Goal: Complete application form

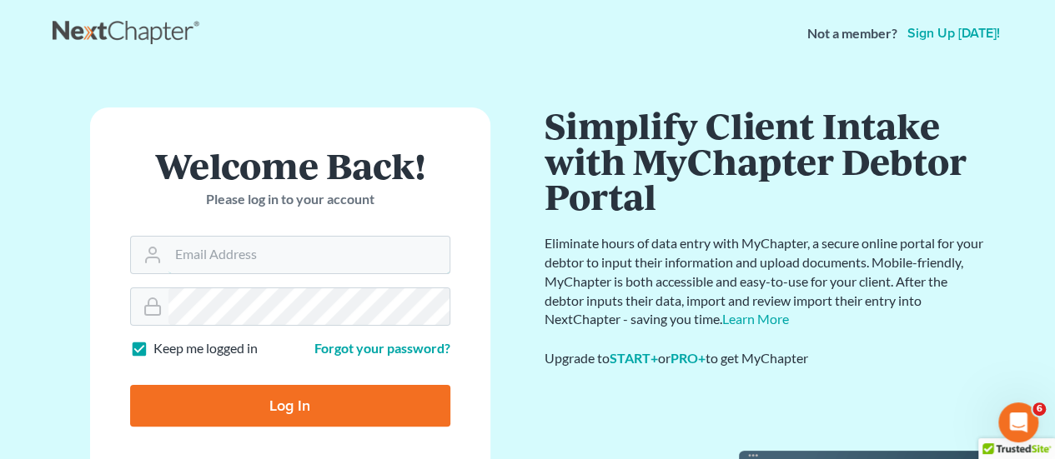
type input "[EMAIL_ADDRESS][DOMAIN_NAME]"
click at [337, 415] on input "Log In" at bounding box center [290, 406] width 320 height 42
type input "Thinking..."
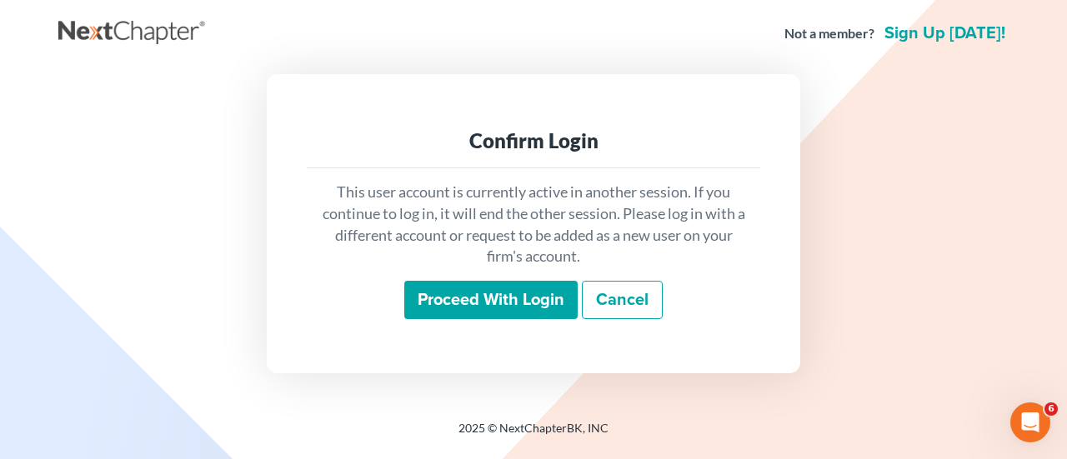
click at [464, 297] on input "Proceed with login" at bounding box center [490, 300] width 173 height 38
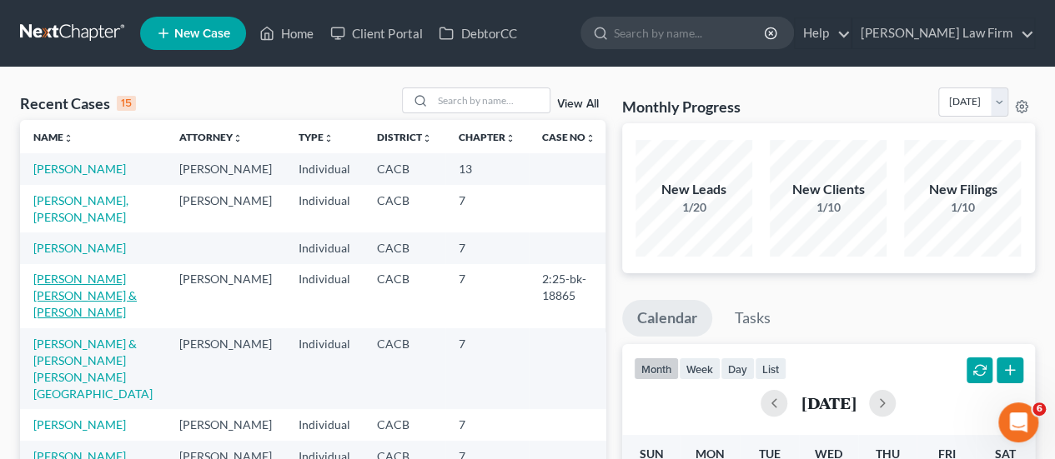
click at [78, 308] on link "Vega Villasenor, Jose & Carrillo, Jonathan" at bounding box center [84, 296] width 103 height 48
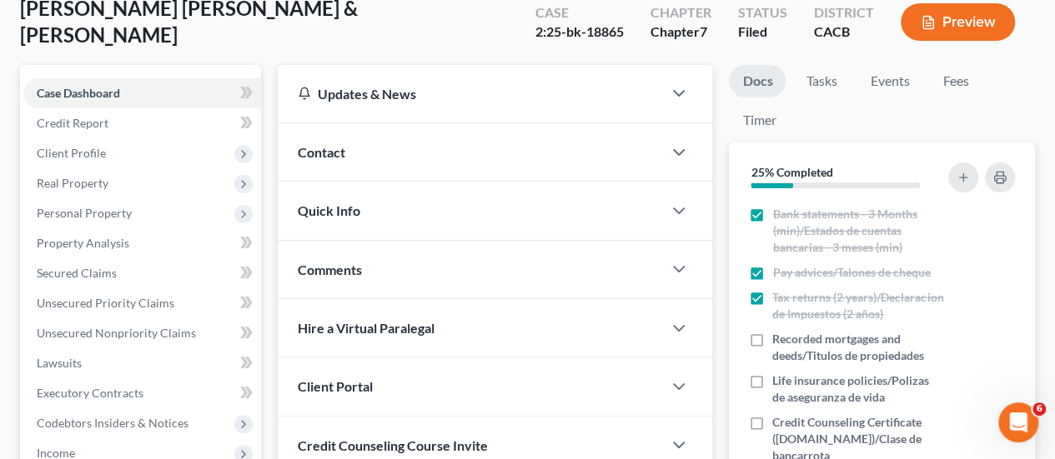
scroll to position [417, 0]
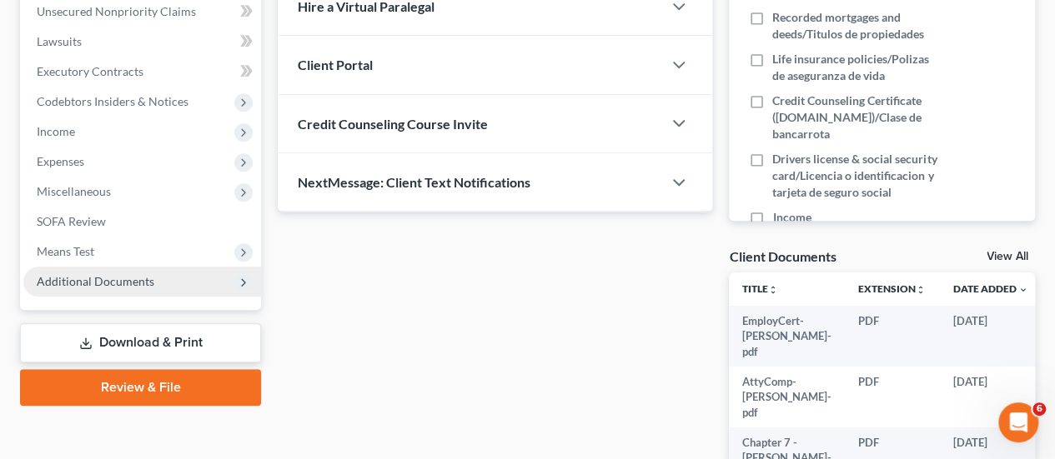
click at [163, 289] on span "Additional Documents" at bounding box center [142, 282] width 238 height 30
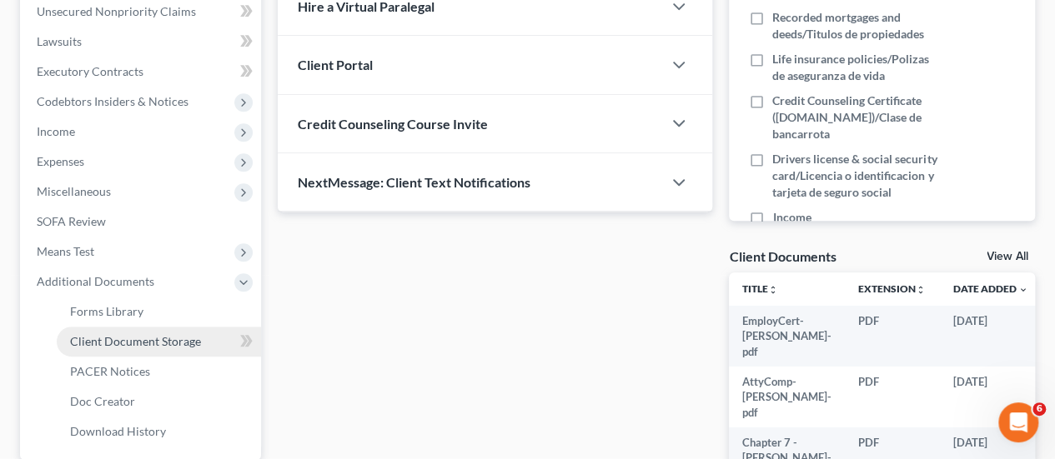
click at [163, 335] on span "Client Document Storage" at bounding box center [135, 341] width 131 height 14
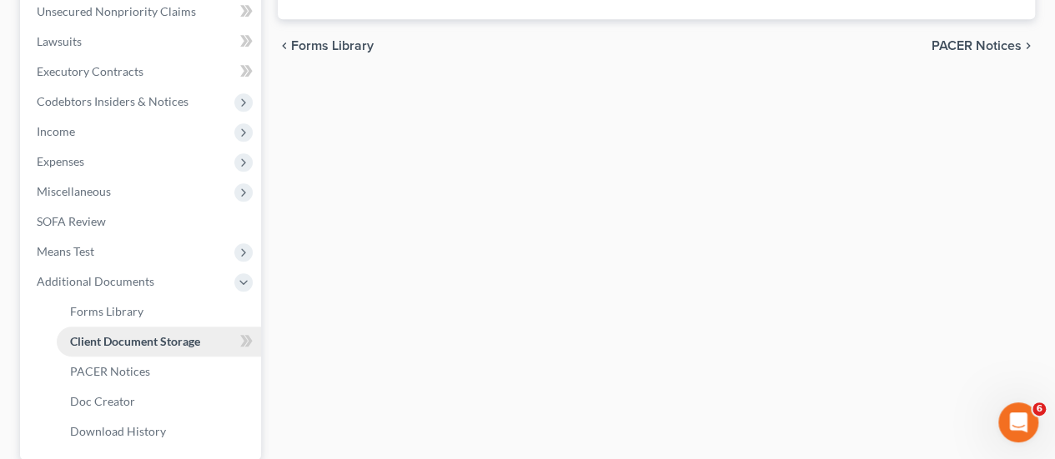
scroll to position [238, 0]
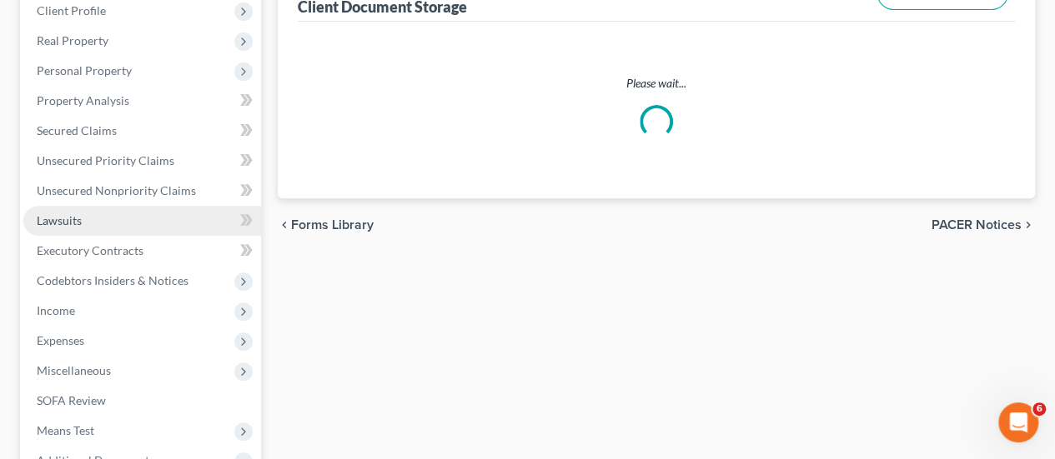
select select "11"
select select "7"
select select "30"
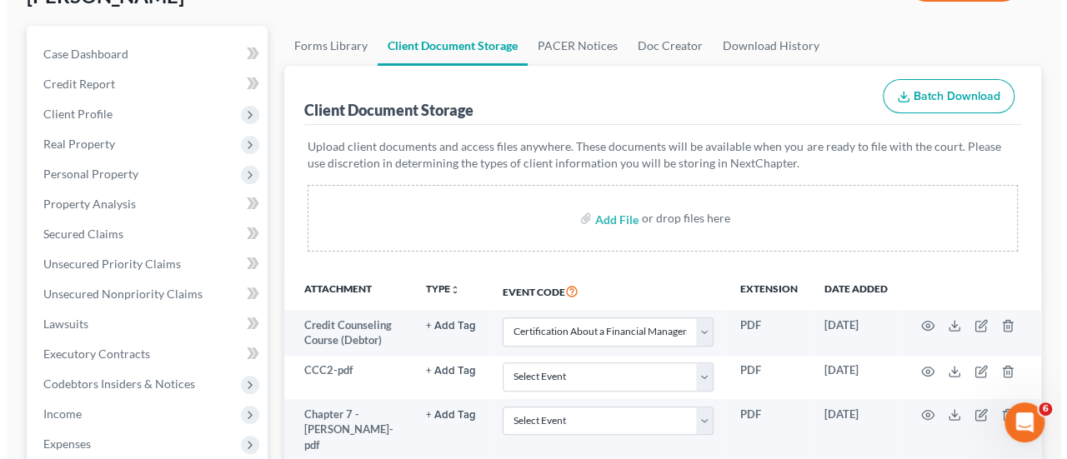
scroll to position [250, 0]
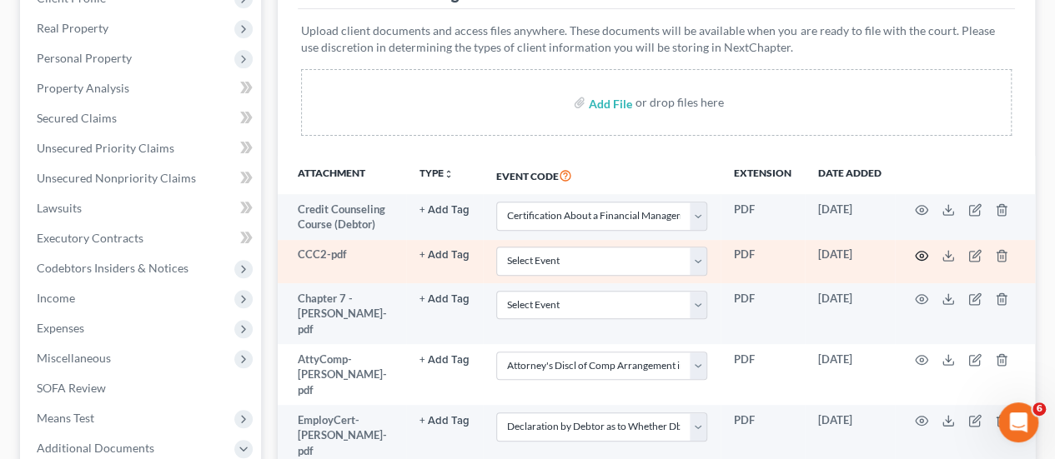
click at [920, 254] on circle "button" at bounding box center [921, 255] width 3 height 3
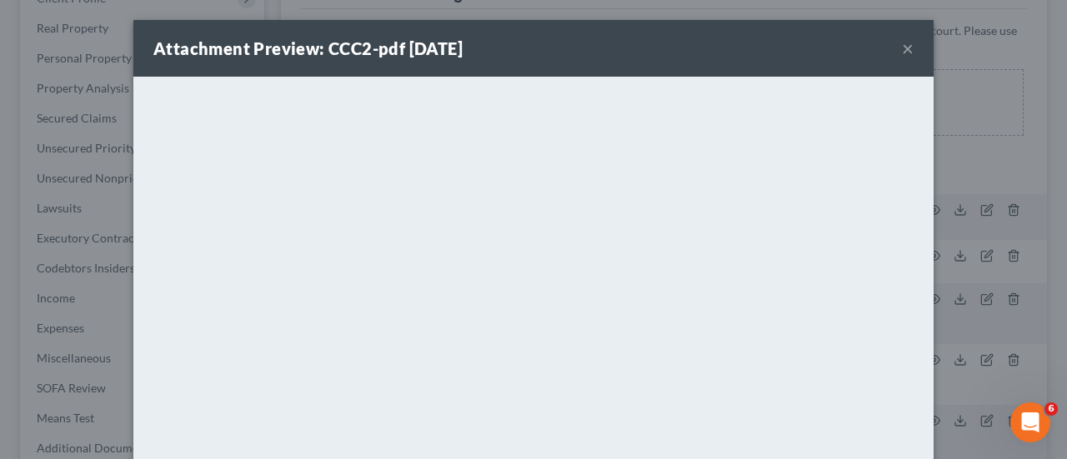
click at [905, 48] on button "×" at bounding box center [908, 48] width 12 height 20
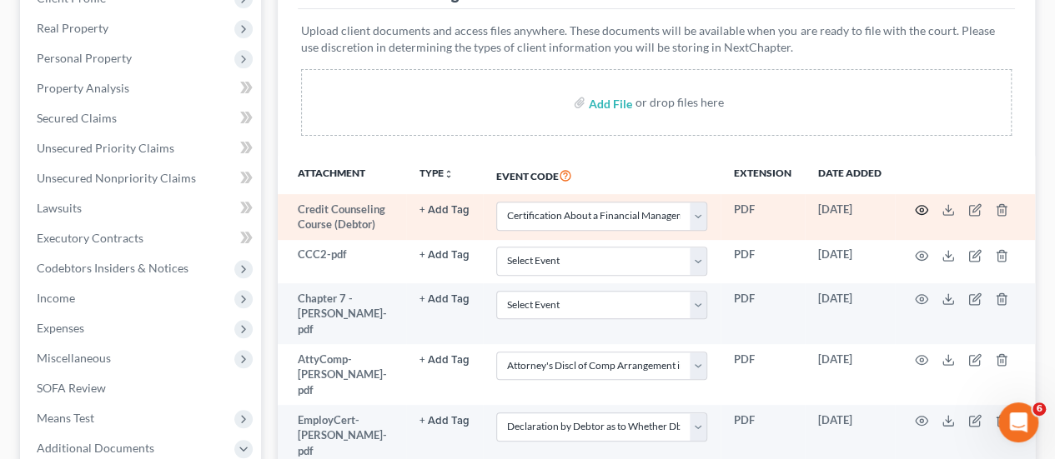
click at [919, 208] on icon "button" at bounding box center [921, 209] width 13 height 13
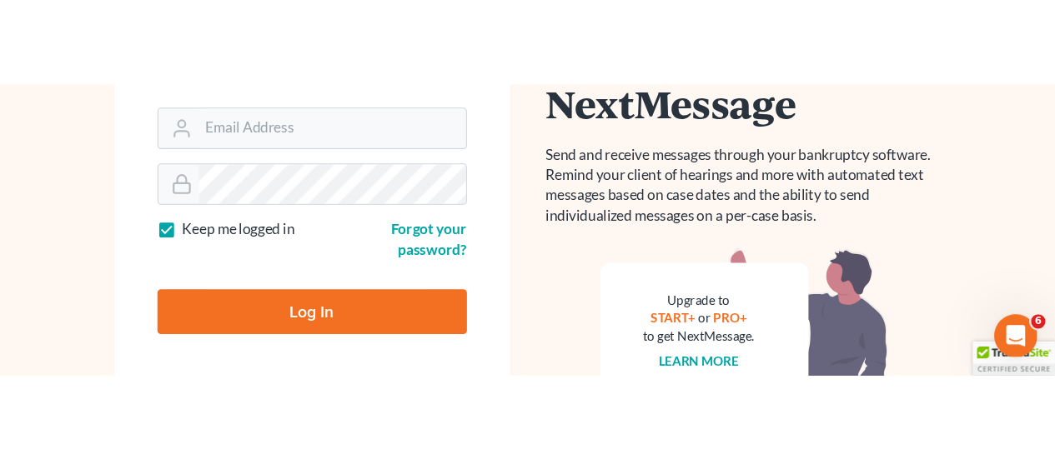
scroll to position [213, 0]
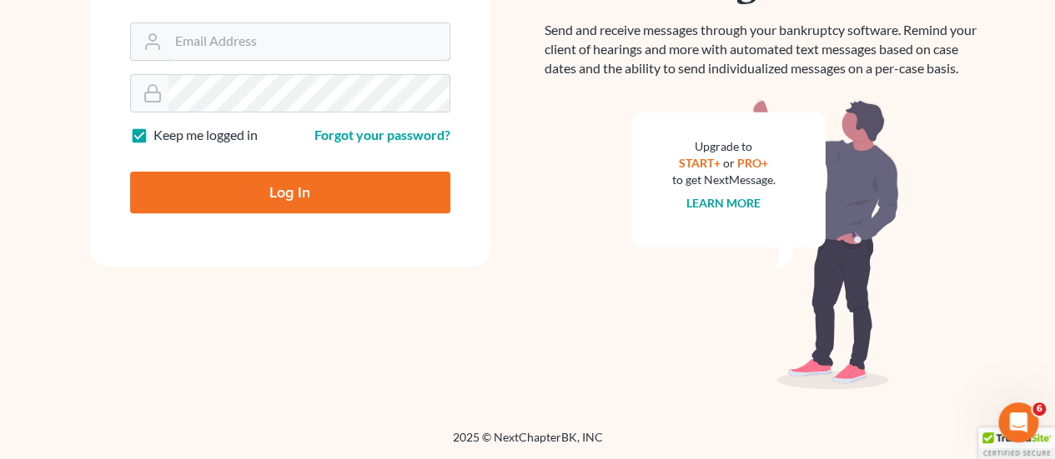
type input "[EMAIL_ADDRESS][DOMAIN_NAME]"
click at [383, 194] on input "Log In" at bounding box center [290, 193] width 320 height 42
type input "Thinking..."
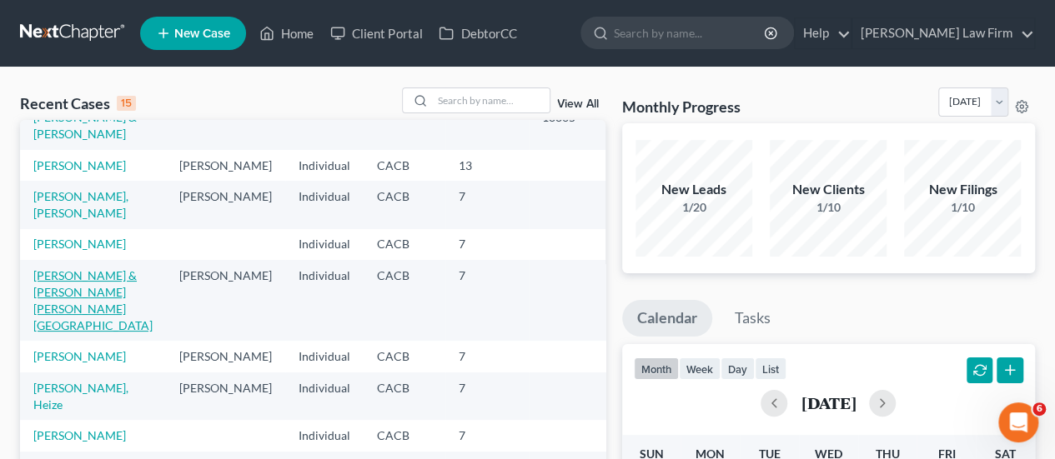
scroll to position [83, 0]
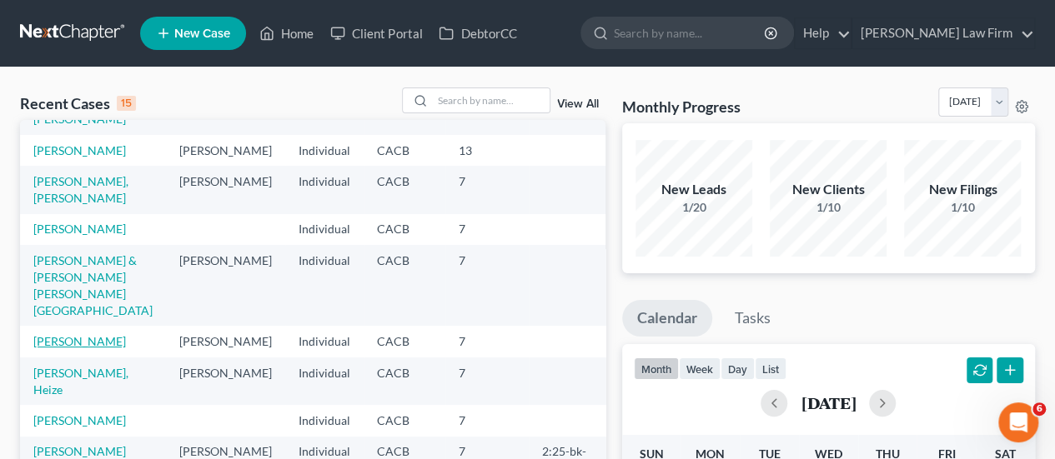
click at [90, 334] on link "[PERSON_NAME]" at bounding box center [79, 341] width 93 height 14
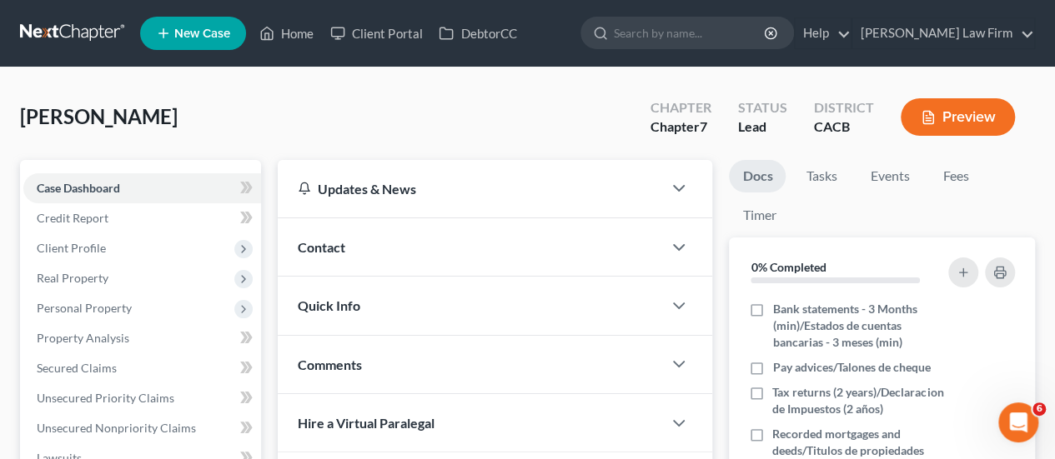
scroll to position [500, 0]
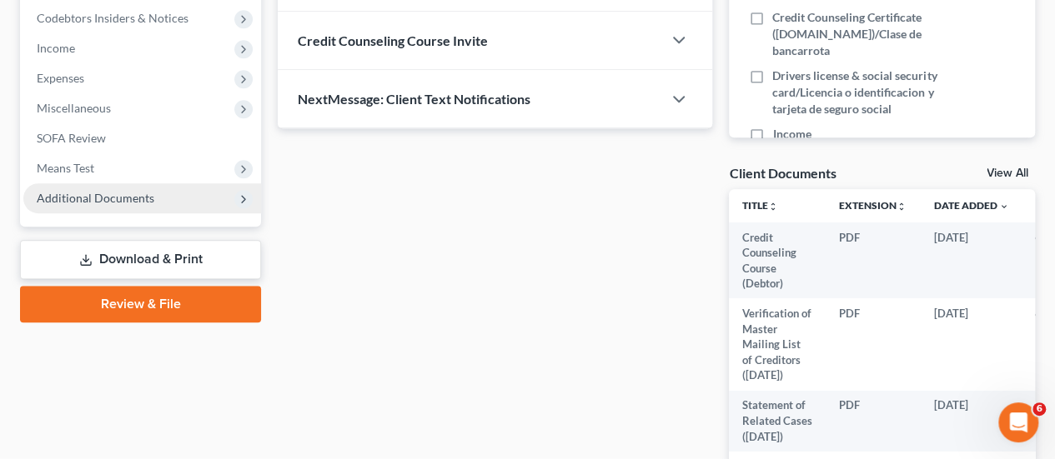
click at [133, 198] on span "Additional Documents" at bounding box center [96, 198] width 118 height 14
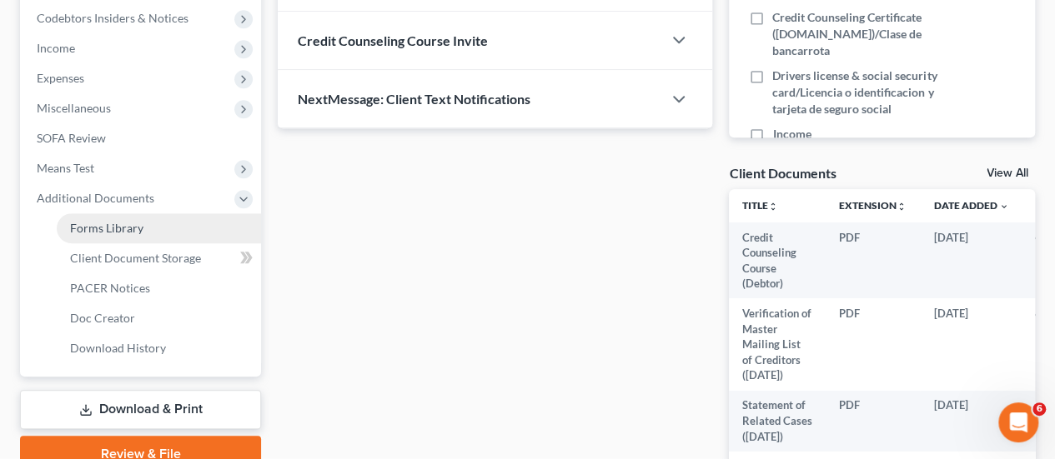
click at [160, 241] on link "Forms Library" at bounding box center [159, 228] width 204 height 30
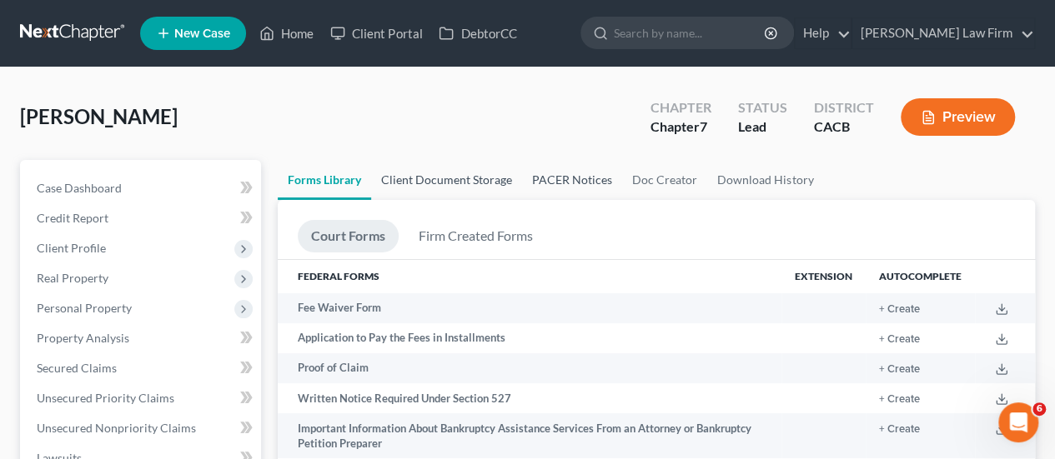
click at [462, 172] on link "Client Document Storage" at bounding box center [446, 180] width 151 height 40
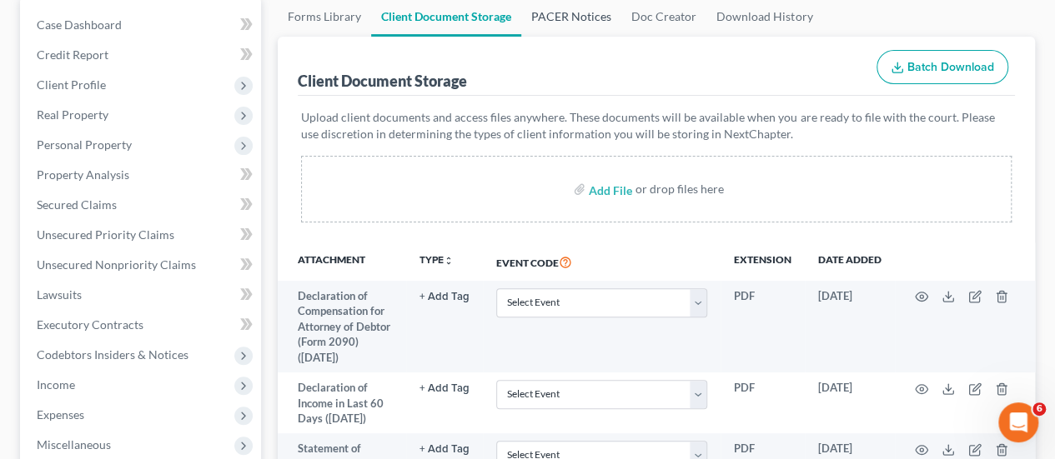
scroll to position [334, 0]
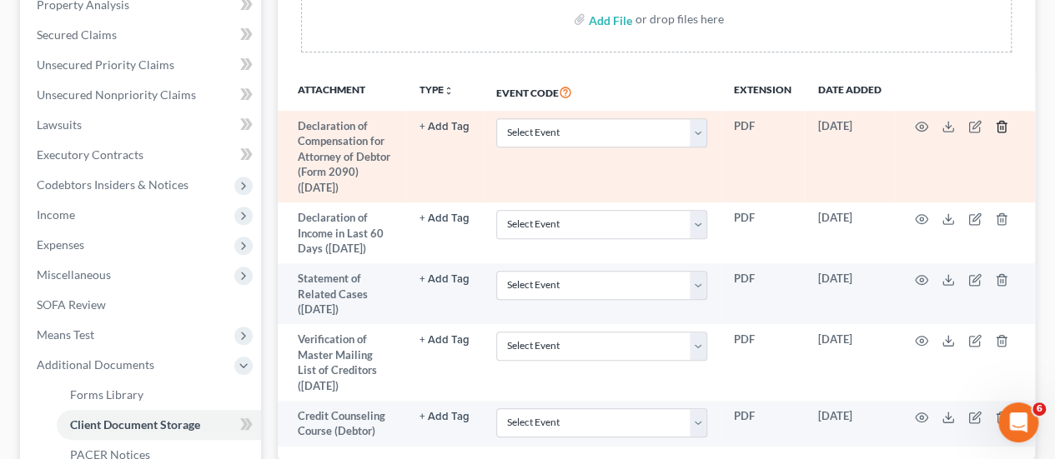
click at [995, 126] on icon "button" at bounding box center [1001, 126] width 13 height 13
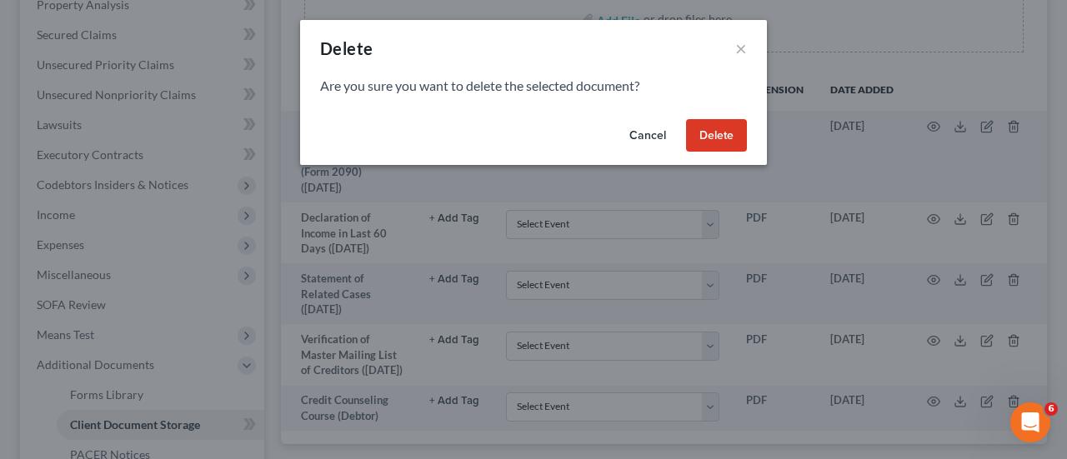
click at [711, 133] on button "Delete" at bounding box center [716, 135] width 61 height 33
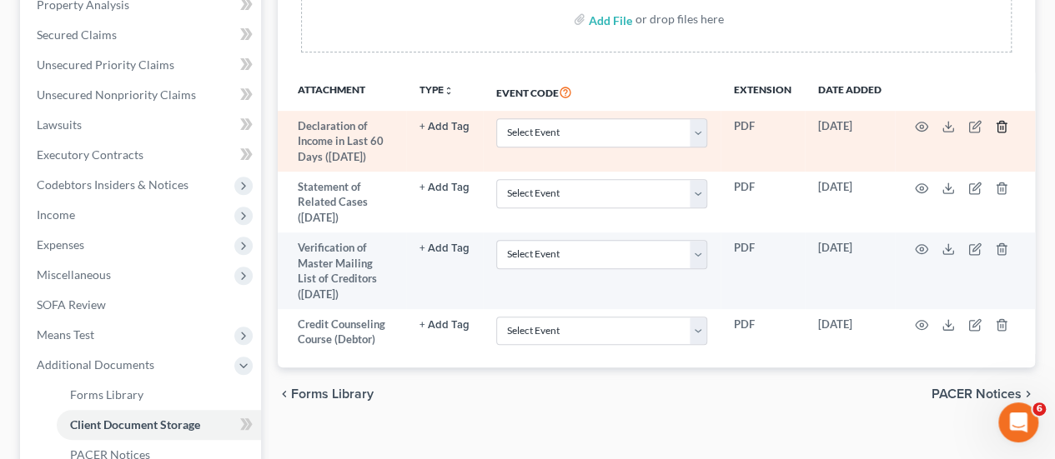
click at [1004, 123] on icon "button" at bounding box center [1001, 126] width 13 height 13
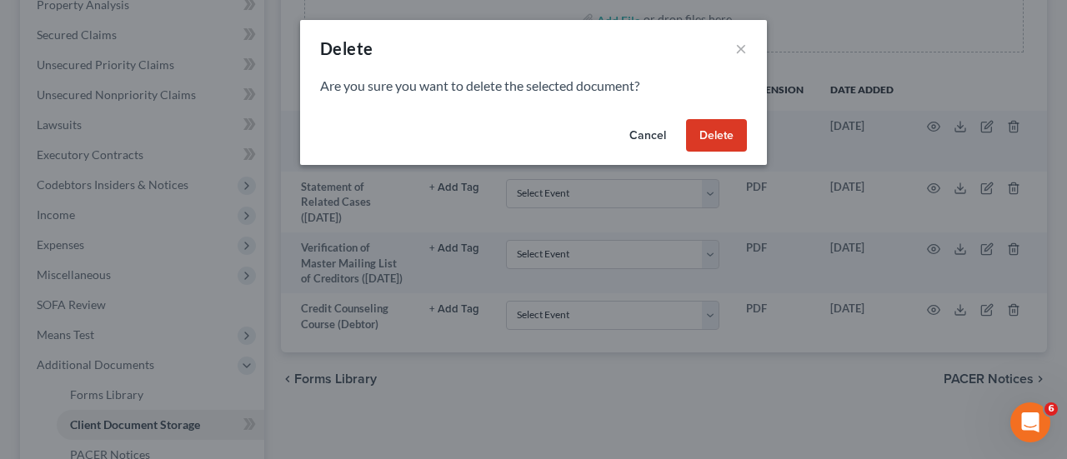
click at [730, 132] on button "Delete" at bounding box center [716, 135] width 61 height 33
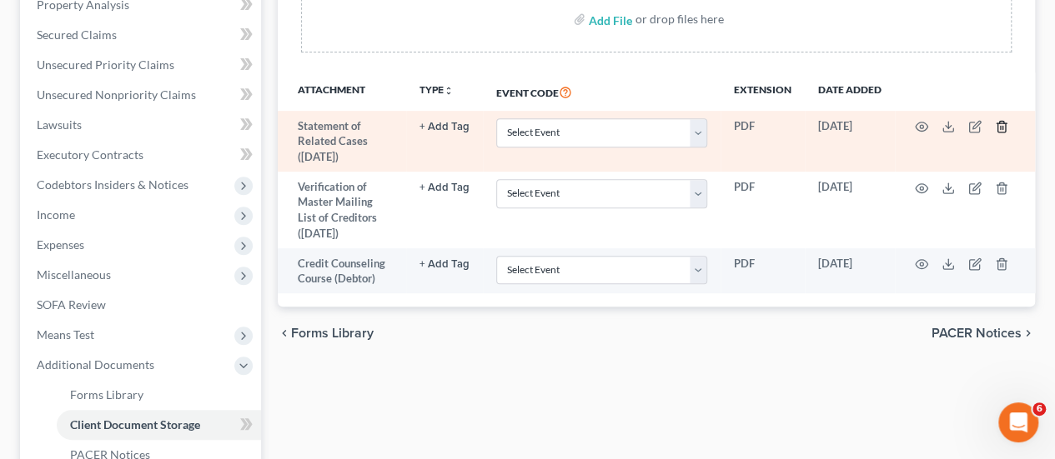
click at [1002, 128] on line "button" at bounding box center [1002, 128] width 0 height 3
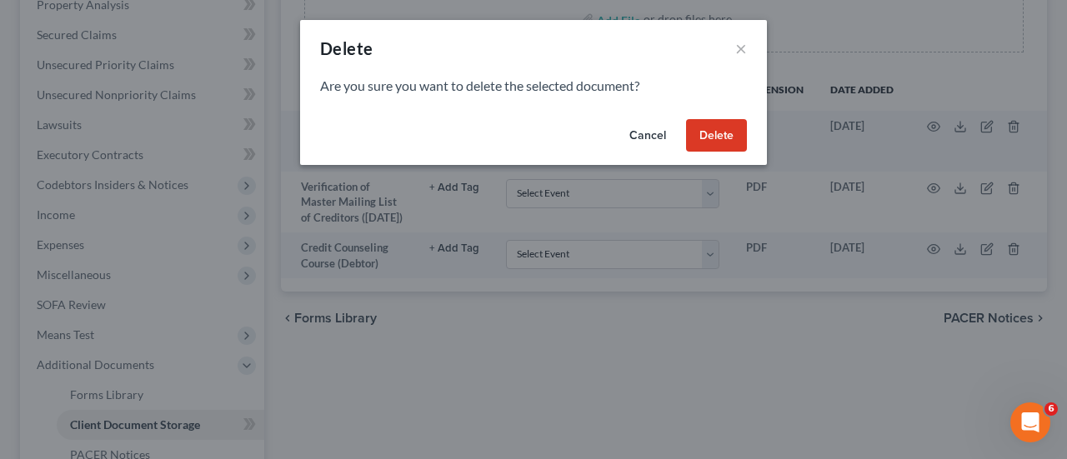
click at [730, 131] on button "Delete" at bounding box center [716, 135] width 61 height 33
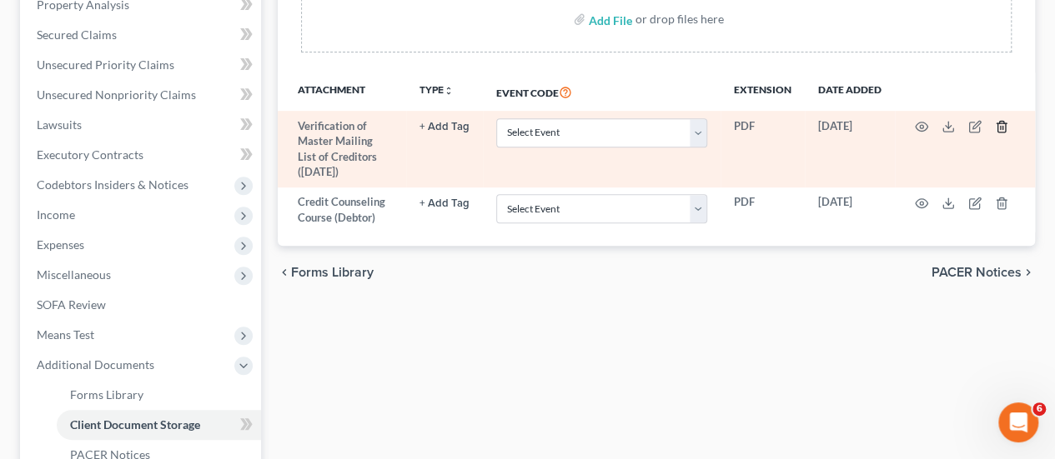
click at [1001, 127] on line "button" at bounding box center [1001, 128] width 0 height 3
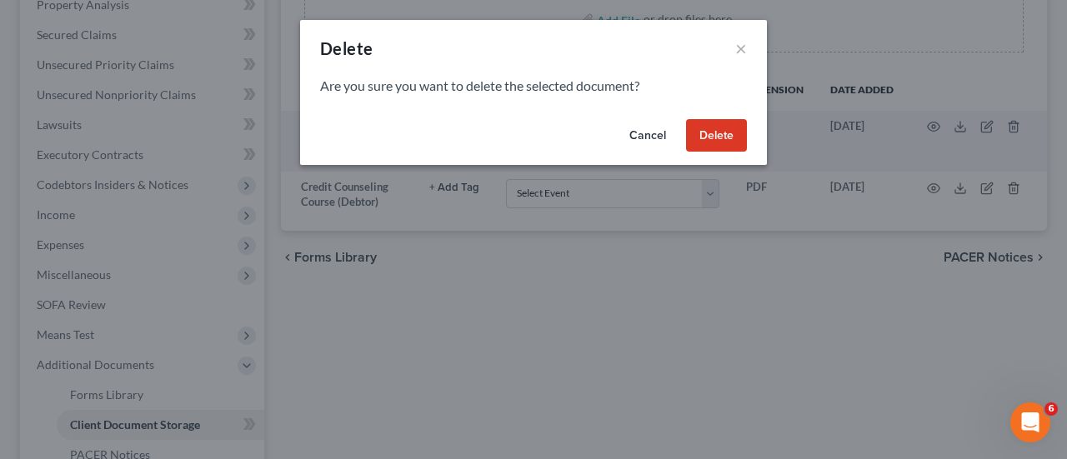
click at [702, 133] on button "Delete" at bounding box center [716, 135] width 61 height 33
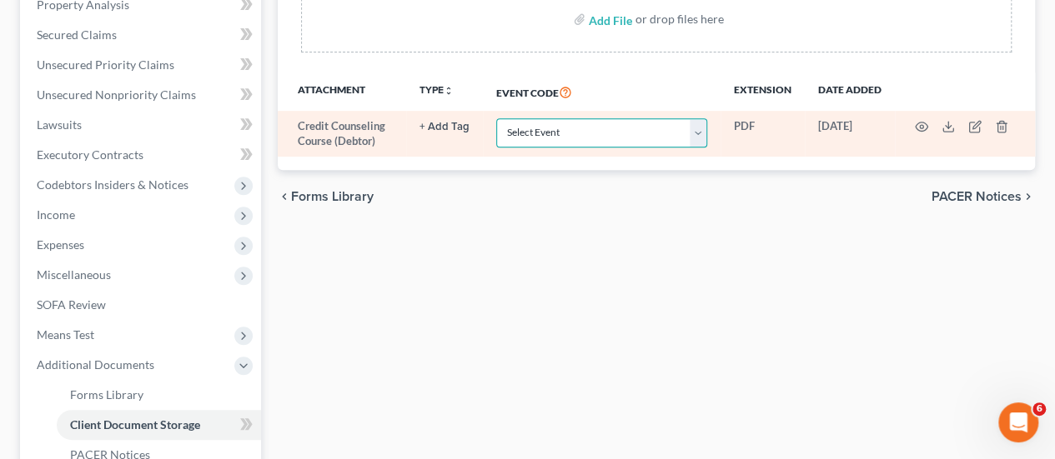
click at [590, 132] on select "Select Event Amended Chapter 11 Plan Amended Chapter 11 Small Business Plan Ame…" at bounding box center [601, 132] width 211 height 29
select select "10"
click at [496, 118] on select "Select Event Amended Chapter 11 Plan Amended Chapter 11 Small Business Plan Ame…" at bounding box center [601, 132] width 211 height 29
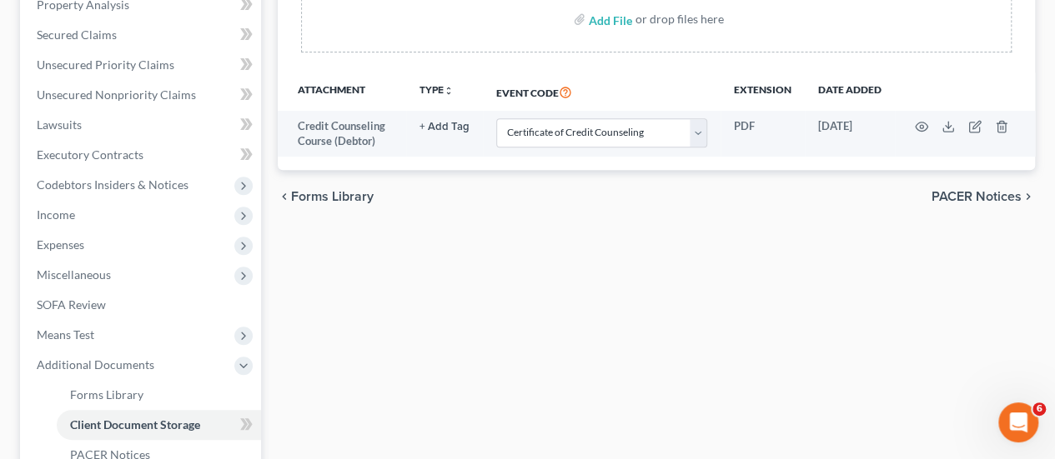
click at [769, 331] on div "Forms Library Client Document Storage PACER Notices Doc Creator Download Histor…" at bounding box center [656, 233] width 774 height 813
click at [919, 246] on div "Forms Library Client Document Storage PACER Notices Doc Creator Download Histor…" at bounding box center [656, 233] width 774 height 813
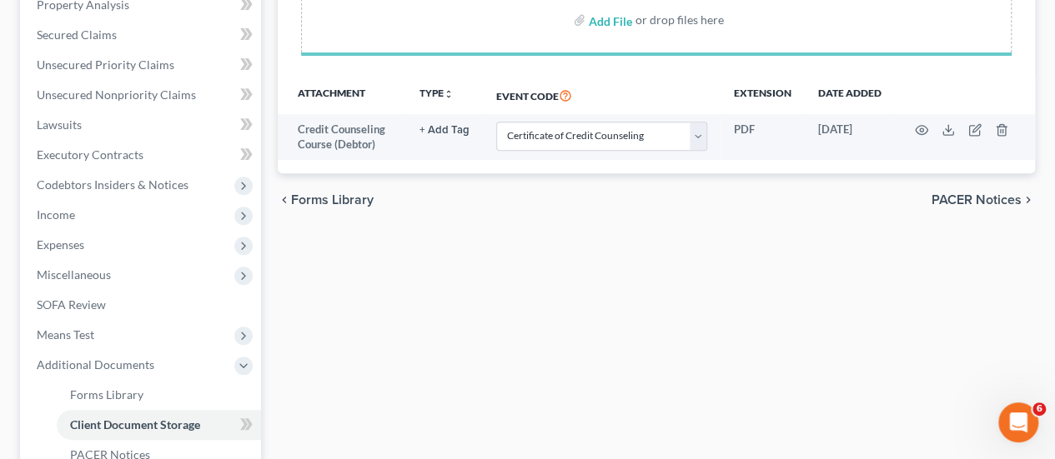
select select "10"
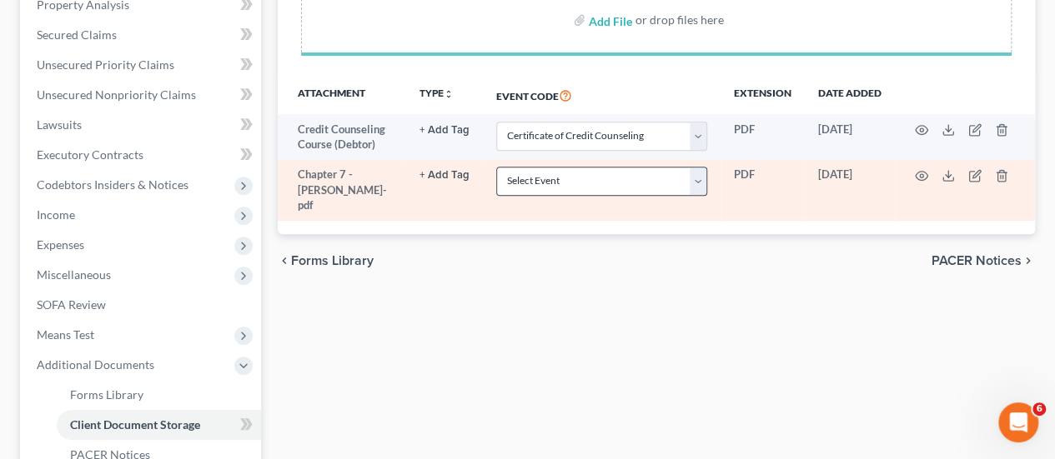
select select "10"
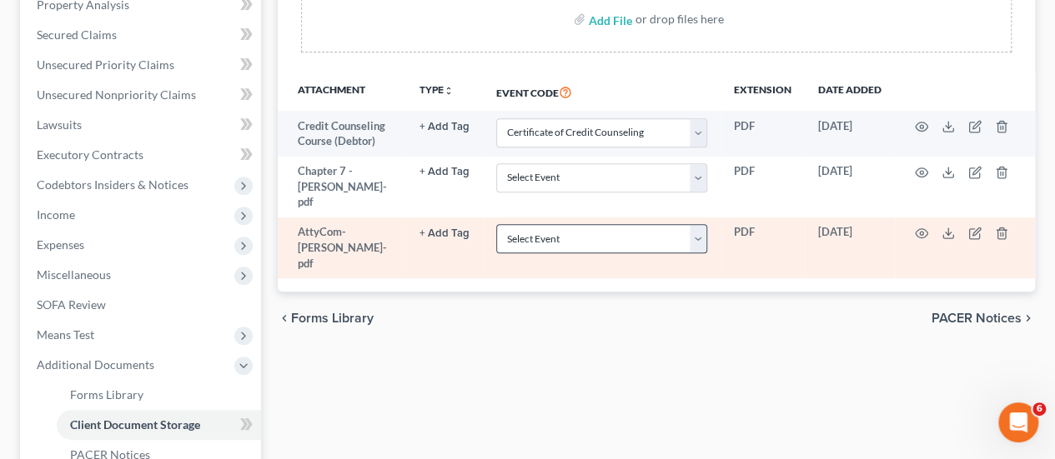
select select "10"
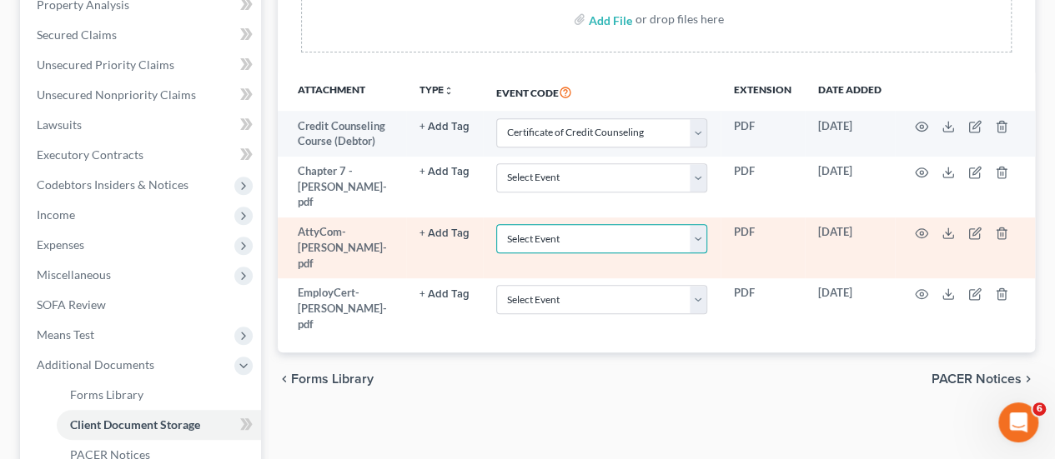
click at [563, 228] on select "Select Event Amended Chapter 11 Plan Amended Chapter 11 Small Business Plan Ame…" at bounding box center [601, 238] width 211 height 29
select select "7"
click at [496, 224] on select "Select Event Amended Chapter 11 Plan Amended Chapter 11 Small Business Plan Ame…" at bounding box center [601, 238] width 211 height 29
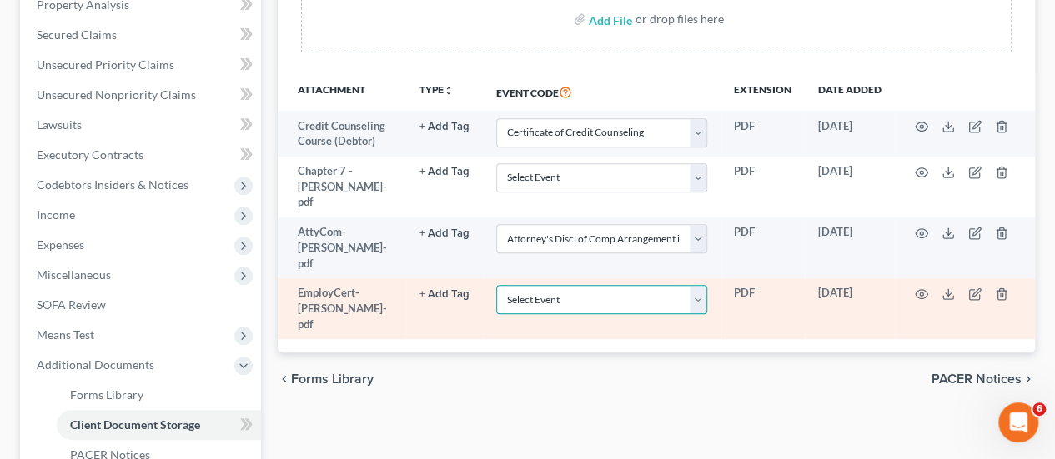
click at [553, 285] on select "Select Event Amended Chapter 11 Plan Amended Chapter 11 Small Business Plan Ame…" at bounding box center [601, 299] width 211 height 29
select select "30"
click at [496, 285] on select "Select Event Amended Chapter 11 Plan Amended Chapter 11 Small Business Plan Ame…" at bounding box center [601, 299] width 211 height 29
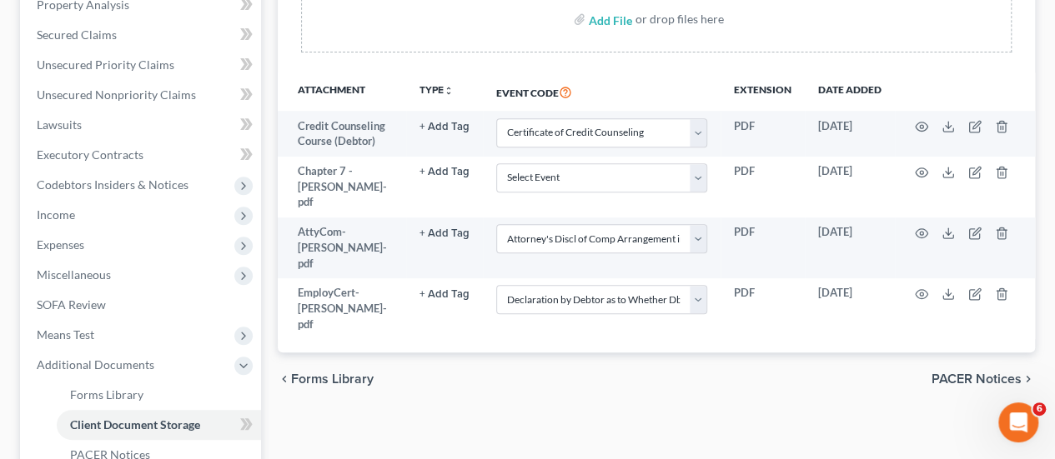
click at [632, 371] on div "Forms Library Client Document Storage PACER Notices Doc Creator Download Histor…" at bounding box center [656, 233] width 774 height 813
click at [622, 384] on div "Forms Library Client Document Storage PACER Notices Doc Creator Download Histor…" at bounding box center [656, 233] width 774 height 813
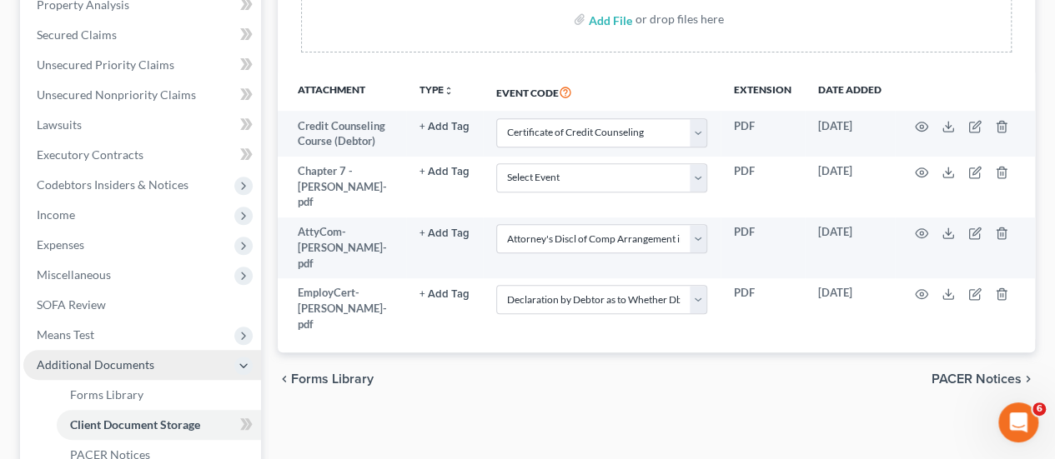
click at [103, 366] on span "Additional Documents" at bounding box center [96, 365] width 118 height 14
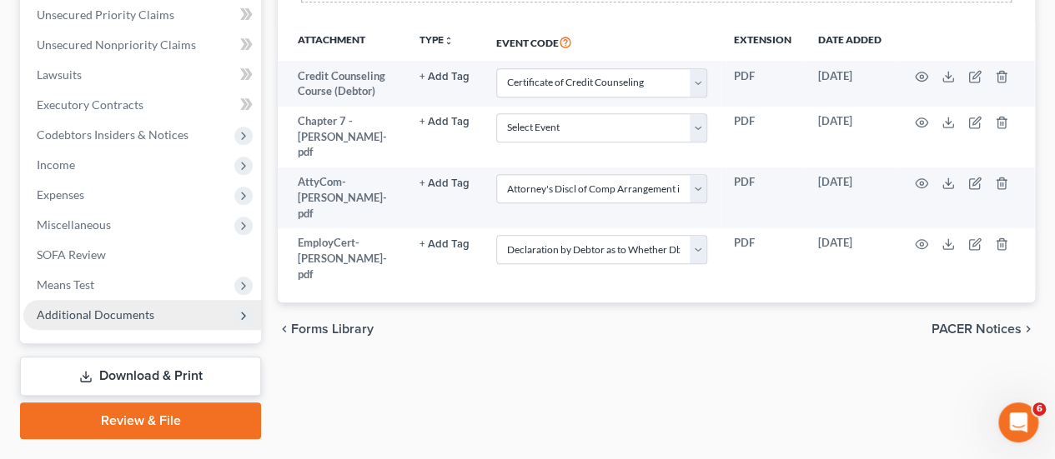
scroll to position [424, 0]
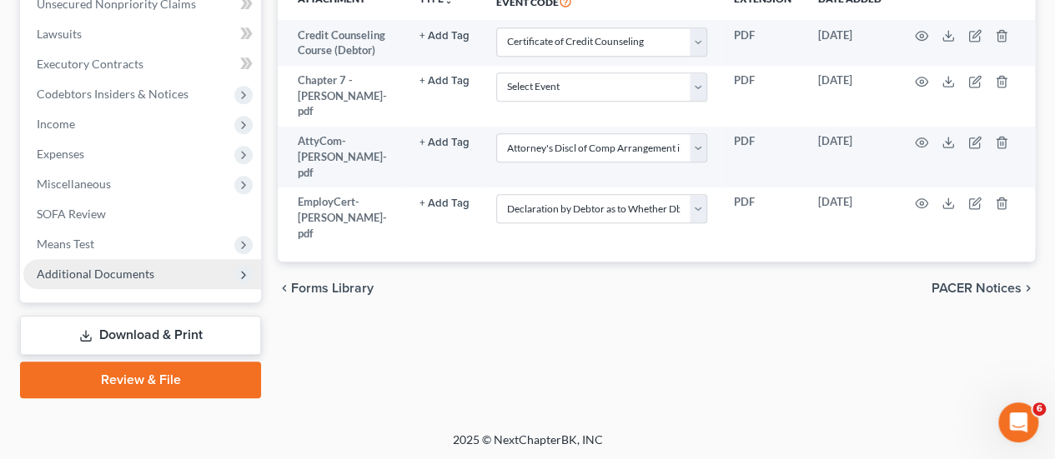
click at [130, 268] on span "Additional Documents" at bounding box center [96, 274] width 118 height 14
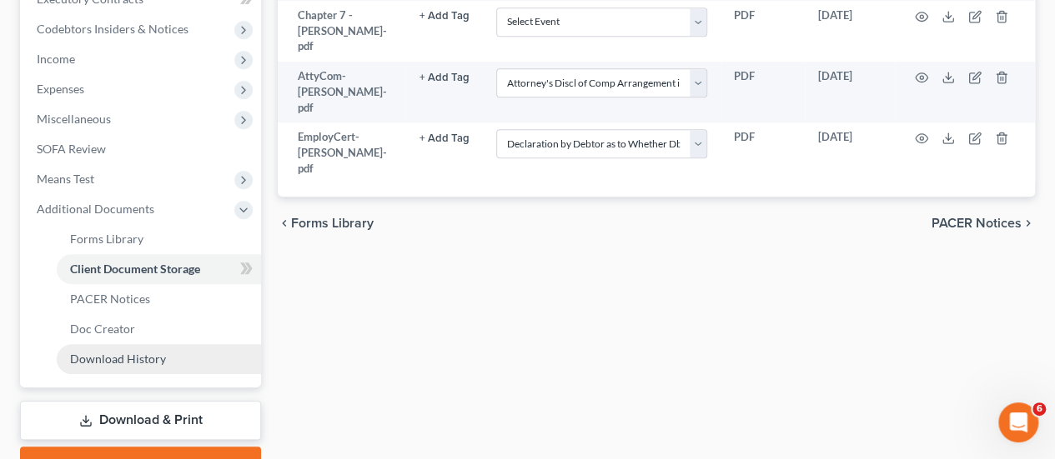
scroll to position [575, 0]
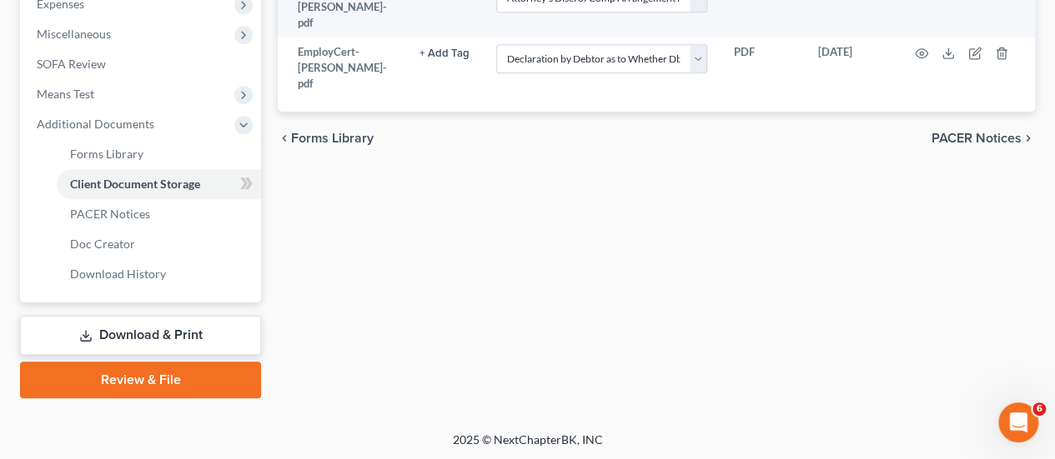
click at [202, 336] on link "Download & Print" at bounding box center [140, 335] width 241 height 39
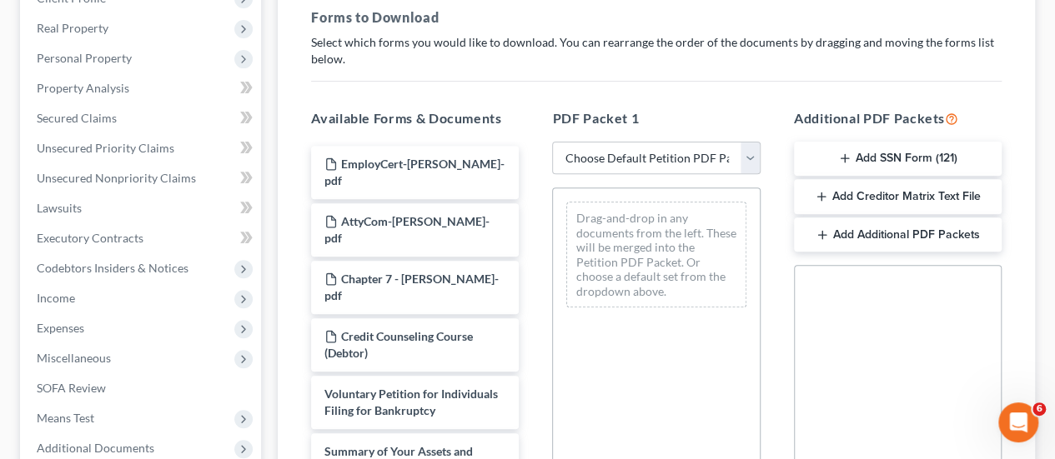
click at [941, 158] on button "Add SSN Form (121)" at bounding box center [898, 159] width 208 height 35
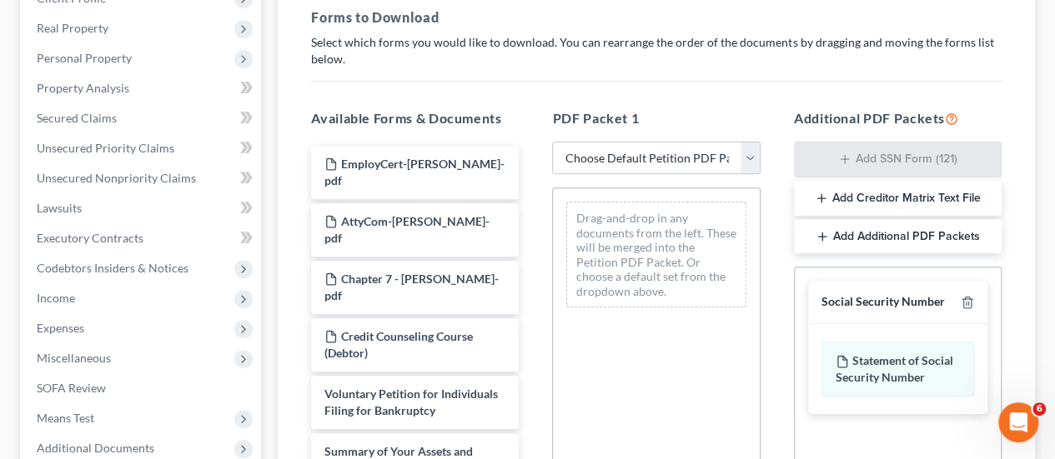
scroll to position [584, 0]
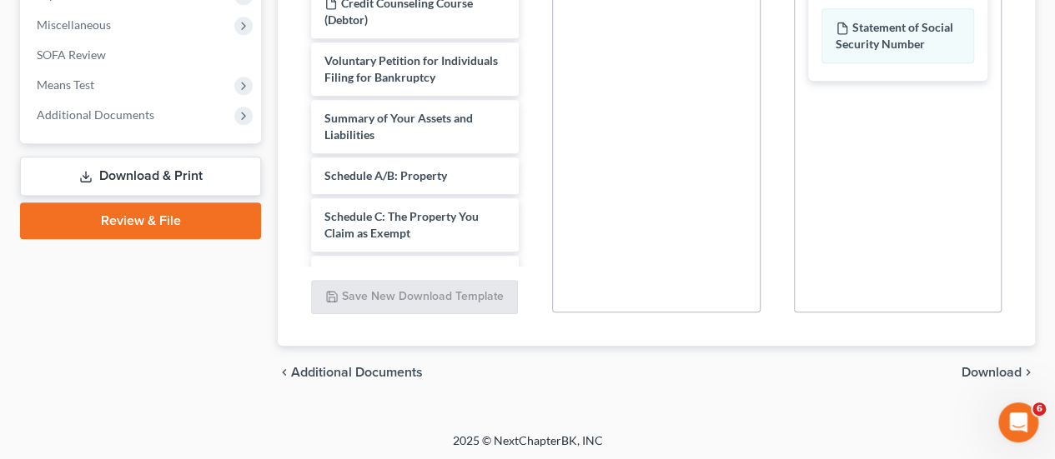
click at [1004, 376] on span "Download" at bounding box center [991, 372] width 60 height 13
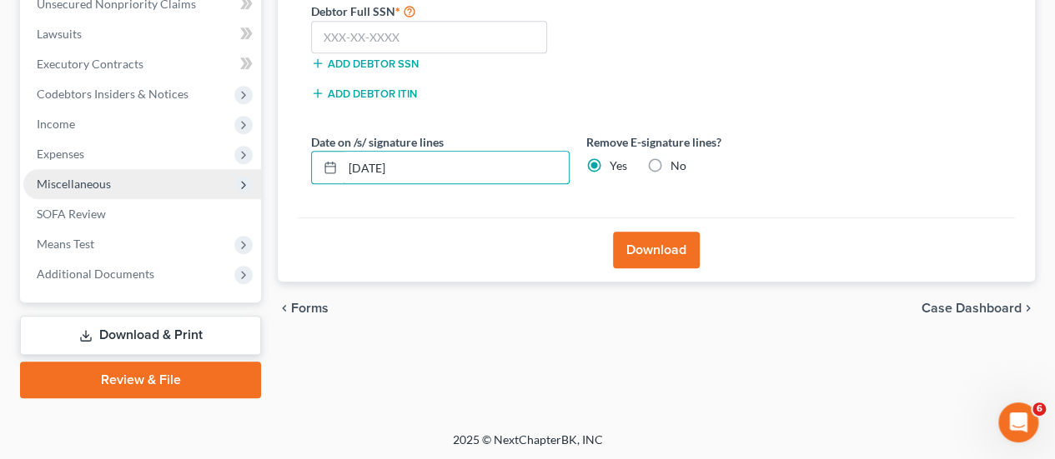
drag, startPoint x: 440, startPoint y: 160, endPoint x: 248, endPoint y: 173, distance: 192.2
click at [248, 173] on div "Petition Navigation Case Dashboard Payments Invoices Payments Payments Credit R…" at bounding box center [527, 67] width 1031 height 663
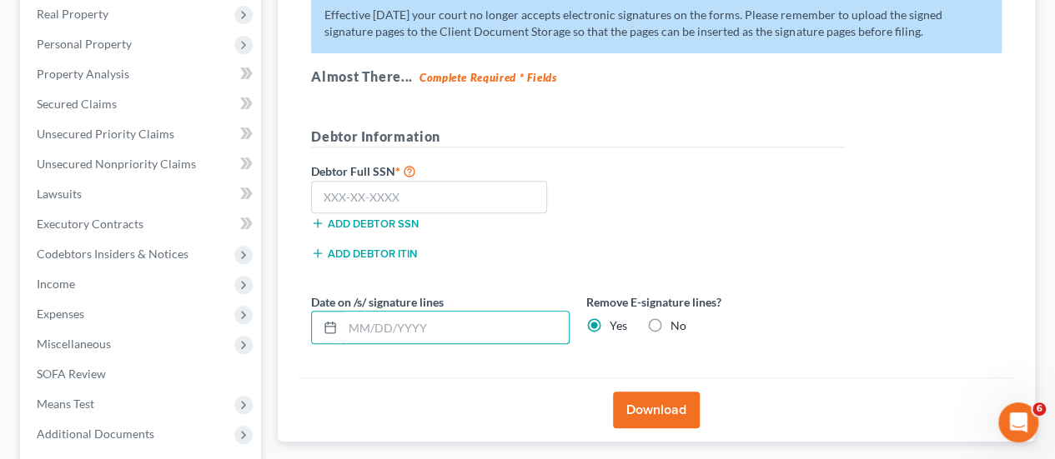
scroll to position [258, 0]
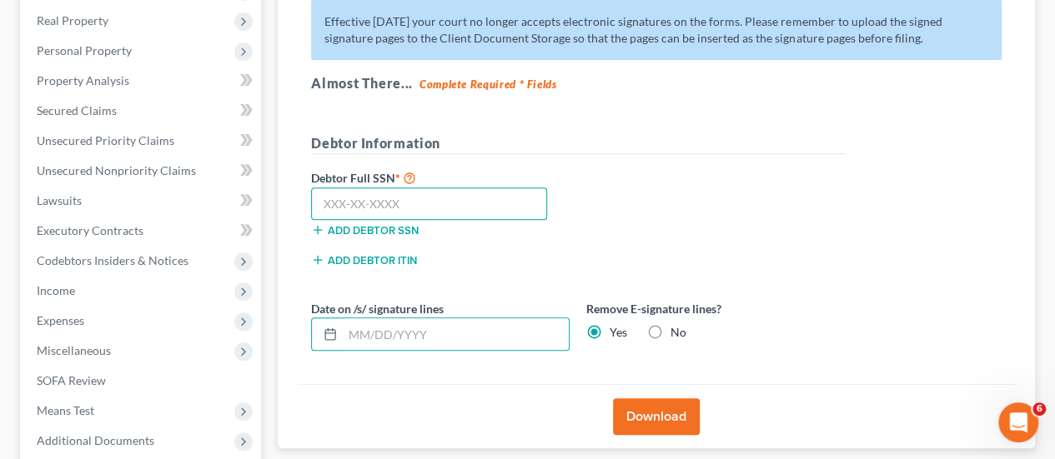
click at [353, 188] on input "text" at bounding box center [429, 204] width 236 height 33
type input "553-57-8608"
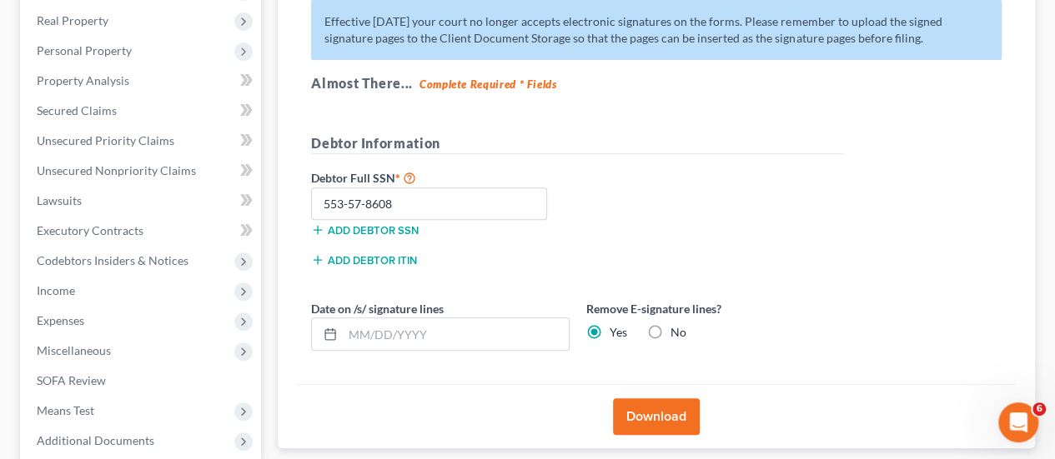
click at [661, 408] on button "Download" at bounding box center [656, 417] width 87 height 37
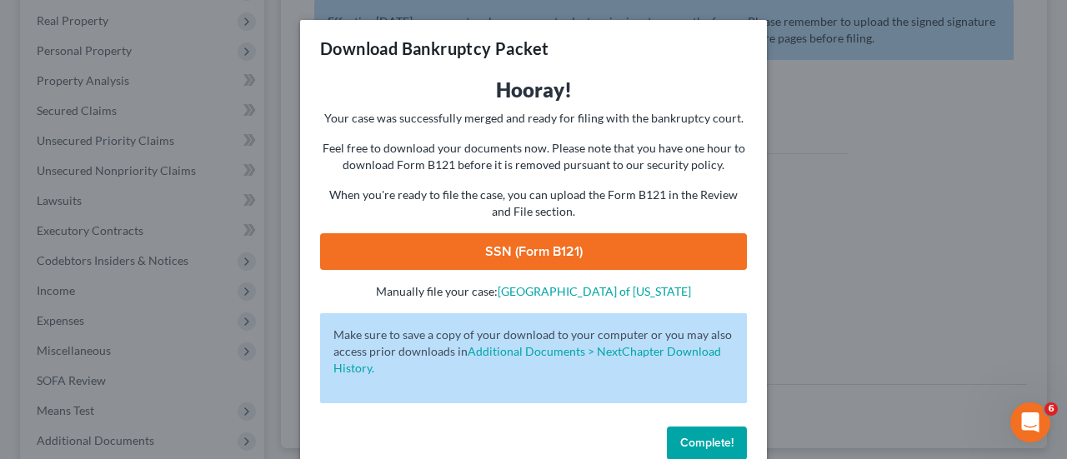
click at [575, 241] on link "SSN (Form B121)" at bounding box center [533, 251] width 427 height 37
click at [684, 450] on button "Complete!" at bounding box center [707, 443] width 80 height 33
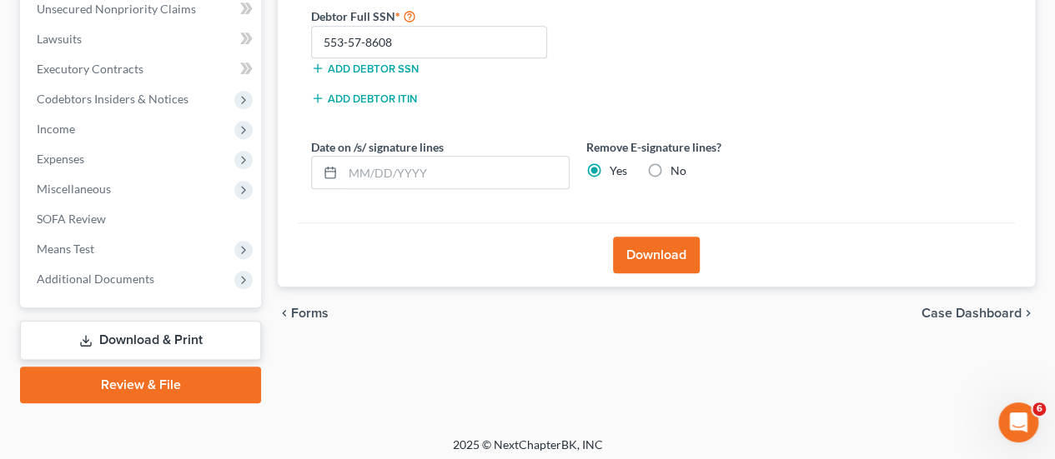
scroll to position [424, 0]
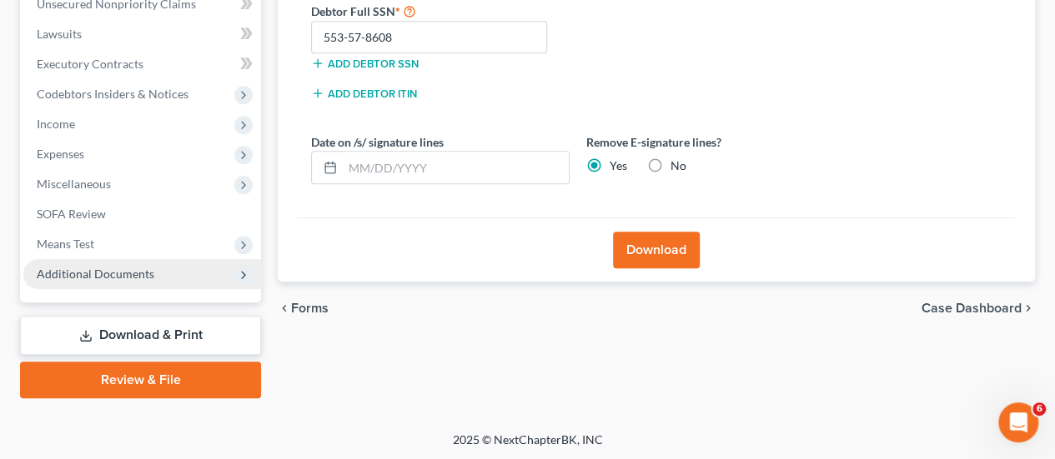
click at [164, 272] on span "Additional Documents" at bounding box center [142, 274] width 238 height 30
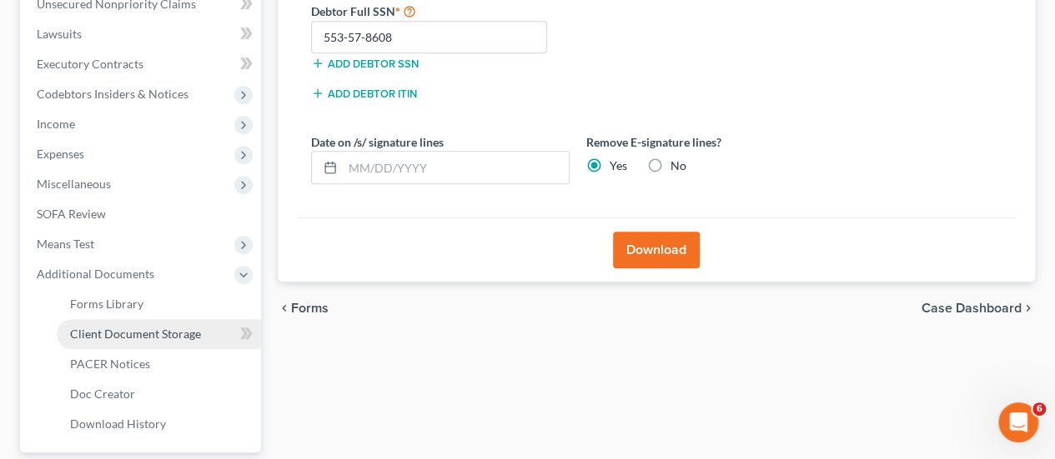
click at [165, 336] on span "Client Document Storage" at bounding box center [135, 334] width 131 height 14
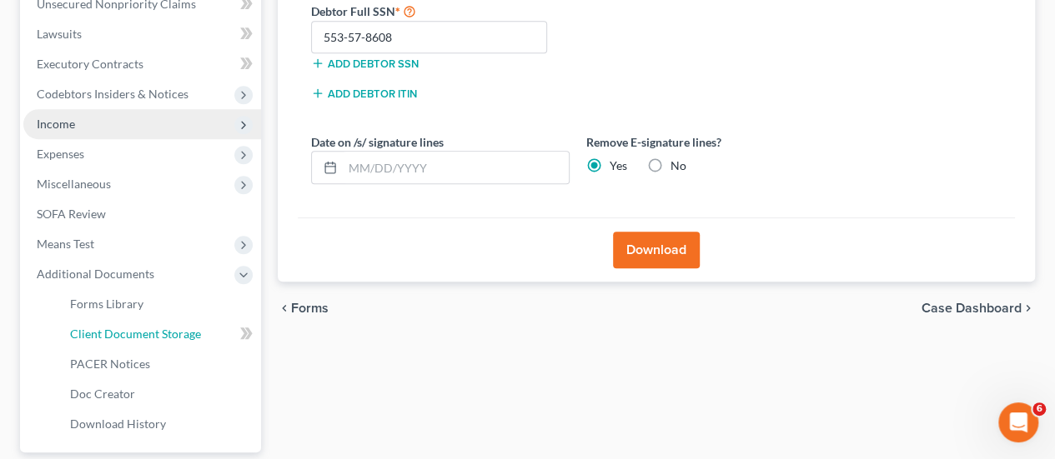
select select "10"
select select "7"
select select "30"
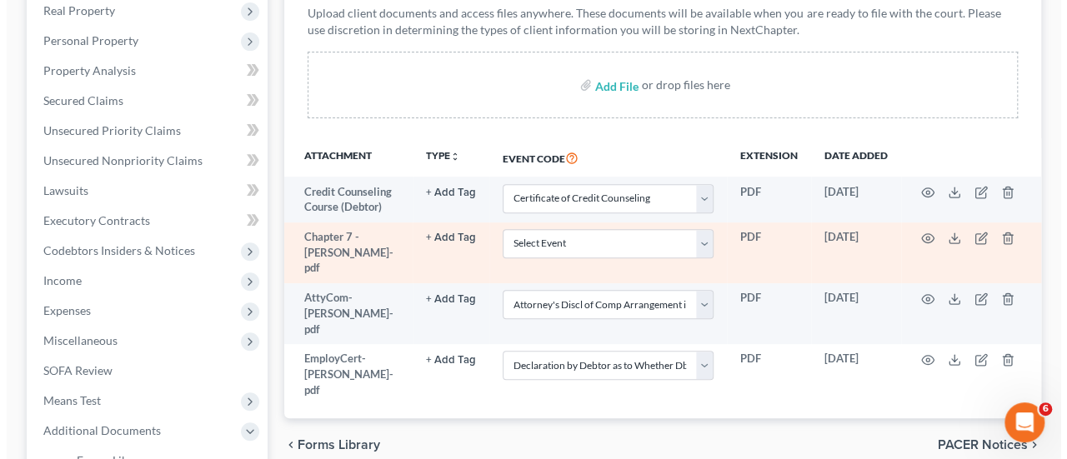
scroll to position [334, 0]
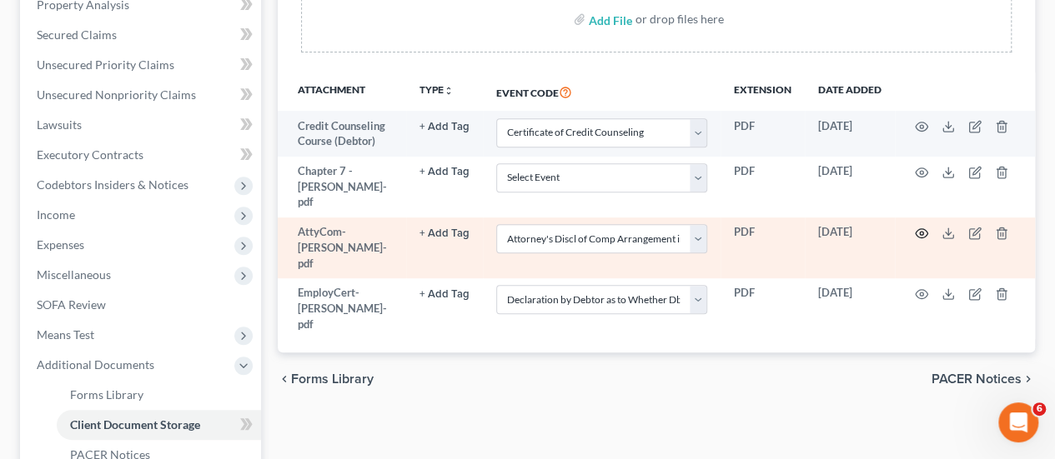
click at [922, 227] on icon "button" at bounding box center [921, 233] width 13 height 13
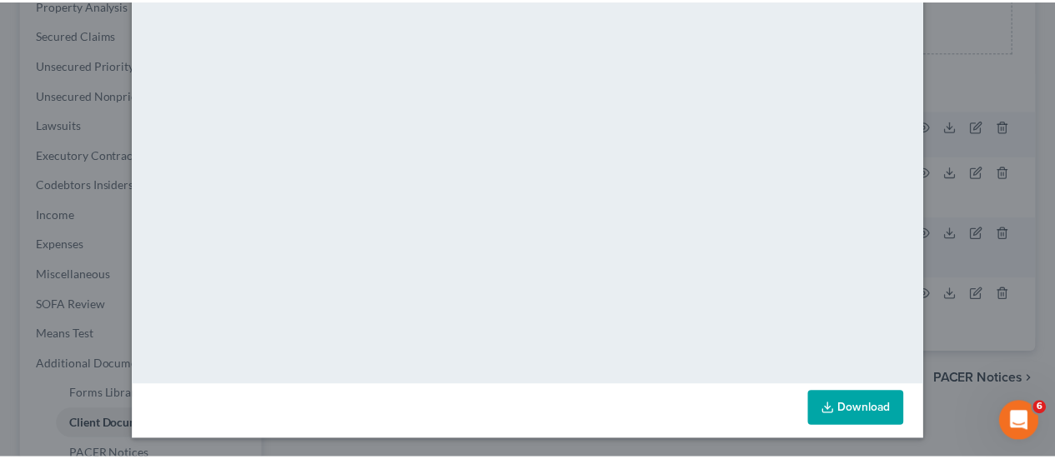
scroll to position [0, 0]
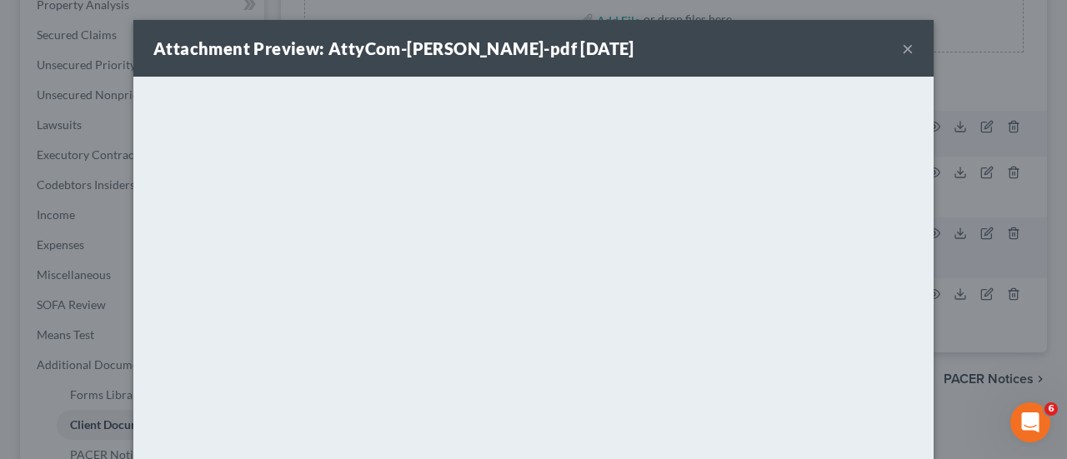
click at [895, 48] on div "Attachment Preview: AttyCom-Mariscal-pdf 10/07/2025 ×" at bounding box center [533, 48] width 800 height 57
click at [902, 50] on button "×" at bounding box center [908, 48] width 12 height 20
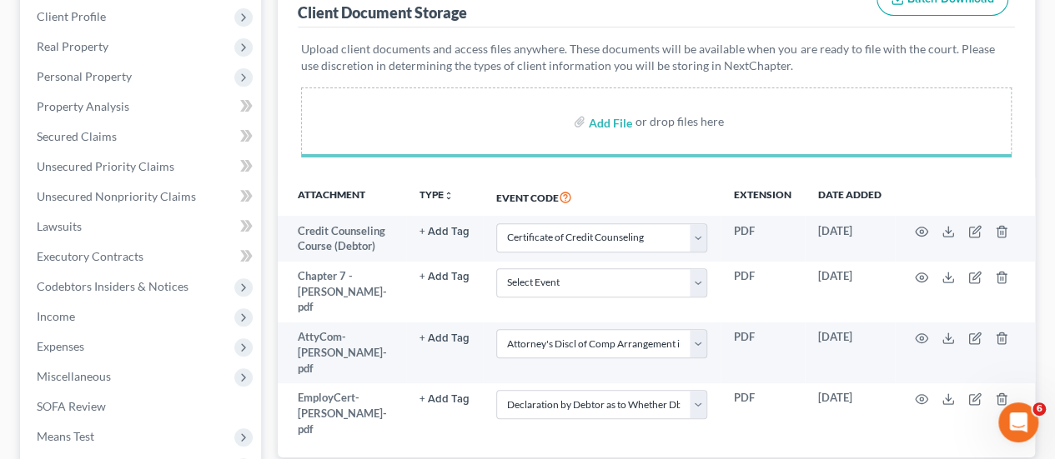
scroll to position [250, 0]
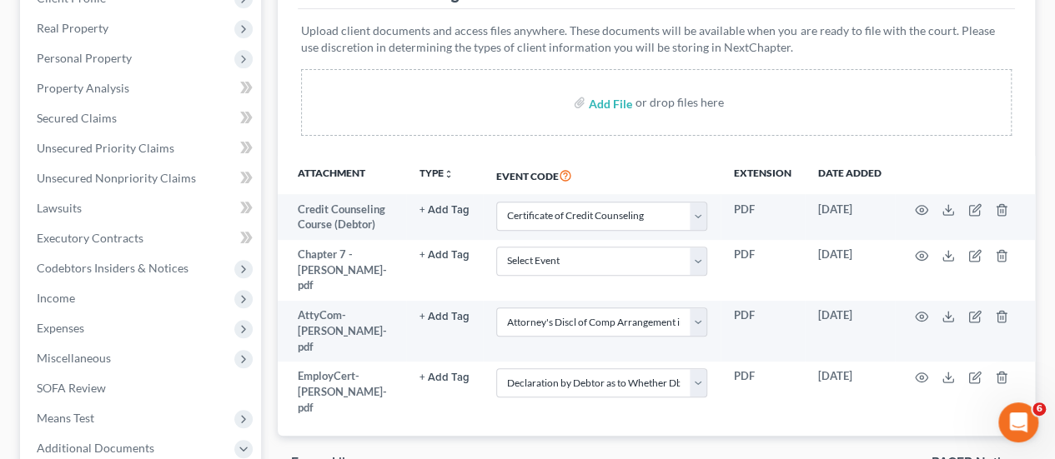
select select "10"
select select "7"
select select "30"
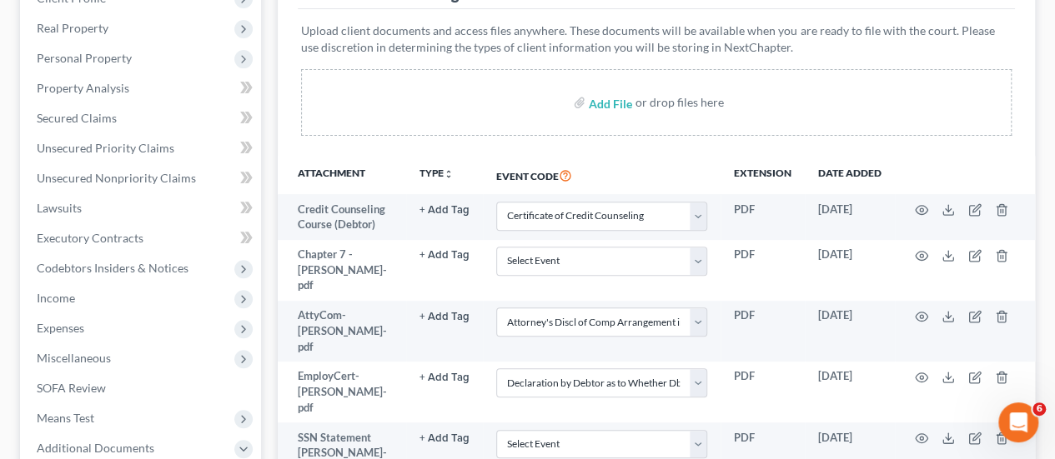
scroll to position [575, 0]
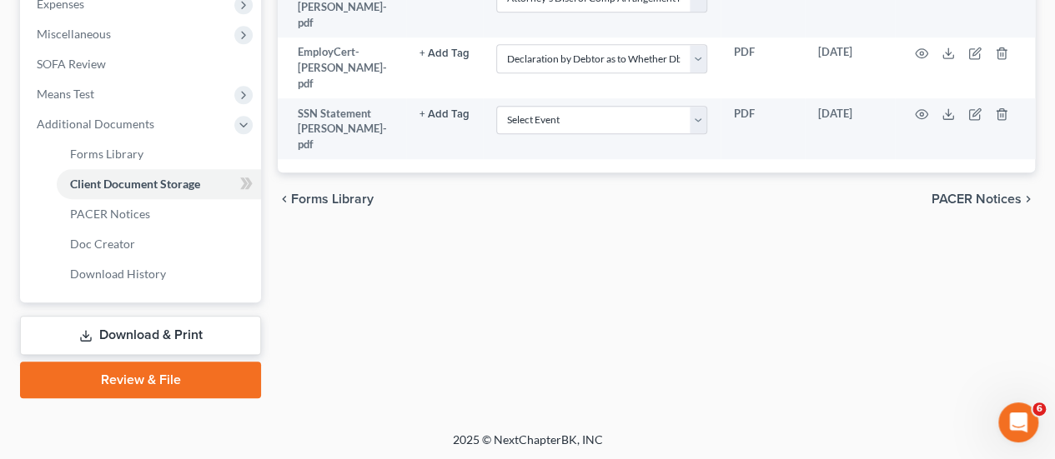
click at [168, 383] on link "Review & File" at bounding box center [140, 380] width 241 height 37
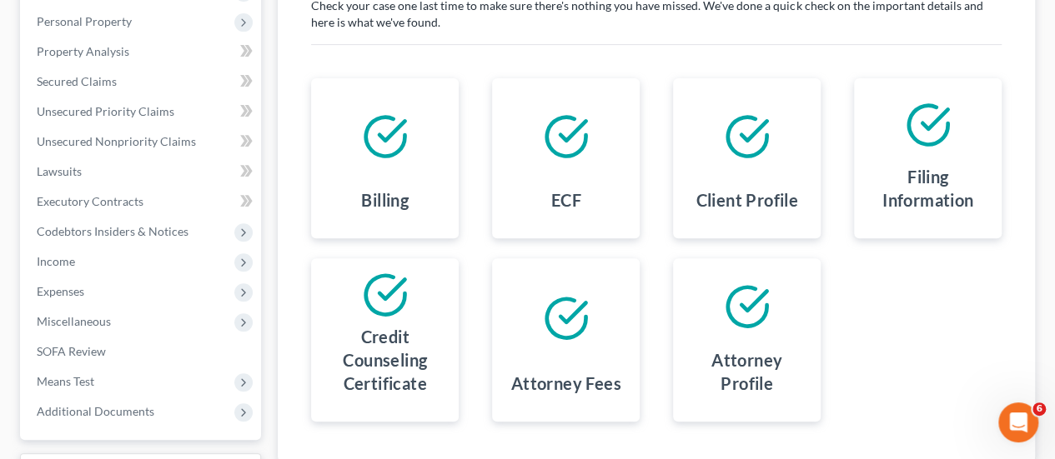
scroll to position [417, 0]
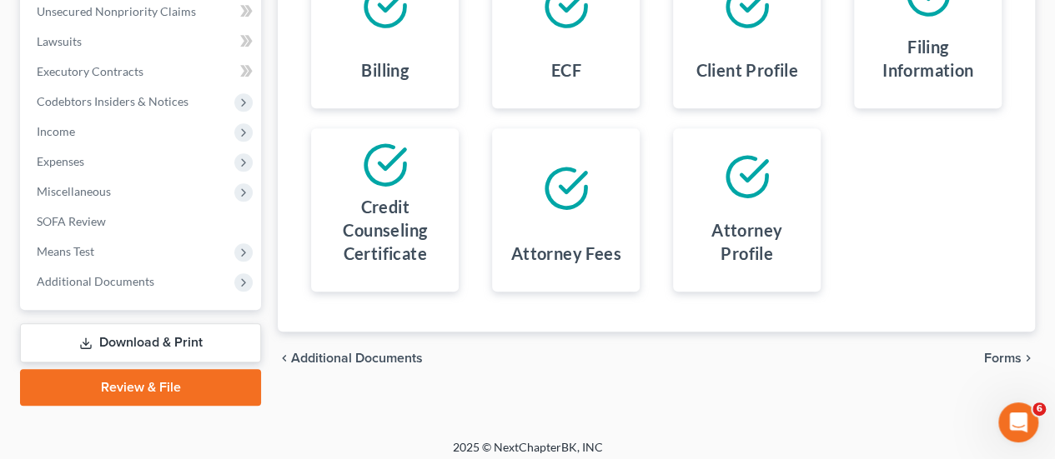
click at [1000, 352] on span "Forms" at bounding box center [1003, 358] width 38 height 13
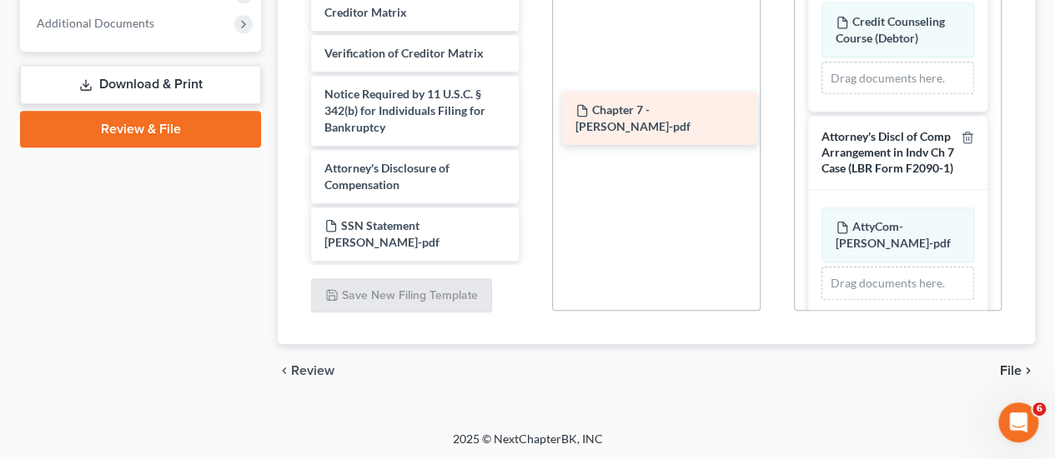
scroll to position [622, 0]
drag, startPoint x: 387, startPoint y: 241, endPoint x: 663, endPoint y: 113, distance: 304.4
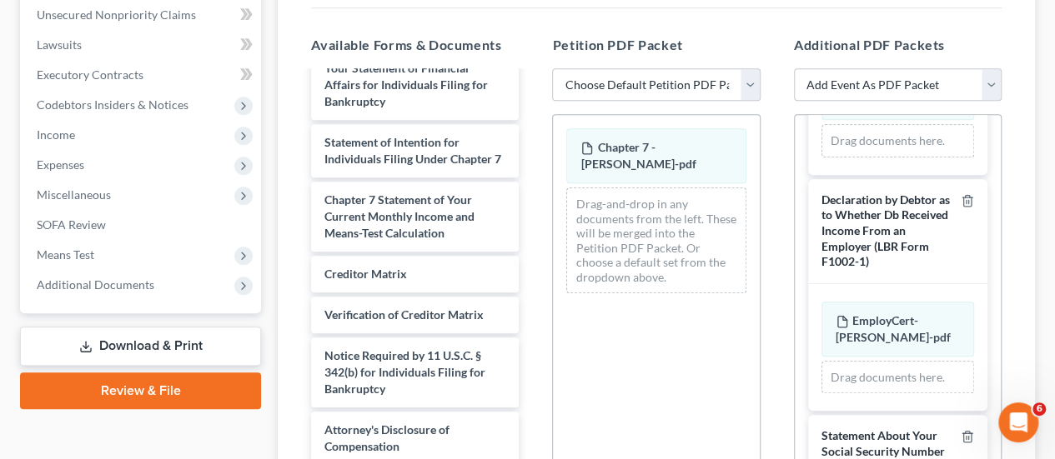
scroll to position [509, 0]
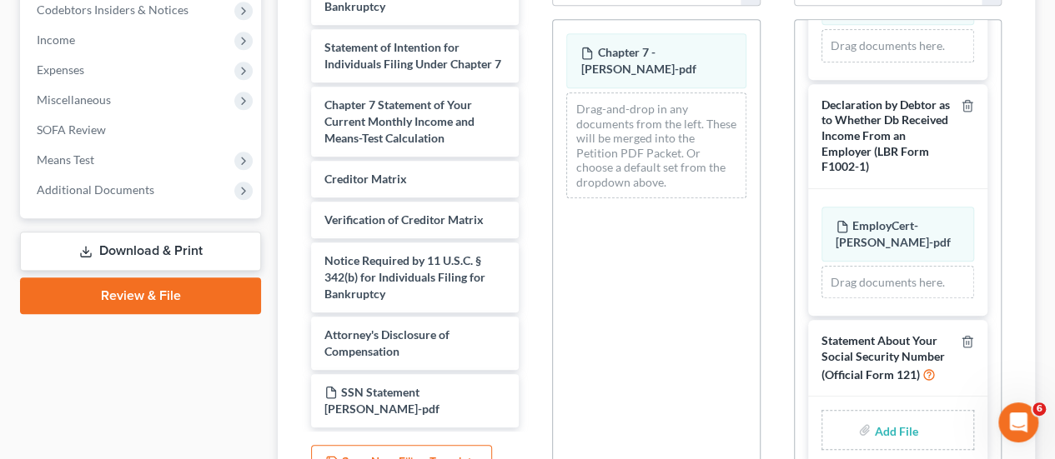
click at [889, 429] on input "file" at bounding box center [894, 430] width 40 height 30
type input "C:\fakepath\SSN Statement Mariscal.pdf"
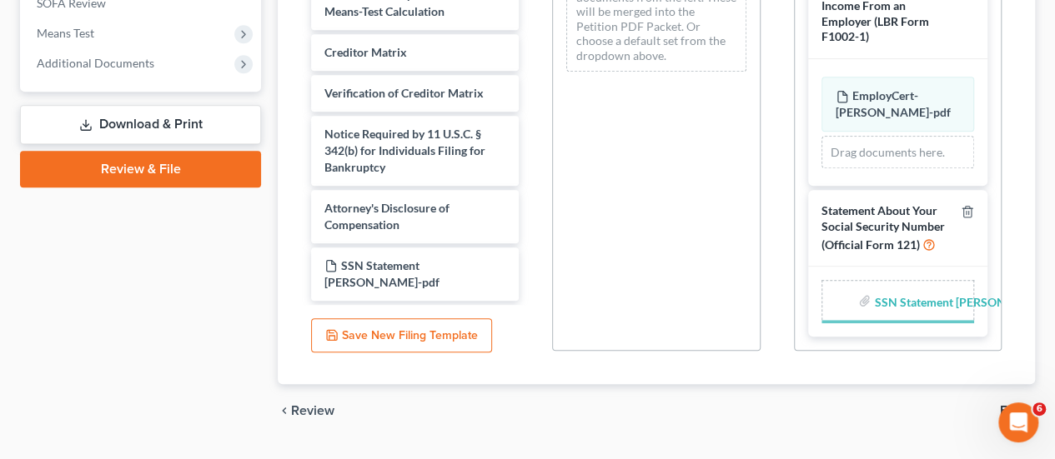
scroll to position [424, 0]
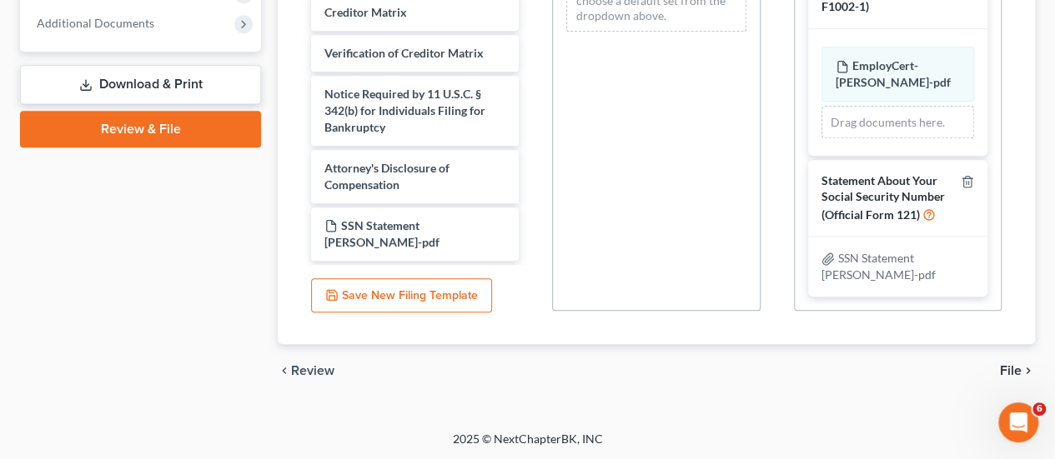
click at [1011, 372] on span "File" at bounding box center [1011, 370] width 22 height 13
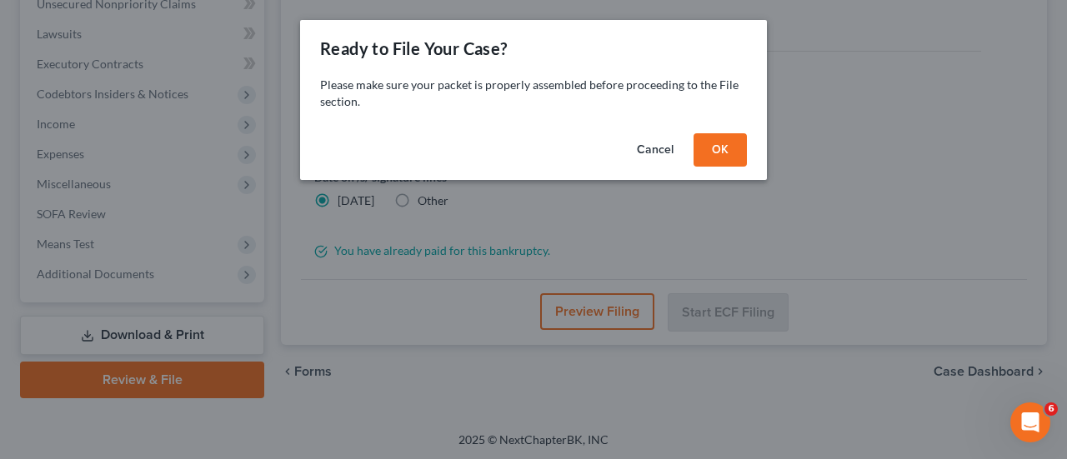
click at [725, 148] on button "OK" at bounding box center [720, 149] width 53 height 33
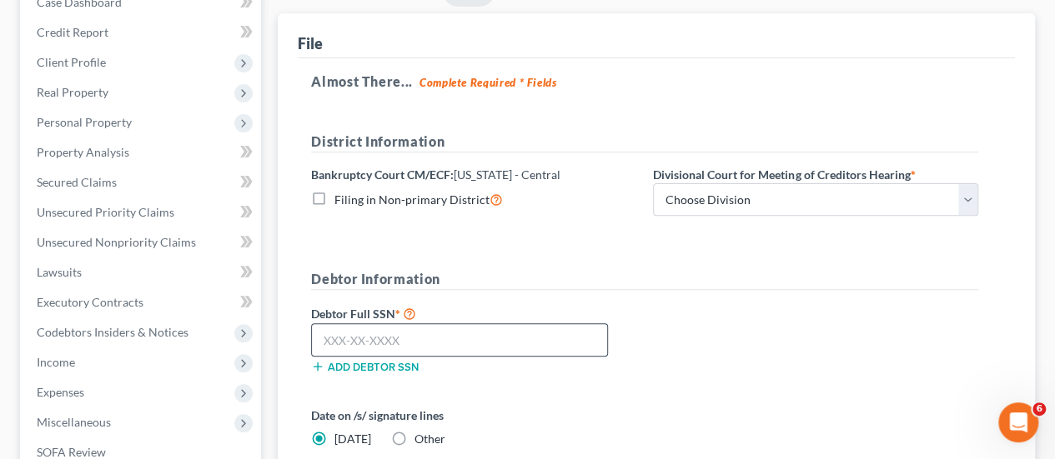
scroll to position [258, 0]
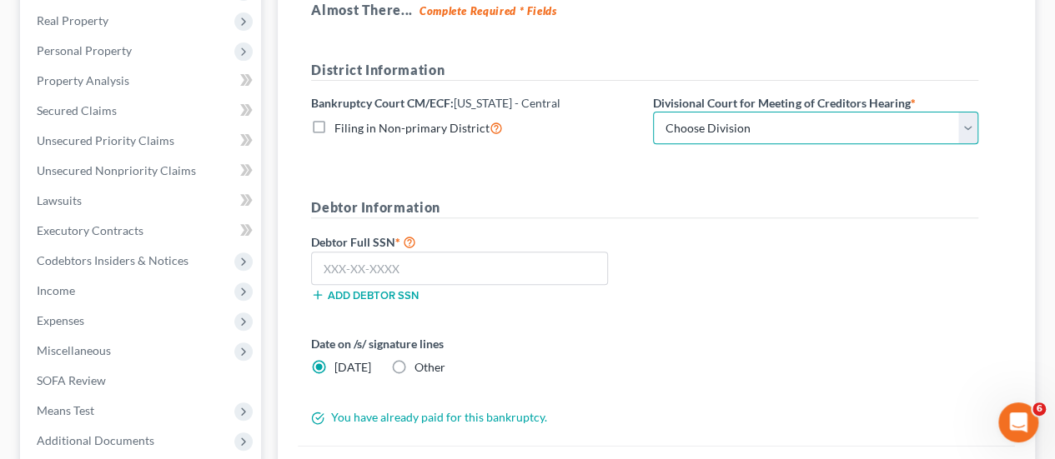
click at [705, 120] on select "Choose Division San Fernando Valley Los Angeles Riverside Santa Ana Santa Barba…" at bounding box center [815, 128] width 325 height 33
select select "1"
click at [653, 112] on select "Choose Division San Fernando Valley Los Angeles Riverside Santa Ana Santa Barba…" at bounding box center [815, 128] width 325 height 33
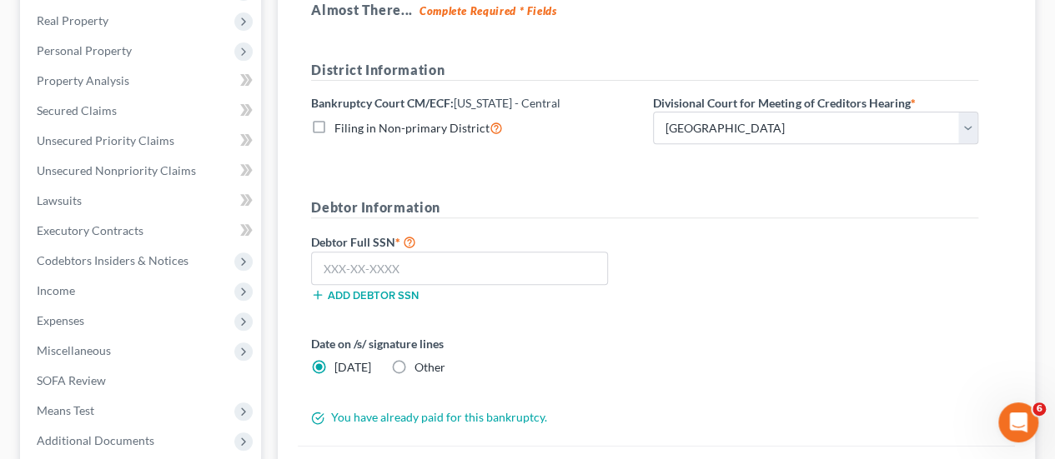
click at [414, 361] on label "Other" at bounding box center [429, 367] width 31 height 17
click at [421, 361] on input "Other" at bounding box center [426, 364] width 11 height 11
radio input "true"
radio input "false"
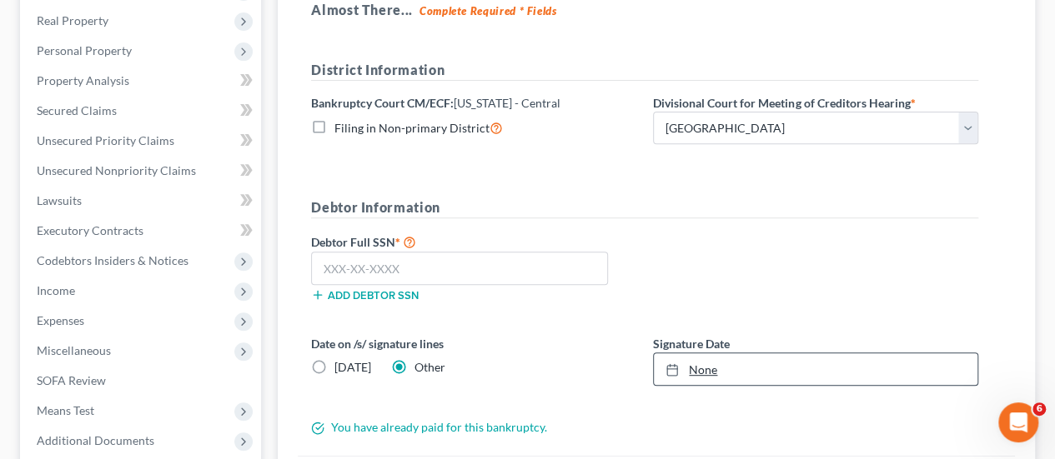
click at [717, 364] on link "None" at bounding box center [816, 370] width 324 height 32
type input "10/7/2025"
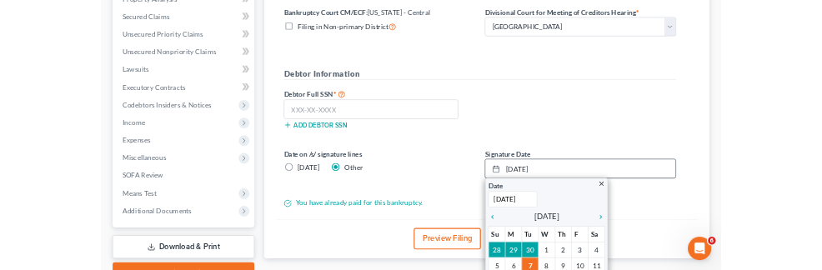
scroll to position [424, 0]
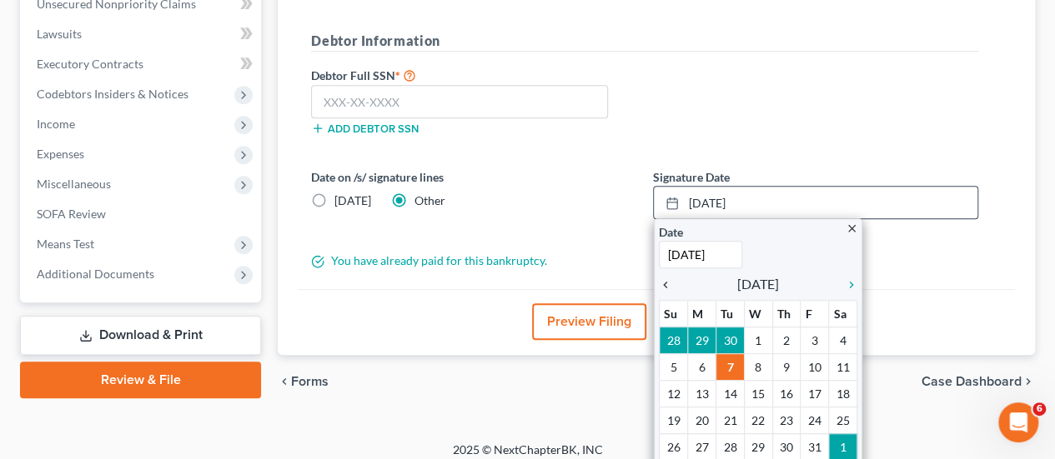
click at [670, 279] on icon "chevron_left" at bounding box center [670, 285] width 22 height 13
click at [669, 279] on icon "chevron_left" at bounding box center [670, 285] width 22 height 13
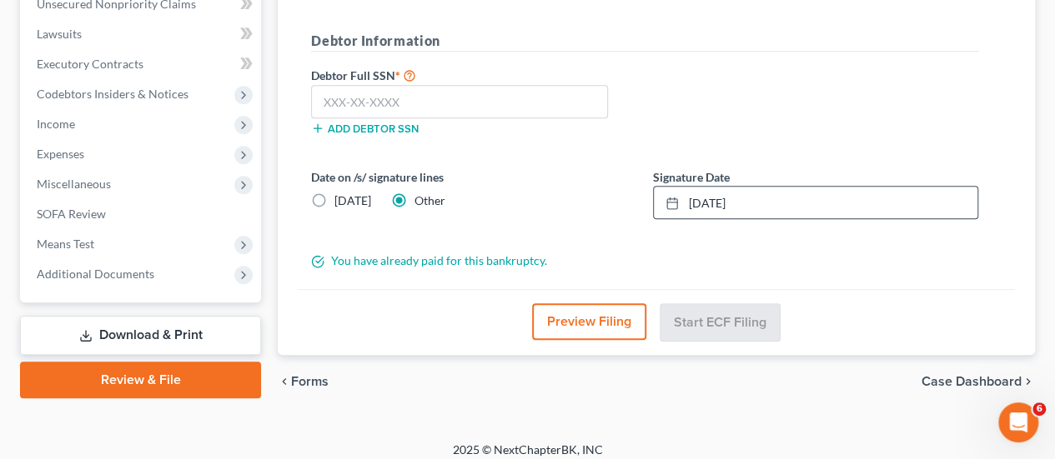
click at [917, 131] on div "Debtor Full SSN * Add debtor SSN" at bounding box center [645, 106] width 684 height 83
click at [395, 96] on input "text" at bounding box center [459, 101] width 297 height 33
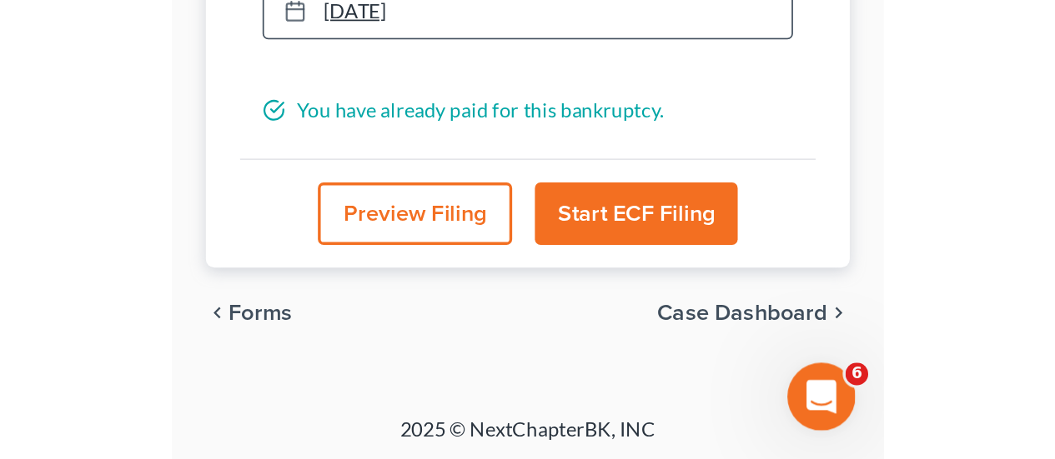
scroll to position [432, 0]
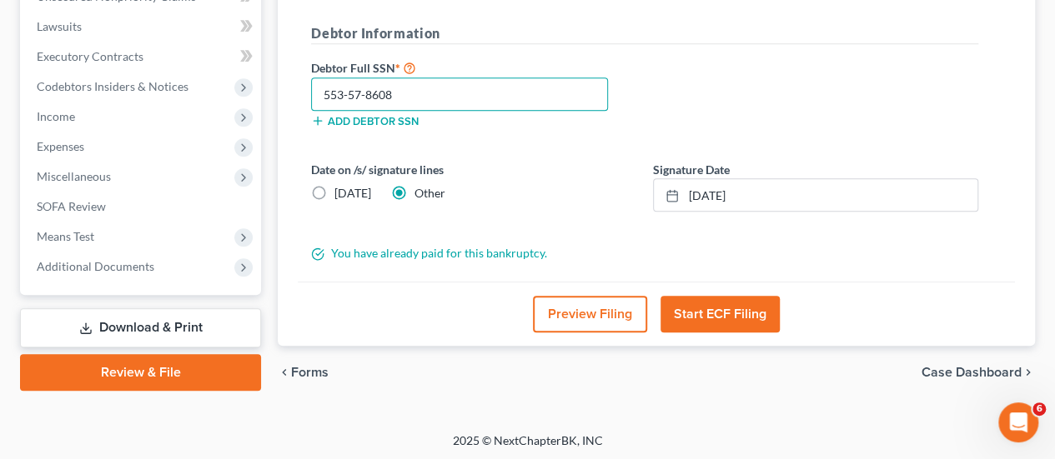
type input "553-57-8608"
click at [837, 391] on div "chevron_left Forms Case Dashboard chevron_right" at bounding box center [656, 372] width 757 height 53
click at [720, 302] on button "Start ECF Filing" at bounding box center [719, 314] width 119 height 37
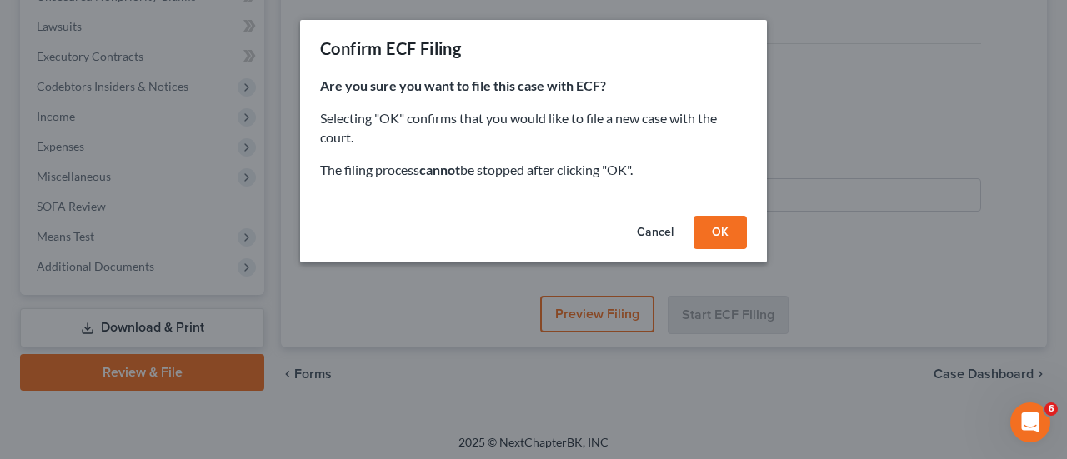
click at [730, 243] on button "OK" at bounding box center [720, 232] width 53 height 33
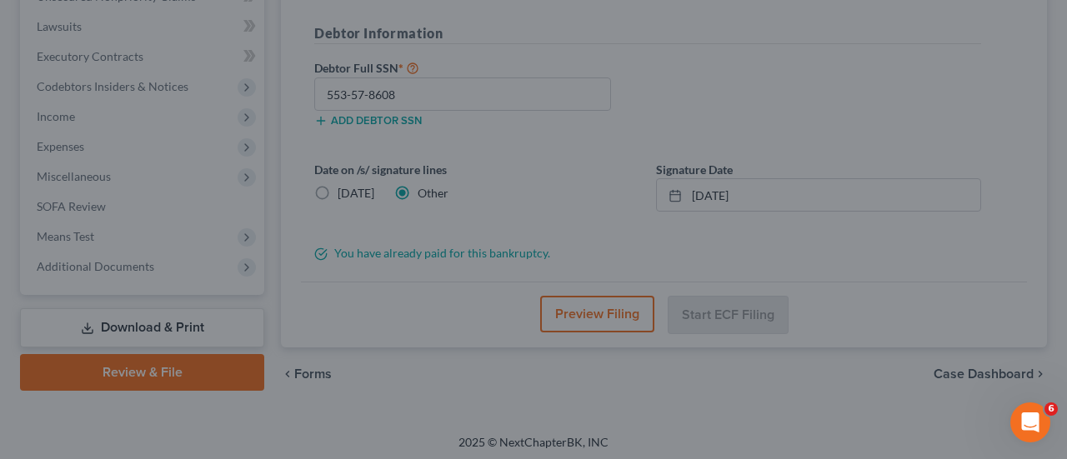
scroll to position [424, 0]
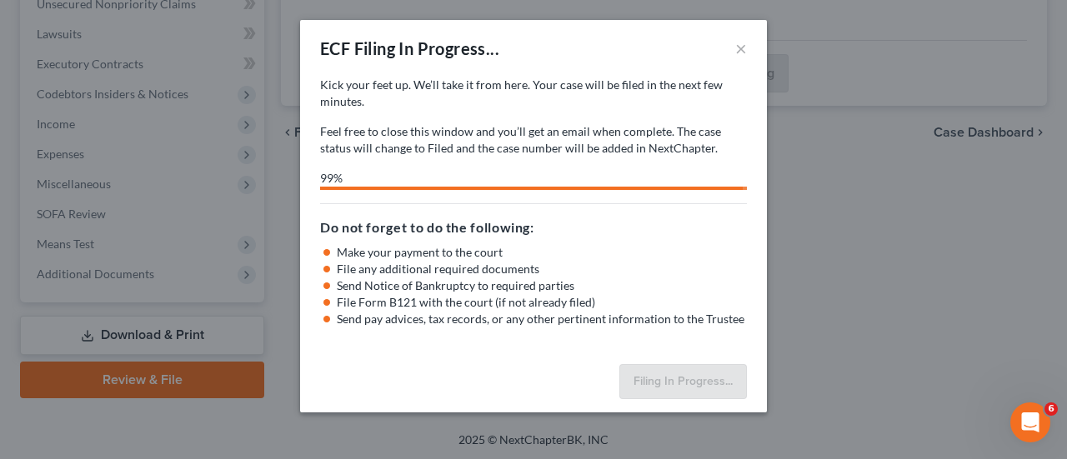
select select "1"
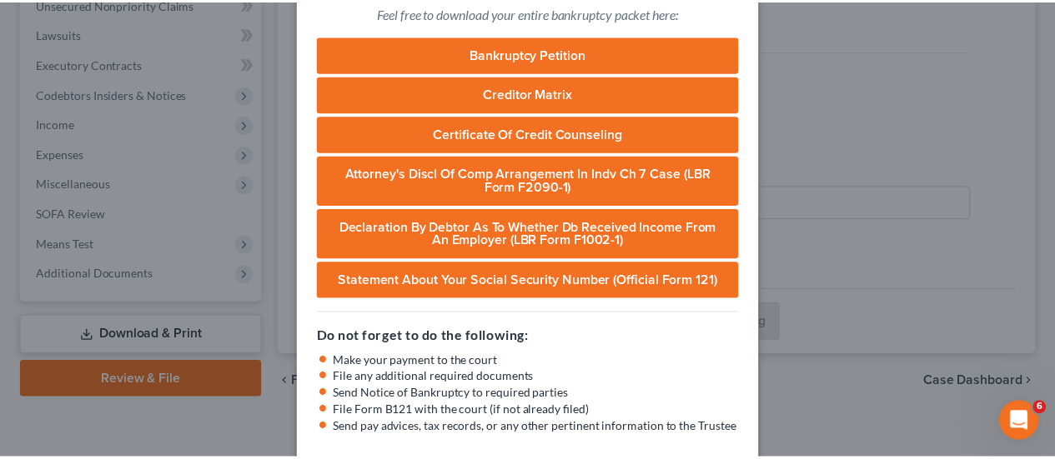
scroll to position [233, 0]
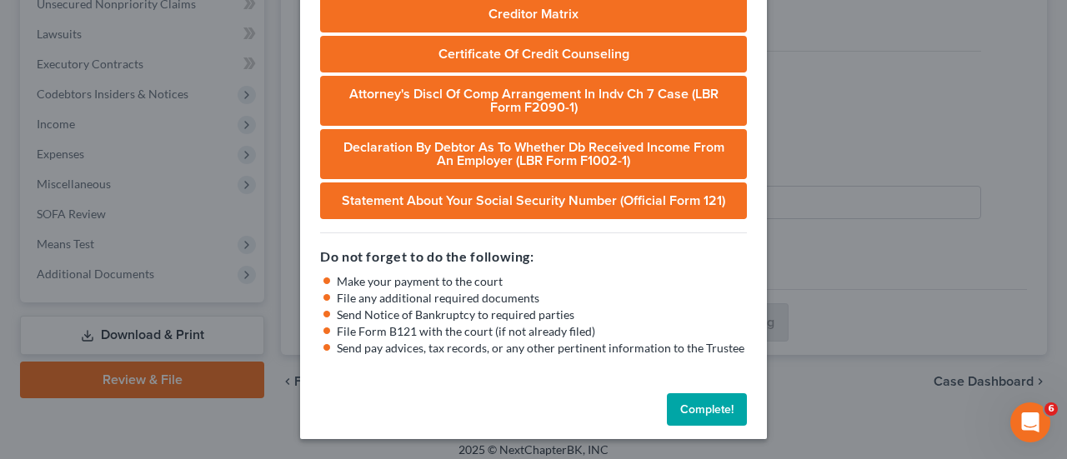
click at [707, 396] on button "Complete!" at bounding box center [707, 410] width 80 height 33
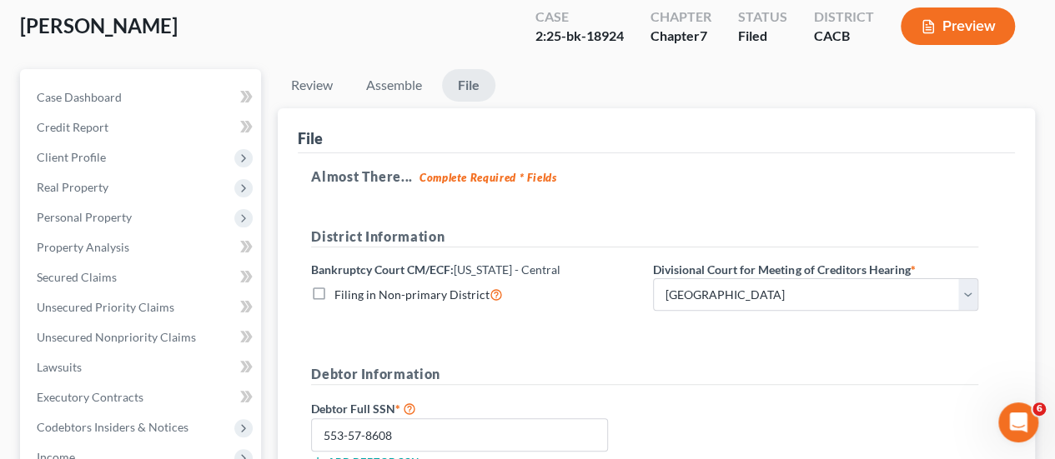
scroll to position [0, 0]
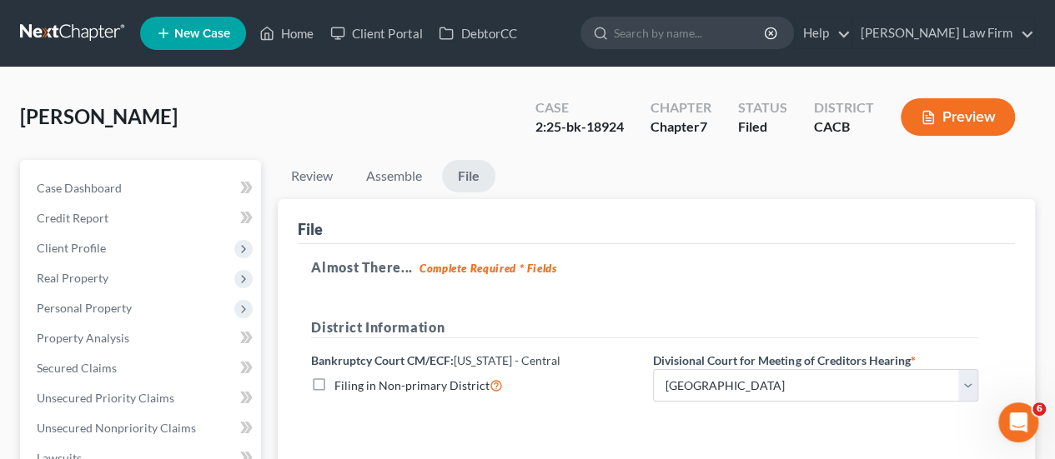
click at [73, 29] on link at bounding box center [73, 33] width 107 height 30
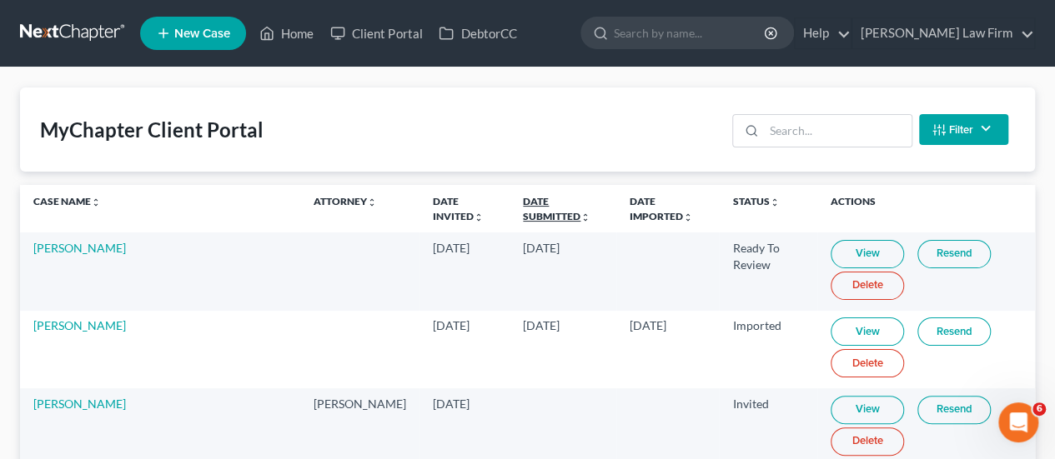
click at [523, 206] on link "Date Submitted unfold_more expand_more expand_less" at bounding box center [557, 208] width 68 height 27
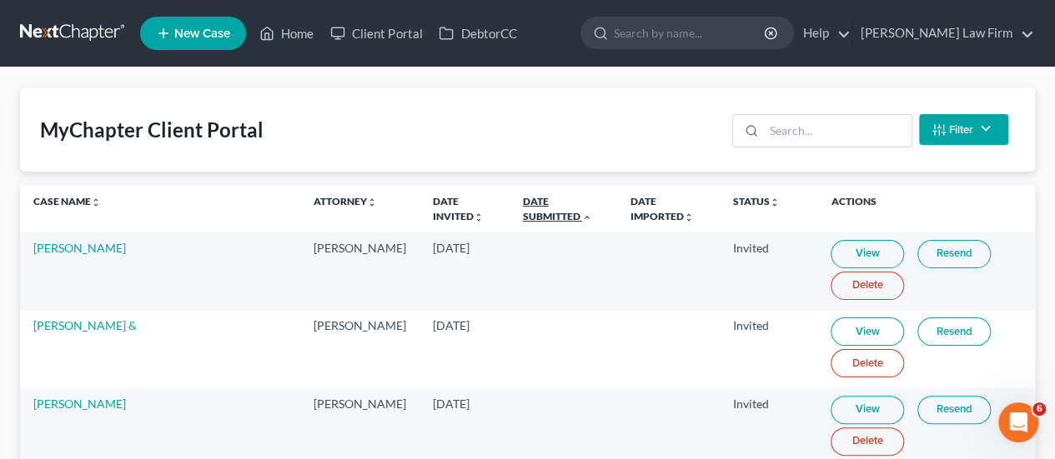
click at [523, 198] on link "Date Submitted unfold_more expand_more expand_less" at bounding box center [557, 208] width 69 height 27
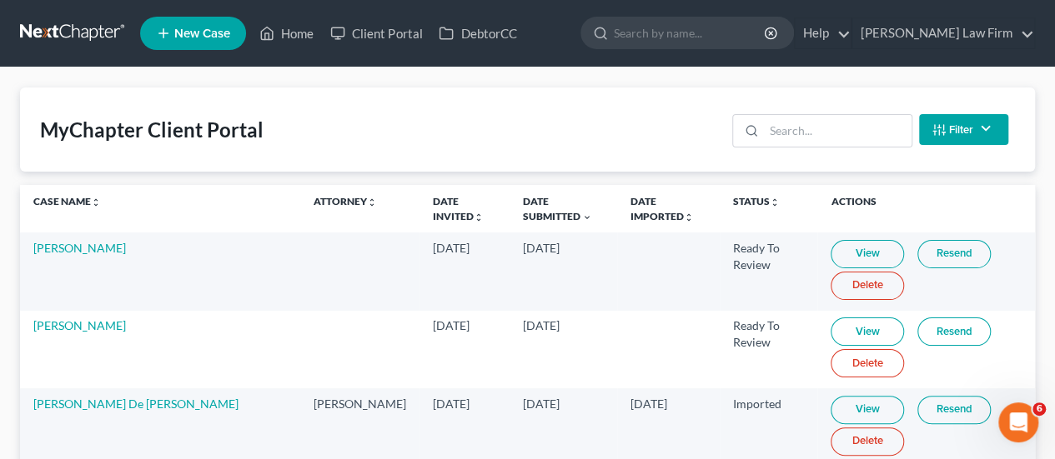
click at [837, 247] on link "View" at bounding box center [867, 254] width 73 height 28
click at [68, 254] on link "[PERSON_NAME]" at bounding box center [79, 248] width 93 height 14
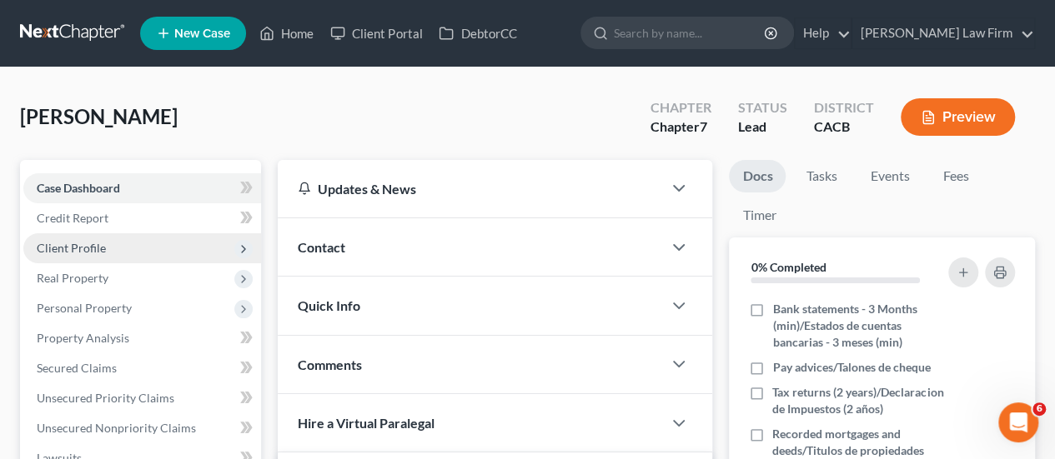
click at [68, 243] on span "Client Profile" at bounding box center [71, 248] width 69 height 14
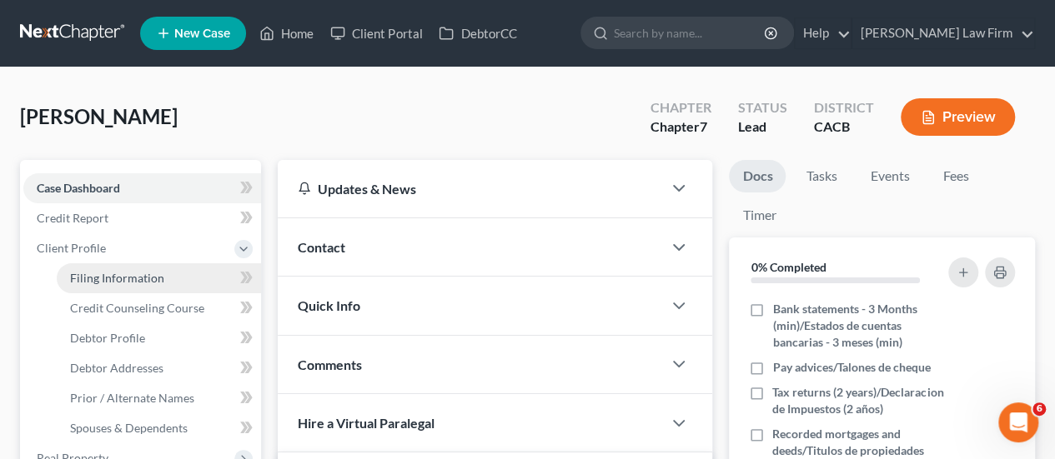
click at [114, 274] on span "Filing Information" at bounding box center [117, 278] width 94 height 14
select select "1"
select select "0"
select select "4"
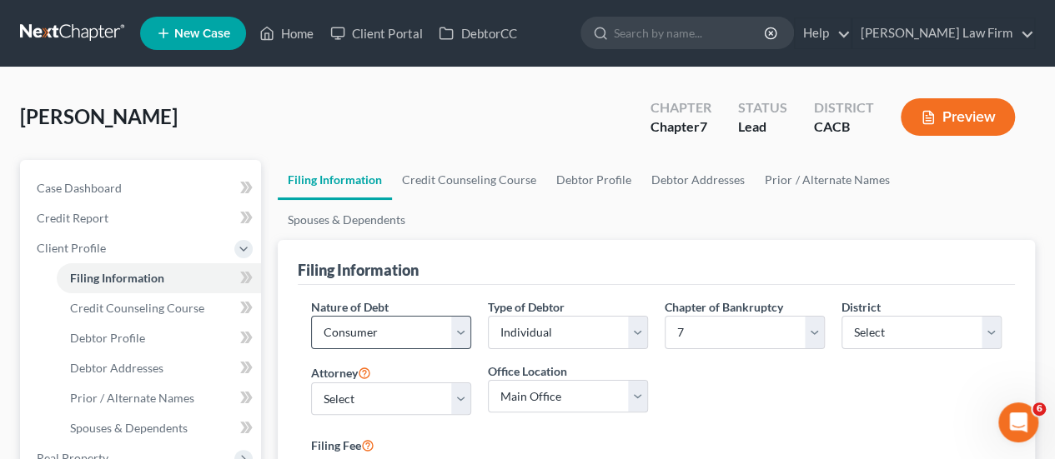
scroll to position [83, 0]
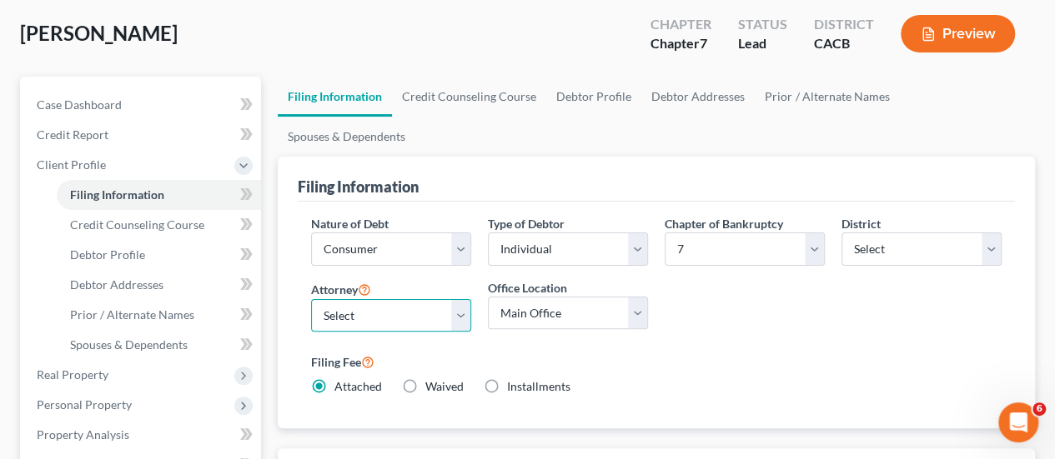
click at [369, 299] on select "Select [PERSON_NAME] - CACB [PERSON_NAME] - [PERSON_NAME] - CANB" at bounding box center [391, 315] width 160 height 33
select select "0"
click at [311, 299] on select "Select [PERSON_NAME] - CACB [PERSON_NAME] - [PERSON_NAME] - CANB" at bounding box center [391, 315] width 160 height 33
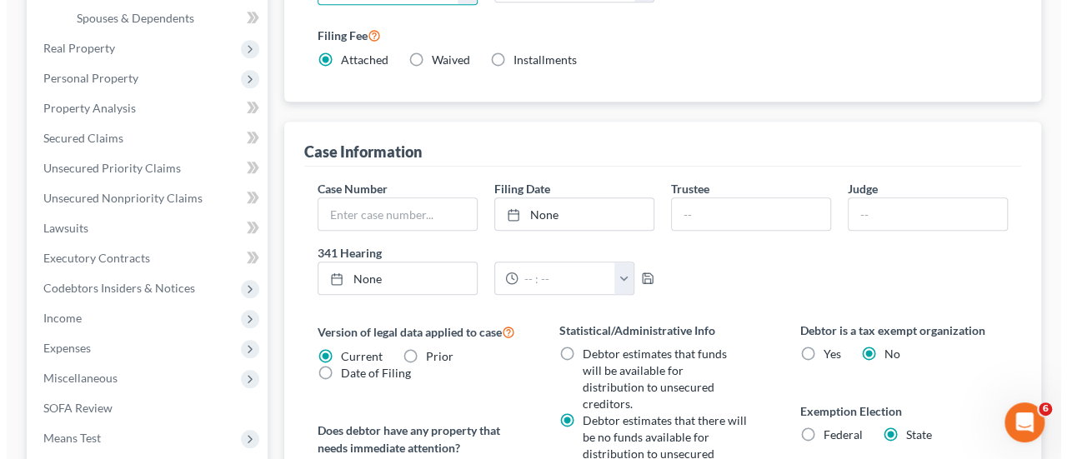
scroll to position [500, 0]
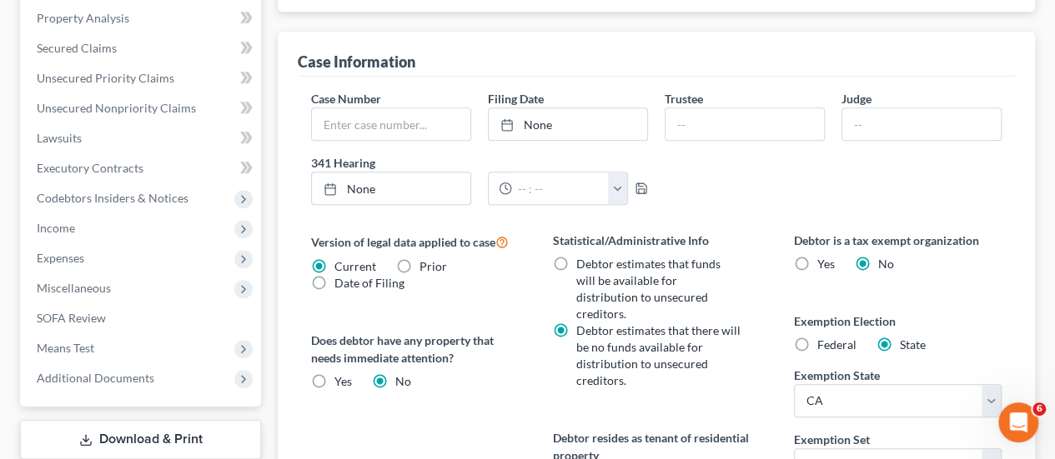
radio input "true"
radio input "false"
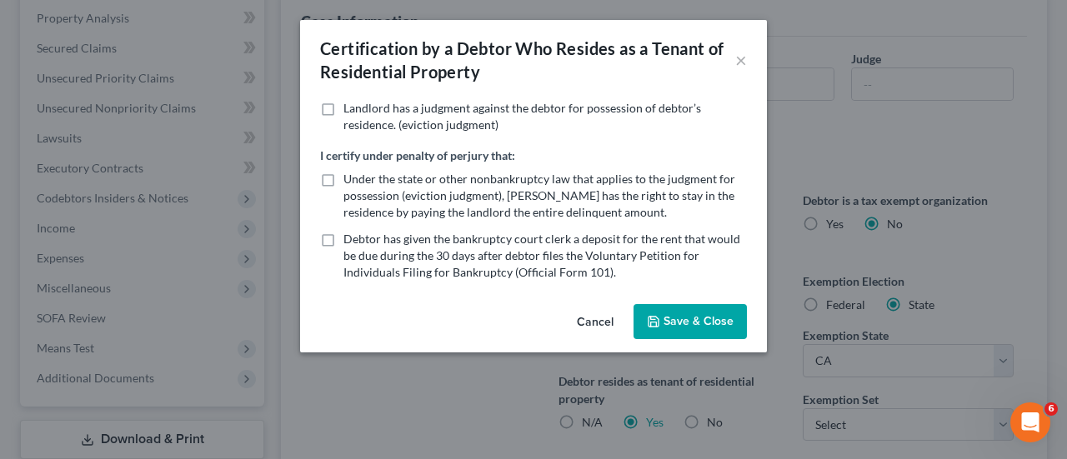
click at [670, 323] on button "Save & Close" at bounding box center [690, 321] width 113 height 35
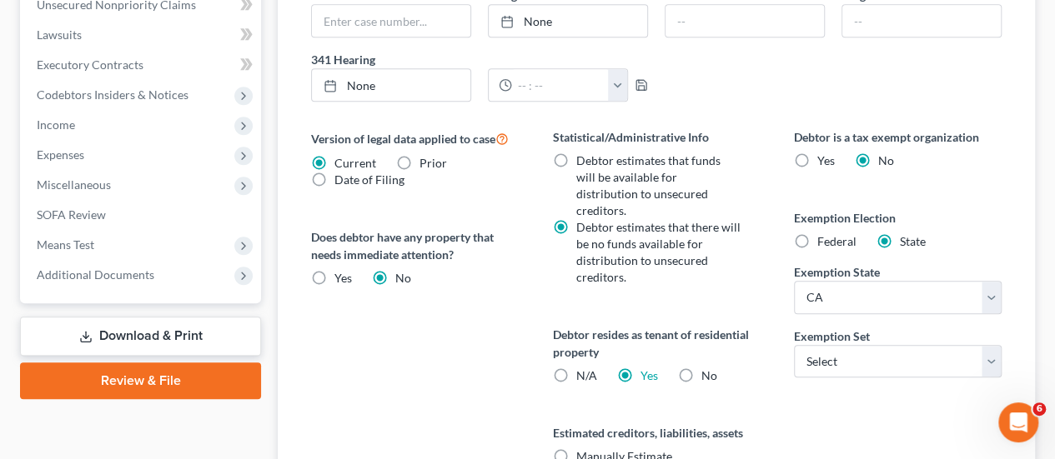
scroll to position [667, 0]
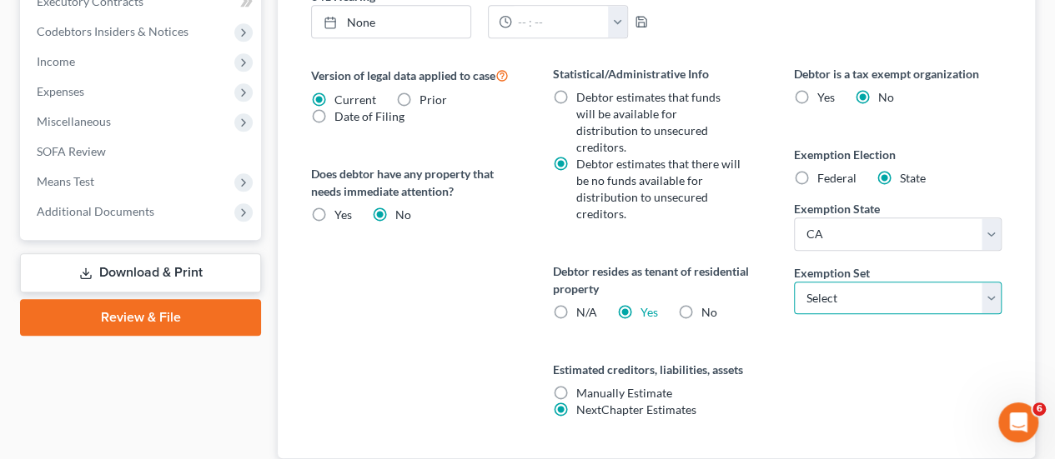
click at [822, 282] on select "Select 703 704" at bounding box center [898, 298] width 208 height 33
select select "0"
click at [794, 282] on select "Select 703 704" at bounding box center [898, 298] width 208 height 33
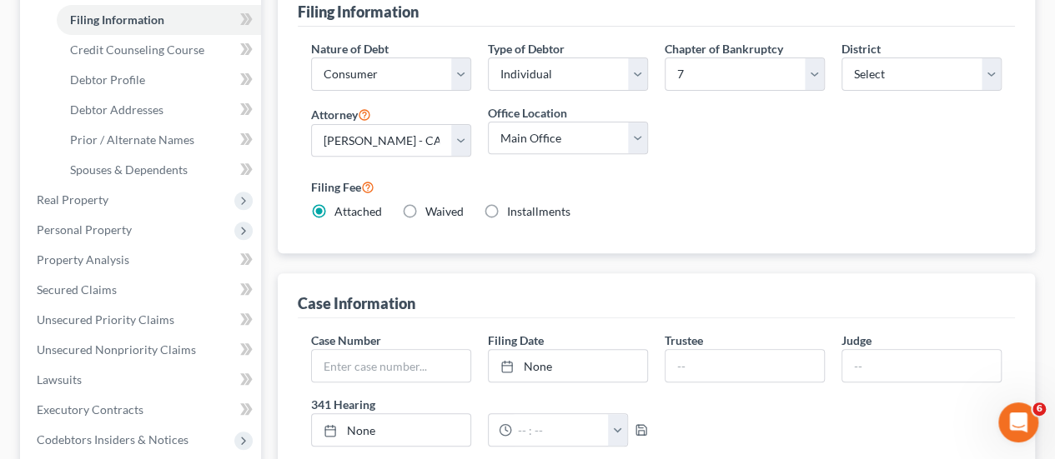
scroll to position [83, 0]
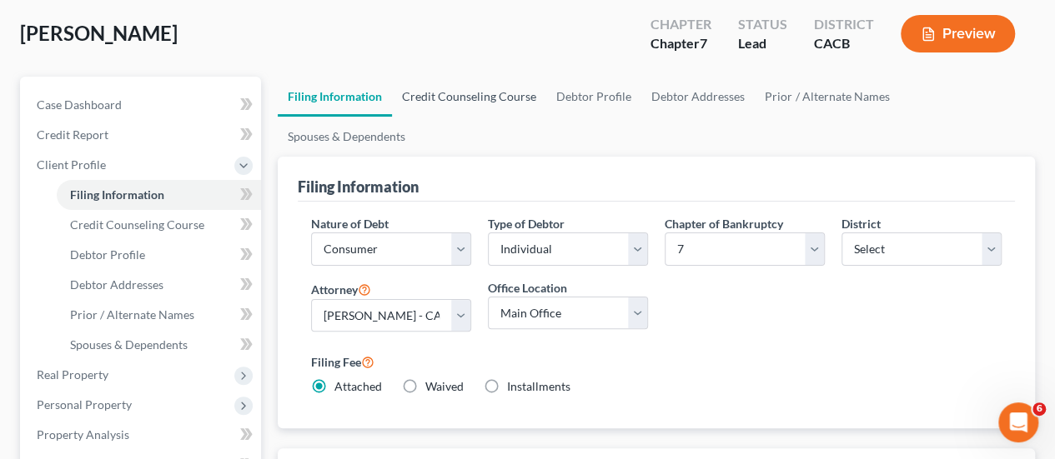
click at [461, 101] on link "Credit Counseling Course" at bounding box center [469, 97] width 154 height 40
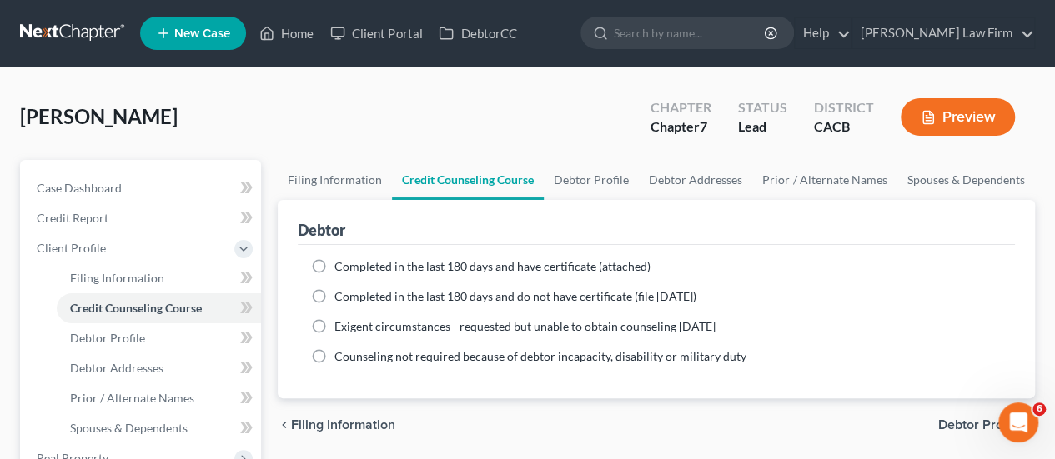
click at [514, 264] on span "Completed in the last 180 days and have certificate (attached)" at bounding box center [492, 266] width 316 height 14
click at [352, 264] on input "Completed in the last 180 days and have certificate (attached)" at bounding box center [346, 263] width 11 height 11
radio input "true"
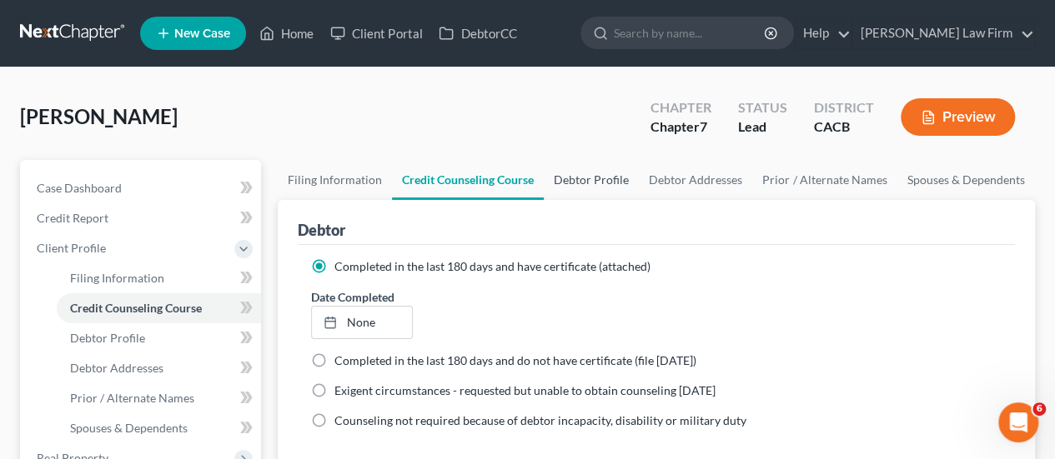
click at [604, 180] on link "Debtor Profile" at bounding box center [591, 180] width 95 height 40
select select "0"
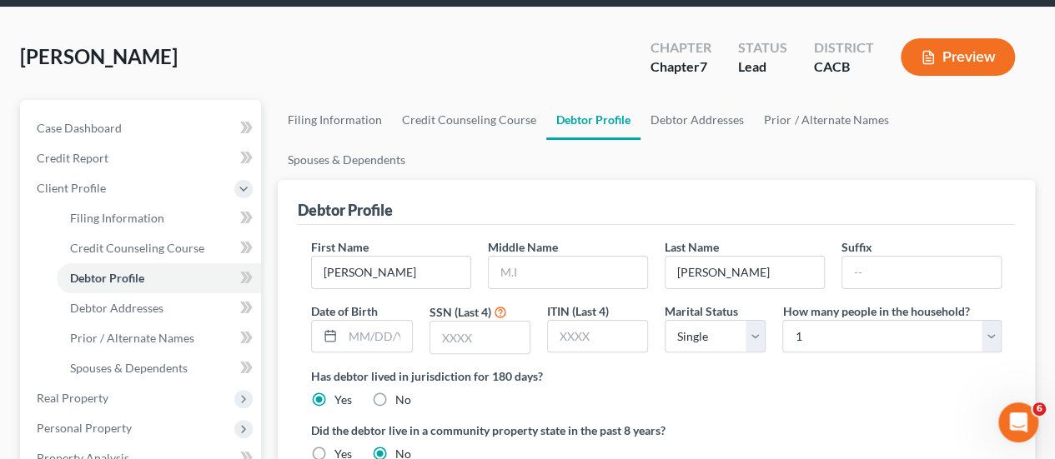
scroll to position [83, 0]
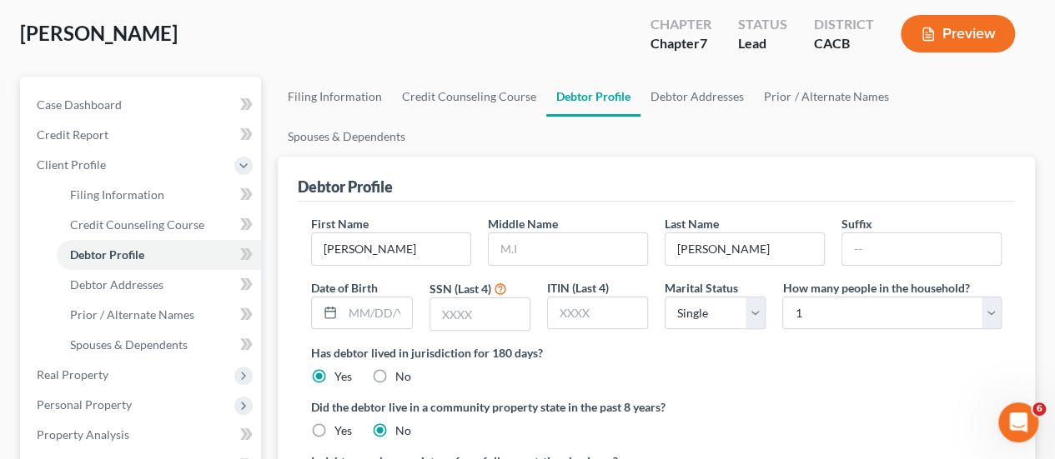
click at [334, 423] on label "Yes" at bounding box center [343, 431] width 18 height 17
click at [341, 423] on input "Yes" at bounding box center [346, 428] width 11 height 11
radio input "true"
radio input "false"
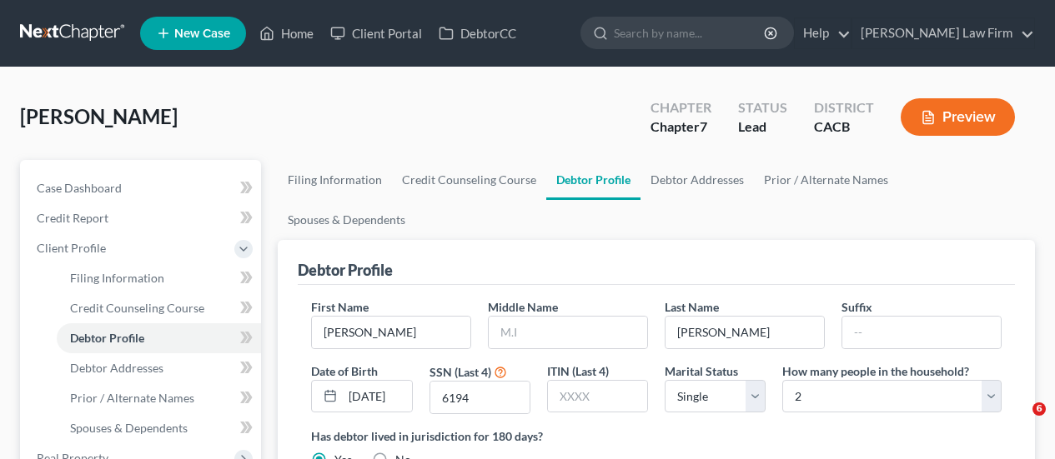
select select "0"
select select "1"
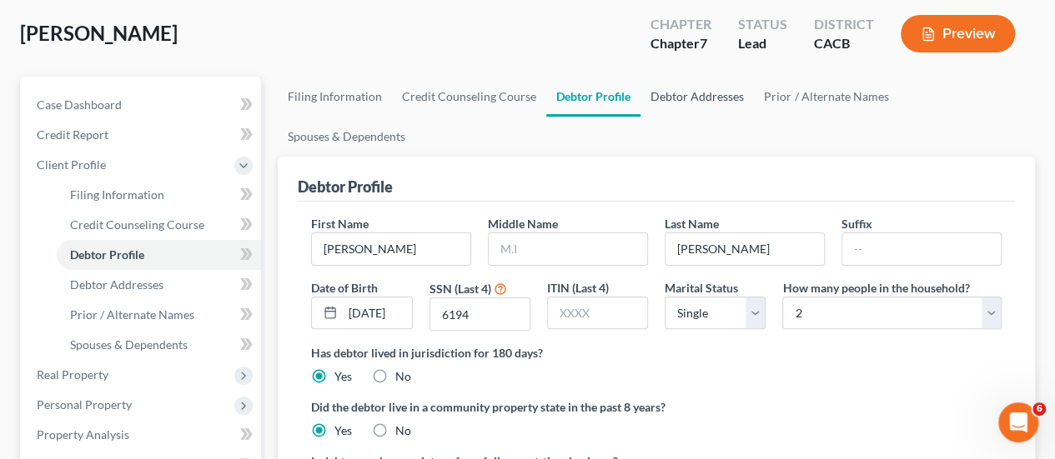
click at [710, 98] on link "Debtor Addresses" at bounding box center [696, 97] width 113 height 40
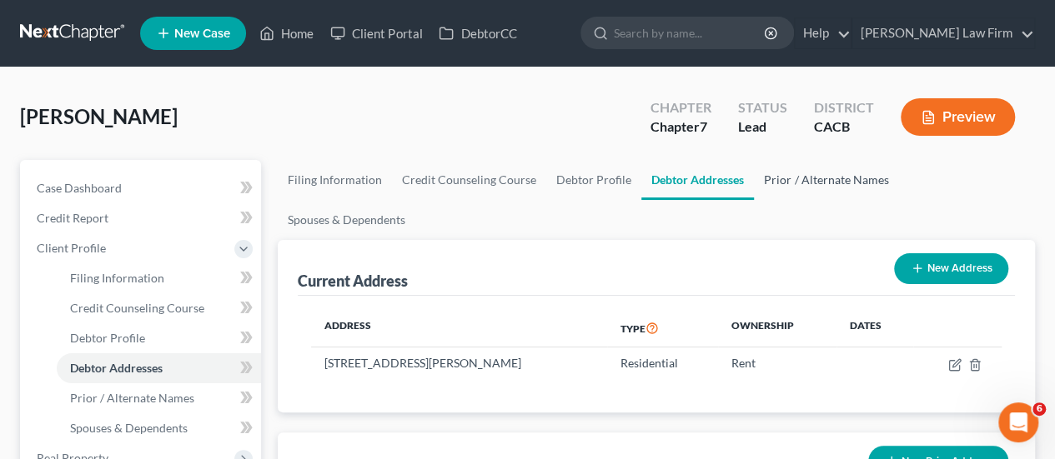
click at [810, 183] on link "Prior / Alternate Names" at bounding box center [826, 180] width 144 height 40
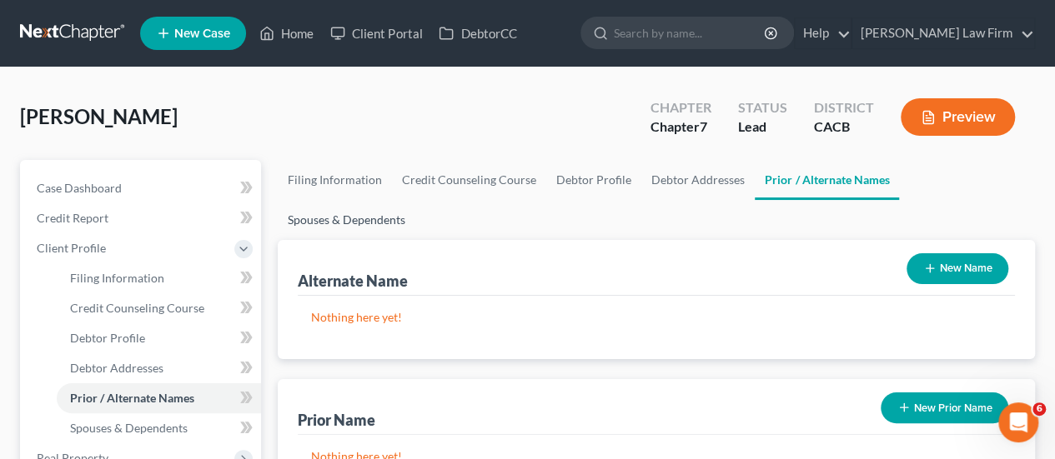
click at [415, 200] on link "Spouses & Dependents" at bounding box center [347, 220] width 138 height 40
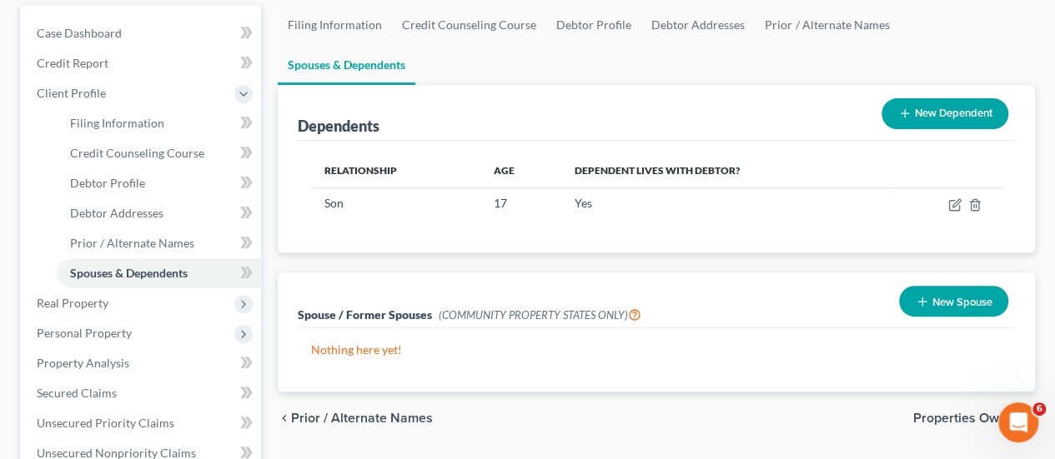
scroll to position [167, 0]
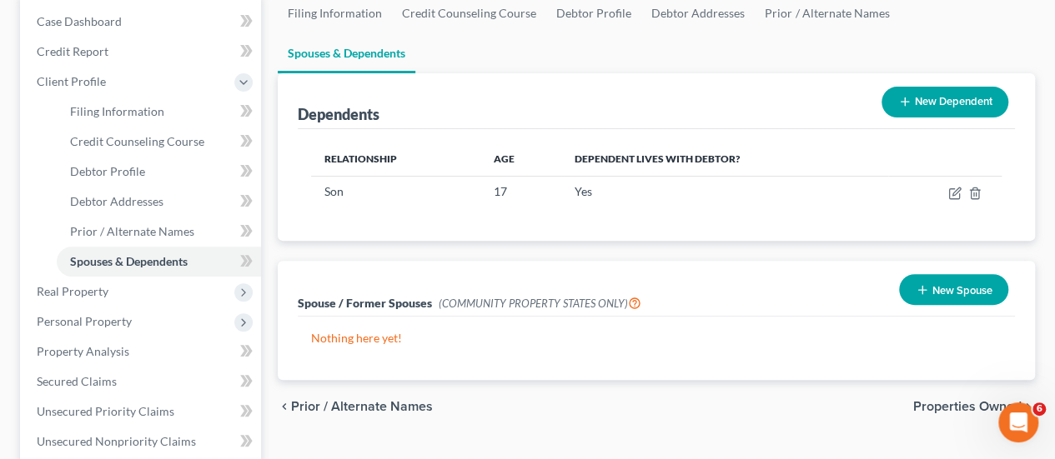
click at [969, 400] on span "Properties Owned" at bounding box center [967, 406] width 108 height 13
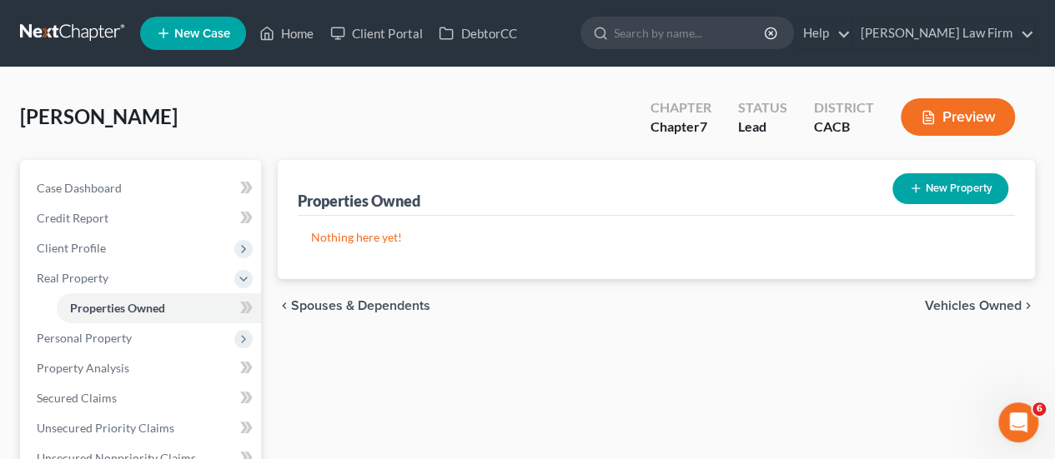
click at [986, 304] on span "Vehicles Owned" at bounding box center [973, 305] width 97 height 13
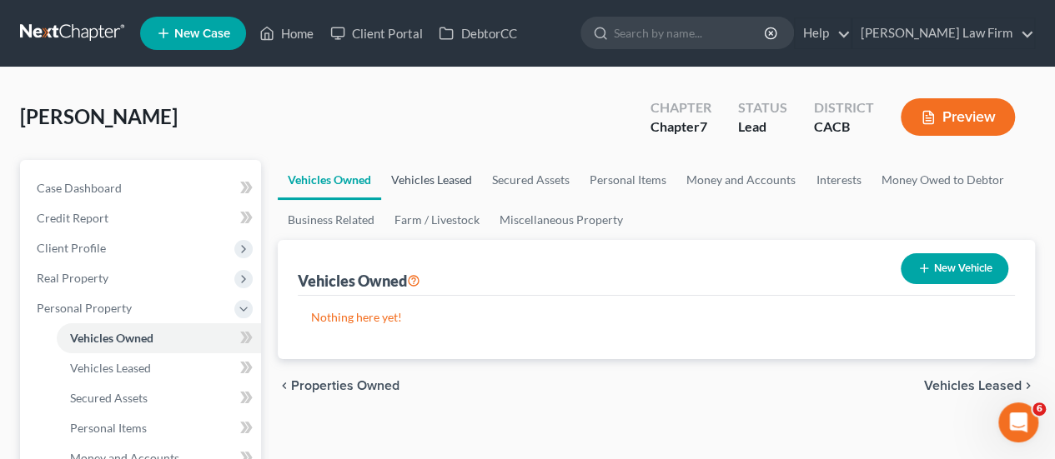
click at [412, 169] on link "Vehicles Leased" at bounding box center [431, 180] width 101 height 40
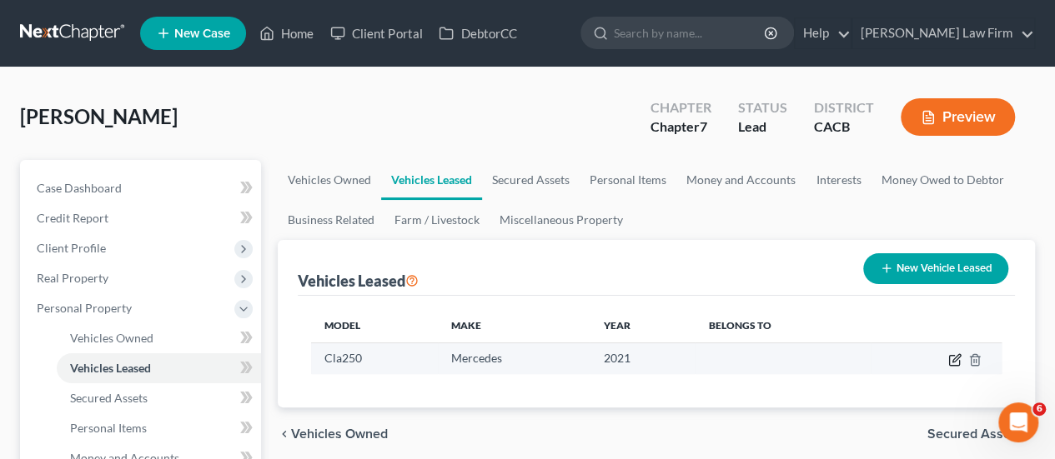
click at [952, 359] on icon "button" at bounding box center [956, 358] width 8 height 8
select select "5"
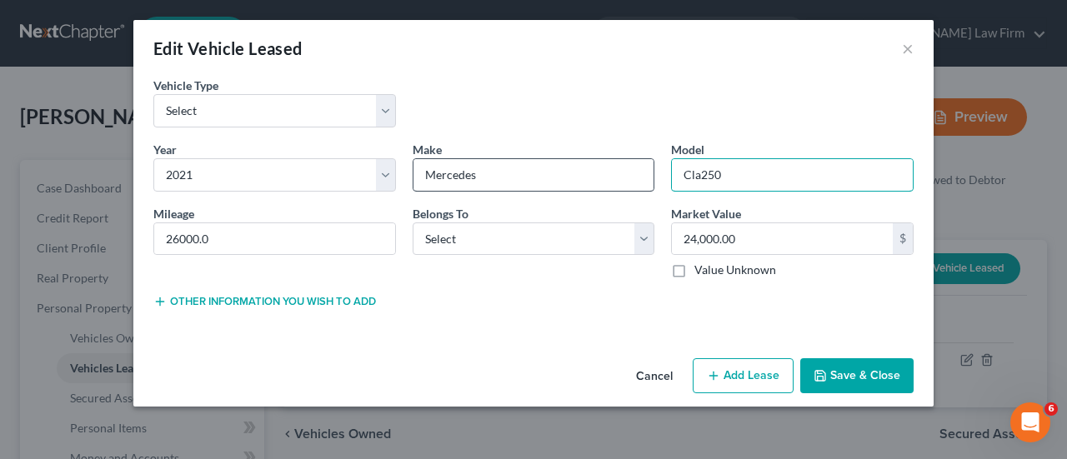
drag, startPoint x: 700, startPoint y: 178, endPoint x: 634, endPoint y: 179, distance: 66.7
click at [635, 179] on div "Year * Select 2026 2025 2024 2023 2022 2021 2020 2019 2018 2017 2016 2015 2014 …" at bounding box center [533, 217] width 777 height 152
type input "CLA 250"
click at [560, 244] on select "Select Debtor 1 Only Debtor 2 Only Debtor 1 And Debtor 2 Only At Least One Of T…" at bounding box center [534, 239] width 243 height 33
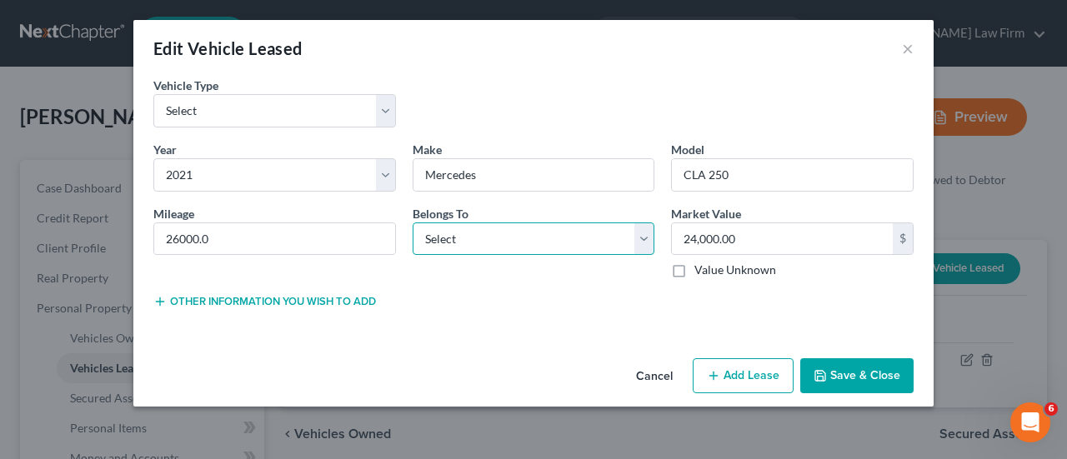
select select "0"
click at [413, 223] on select "Select Debtor 1 Only Debtor 2 Only Debtor 1 And Debtor 2 Only At Least One Of T…" at bounding box center [534, 239] width 243 height 33
click at [848, 381] on button "Save & Close" at bounding box center [856, 376] width 113 height 35
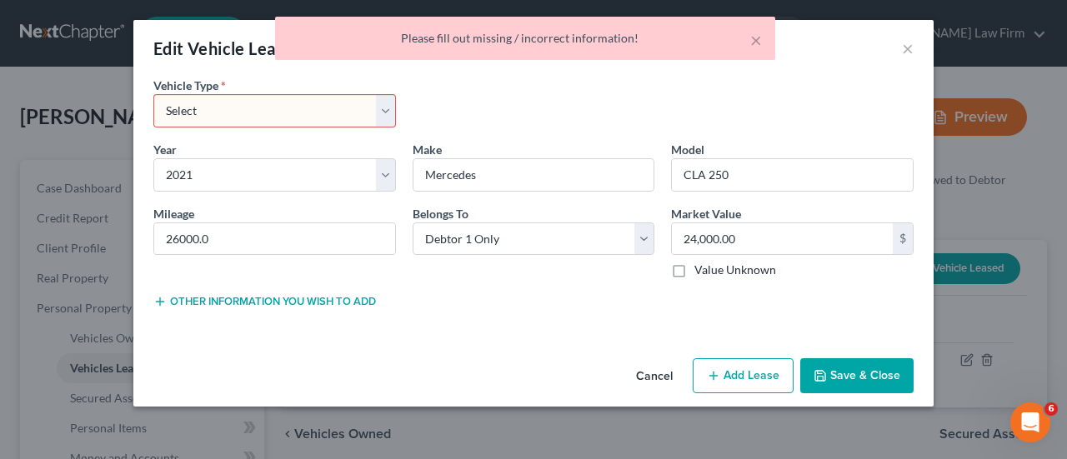
click at [258, 119] on select "Select Automobile Truck Trailer Watercraft Aircraft Motor Home Atv Other Vehicle" at bounding box center [274, 110] width 243 height 33
select select "0"
click at [153, 94] on select "Select Automobile Truck Trailer Watercraft Aircraft Motor Home Atv Other Vehicle" at bounding box center [274, 110] width 243 height 33
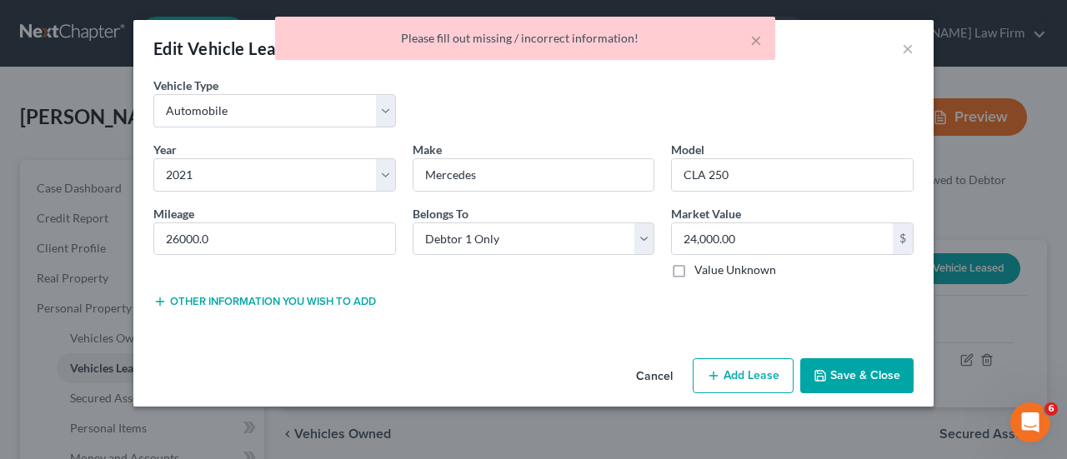
click at [862, 365] on button "Save & Close" at bounding box center [856, 376] width 113 height 35
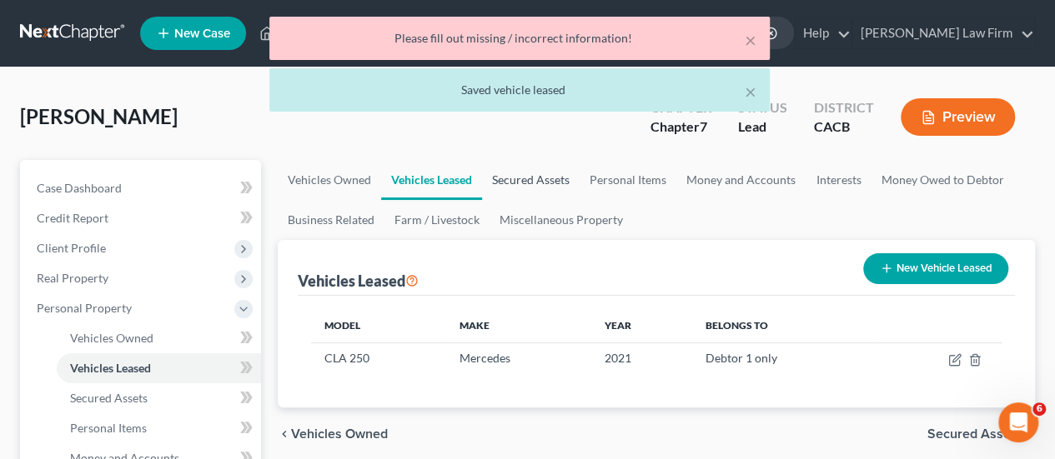
click at [546, 171] on link "Secured Assets" at bounding box center [531, 180] width 98 height 40
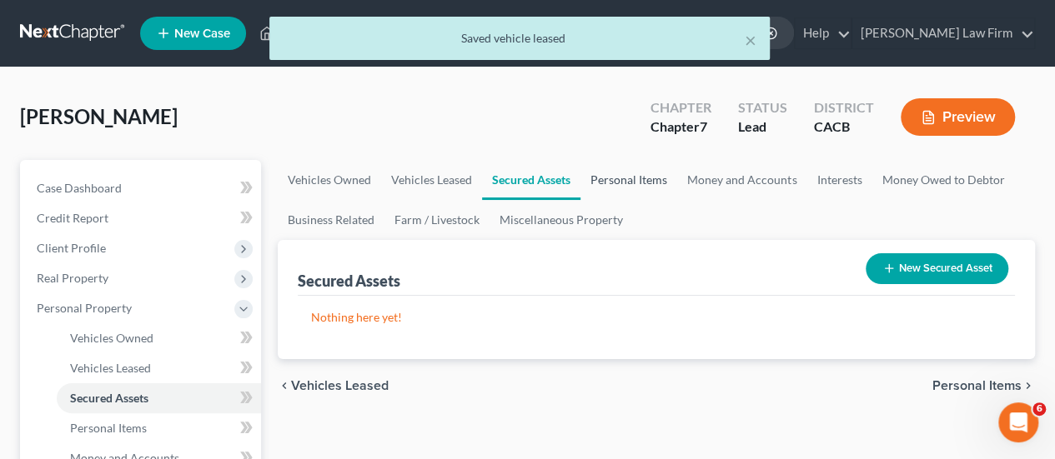
click at [644, 184] on link "Personal Items" at bounding box center [628, 180] width 97 height 40
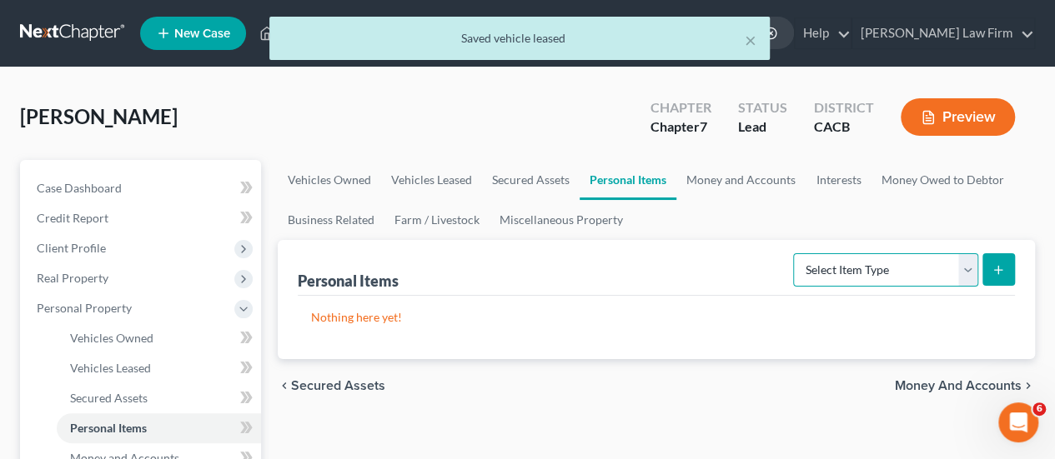
click at [892, 274] on select "Select Item Type Clothing Collectibles Of Value Electronics Firearms Household …" at bounding box center [885, 269] width 185 height 33
select select "clothing"
click at [795, 253] on select "Select Item Type Clothing Collectibles Of Value Electronics Firearms Household …" at bounding box center [885, 269] width 185 height 33
click at [1000, 268] on icon "submit" at bounding box center [997, 269] width 13 height 13
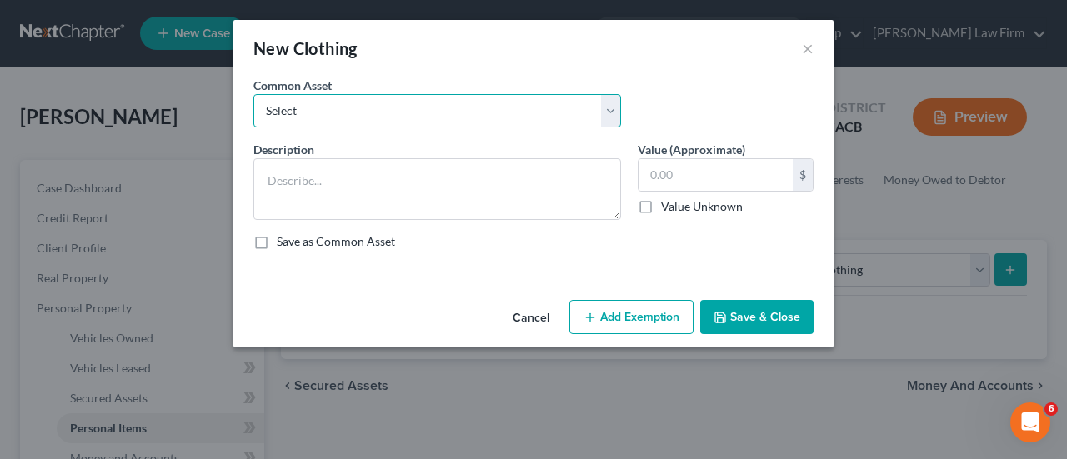
click at [398, 105] on select "Select Clothes, Shoes, 3 Purses, Belts, Hats, Sweaters and Jackets Clothes, Sho…" at bounding box center [437, 110] width 368 height 33
select select "0"
click at [253, 94] on select "Select Clothes, Shoes, 3 Purses, Belts, Hats, Sweaters and Jackets Clothes, Sho…" at bounding box center [437, 110] width 368 height 33
type textarea "Clothes, Shoes, 3 Purses, Belts, Hats, Sweaters and Jackets"
type input "500.00"
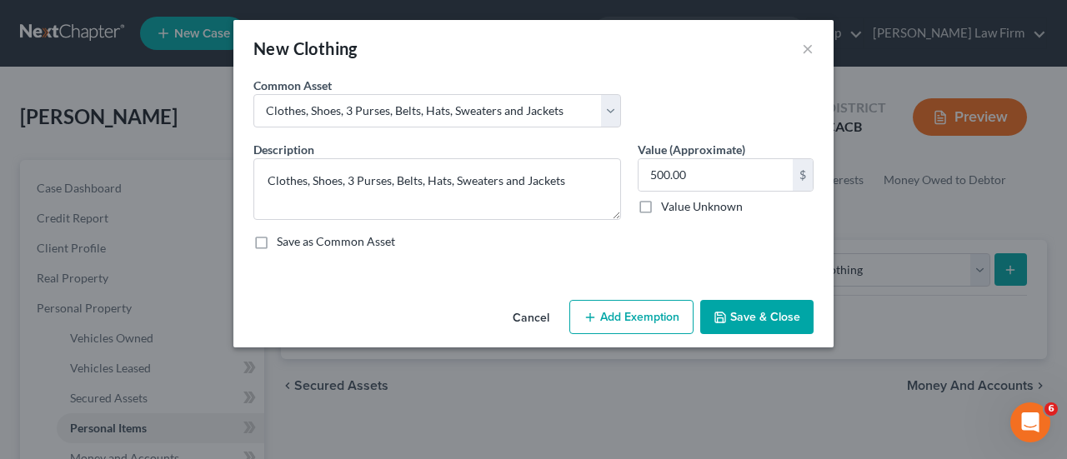
click at [649, 326] on button "Add Exemption" at bounding box center [632, 317] width 124 height 35
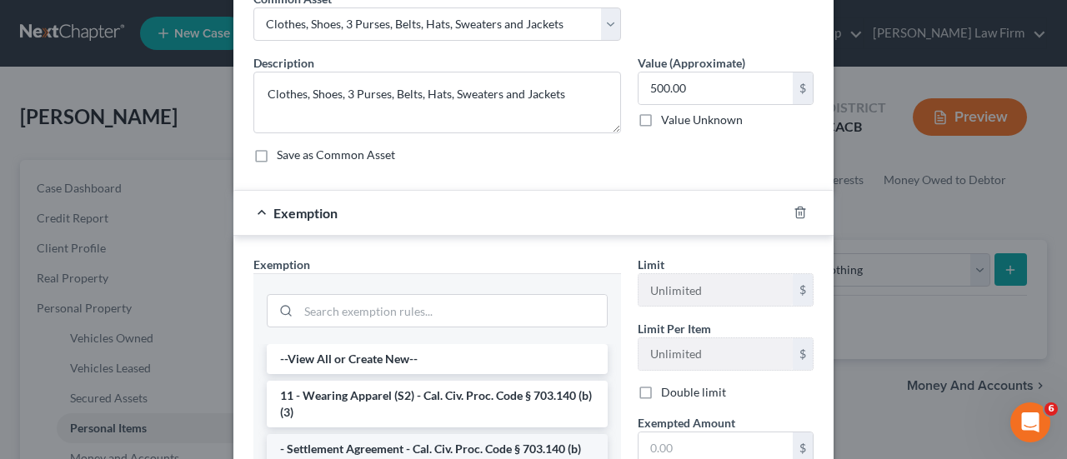
scroll to position [167, 0]
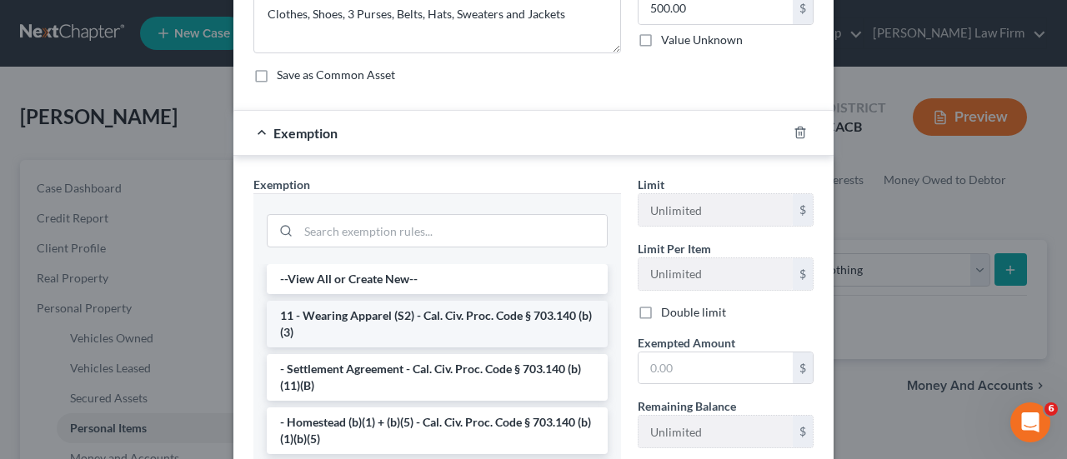
click at [327, 318] on li "11 - Wearing Apparel (S2) - Cal. Civ. Proc. Code § 703.140 (b)(3)" at bounding box center [437, 324] width 341 height 47
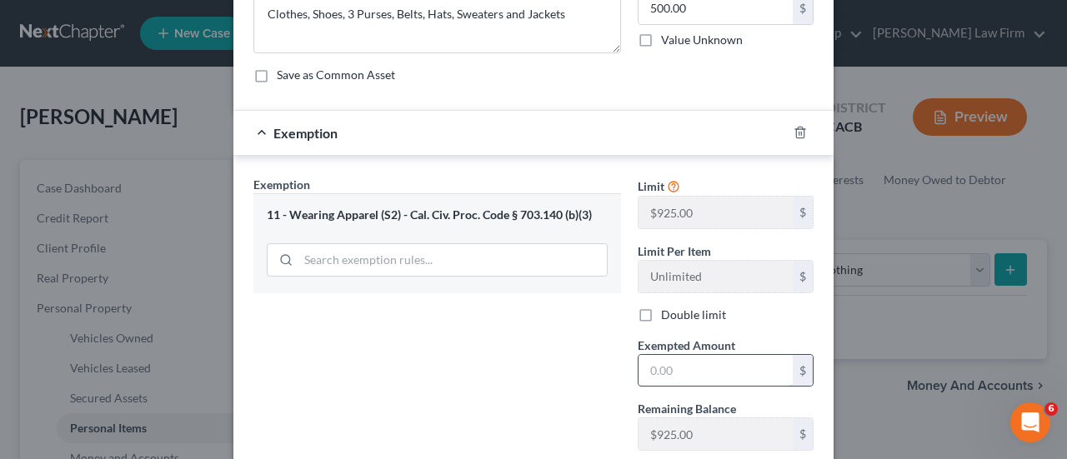
click at [727, 361] on input "text" at bounding box center [716, 371] width 154 height 32
type input "500.00"
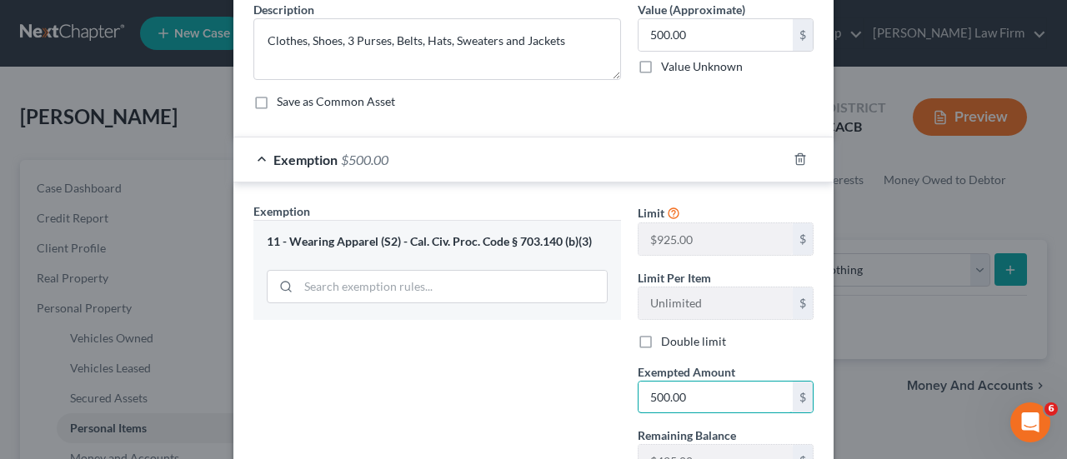
scroll to position [273, 0]
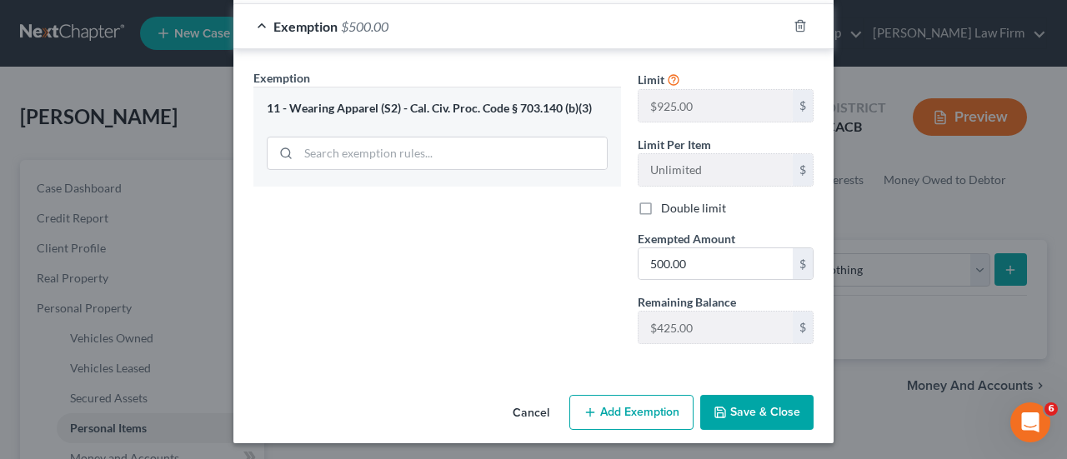
click at [775, 424] on button "Save & Close" at bounding box center [756, 412] width 113 height 35
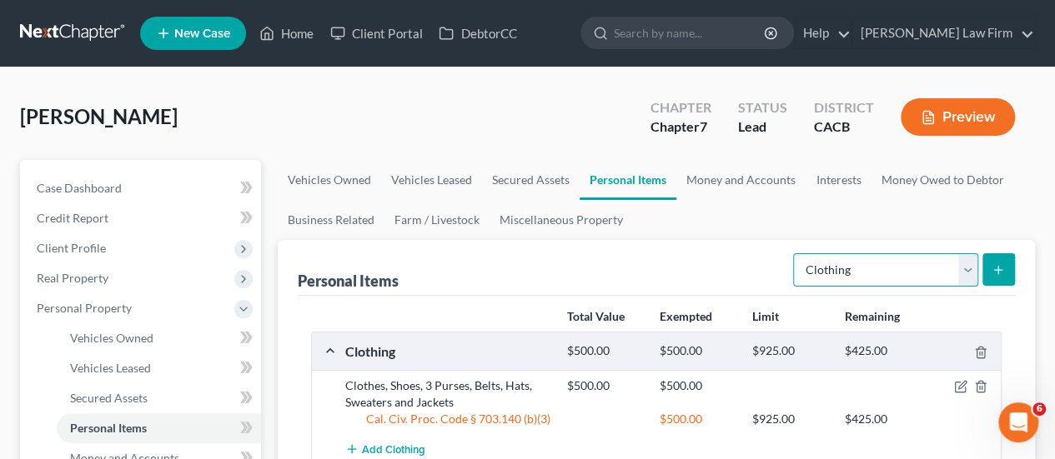
click at [869, 268] on select "Select Item Type Clothing Collectibles Of Value Electronics Firearms Household …" at bounding box center [885, 269] width 185 height 33
select select "electronics"
click at [795, 253] on select "Select Item Type Clothing Collectibles Of Value Electronics Firearms Household …" at bounding box center [885, 269] width 185 height 33
click at [989, 262] on button "submit" at bounding box center [998, 269] width 33 height 33
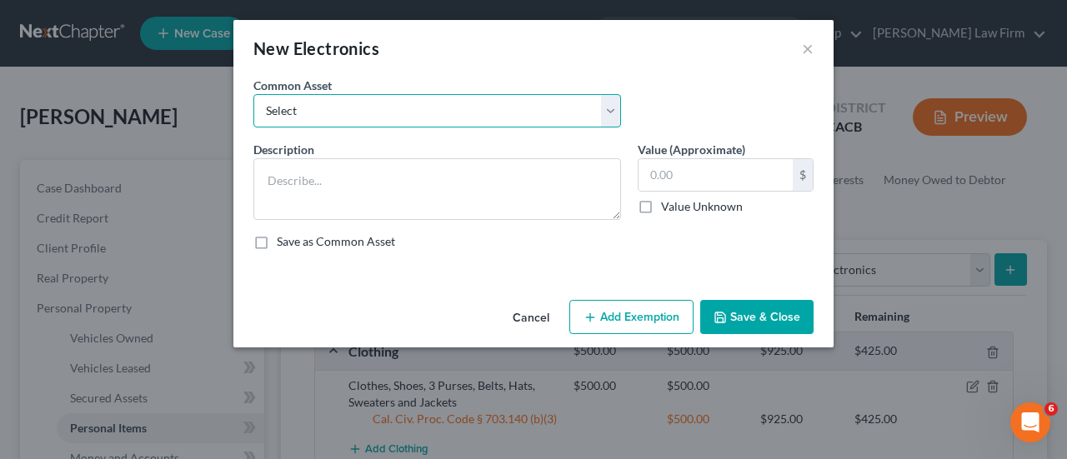
click at [401, 96] on select "Select TV, Cell Phone TV, 2 Cellphones 3 TV's Cellphone TV, 4 Cellphones" at bounding box center [437, 110] width 368 height 33
select select "1"
click at [253, 94] on select "Select TV, Cell Phone TV, 2 Cellphones 3 TV's Cellphone TV, 4 Cellphones" at bounding box center [437, 110] width 368 height 33
type textarea "TV, 2 Cellphones"
type input "250.00"
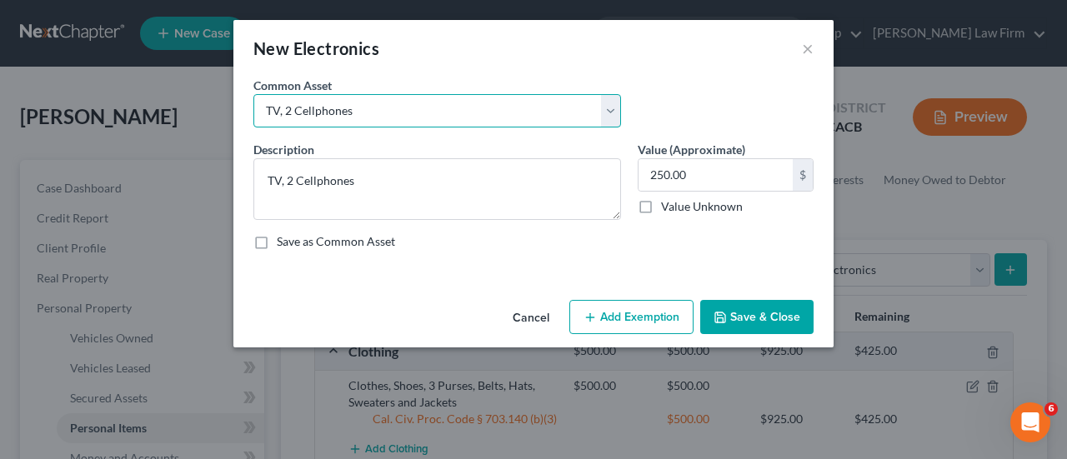
click at [387, 109] on select "Select TV, Cell Phone TV, 2 Cellphones 3 TV's Cellphone TV, 4 Cellphones" at bounding box center [437, 110] width 368 height 33
select select "0"
click at [253, 94] on select "Select TV, Cell Phone TV, 2 Cellphones 3 TV's Cellphone TV, 4 Cellphones" at bounding box center [437, 110] width 368 height 33
type textarea "TV, Cell Phone"
type input "200.00"
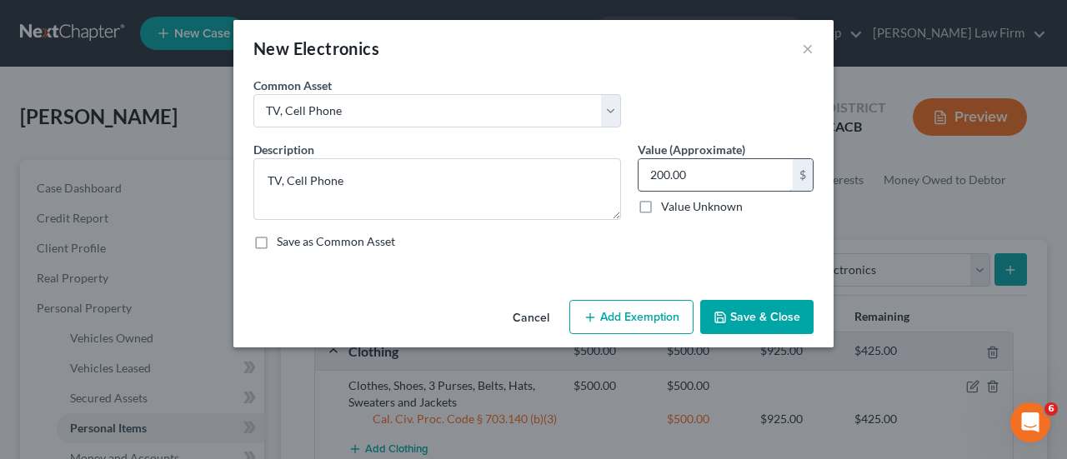
click at [737, 165] on input "200.00" at bounding box center [716, 175] width 154 height 32
click at [663, 319] on button "Add Exemption" at bounding box center [632, 317] width 124 height 35
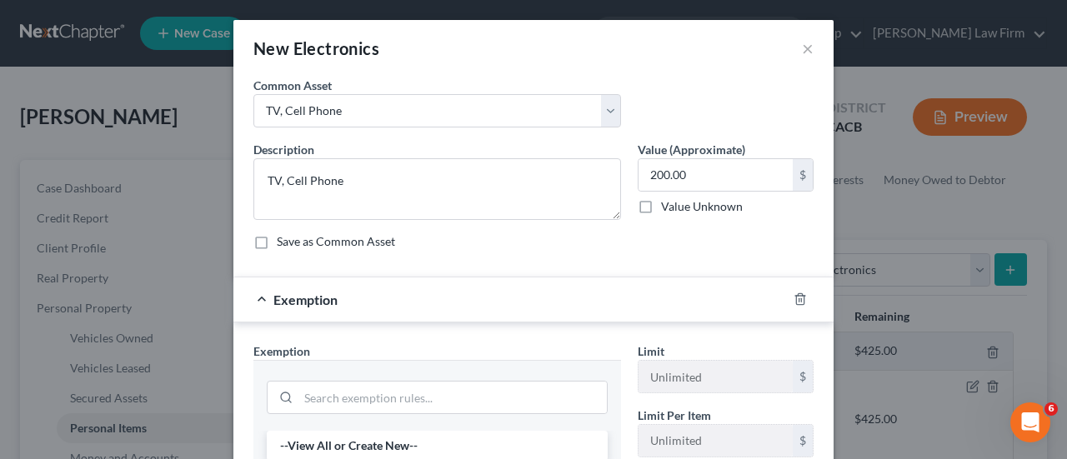
scroll to position [167, 0]
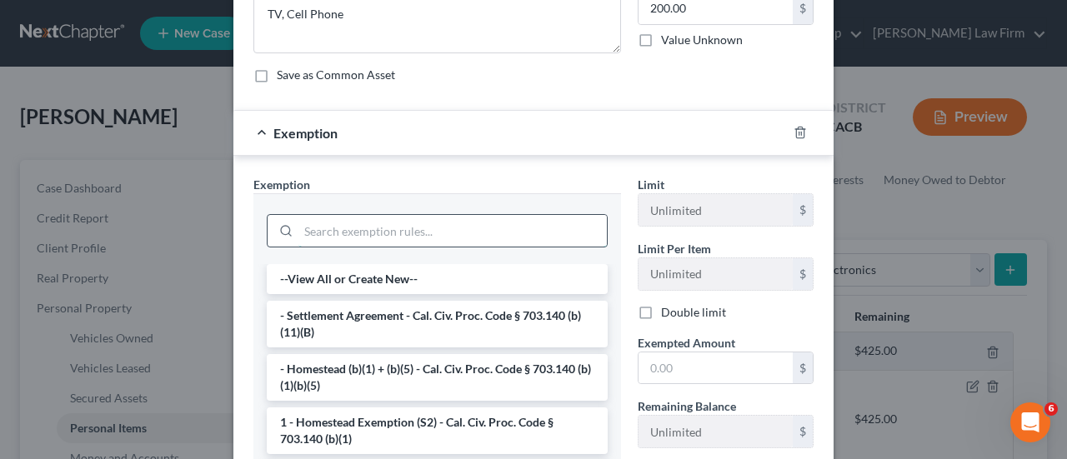
click at [315, 233] on input "search" at bounding box center [453, 231] width 309 height 32
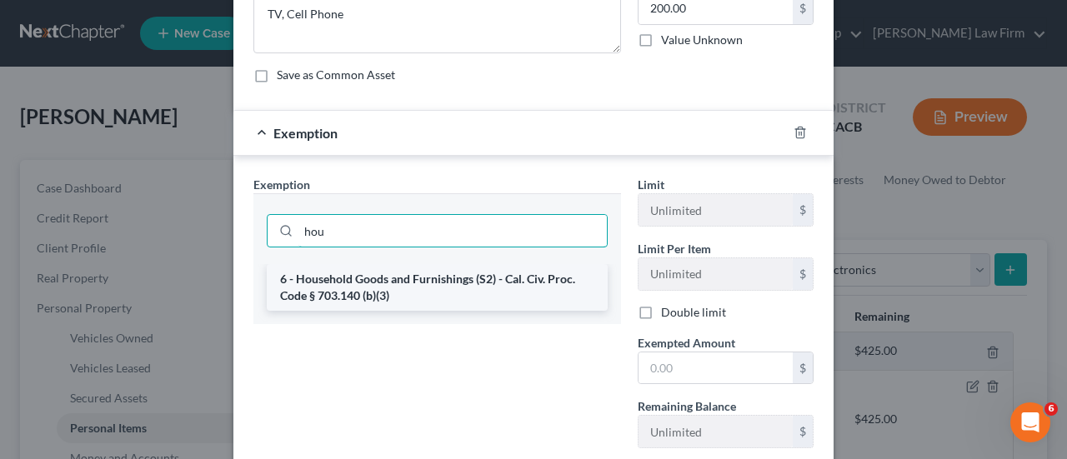
type input "hou"
click at [341, 284] on li "6 - Household Goods and Furnishings (S2) - Cal. Civ. Proc. Code § 703.140 (b)(3)" at bounding box center [437, 287] width 341 height 47
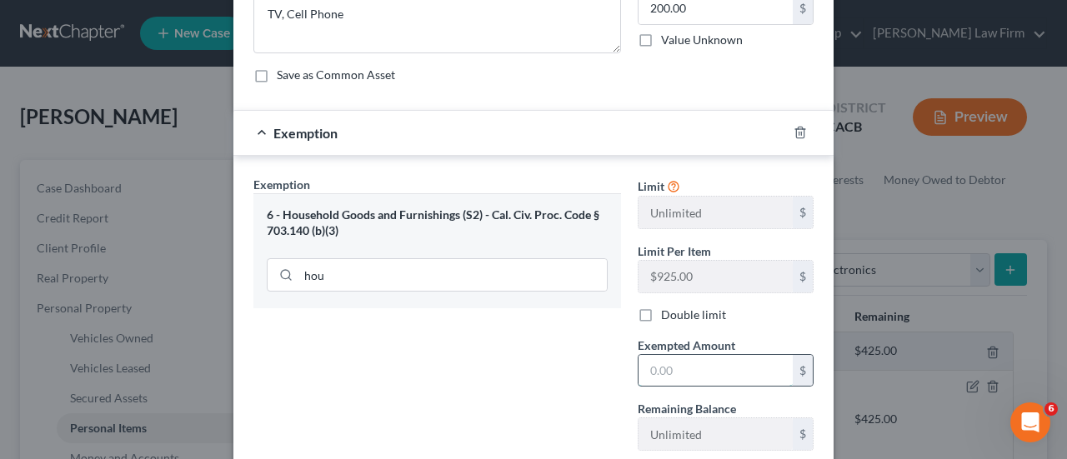
click at [672, 369] on input "text" at bounding box center [716, 371] width 154 height 32
type input "200.00"
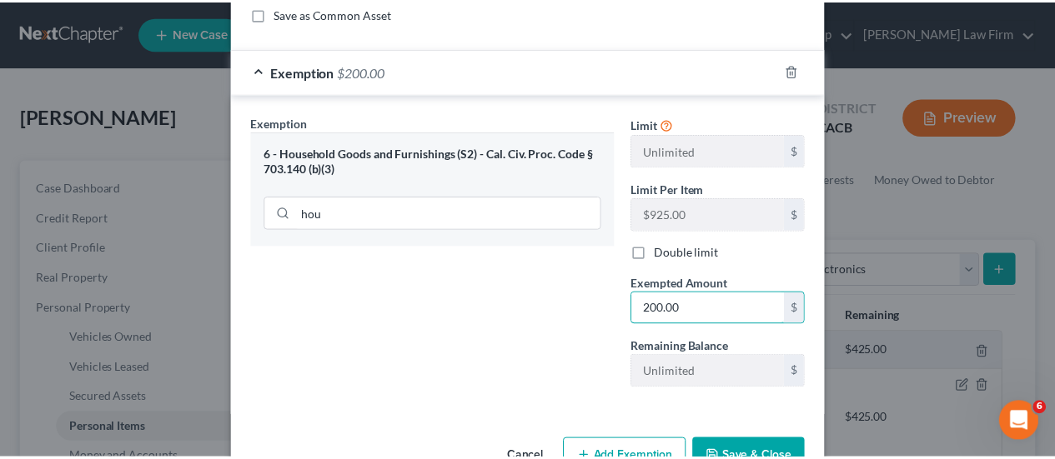
scroll to position [250, 0]
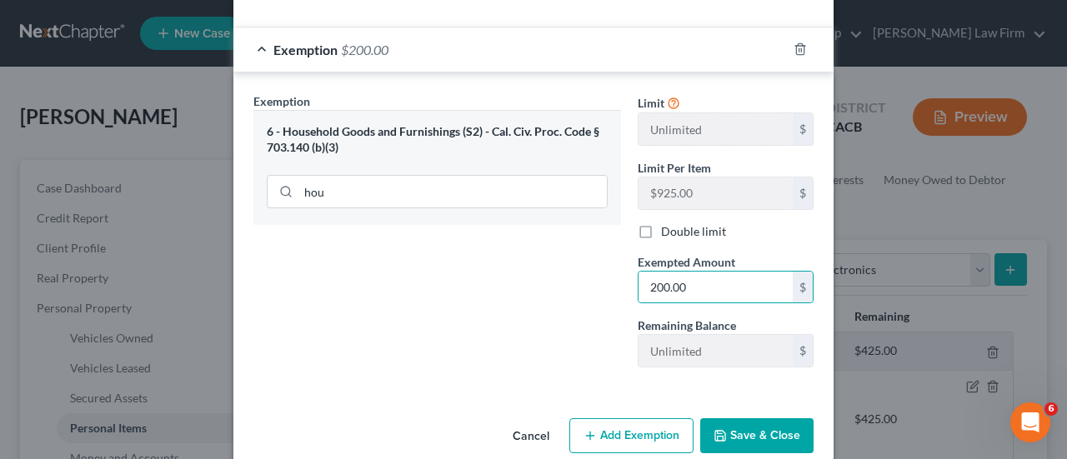
click at [762, 434] on button "Save & Close" at bounding box center [756, 436] width 113 height 35
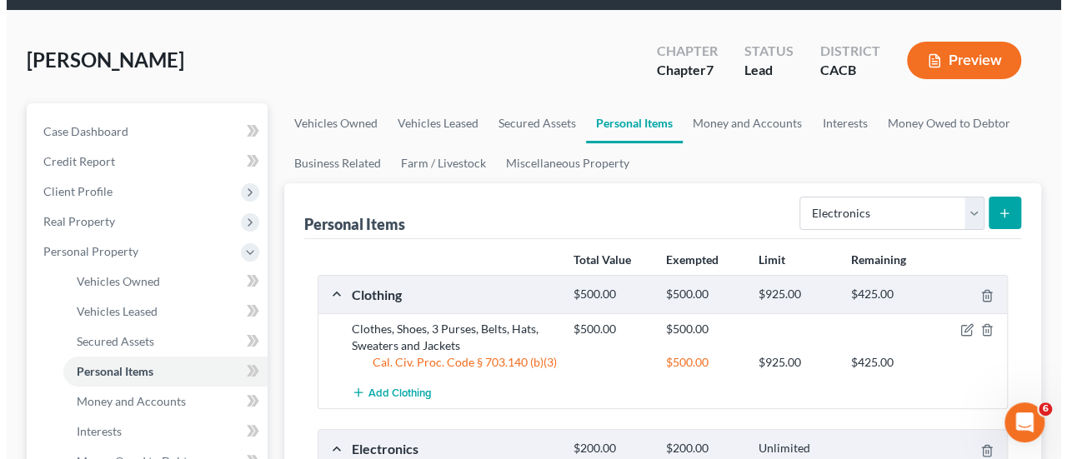
scroll to position [83, 0]
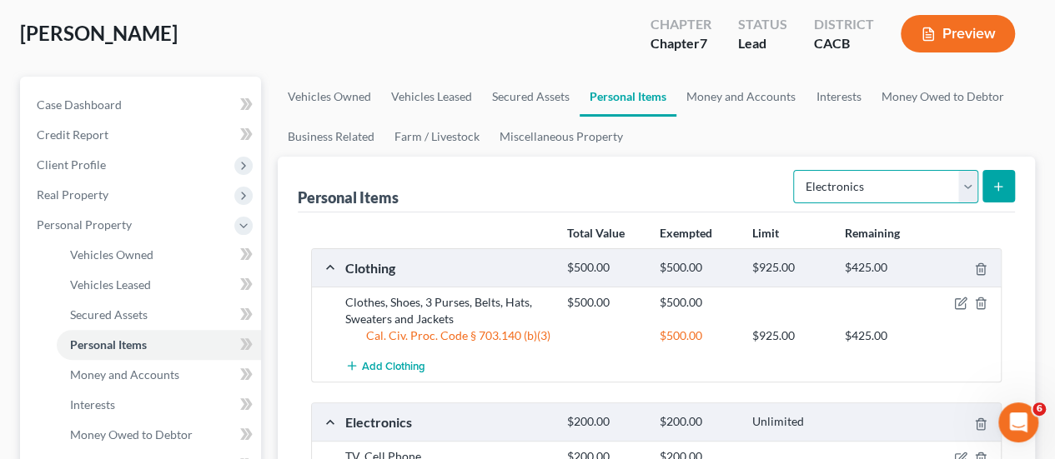
click at [873, 195] on select "Select Item Type Clothing Collectibles Of Value Electronics Firearms Household …" at bounding box center [885, 186] width 185 height 33
select select "household_goods"
click at [795, 170] on select "Select Item Type Clothing Collectibles Of Value Electronics Firearms Household …" at bounding box center [885, 186] width 185 height 33
click at [1000, 180] on icon "submit" at bounding box center [997, 186] width 13 height 13
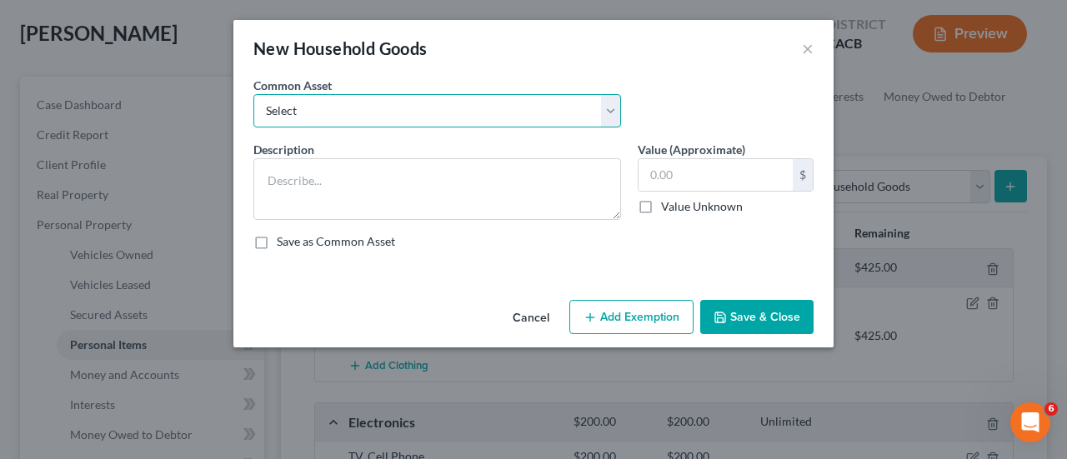
click at [527, 124] on select "Select Bedroom Set, Living Room Set Bedroom Set, Couch and Sofa, Microwave, Ref…" at bounding box center [437, 110] width 368 height 33
select select "1"
click at [253, 94] on select "Select Bedroom Set, Living Room Set Bedroom Set, Couch and Sofa, Microwave, Ref…" at bounding box center [437, 110] width 368 height 33
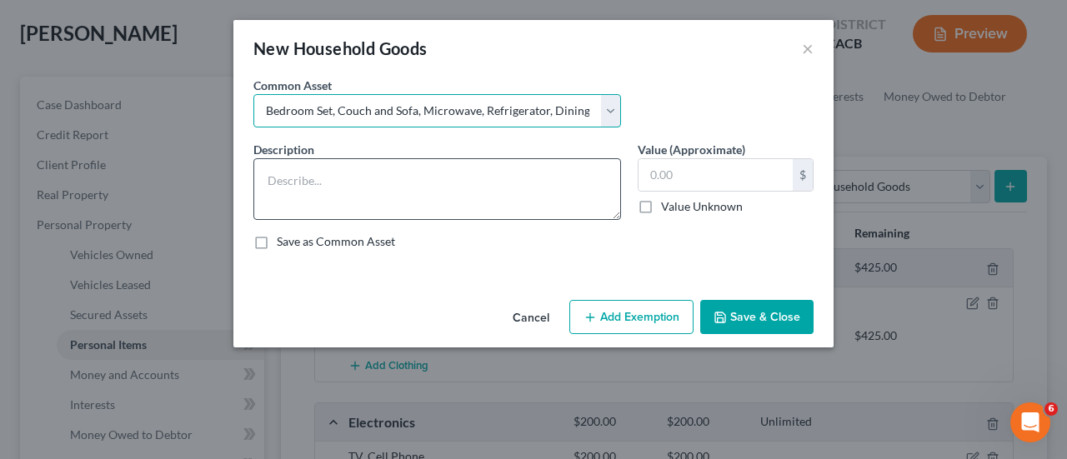
type textarea "Bedroom Set, Couch and Sofa, Microwave, Refrigerator, Dining Table with 6 Chairs"
type input "700.00"
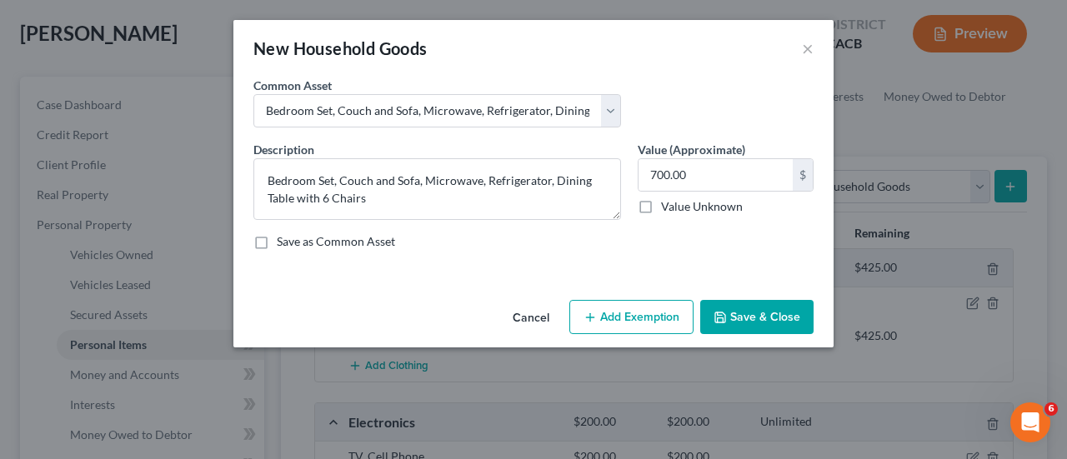
click at [644, 302] on button "Add Exemption" at bounding box center [632, 317] width 124 height 35
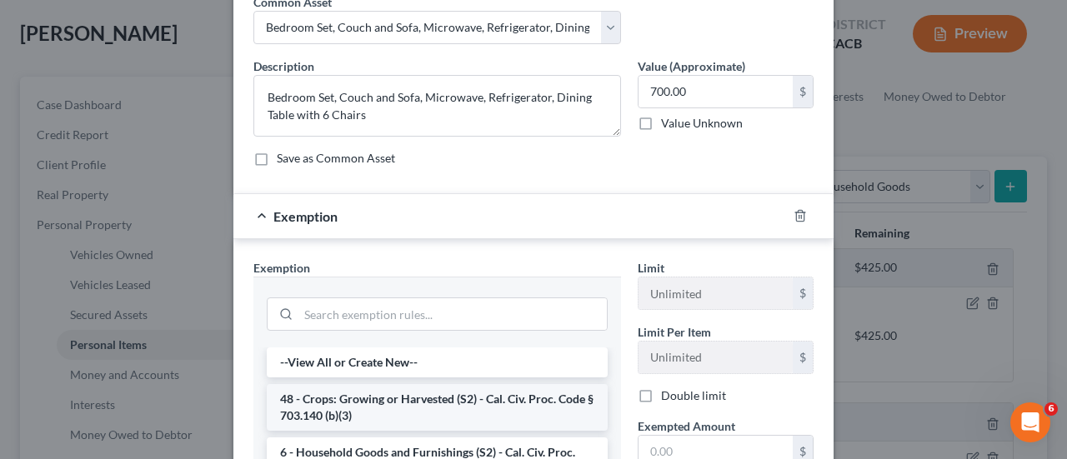
click at [484, 391] on li "48 - Crops: Growing or Harvested (S2) - Cal. Civ. Proc. Code § 703.140 (b)(3)" at bounding box center [437, 407] width 341 height 47
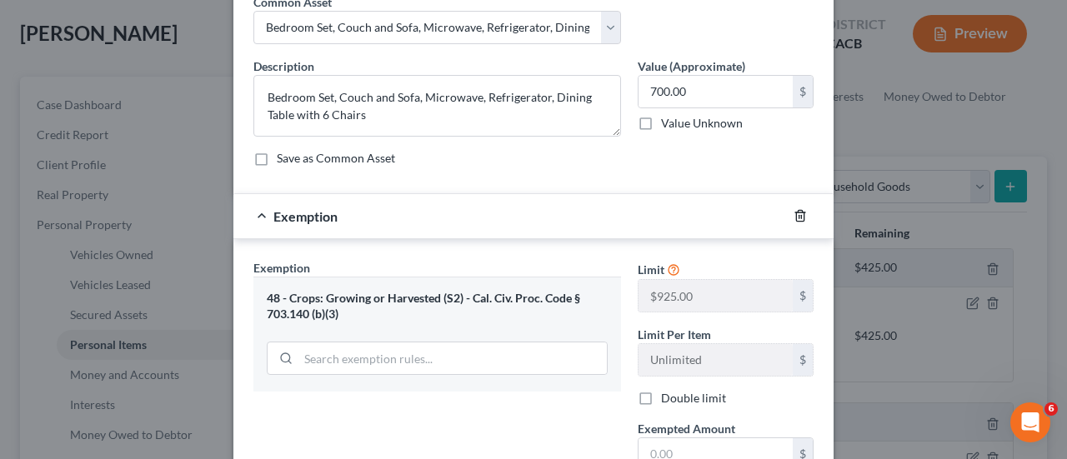
click at [794, 216] on icon "button" at bounding box center [800, 215] width 13 height 13
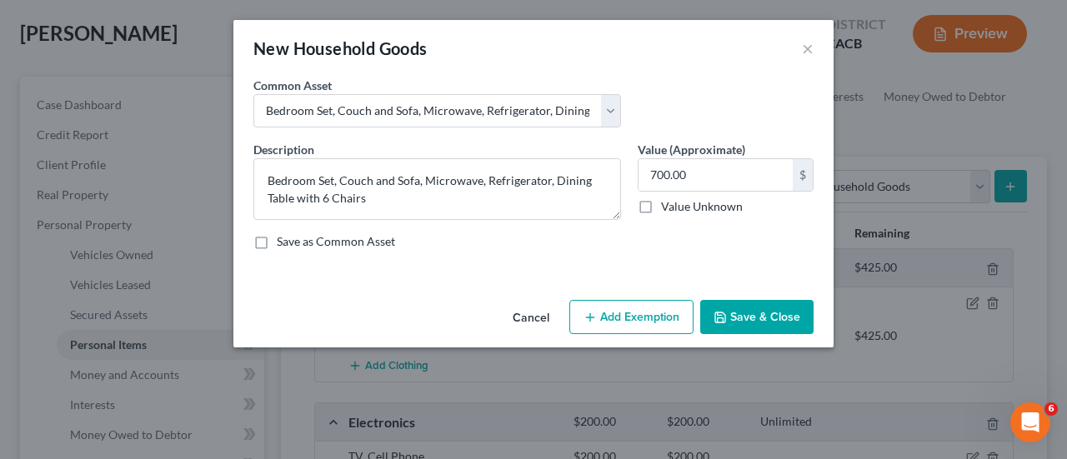
scroll to position [0, 0]
click at [657, 310] on button "Add Exemption" at bounding box center [632, 317] width 124 height 35
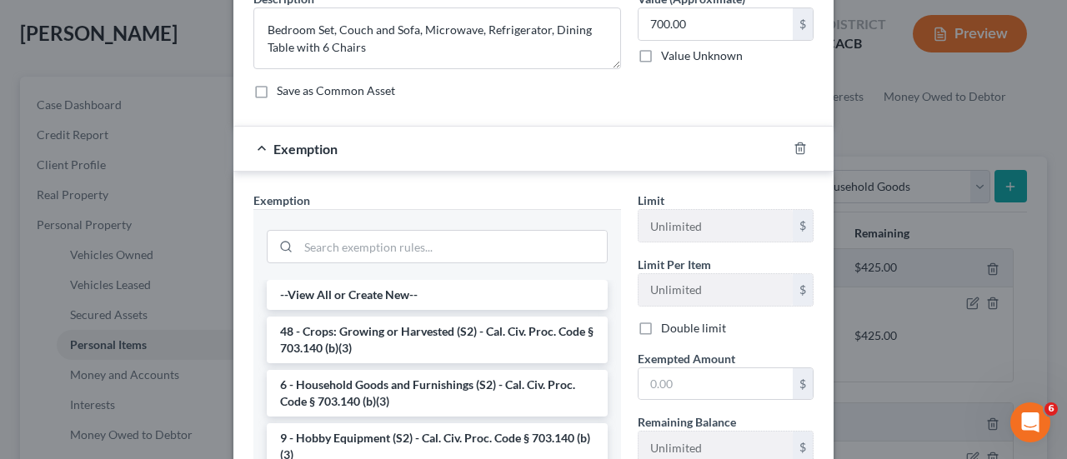
scroll to position [167, 0]
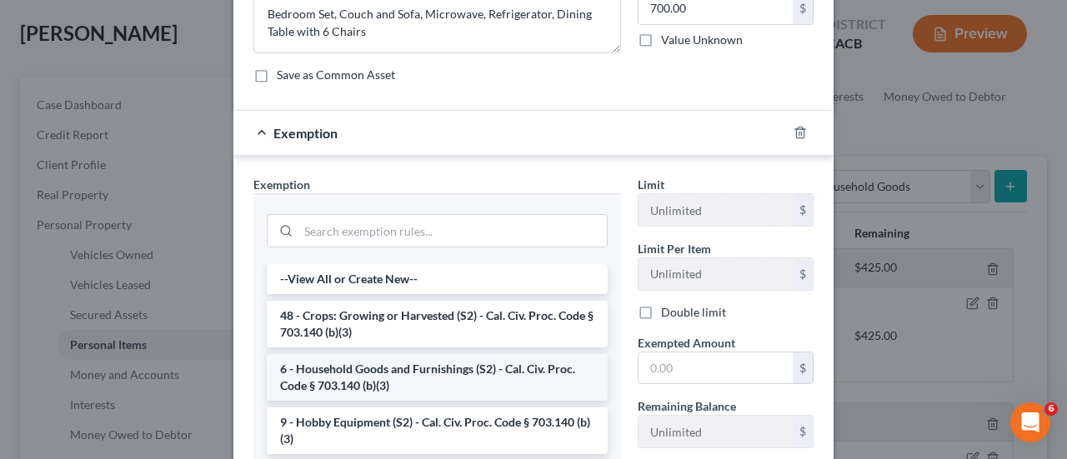
click at [446, 376] on li "6 - Household Goods and Furnishings (S2) - Cal. Civ. Proc. Code § 703.140 (b)(3)" at bounding box center [437, 377] width 341 height 47
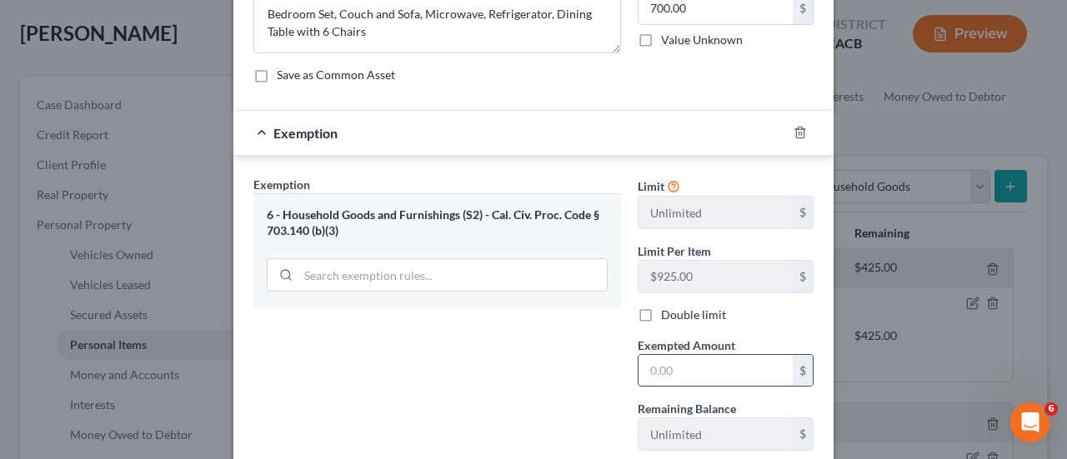
click at [686, 371] on input "text" at bounding box center [716, 371] width 154 height 32
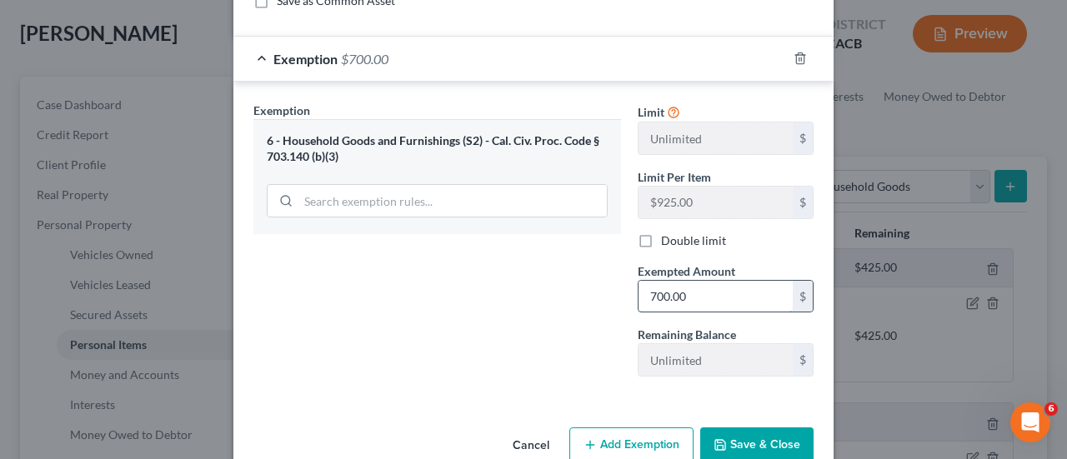
scroll to position [273, 0]
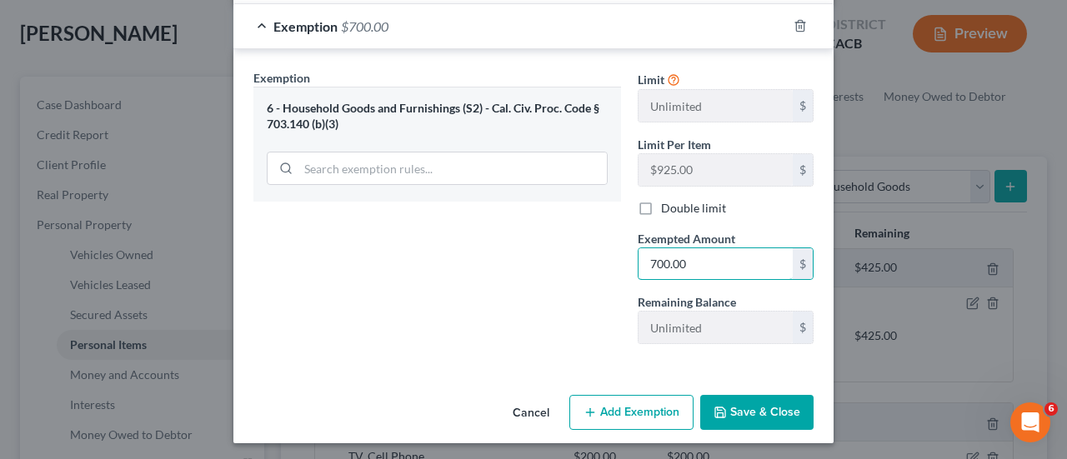
type input "700.00"
click at [773, 409] on button "Save & Close" at bounding box center [756, 412] width 113 height 35
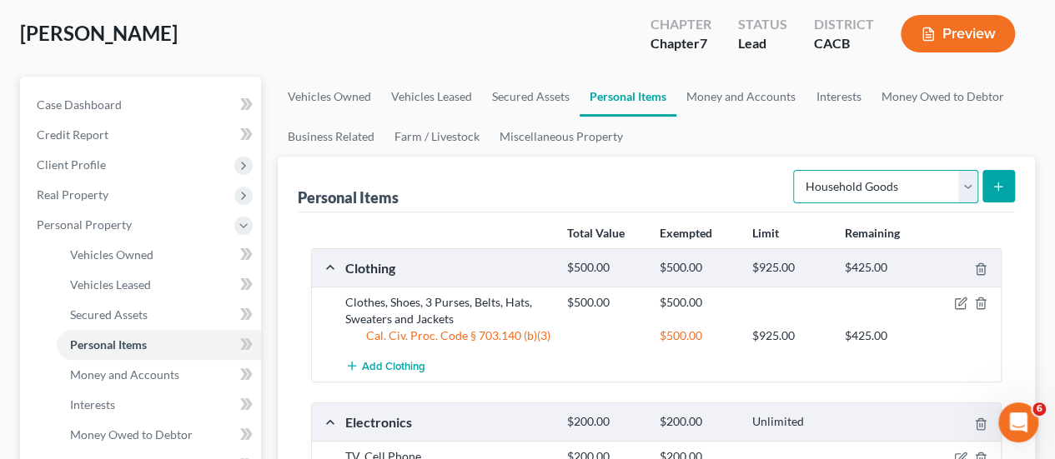
click at [851, 194] on select "Select Item Type Clothing Collectibles Of Value Electronics Firearms Household …" at bounding box center [885, 186] width 185 height 33
select select "jewelry"
click at [795, 170] on select "Select Item Type Clothing Collectibles Of Value Electronics Firearms Household …" at bounding box center [885, 186] width 185 height 33
click at [1019, 171] on div "Personal Items Select Item Type Clothing Collectibles Of Value Electronics Fire…" at bounding box center [656, 444] width 757 height 575
click at [1004, 180] on icon "submit" at bounding box center [997, 186] width 13 height 13
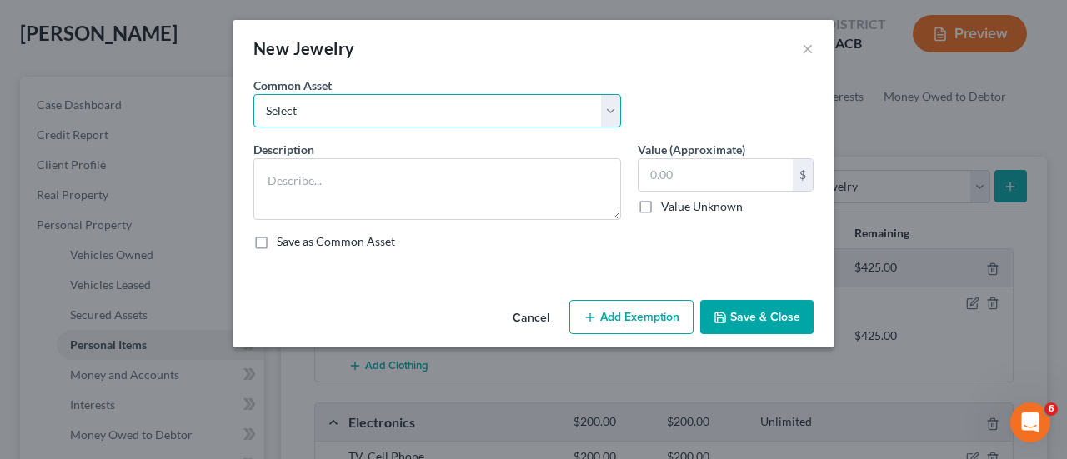
click at [603, 104] on select "Select 3 Watches Earrings" at bounding box center [437, 110] width 368 height 33
select select "1"
click at [253, 94] on select "Select 3 Watches Earrings" at bounding box center [437, 110] width 368 height 33
type textarea "Earrings"
type input "150.00"
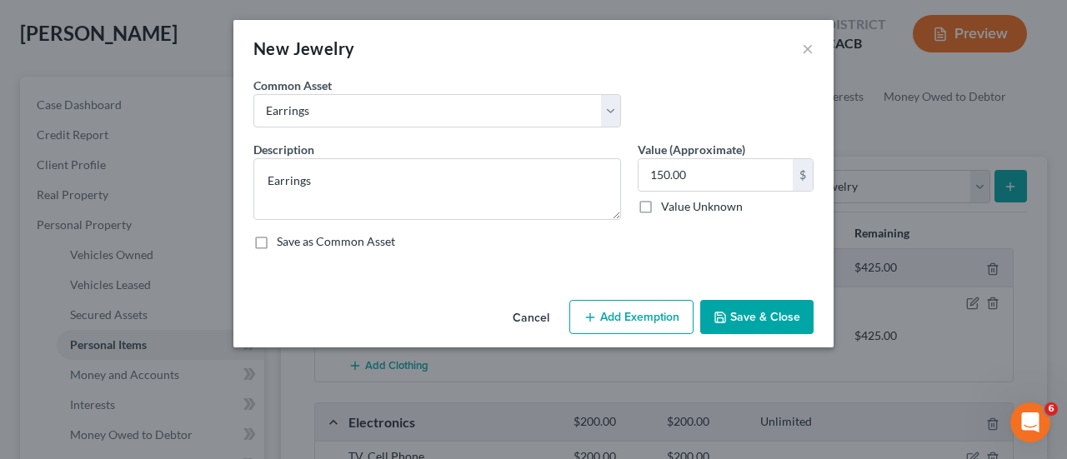
click at [638, 313] on button "Add Exemption" at bounding box center [632, 317] width 124 height 35
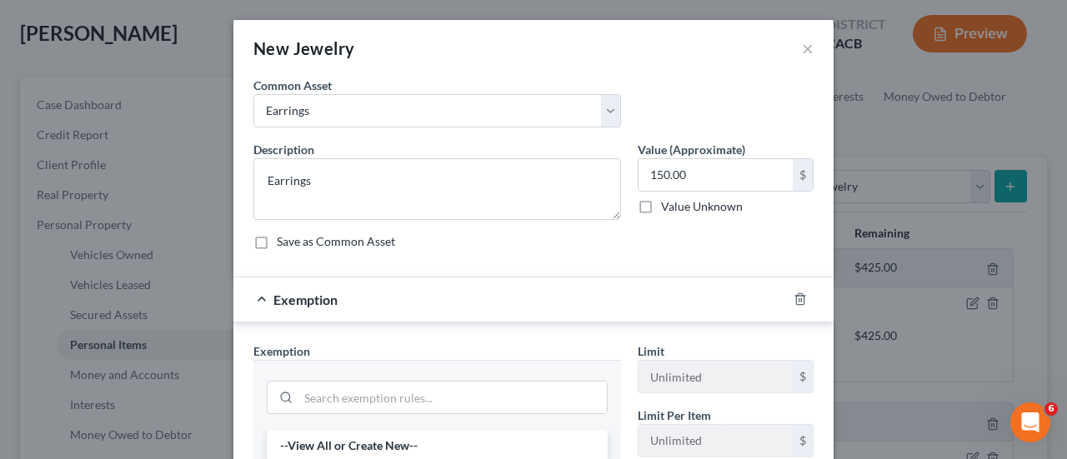
scroll to position [167, 0]
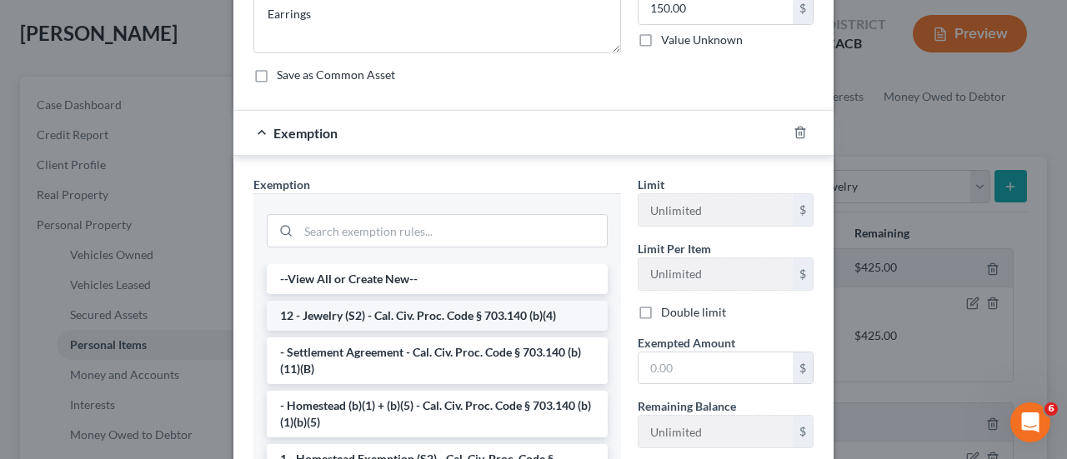
click at [390, 314] on li "12 - Jewelry (S2) - Cal. Civ. Proc. Code § 703.140 (b)(4)" at bounding box center [437, 316] width 341 height 30
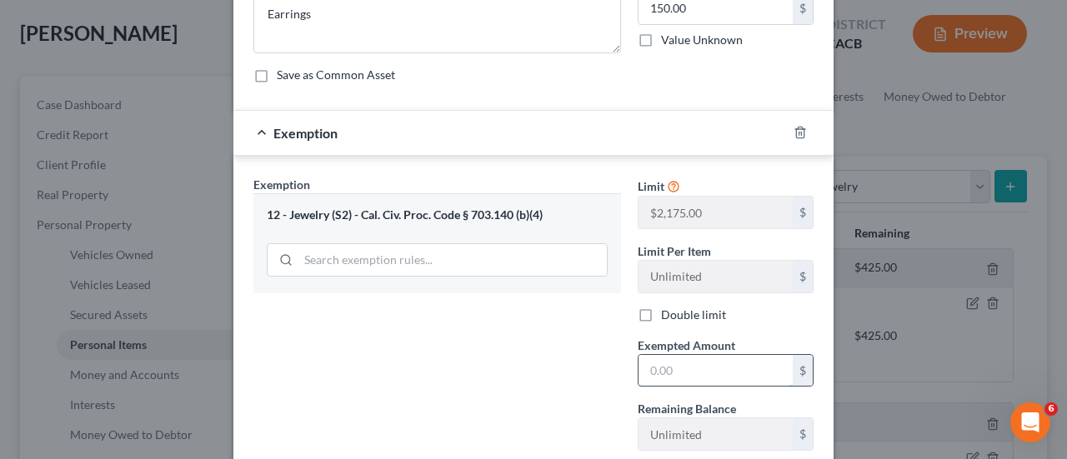
click at [688, 366] on input "text" at bounding box center [716, 371] width 154 height 32
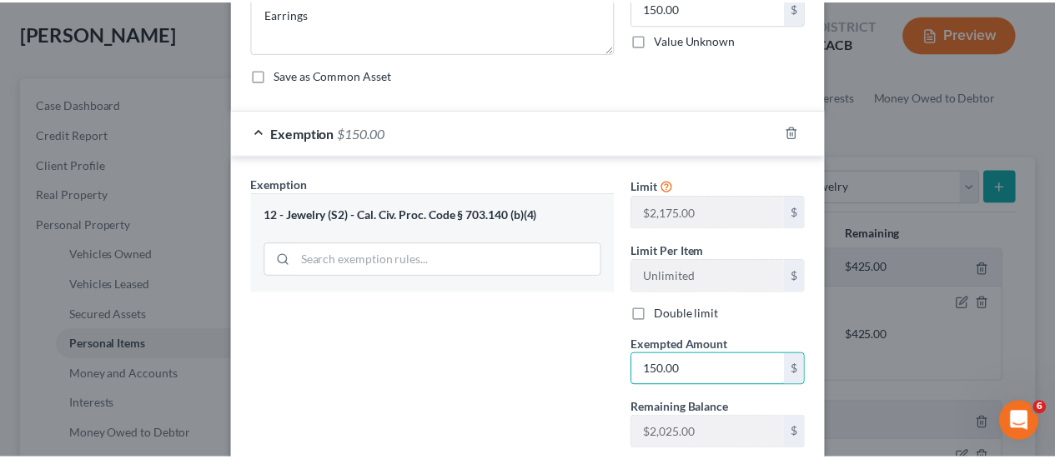
scroll to position [273, 0]
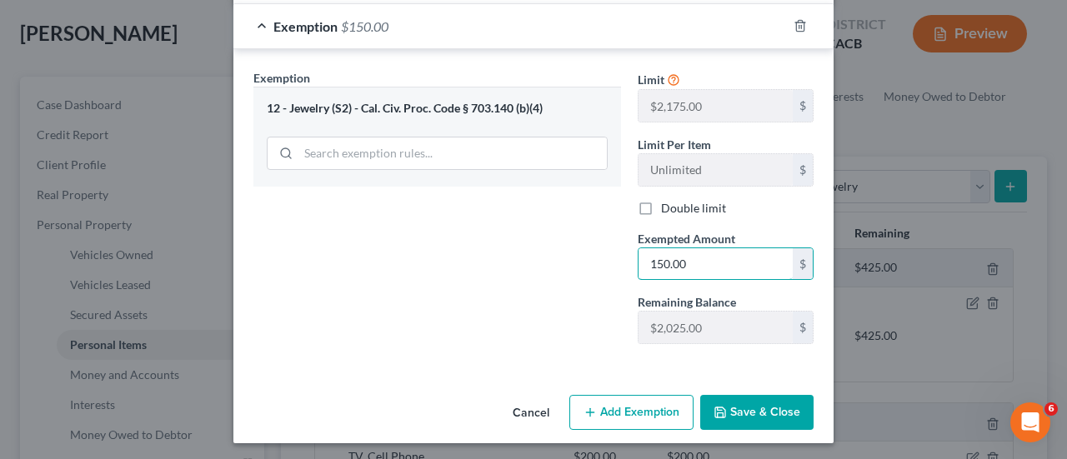
type input "150.00"
click at [740, 416] on button "Save & Close" at bounding box center [756, 412] width 113 height 35
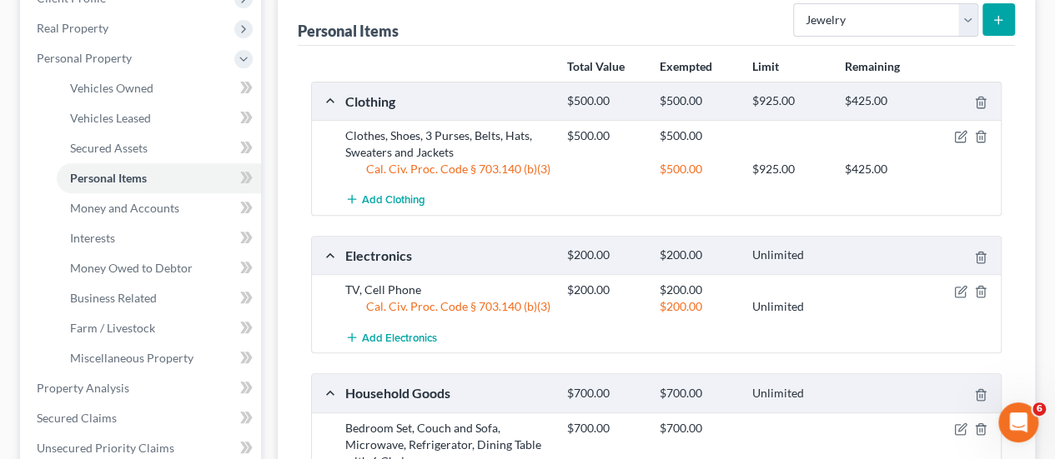
scroll to position [0, 0]
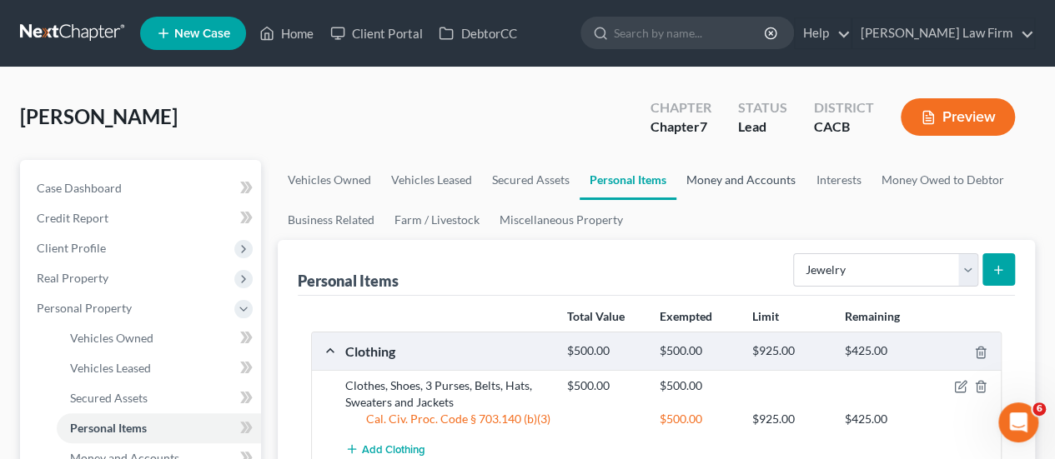
click at [738, 183] on link "Money and Accounts" at bounding box center [740, 180] width 129 height 40
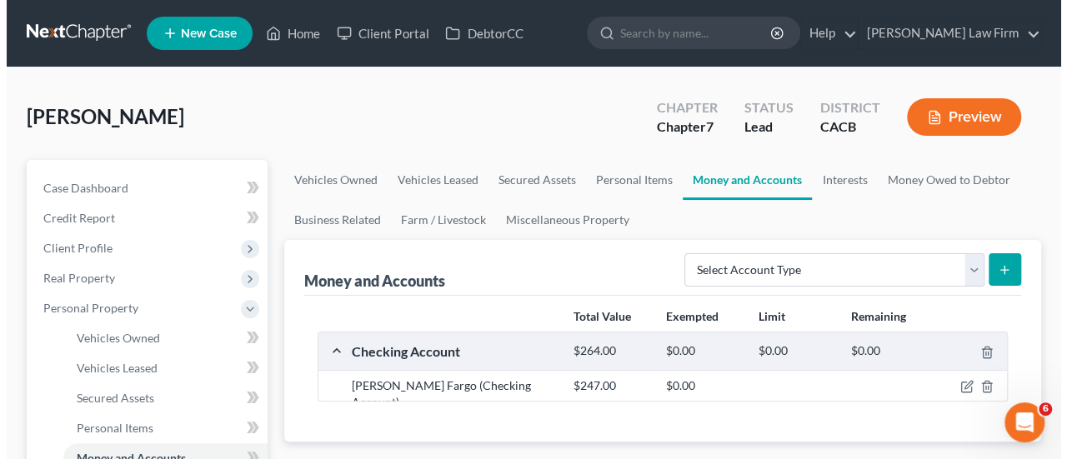
scroll to position [167, 0]
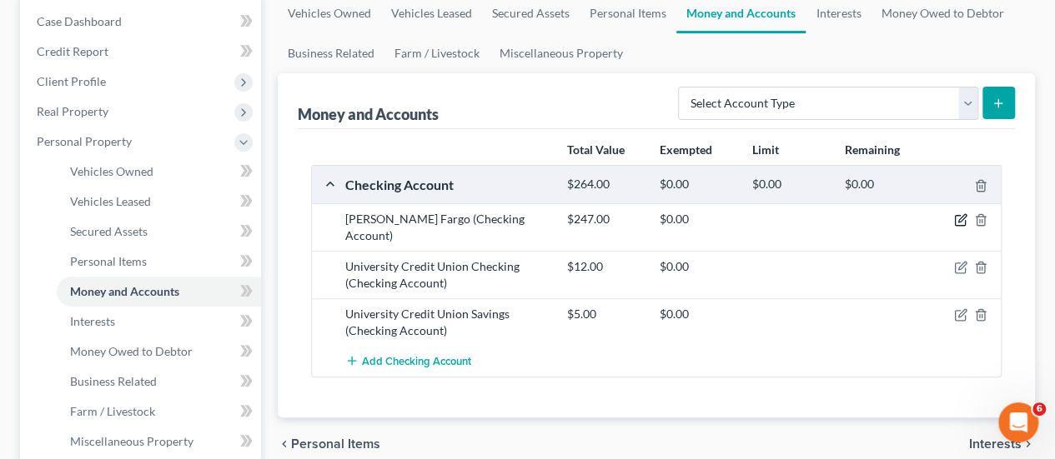
click at [963, 218] on icon "button" at bounding box center [960, 219] width 13 height 13
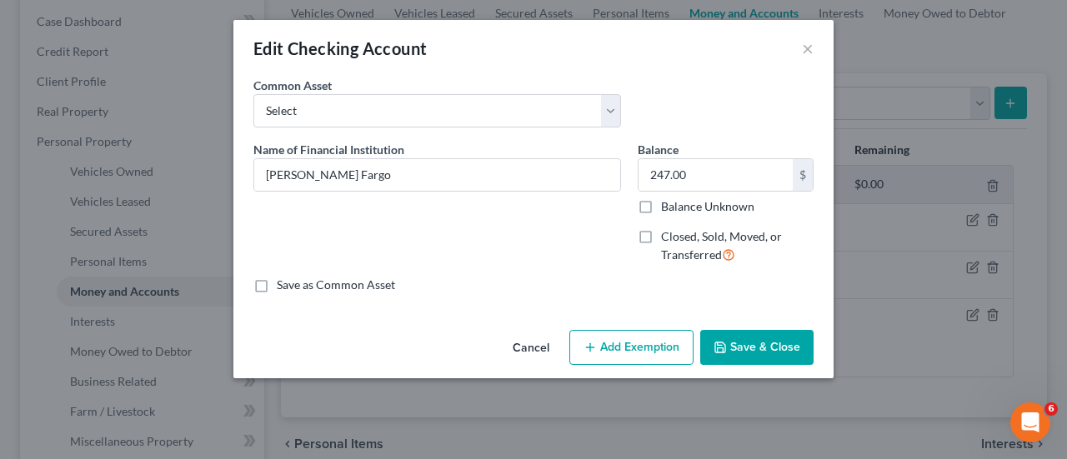
click at [617, 334] on button "Add Exemption" at bounding box center [632, 347] width 124 height 35
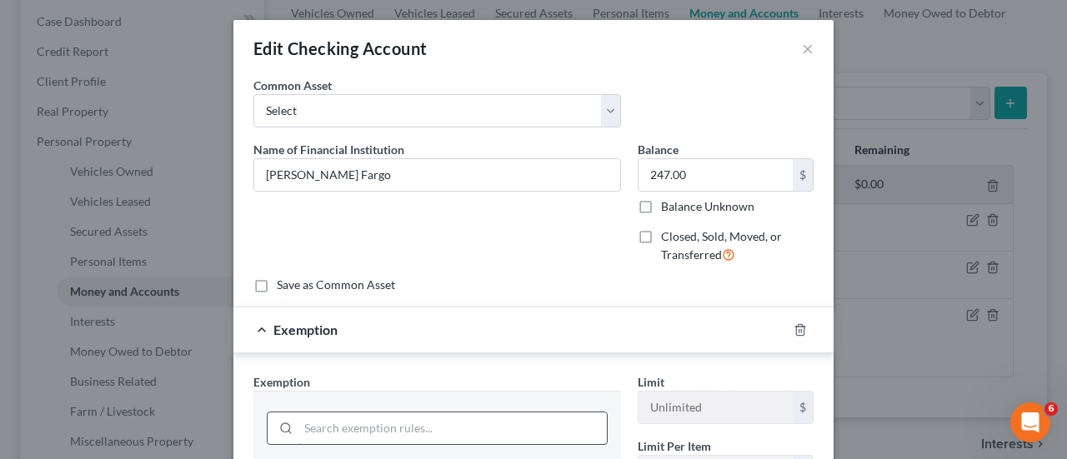
click at [418, 426] on input "search" at bounding box center [453, 429] width 309 height 32
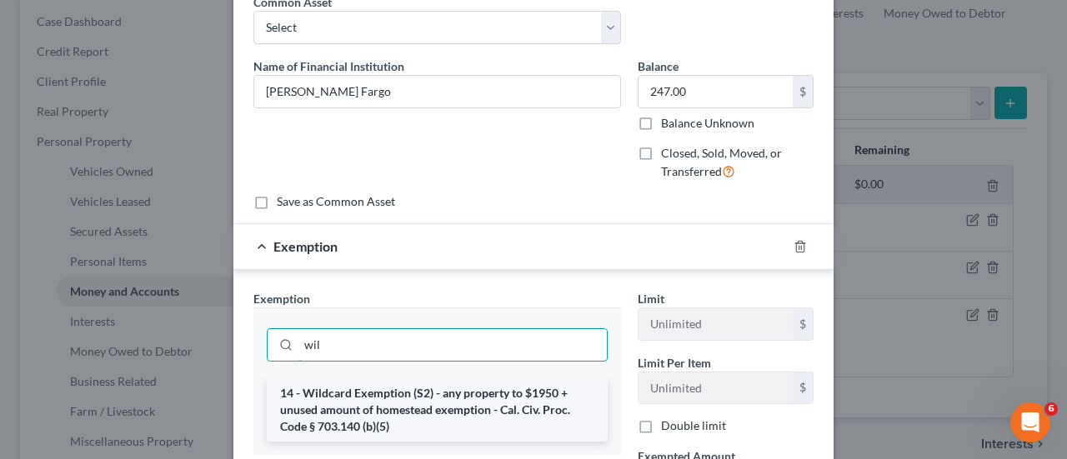
type input "wil"
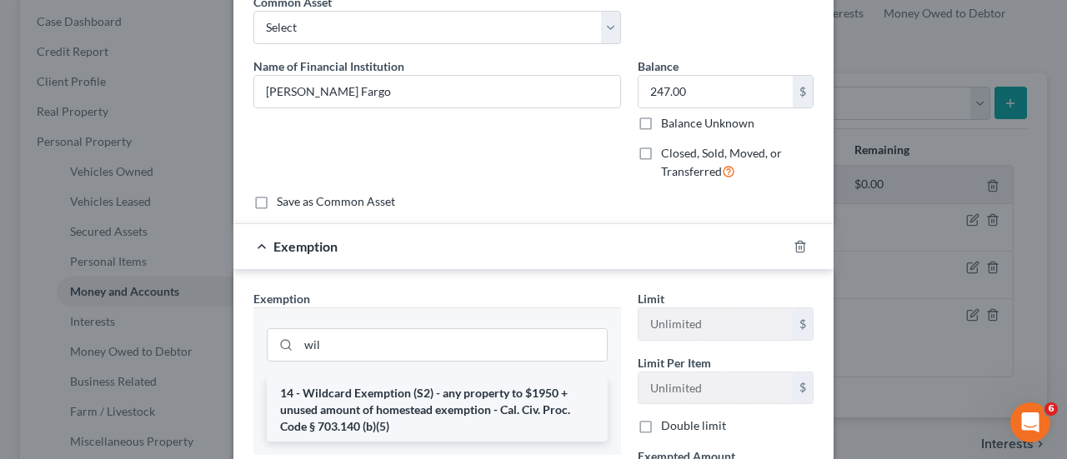
click at [410, 404] on li "14 - Wildcard Exemption (S2) - any property to $1950 + unused amount of homeste…" at bounding box center [437, 410] width 341 height 63
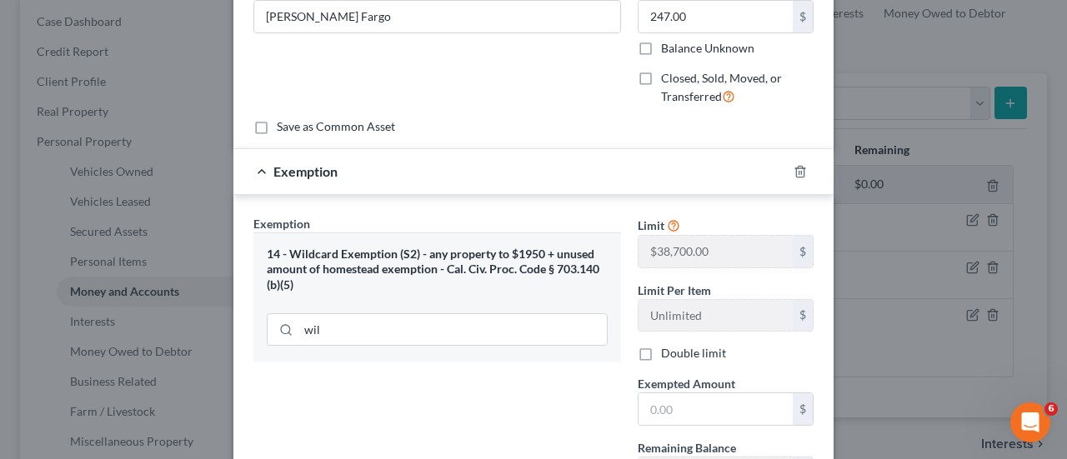
scroll to position [250, 0]
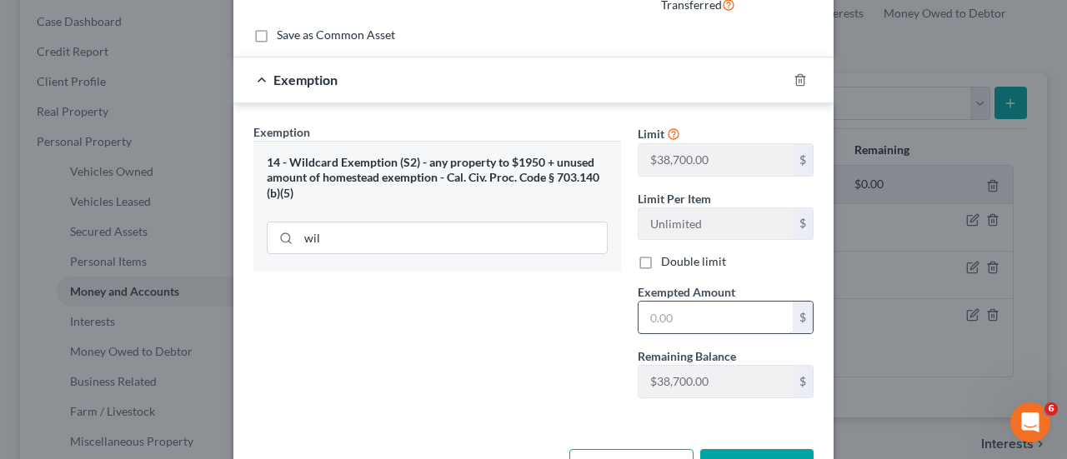
click at [700, 306] on input "text" at bounding box center [716, 318] width 154 height 32
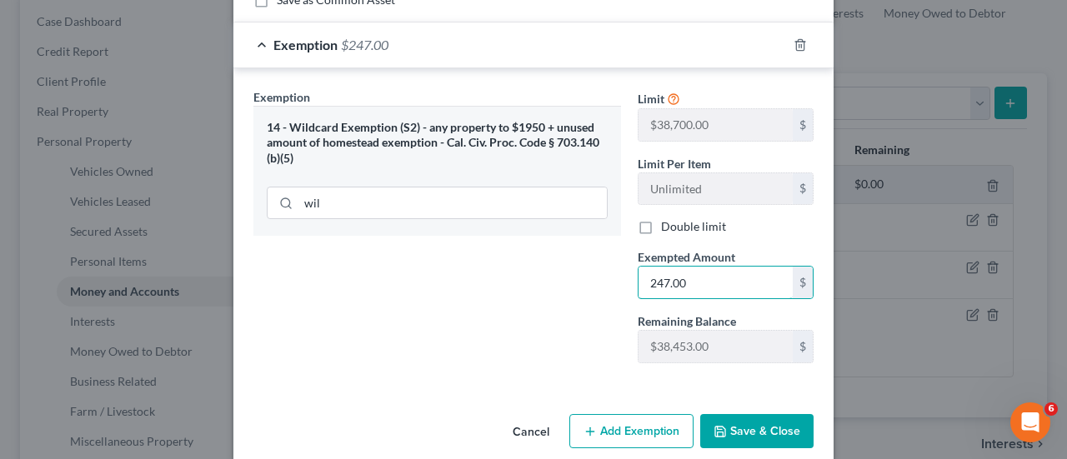
scroll to position [304, 0]
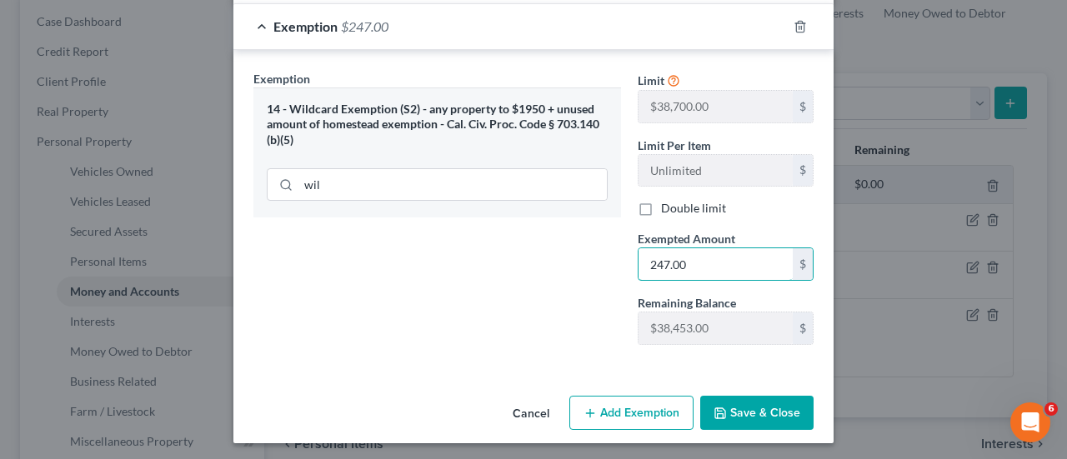
type input "247.00"
click at [727, 398] on button "Save & Close" at bounding box center [756, 413] width 113 height 35
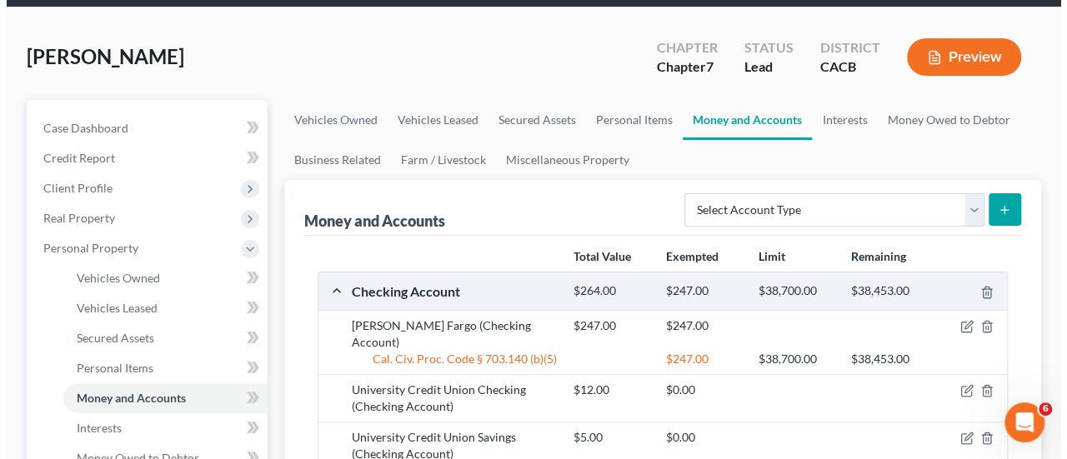
scroll to position [83, 0]
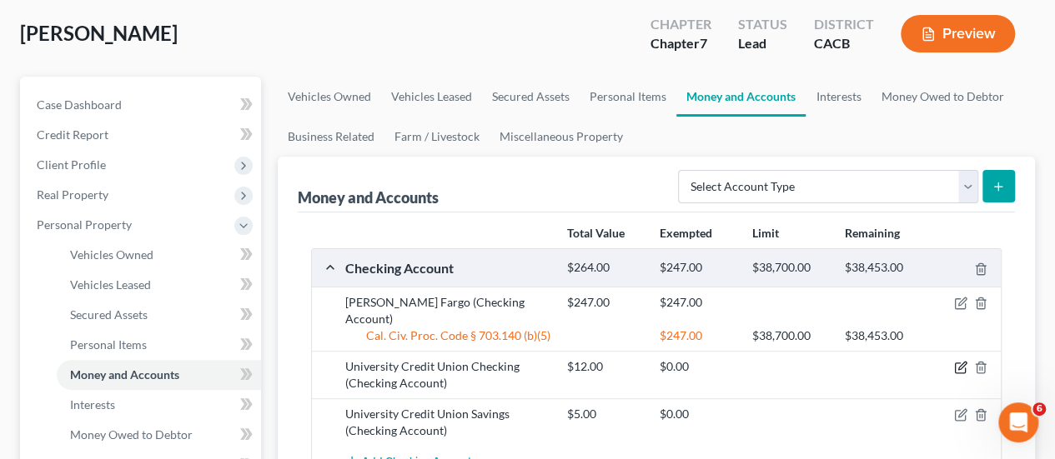
click at [964, 364] on icon "button" at bounding box center [960, 369] width 10 height 10
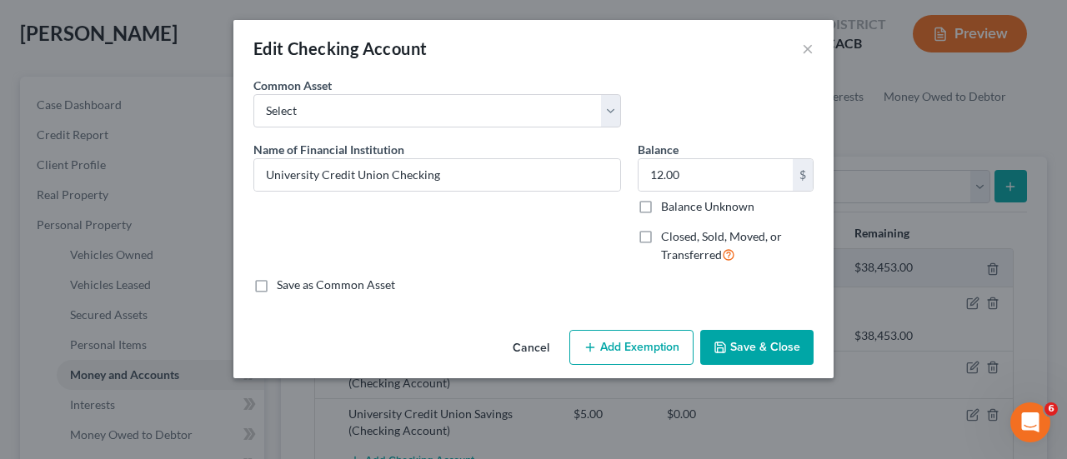
click at [622, 333] on button "Add Exemption" at bounding box center [632, 347] width 124 height 35
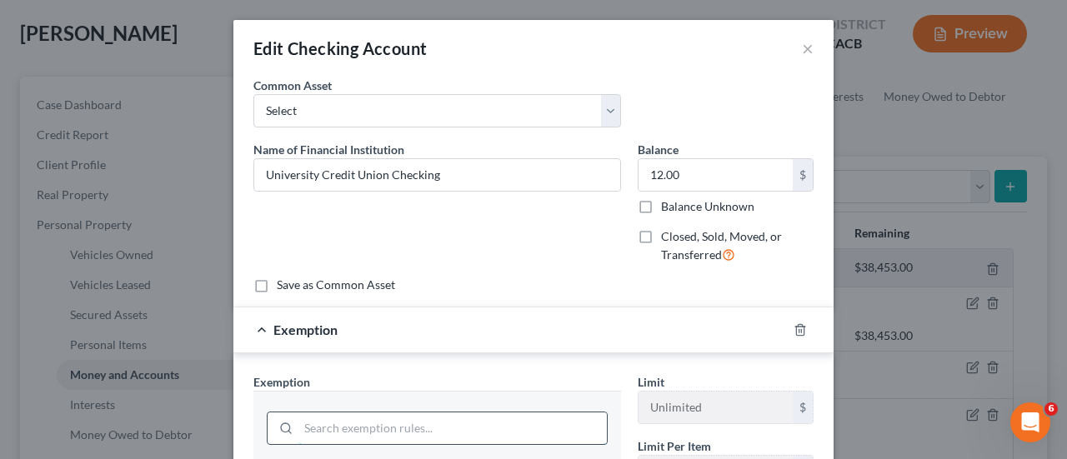
click at [447, 425] on input "search" at bounding box center [453, 429] width 309 height 32
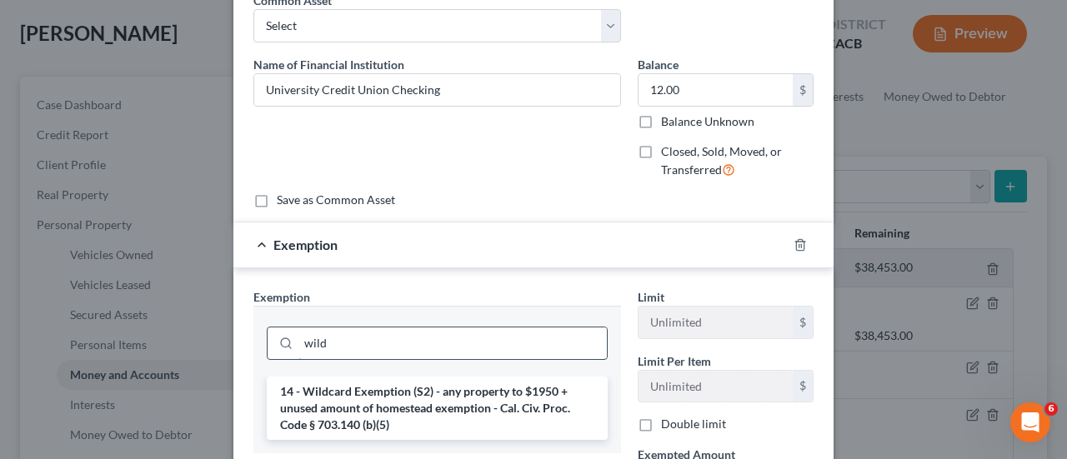
scroll to position [250, 0]
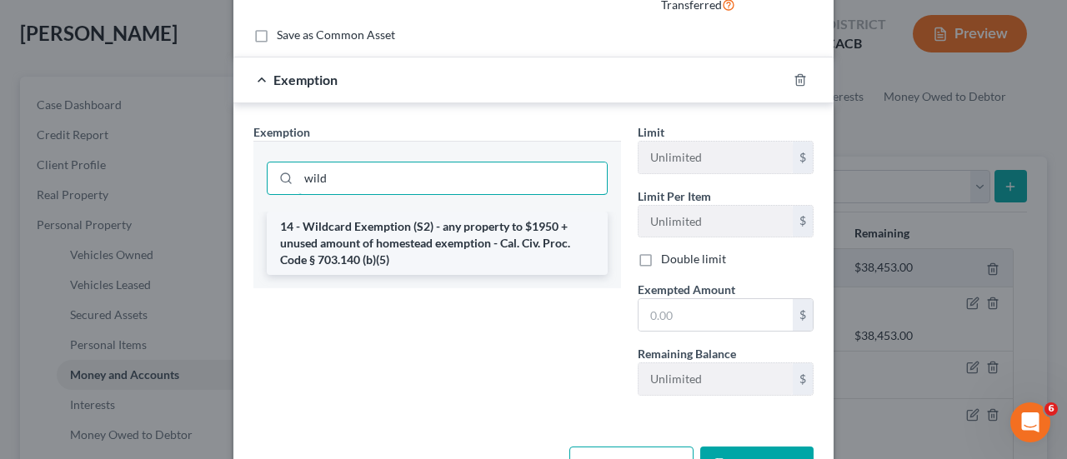
type input "wild"
click at [424, 256] on li "14 - Wildcard Exemption (S2) - any property to $1950 + unused amount of homeste…" at bounding box center [437, 243] width 341 height 63
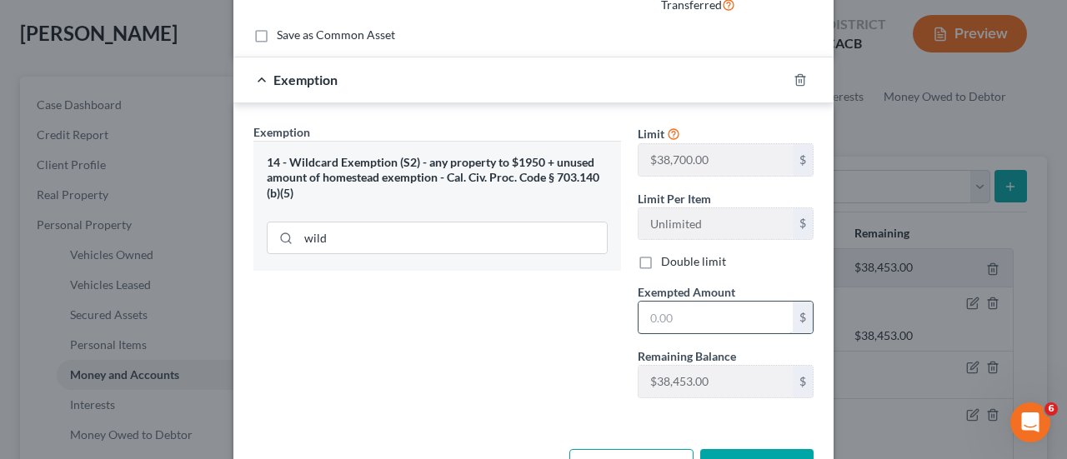
click at [676, 324] on input "text" at bounding box center [716, 318] width 154 height 32
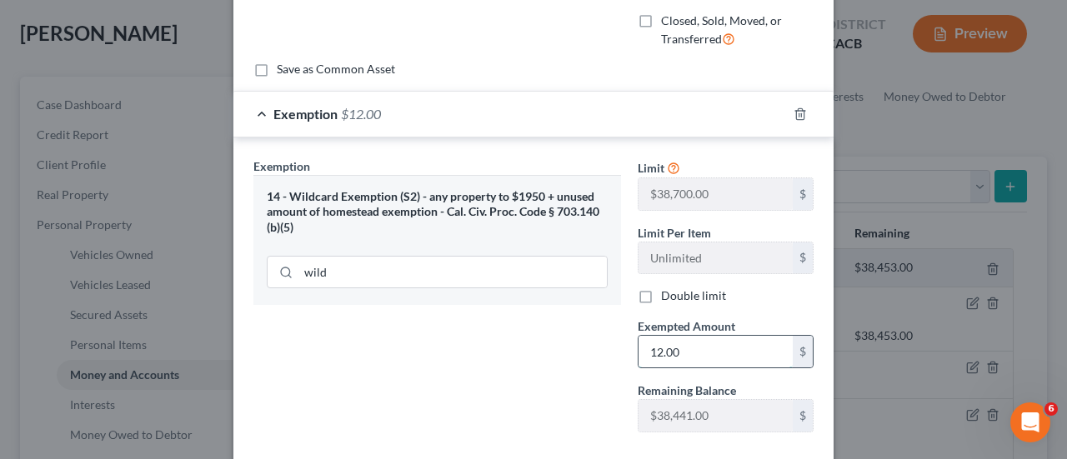
scroll to position [304, 0]
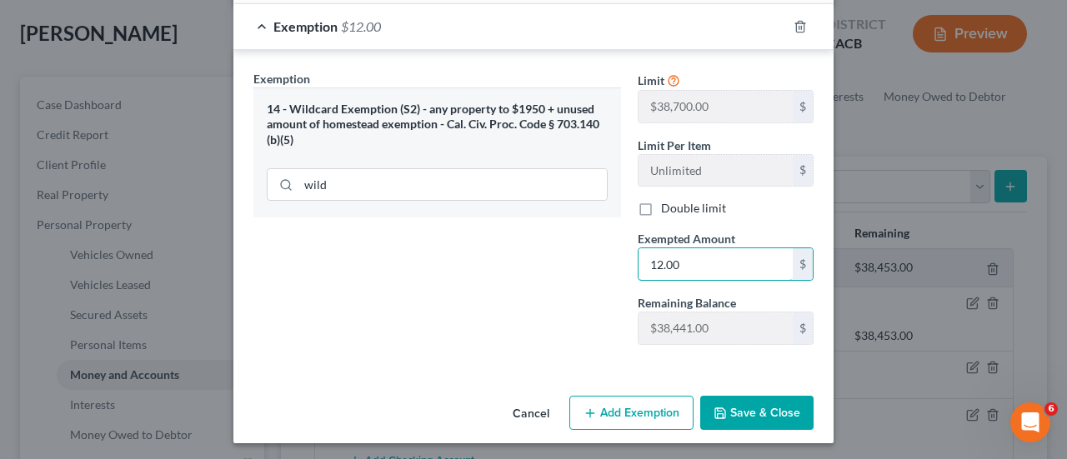
type input "12.00"
click at [751, 417] on button "Save & Close" at bounding box center [756, 413] width 113 height 35
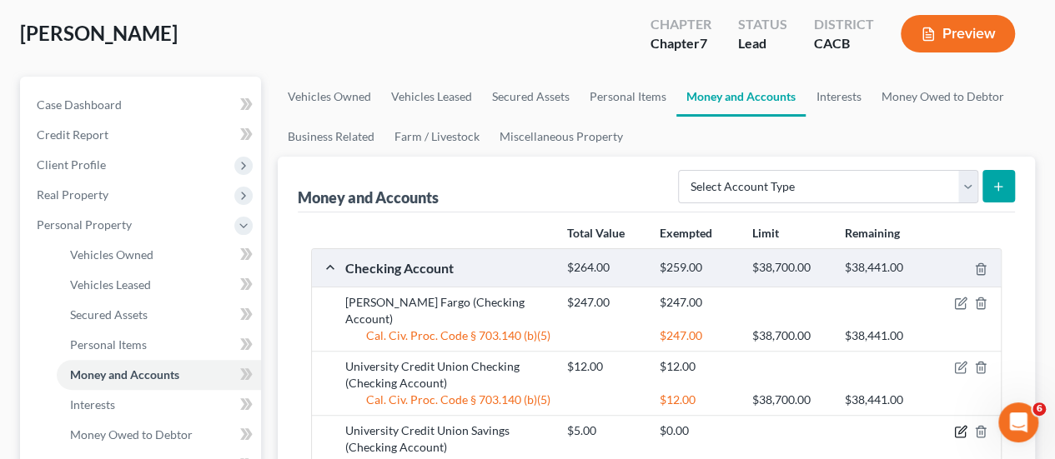
click at [959, 425] on icon "button" at bounding box center [960, 431] width 13 height 13
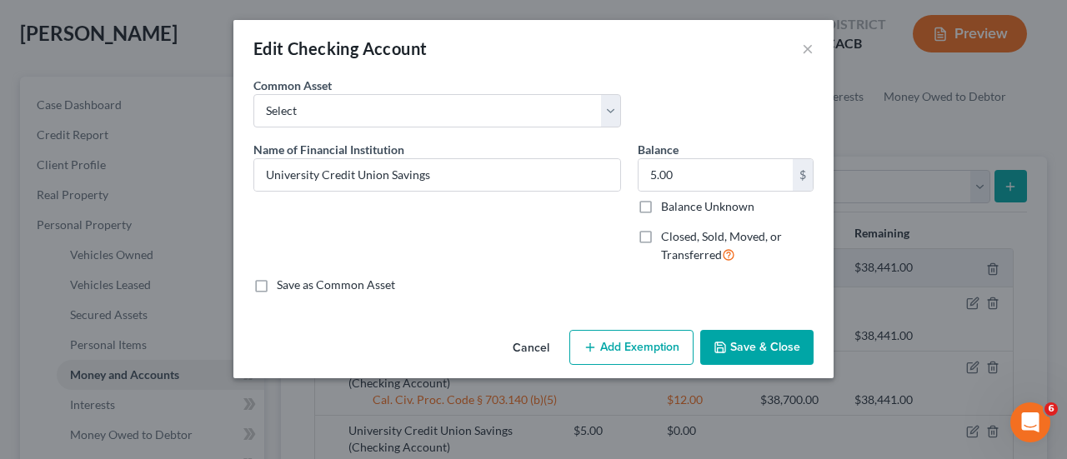
click at [635, 350] on button "Add Exemption" at bounding box center [632, 347] width 124 height 35
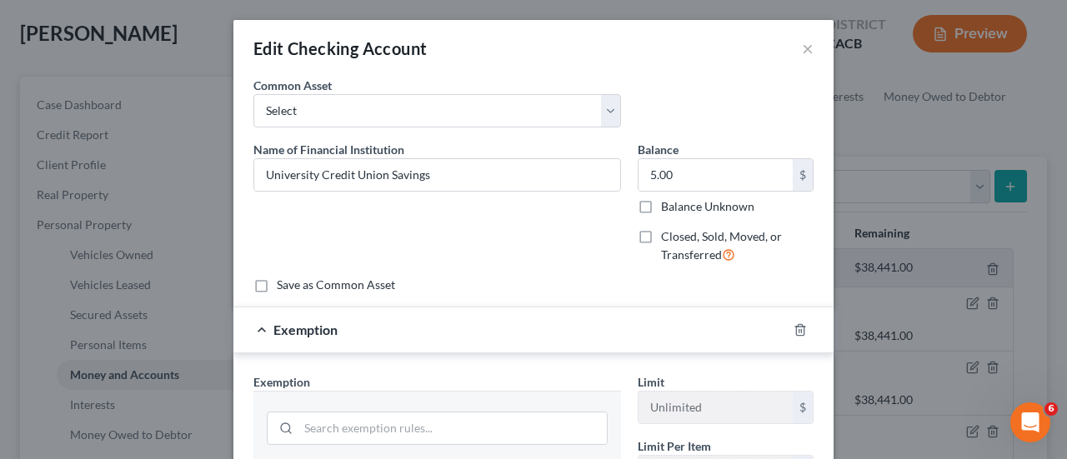
scroll to position [167, 0]
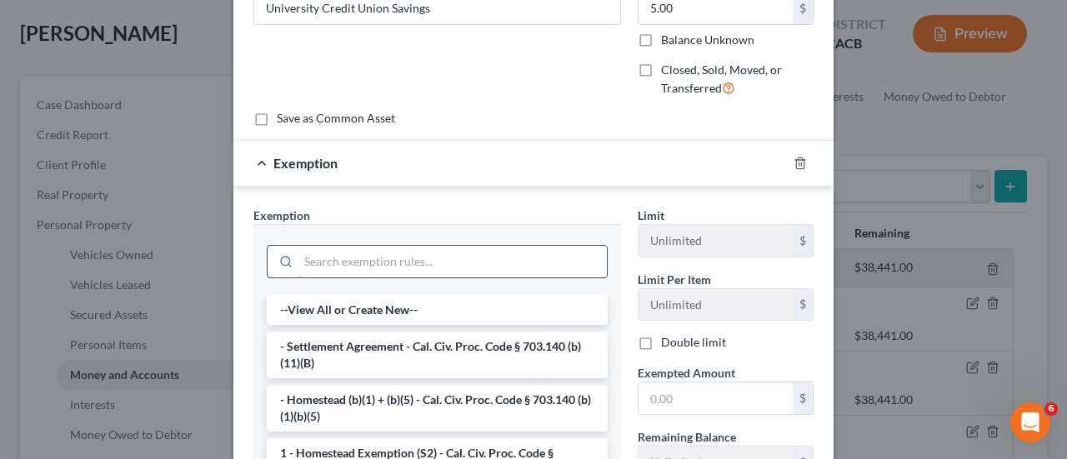
click at [389, 263] on input "search" at bounding box center [453, 262] width 309 height 32
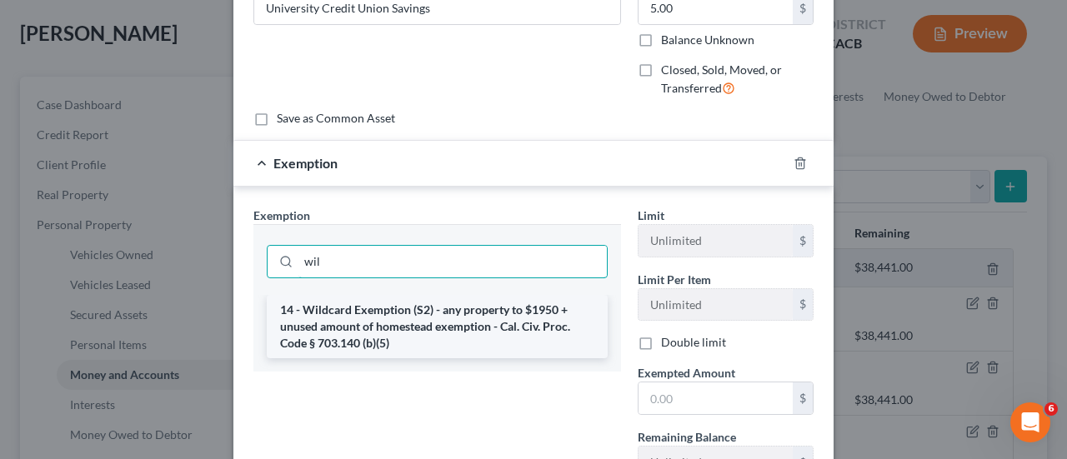
type input "wil"
click at [390, 324] on li "14 - Wildcard Exemption (S2) - any property to $1950 + unused amount of homeste…" at bounding box center [437, 326] width 341 height 63
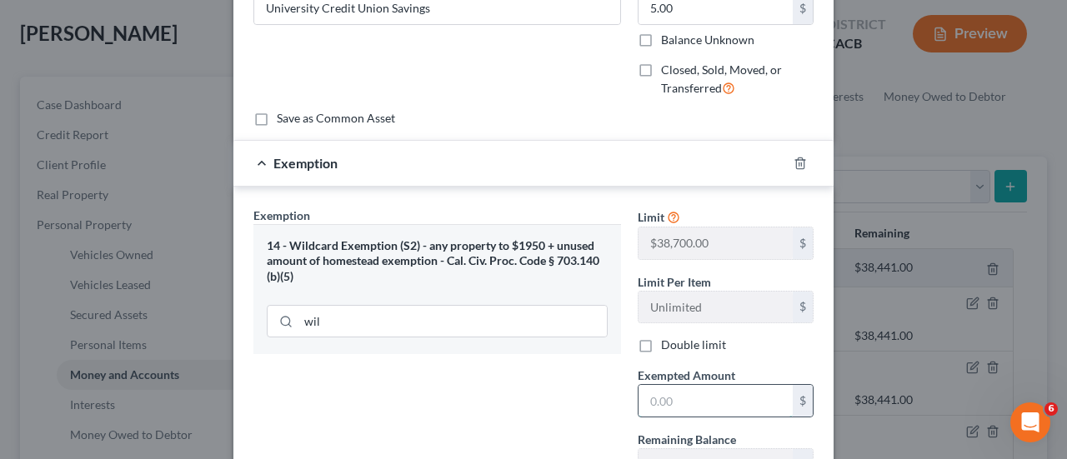
click at [677, 393] on input "text" at bounding box center [716, 401] width 154 height 32
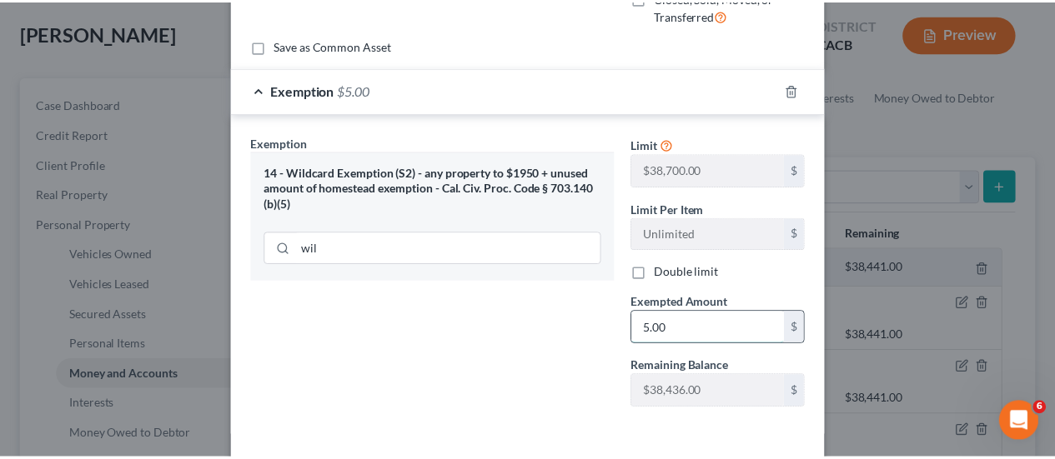
scroll to position [304, 0]
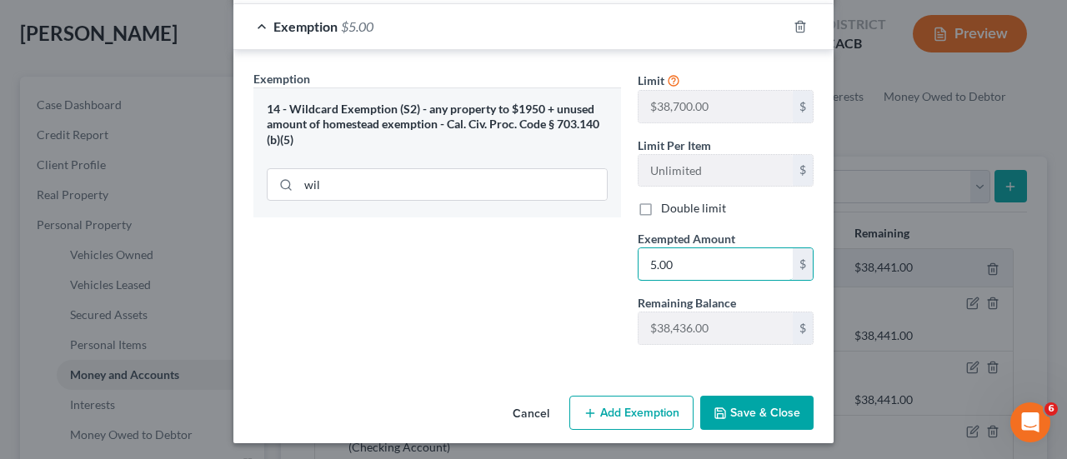
type input "5.00"
click at [758, 424] on button "Save & Close" at bounding box center [756, 413] width 113 height 35
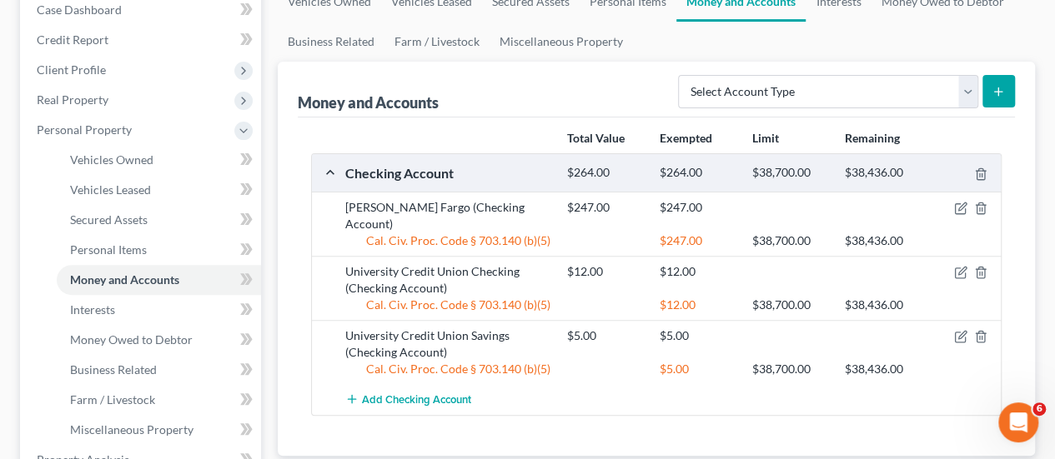
scroll to position [0, 0]
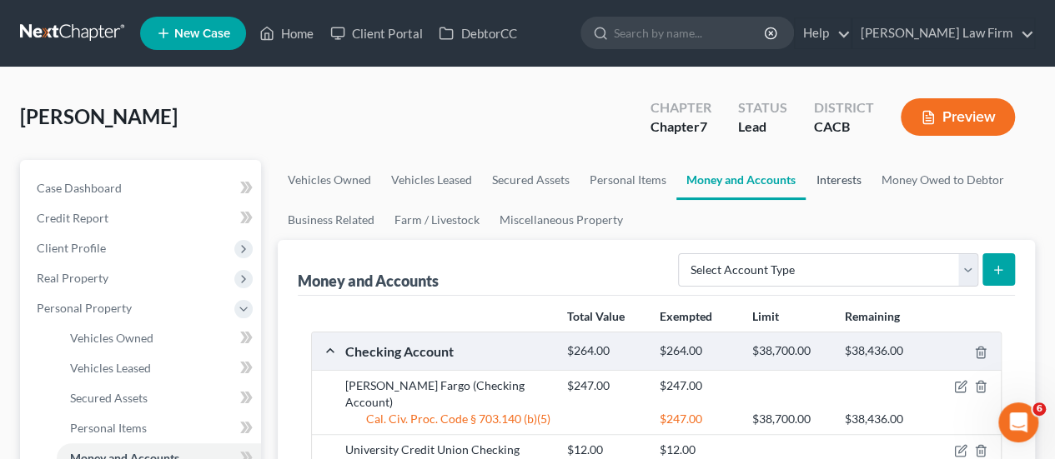
click at [842, 176] on link "Interests" at bounding box center [837, 180] width 65 height 40
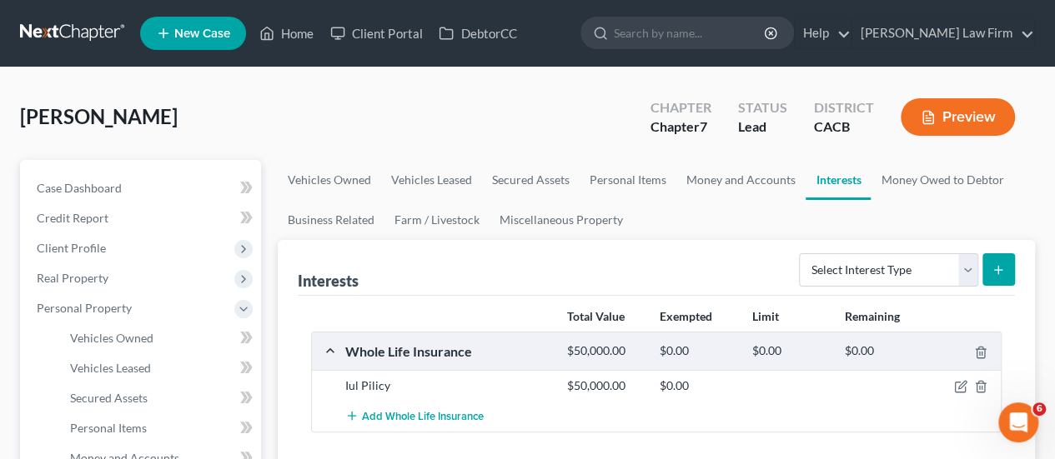
scroll to position [83, 0]
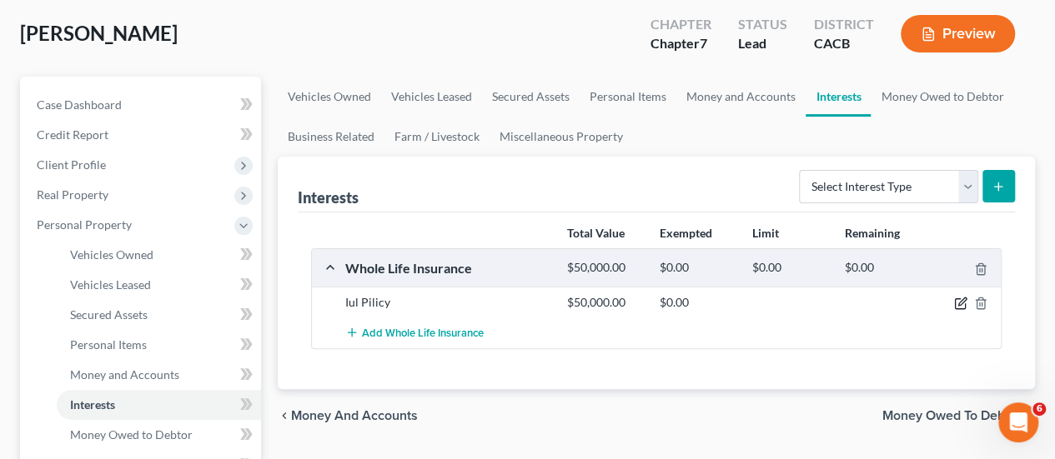
click at [954, 301] on icon "button" at bounding box center [960, 303] width 13 height 13
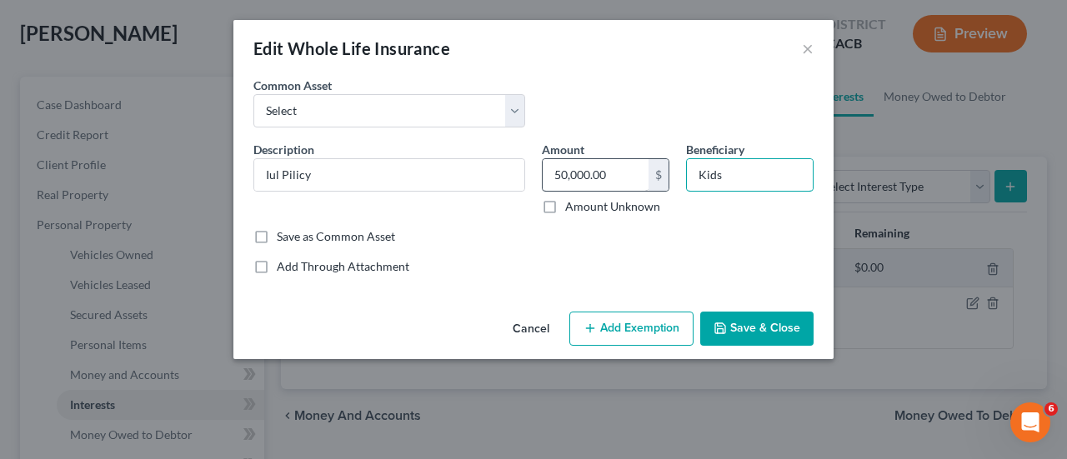
drag, startPoint x: 743, startPoint y: 178, endPoint x: 580, endPoint y: 184, distance: 162.7
click at [580, 187] on div "Description * Iul Pilicy Amount 50,000.00 $ Amount Unknown Beneficiary Kids" at bounding box center [533, 185] width 577 height 88
type input "Debtor's Children."
click at [383, 181] on input "Iul Pilicy" at bounding box center [389, 175] width 270 height 32
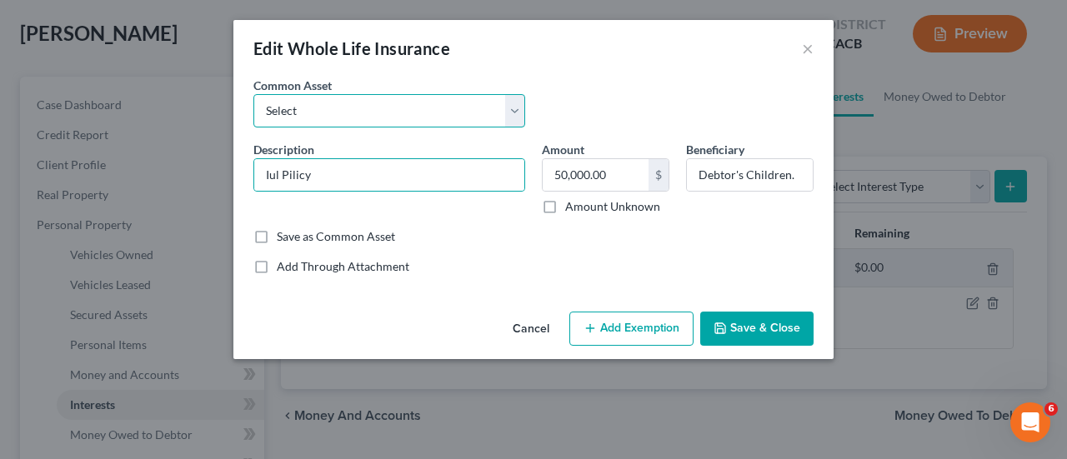
click at [370, 119] on select "Select No Cash Value" at bounding box center [389, 110] width 272 height 33
select select "0"
click at [253, 94] on select "Select No Cash Value" at bounding box center [389, 110] width 272 height 33
type input "No Cash Value"
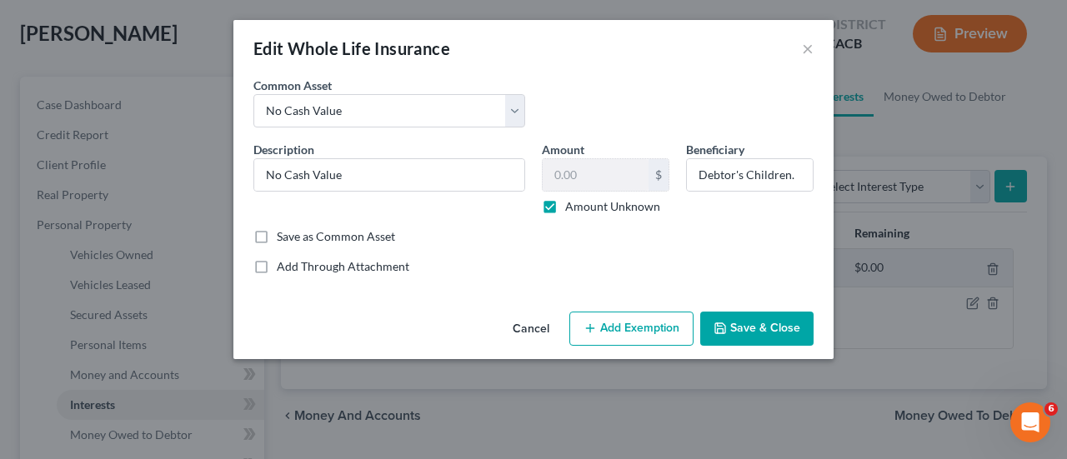
click at [570, 89] on div "Common Asset Select No Cash Value" at bounding box center [533, 109] width 577 height 64
click at [565, 204] on label "Amount Unknown" at bounding box center [612, 206] width 95 height 17
click at [572, 204] on input "Amount Unknown" at bounding box center [577, 203] width 11 height 11
checkbox input "false"
click at [593, 178] on input "text" at bounding box center [596, 175] width 106 height 32
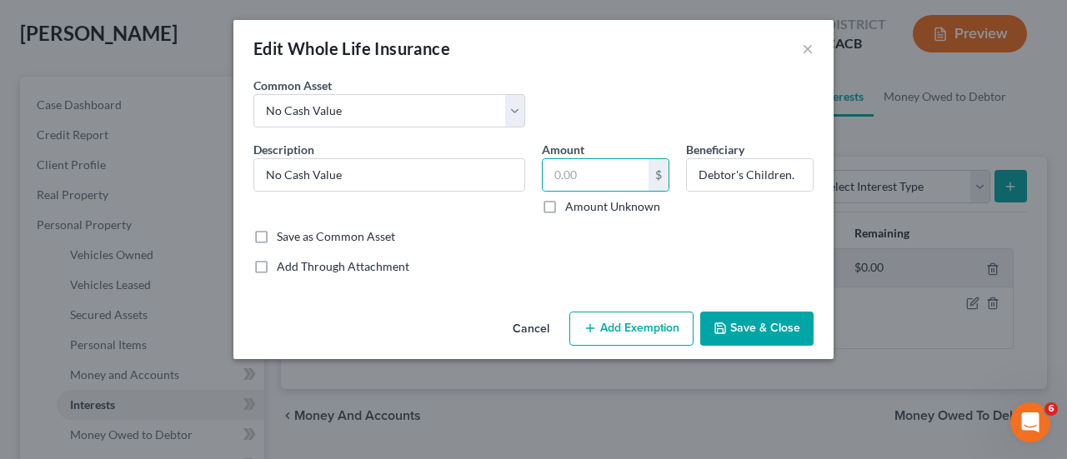
click at [521, 326] on button "Cancel" at bounding box center [530, 330] width 63 height 33
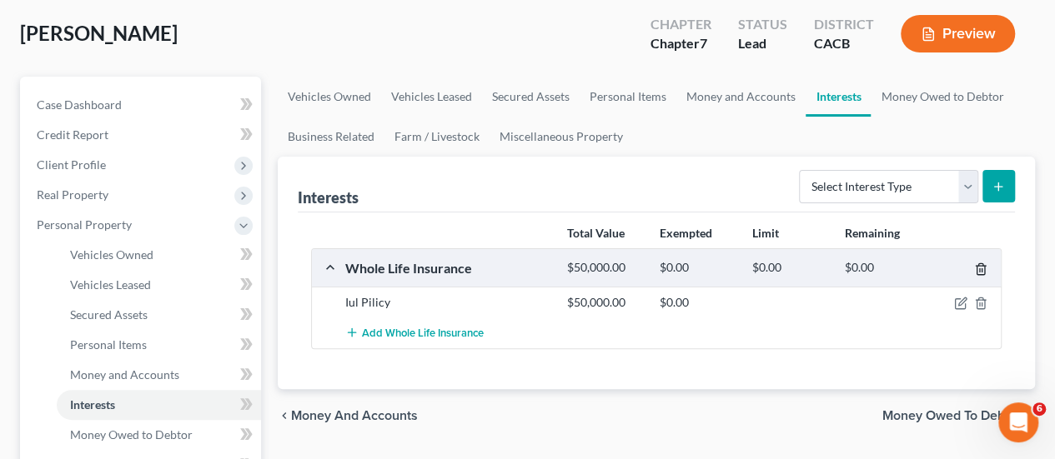
click at [976, 268] on icon "button" at bounding box center [980, 269] width 8 height 11
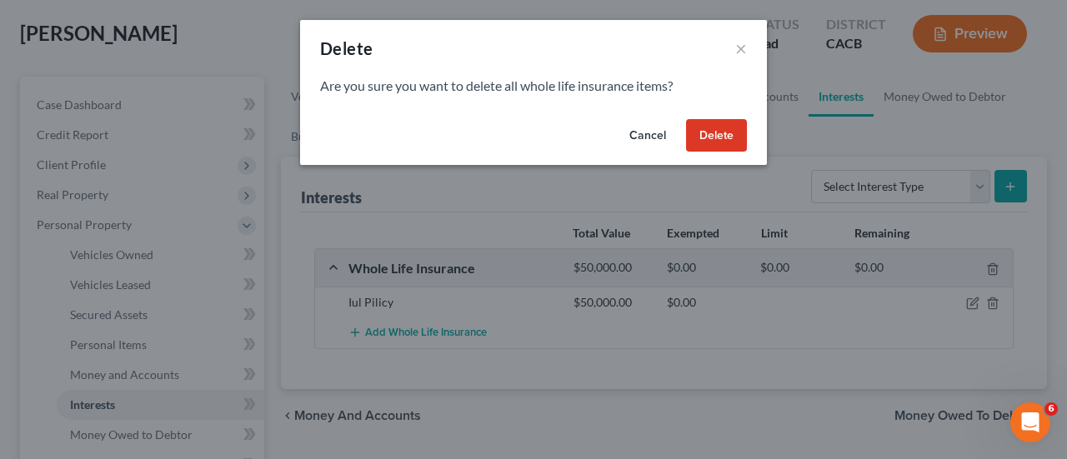
click at [715, 138] on button "Delete" at bounding box center [716, 135] width 61 height 33
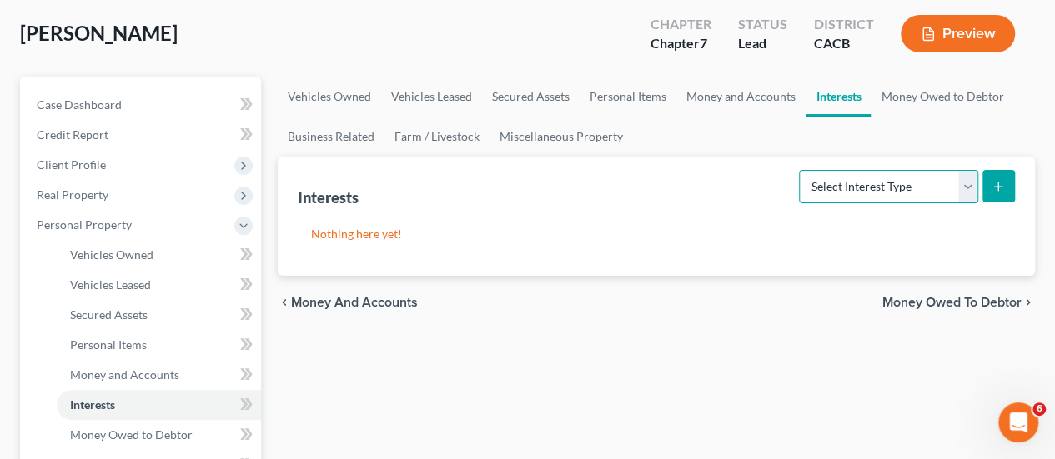
click at [857, 192] on select "Select Interest Type 401K Annuity Bond Education IRA Government Bond Government…" at bounding box center [888, 186] width 179 height 33
select select "term_life_insurance"
click at [801, 170] on select "Select Interest Type 401K Annuity Bond Education IRA Government Bond Government…" at bounding box center [888, 186] width 179 height 33
click at [987, 183] on button "submit" at bounding box center [998, 186] width 33 height 33
click at [917, 96] on link "Money Owed to Debtor" at bounding box center [942, 97] width 143 height 40
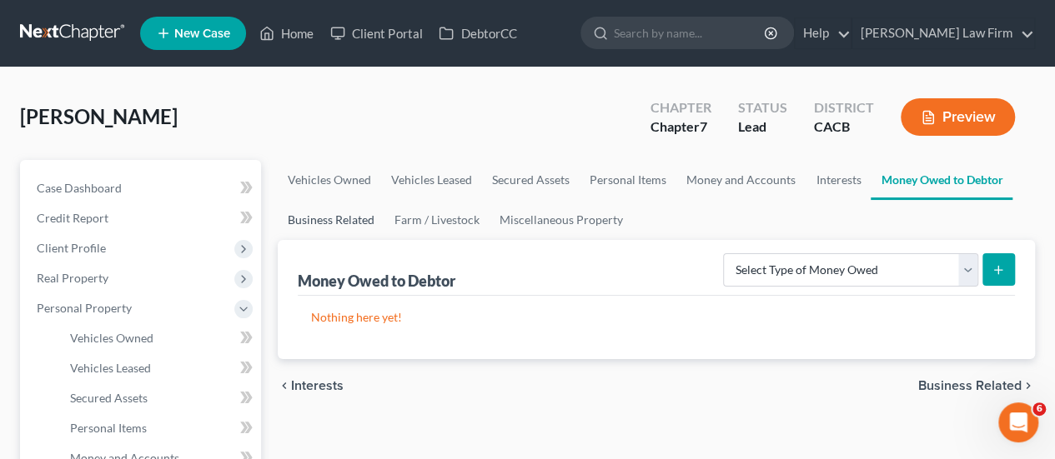
click at [337, 218] on link "Business Related" at bounding box center [331, 220] width 107 height 40
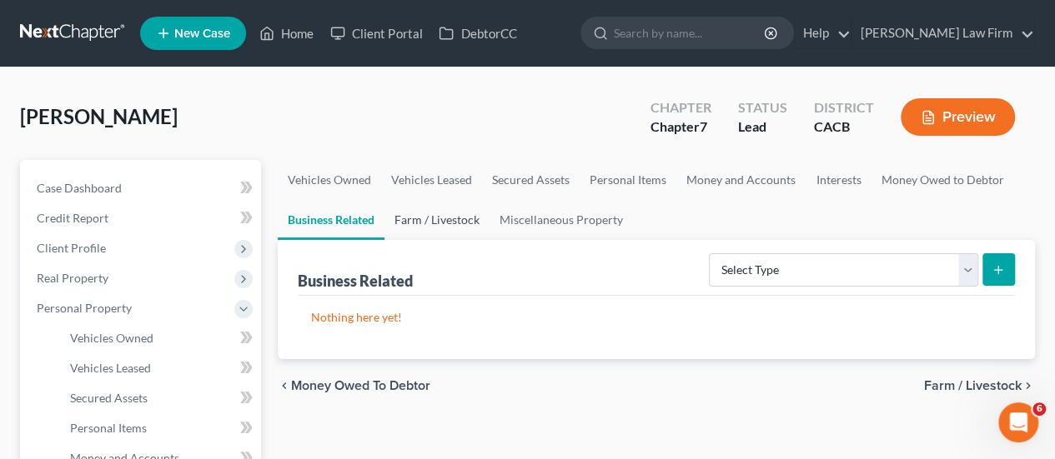
click at [420, 221] on link "Farm / Livestock" at bounding box center [436, 220] width 105 height 40
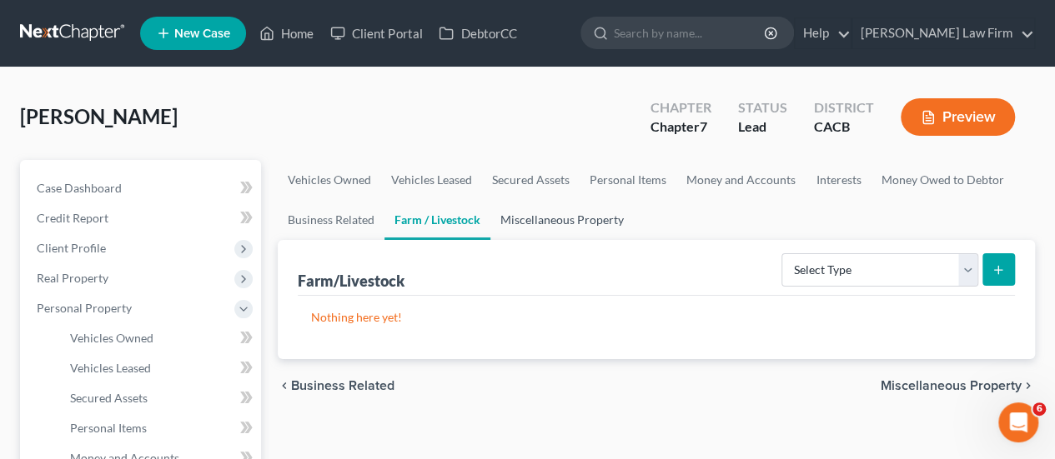
click at [550, 223] on link "Miscellaneous Property" at bounding box center [561, 220] width 143 height 40
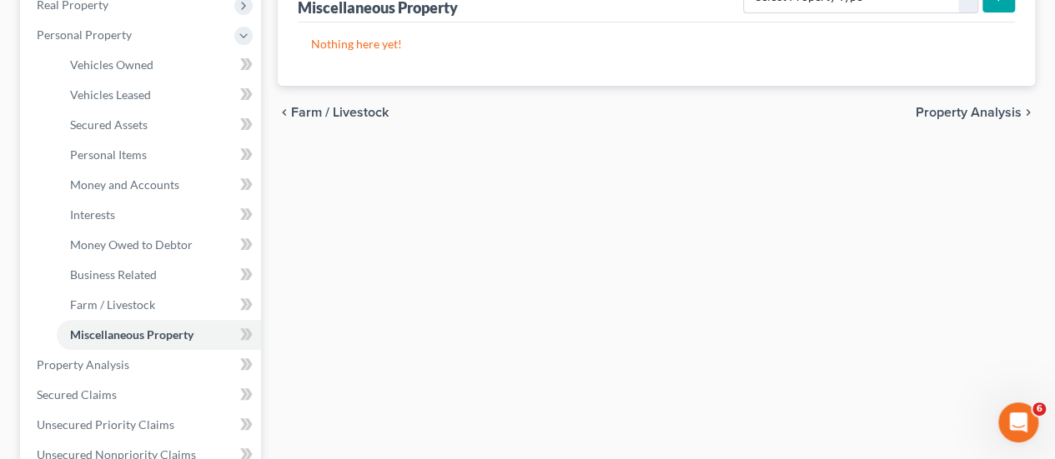
scroll to position [334, 0]
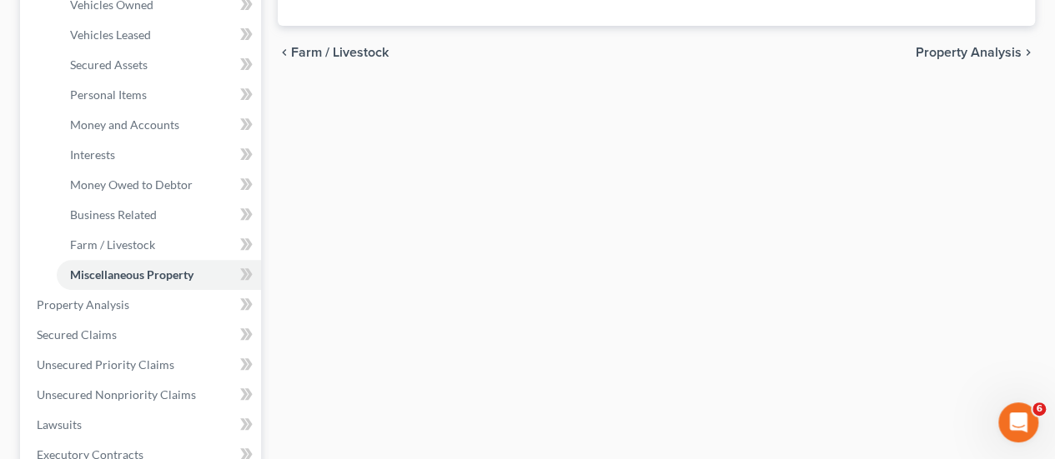
click at [989, 51] on span "Property Analysis" at bounding box center [969, 52] width 106 height 13
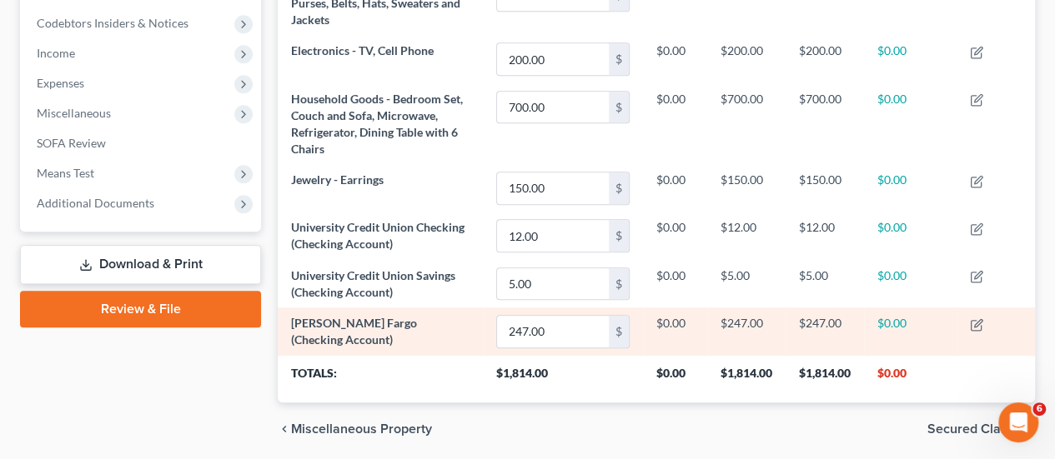
scroll to position [552, 0]
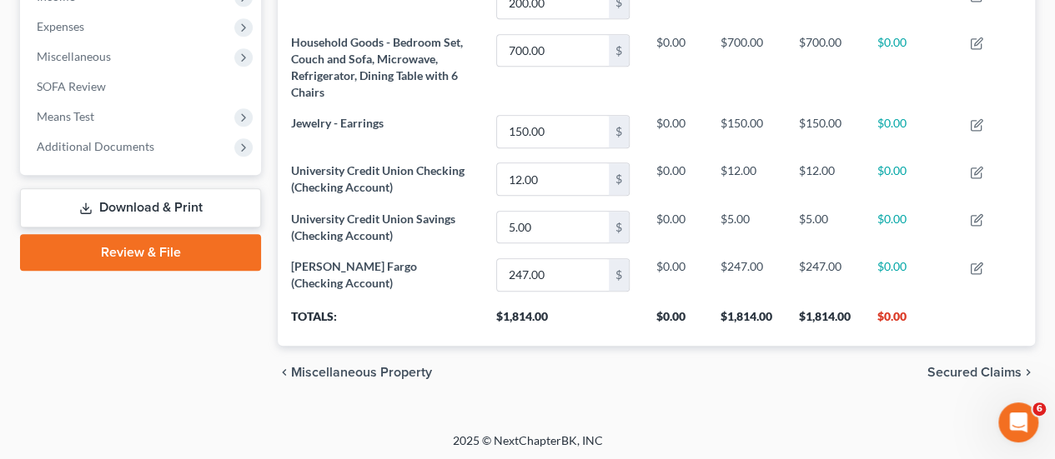
click at [982, 372] on span "Secured Claims" at bounding box center [974, 372] width 94 height 13
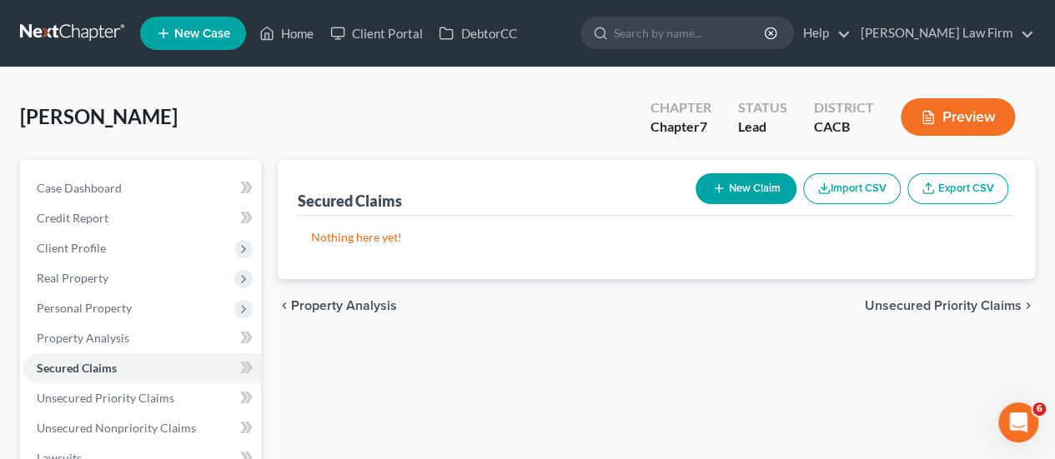
click at [931, 304] on span "Unsecured Priority Claims" at bounding box center [943, 305] width 157 height 13
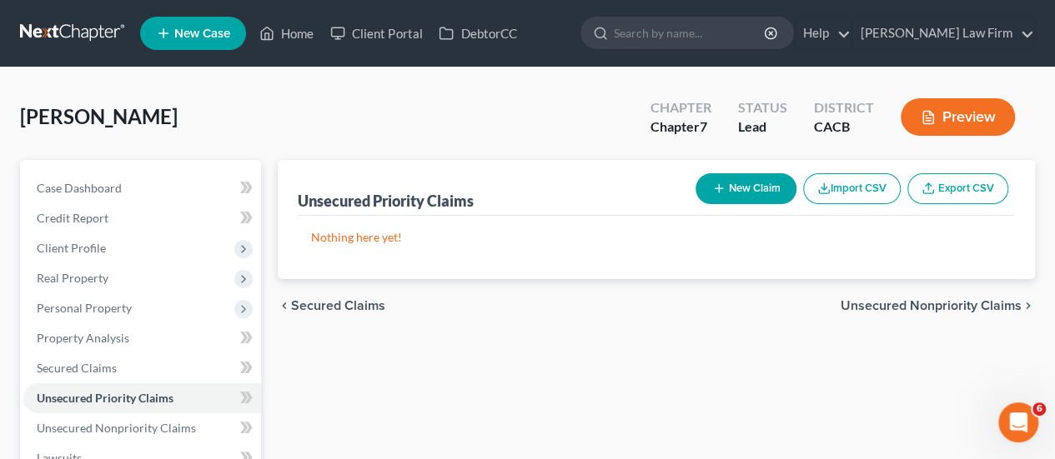
click at [931, 304] on span "Unsecured Nonpriority Claims" at bounding box center [931, 305] width 181 height 13
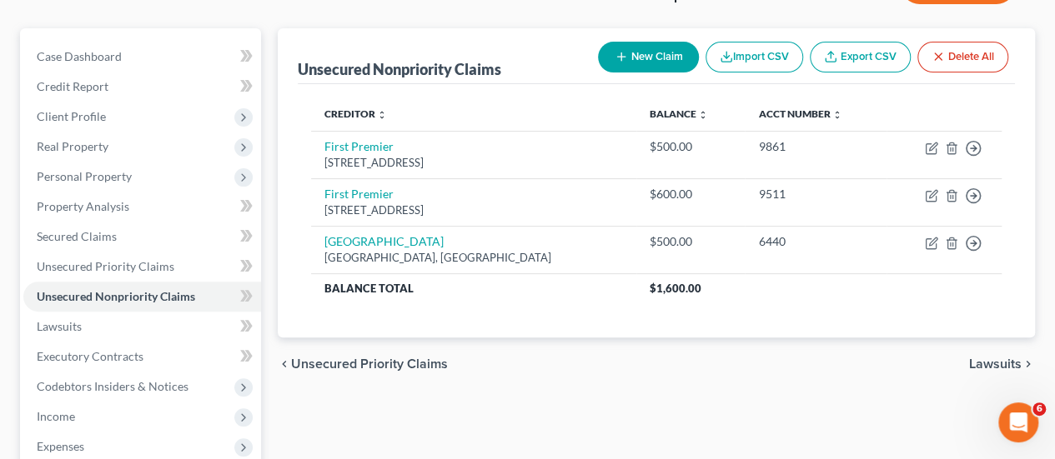
scroll to position [167, 0]
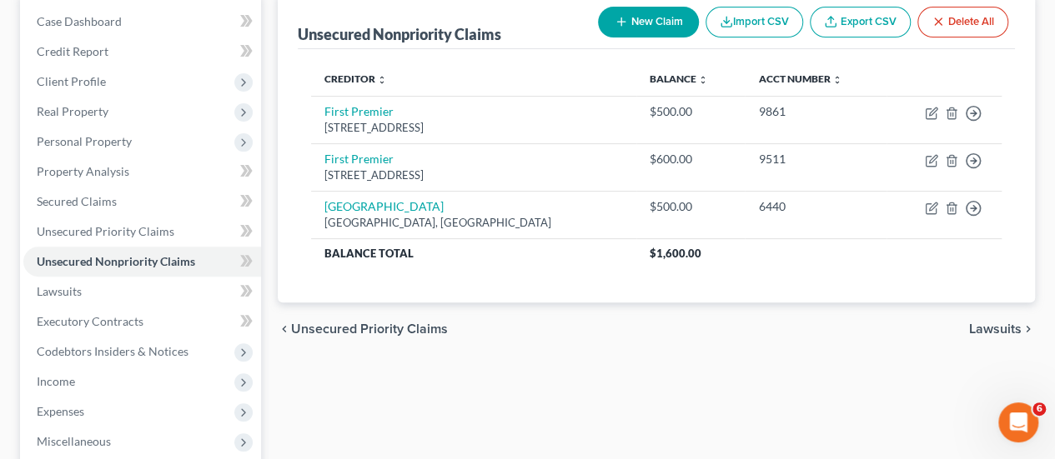
click at [988, 336] on div "chevron_left Unsecured Priority Claims Lawsuits chevron_right" at bounding box center [656, 329] width 757 height 53
click at [988, 329] on span "Lawsuits" at bounding box center [995, 329] width 53 height 13
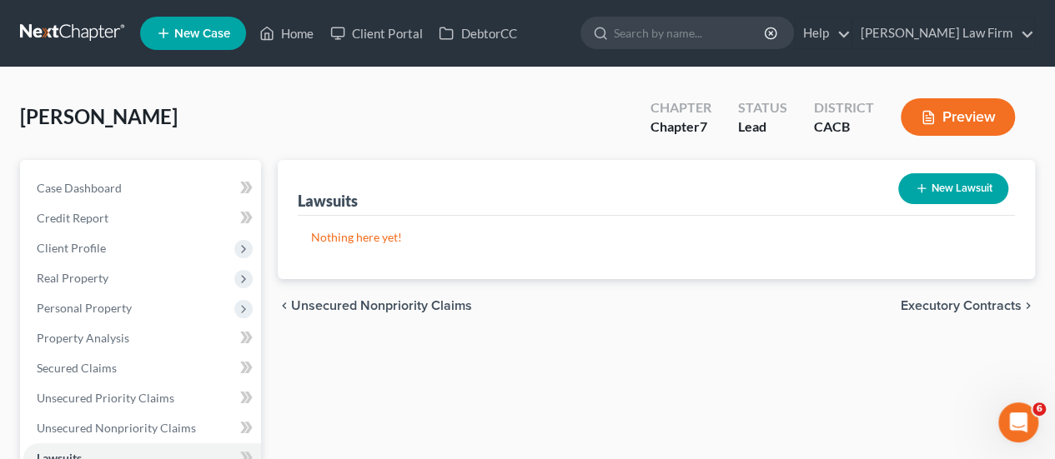
click at [986, 309] on span "Executory Contracts" at bounding box center [961, 305] width 121 height 13
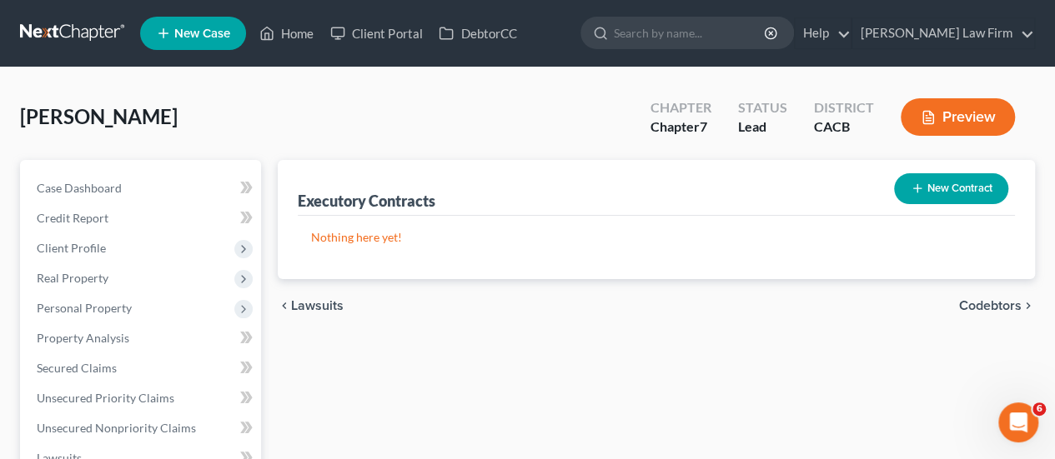
click at [986, 309] on span "Codebtors" at bounding box center [990, 305] width 63 height 13
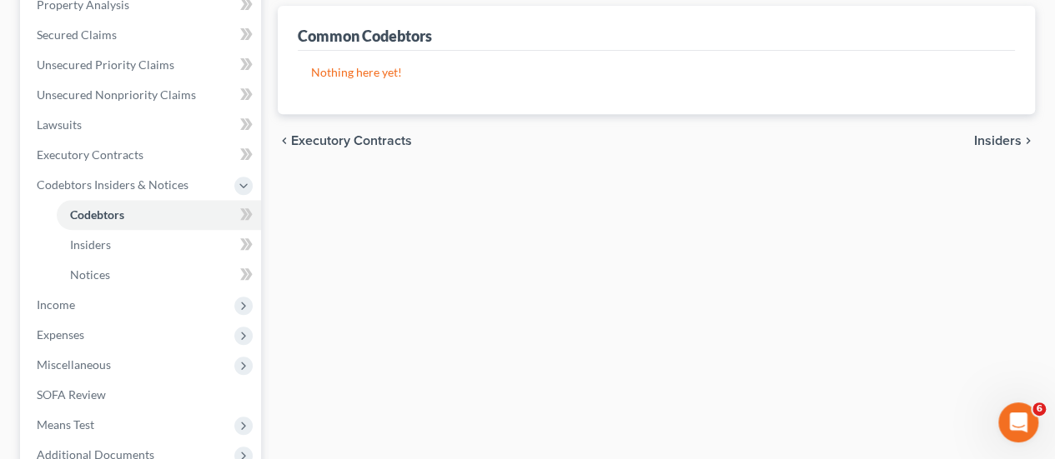
click at [1006, 144] on span "Insiders" at bounding box center [998, 140] width 48 height 13
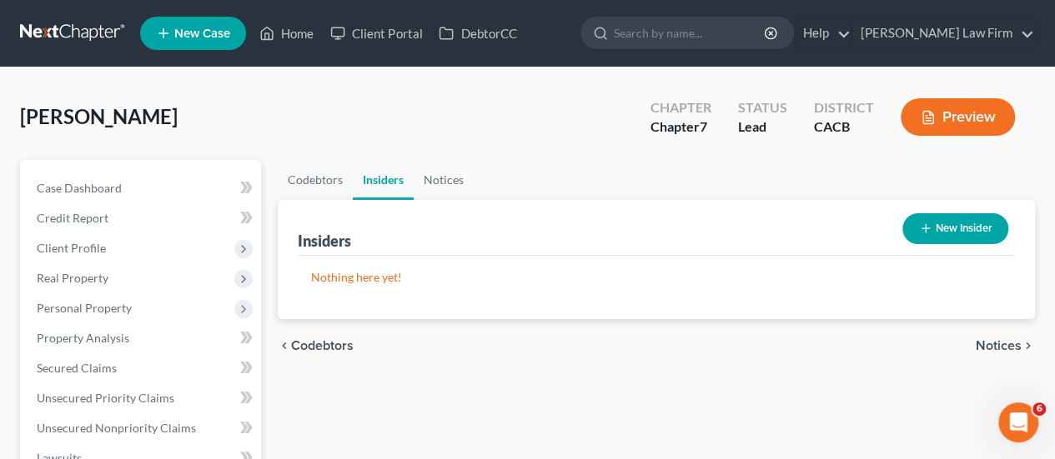
click at [997, 339] on span "Notices" at bounding box center [999, 345] width 46 height 13
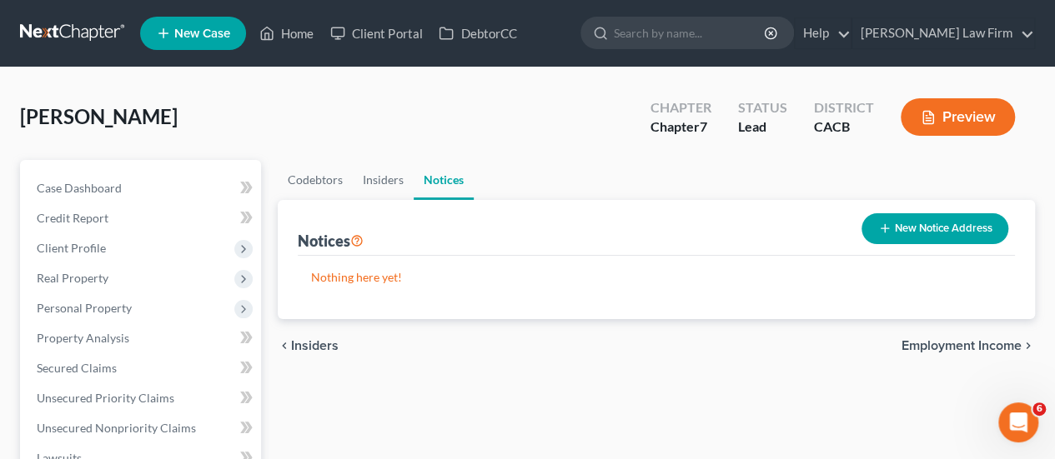
click at [999, 341] on span "Employment Income" at bounding box center [961, 345] width 120 height 13
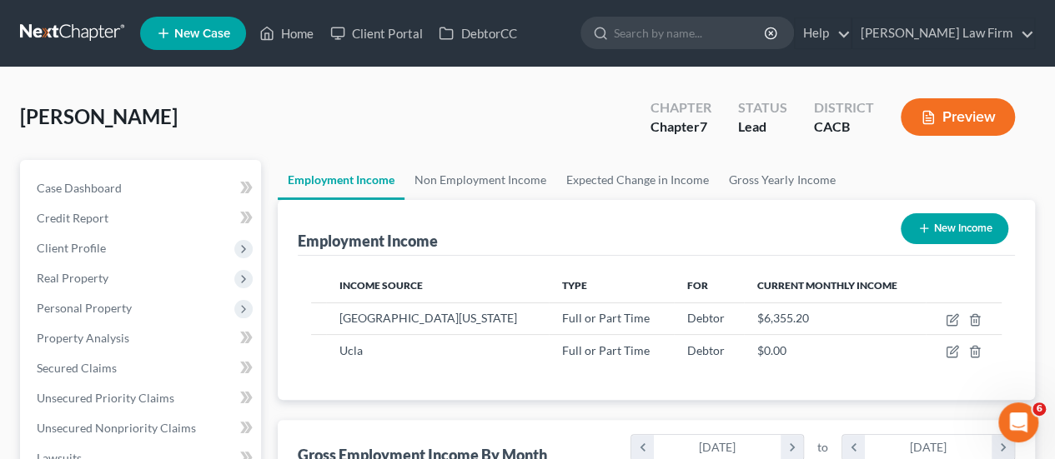
scroll to position [297, 422]
click at [515, 179] on link "Non Employment Income" at bounding box center [480, 180] width 152 height 40
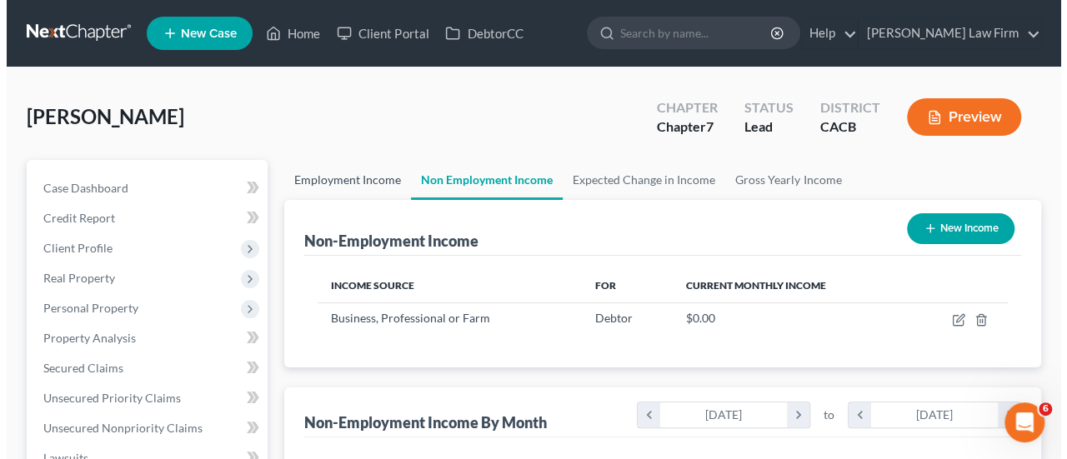
scroll to position [297, 422]
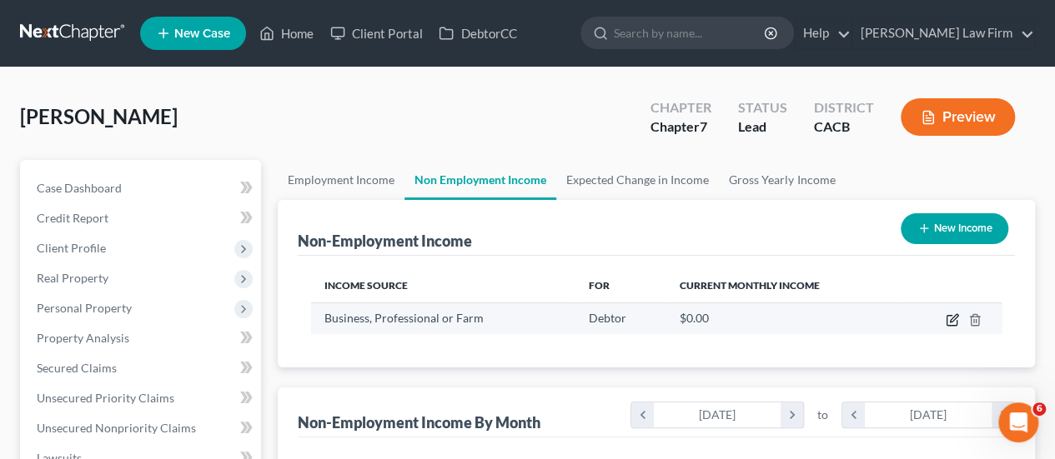
click at [951, 323] on icon "button" at bounding box center [952, 320] width 13 height 13
select select "10"
select select "0"
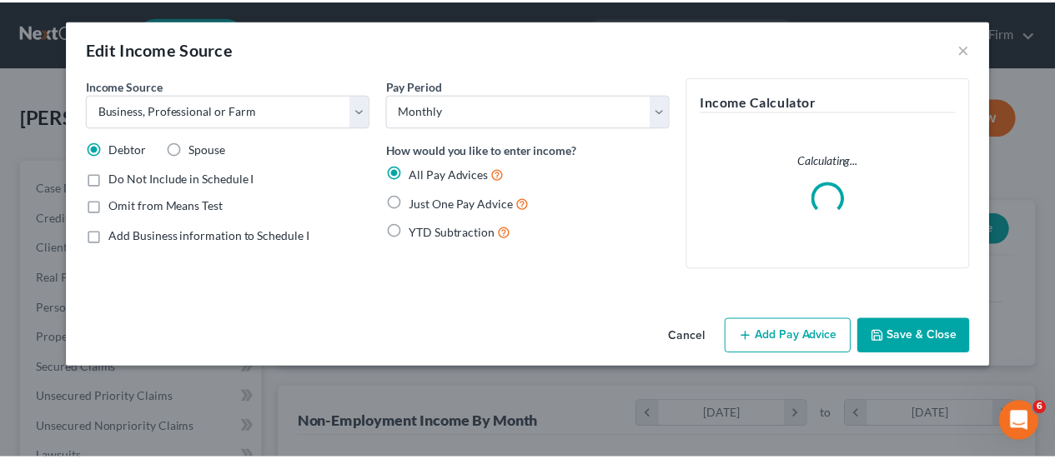
scroll to position [297, 427]
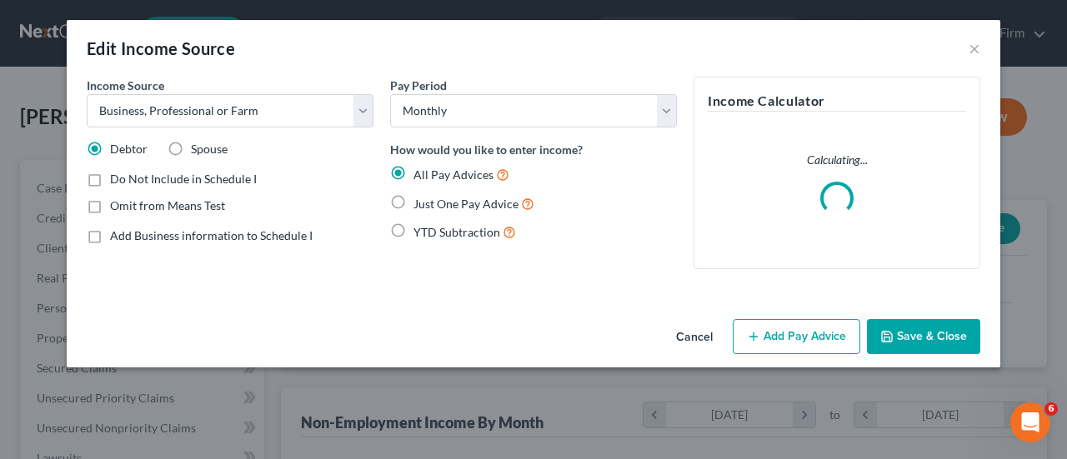
click at [719, 339] on button "Cancel" at bounding box center [694, 337] width 63 height 33
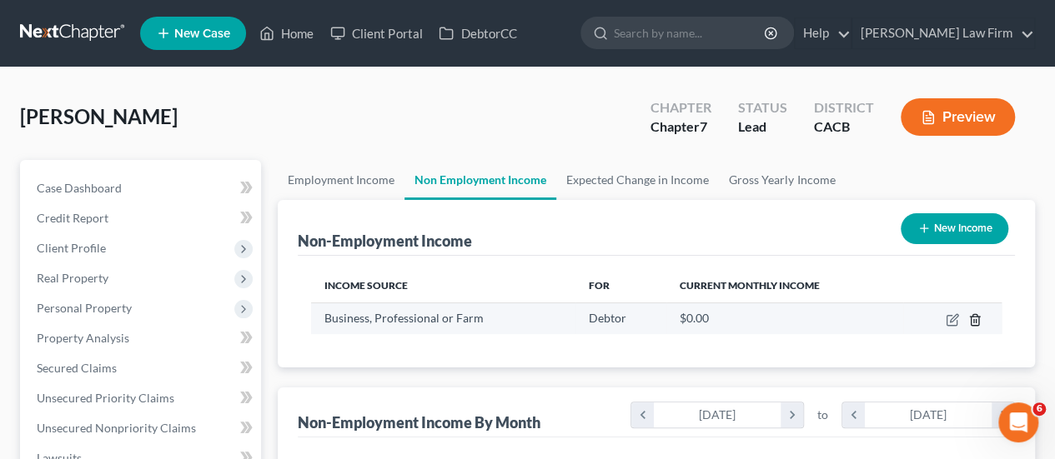
click at [977, 317] on icon "button" at bounding box center [974, 320] width 13 height 13
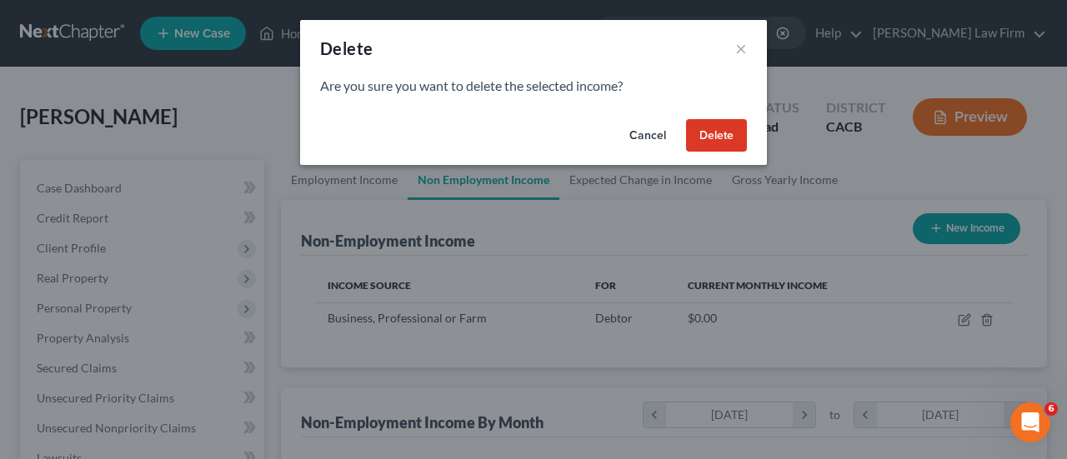
click at [740, 128] on button "Delete" at bounding box center [716, 135] width 61 height 33
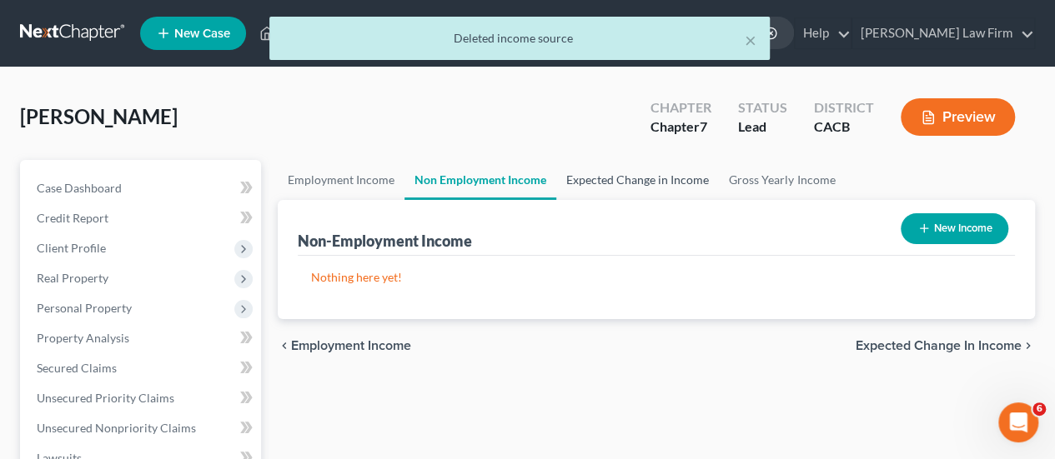
click at [574, 178] on link "Expected Change in Income" at bounding box center [637, 180] width 163 height 40
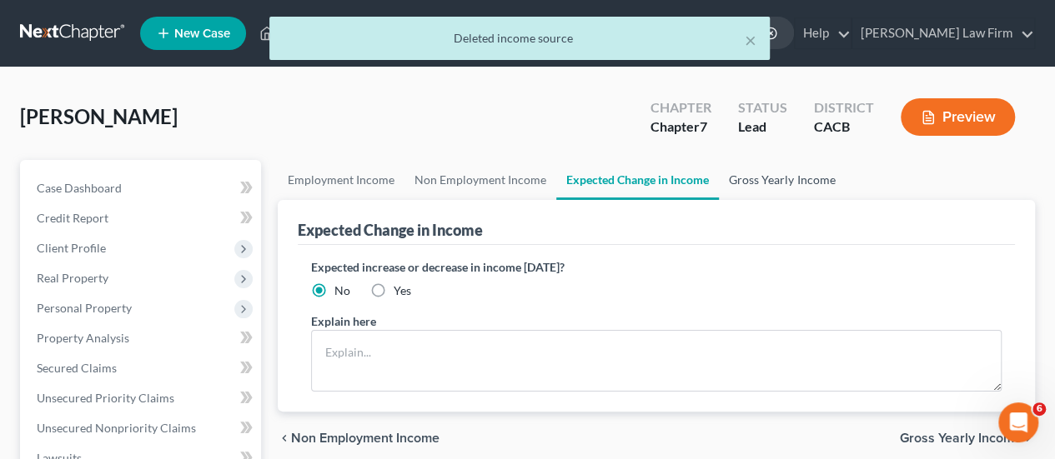
click at [762, 179] on link "Gross Yearly Income" at bounding box center [782, 180] width 126 height 40
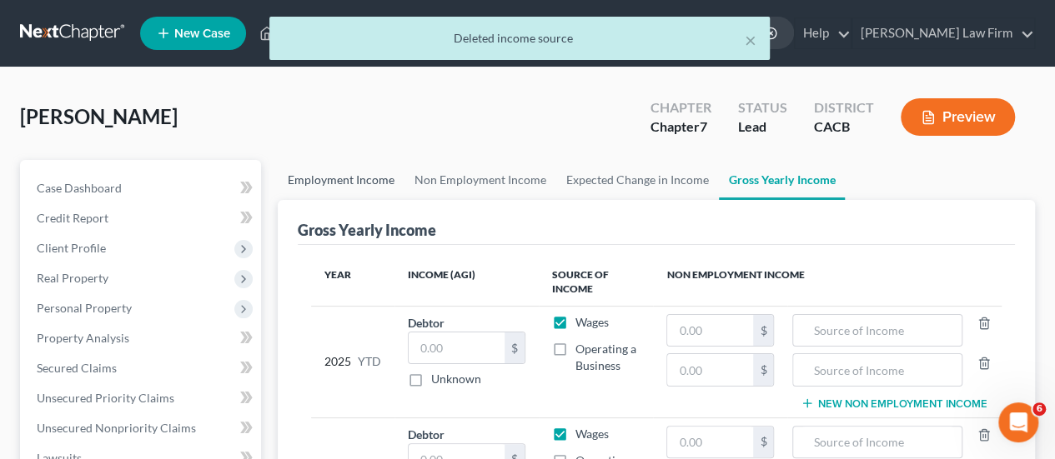
click at [356, 192] on link "Employment Income" at bounding box center [341, 180] width 127 height 40
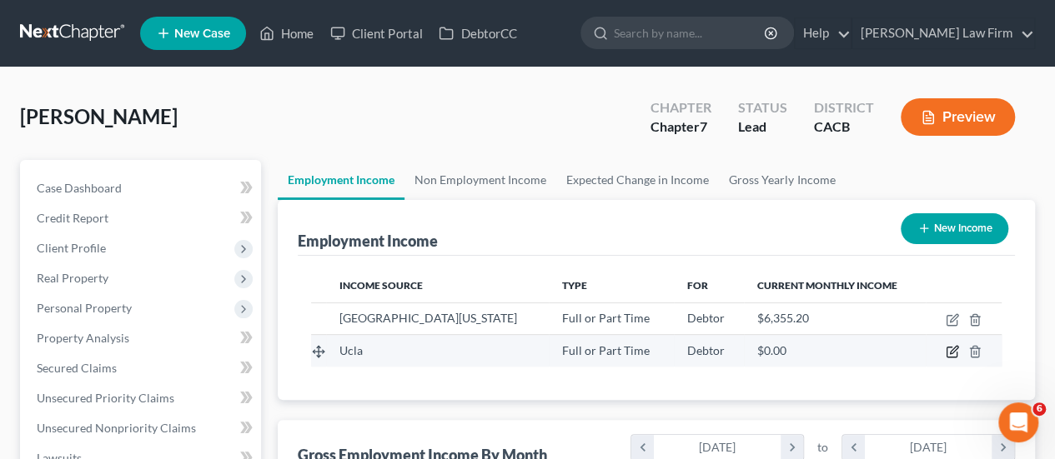
click at [951, 353] on icon "button" at bounding box center [954, 351] width 8 height 8
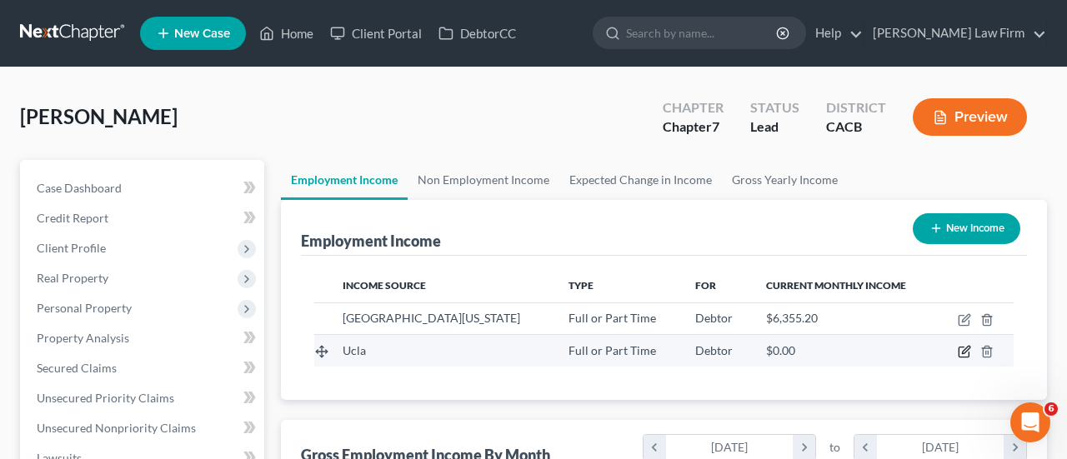
select select "0"
select select "4"
select select "2"
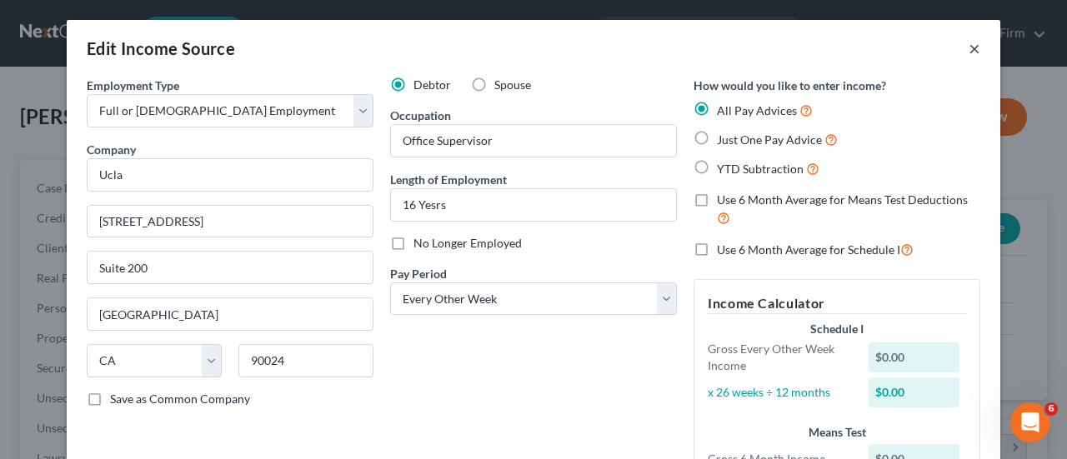
click at [969, 51] on button "×" at bounding box center [975, 48] width 12 height 20
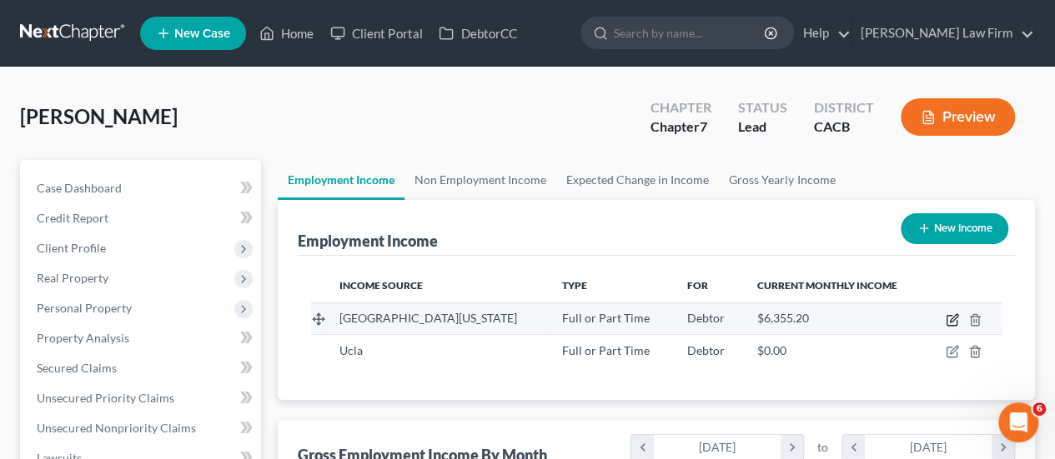
click at [950, 317] on icon "button" at bounding box center [952, 320] width 13 height 13
select select "0"
select select "4"
select select "1"
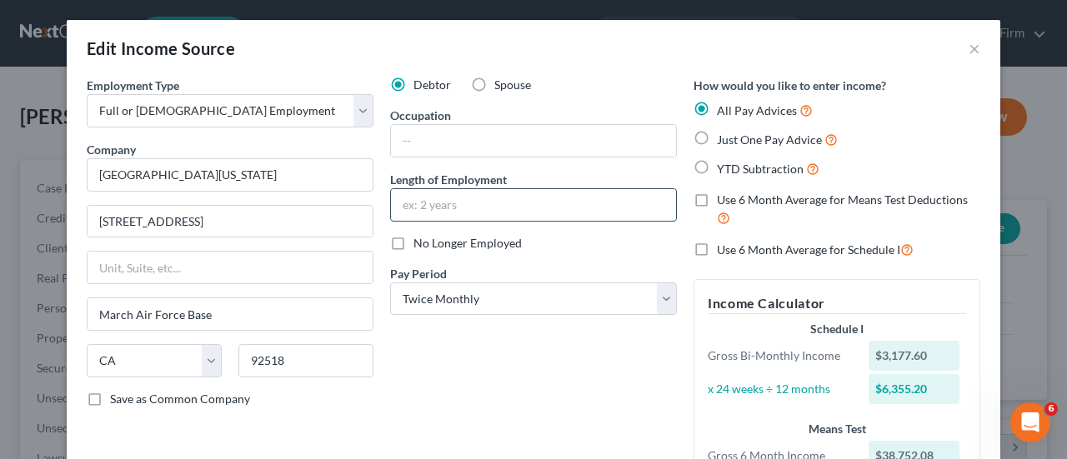
click at [430, 199] on input "text" at bounding box center [533, 205] width 285 height 32
type input "16 years"
click at [459, 145] on input "text" at bounding box center [533, 141] width 285 height 32
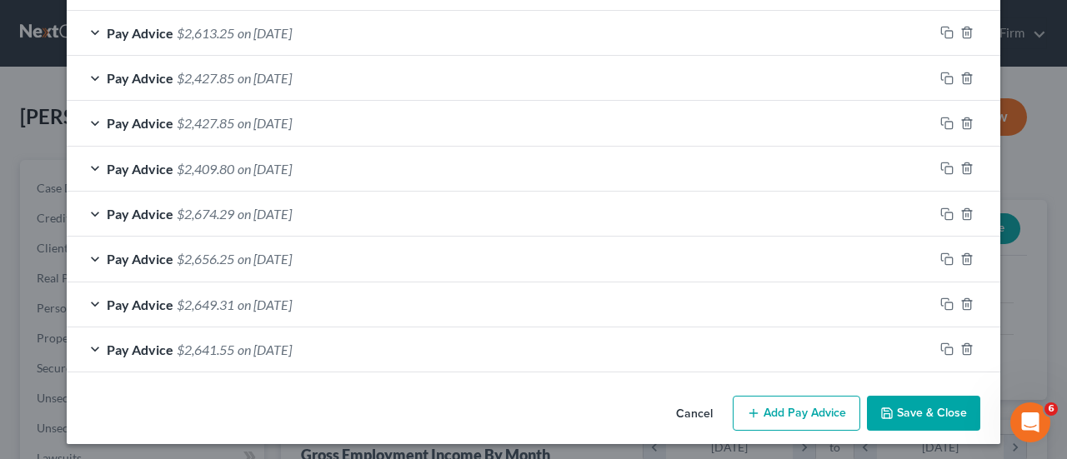
type input "Supervisor"
click at [906, 416] on button "Save & Close" at bounding box center [923, 413] width 113 height 35
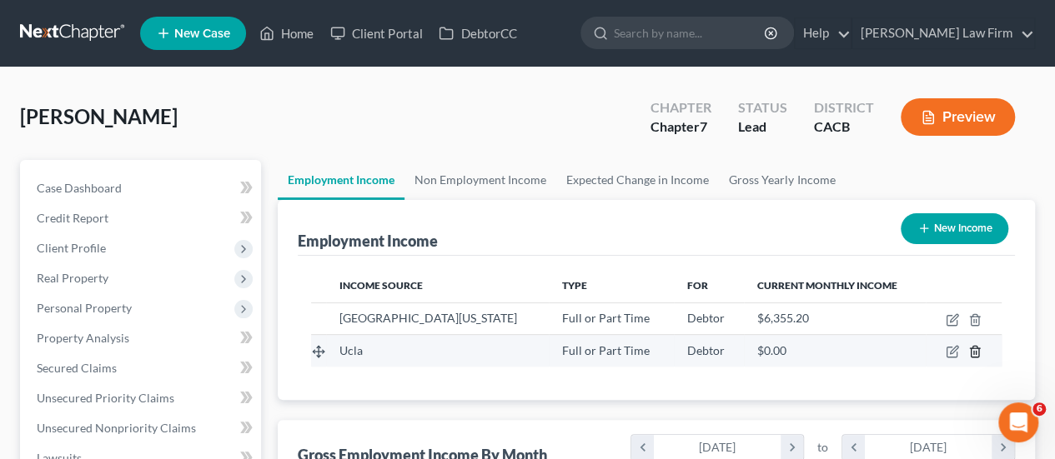
click at [976, 355] on icon "button" at bounding box center [974, 351] width 13 height 13
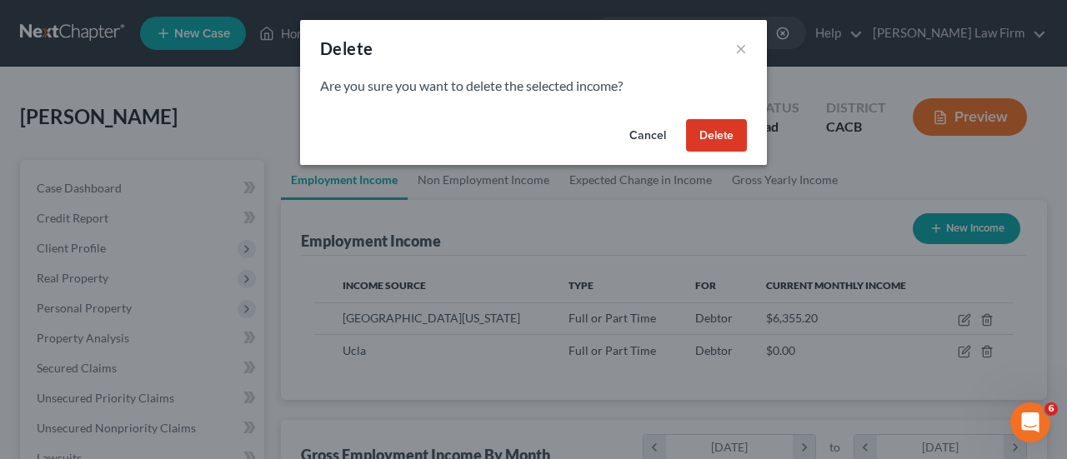
click at [730, 148] on button "Delete" at bounding box center [716, 135] width 61 height 33
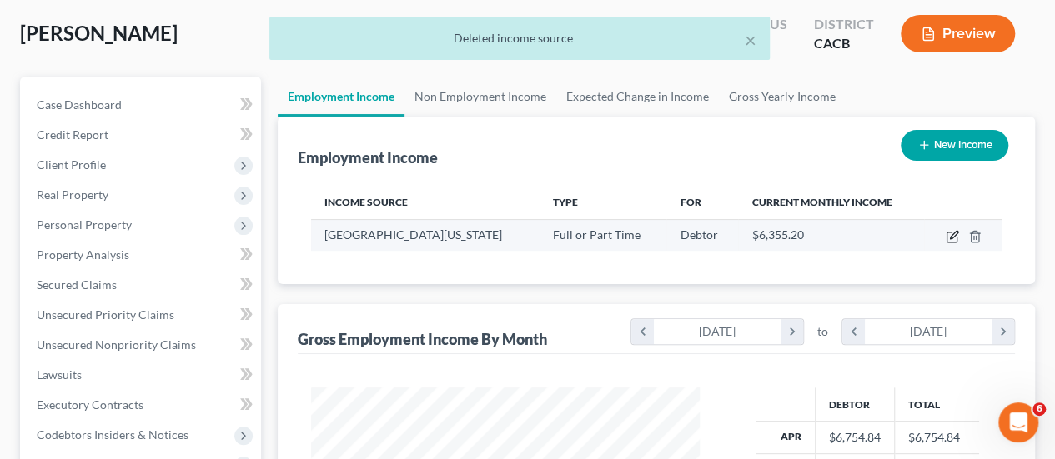
click at [952, 236] on icon "button" at bounding box center [954, 235] width 8 height 8
select select "0"
select select "4"
select select "1"
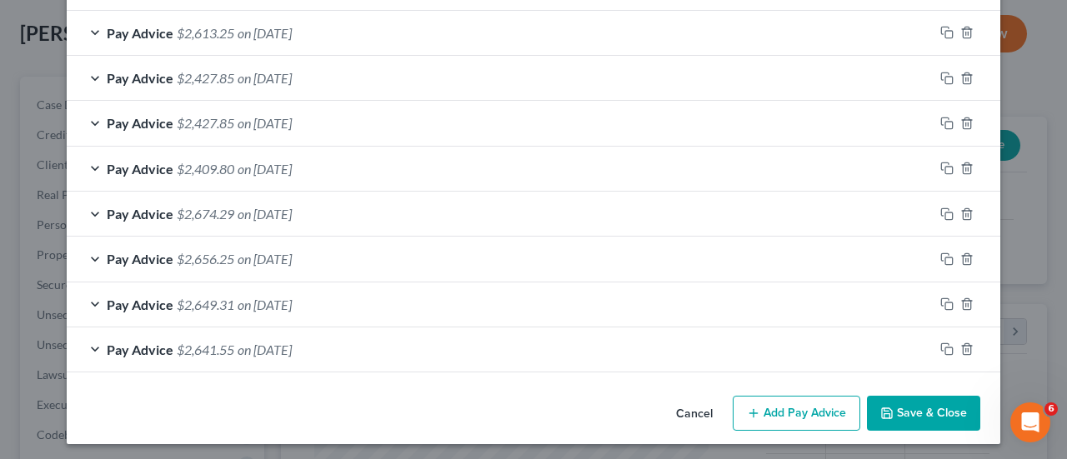
click at [909, 409] on button "Save & Close" at bounding box center [923, 413] width 113 height 35
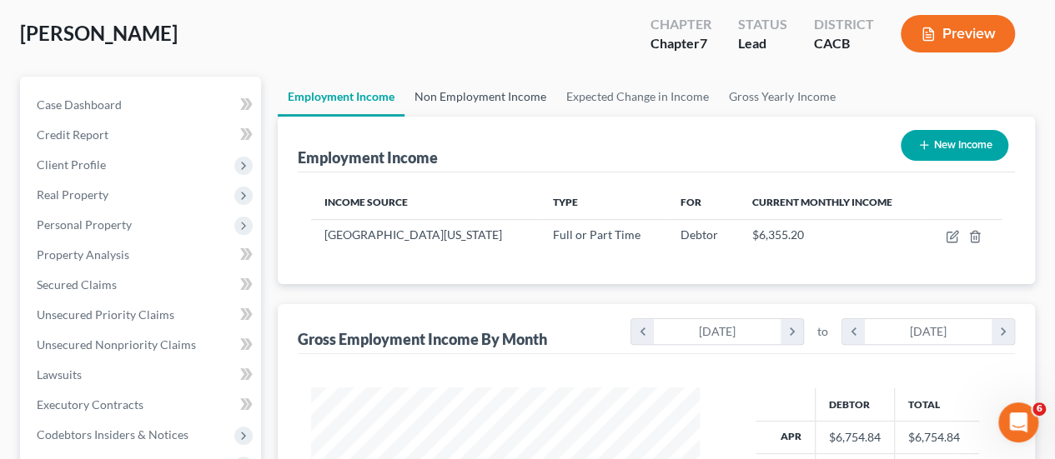
click at [527, 94] on link "Non Employment Income" at bounding box center [480, 97] width 152 height 40
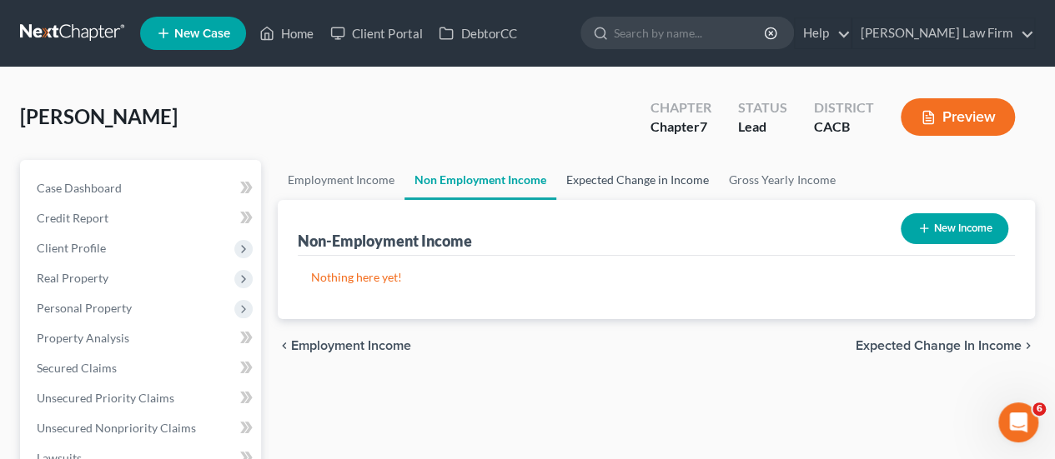
click at [637, 183] on link "Expected Change in Income" at bounding box center [637, 180] width 163 height 40
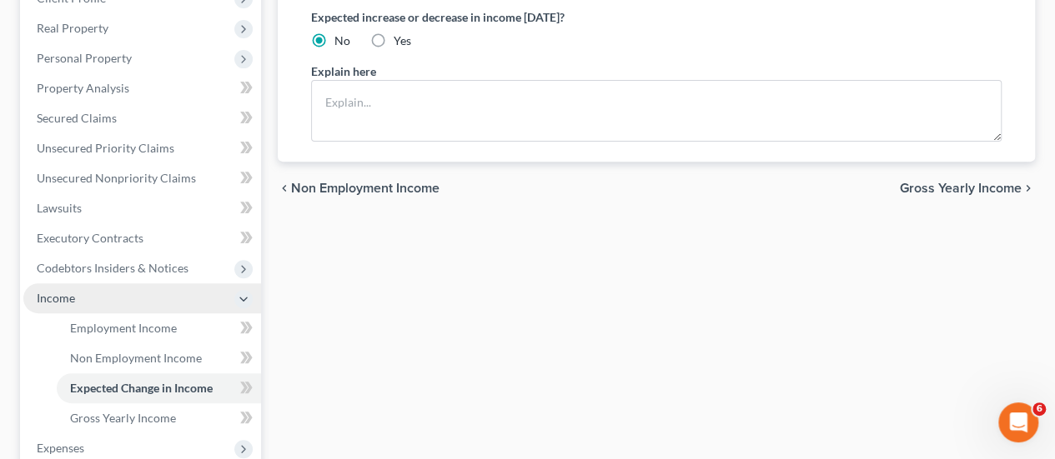
click at [89, 296] on span "Income" at bounding box center [142, 299] width 238 height 30
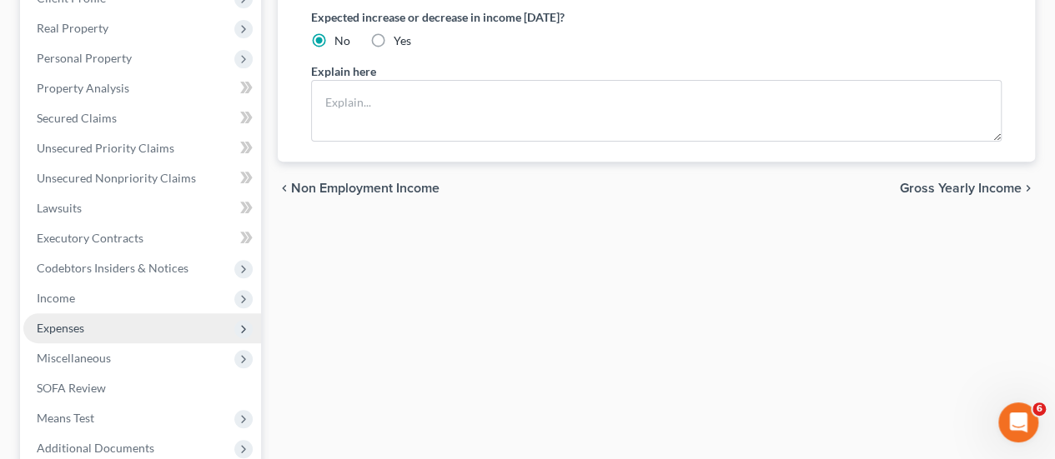
click at [89, 333] on span "Expenses" at bounding box center [142, 329] width 238 height 30
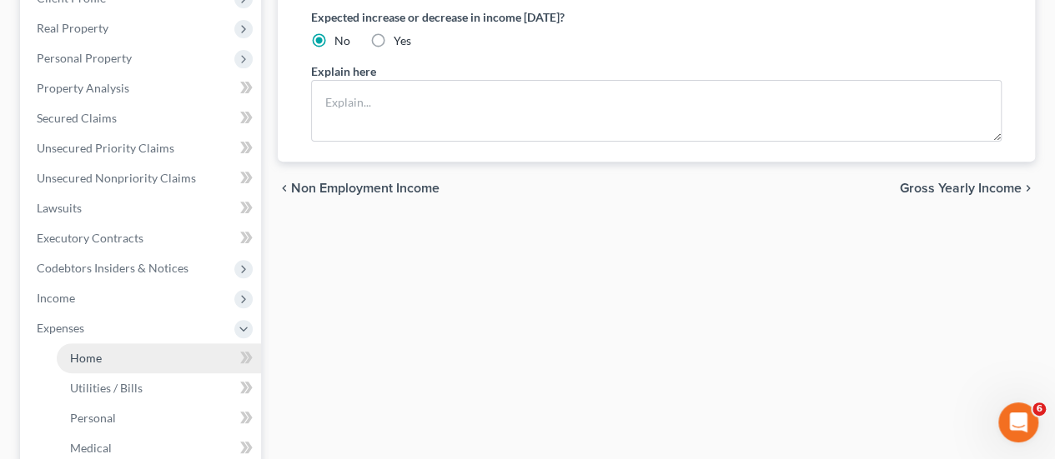
click at [123, 359] on link "Home" at bounding box center [159, 359] width 204 height 30
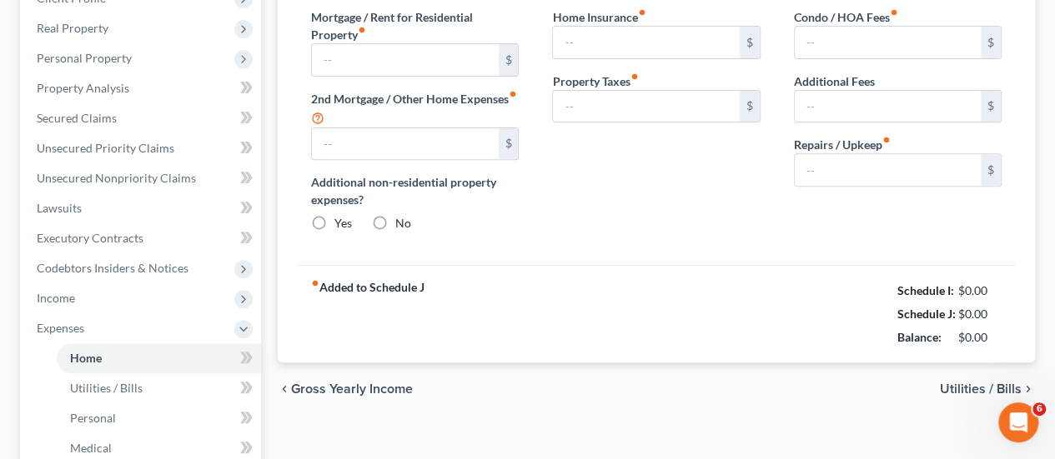
type input "1,500.00"
type input "0.00"
radio input "true"
type input "60.00"
type input "0.00"
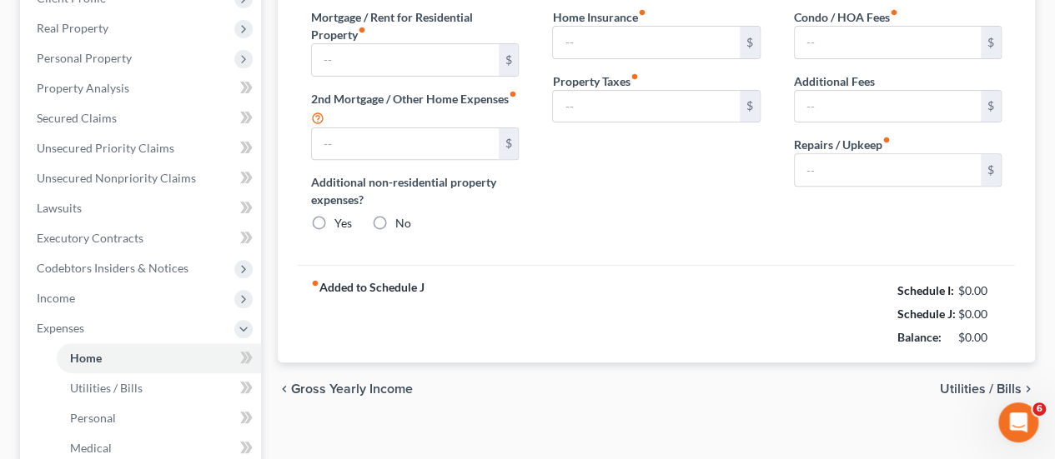
type input "0.00"
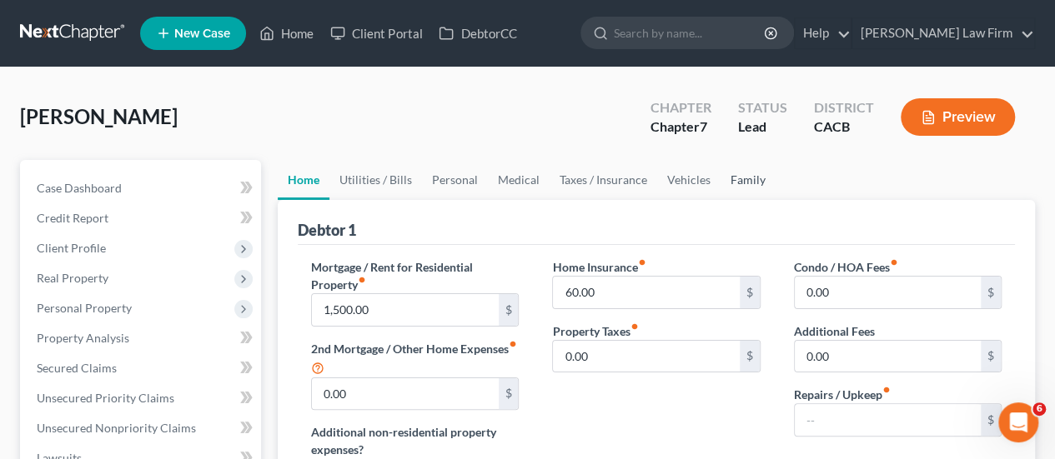
click at [737, 179] on link "Family" at bounding box center [747, 180] width 55 height 40
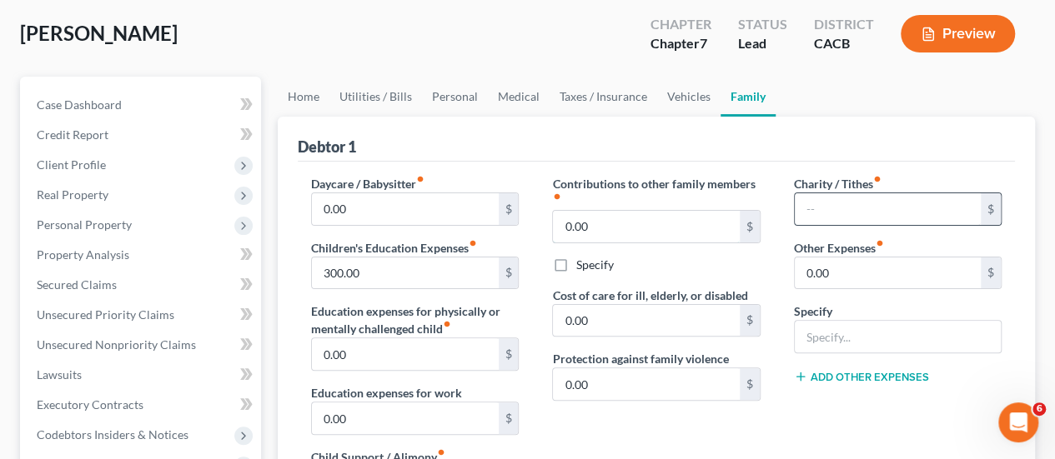
type input "100.00"
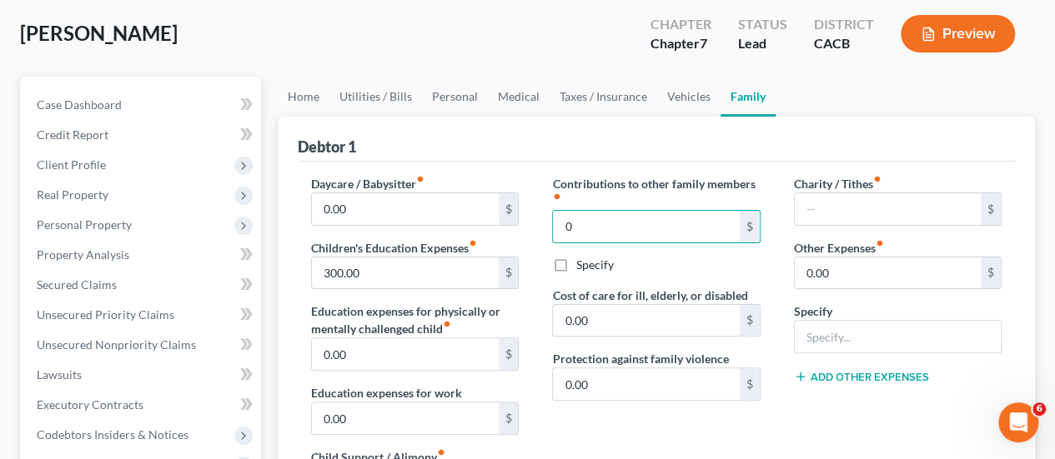
type input "0.00"
click at [843, 209] on input "text" at bounding box center [888, 209] width 186 height 32
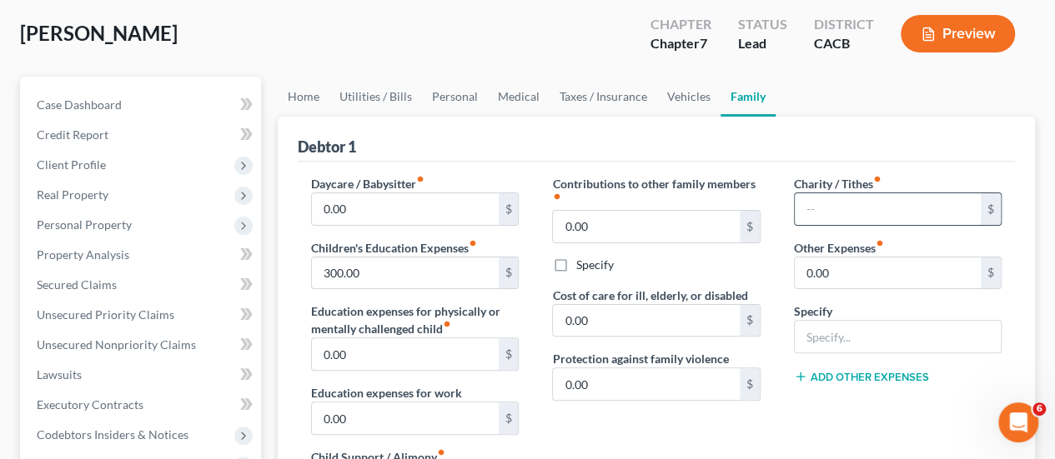
type input "0.00"
click at [861, 408] on div "Charity / Tithes fiber_manual_record 0.00 $ Other Expenses fiber_manual_record …" at bounding box center [897, 352] width 241 height 354
click at [679, 92] on link "Vehicles" at bounding box center [688, 97] width 63 height 40
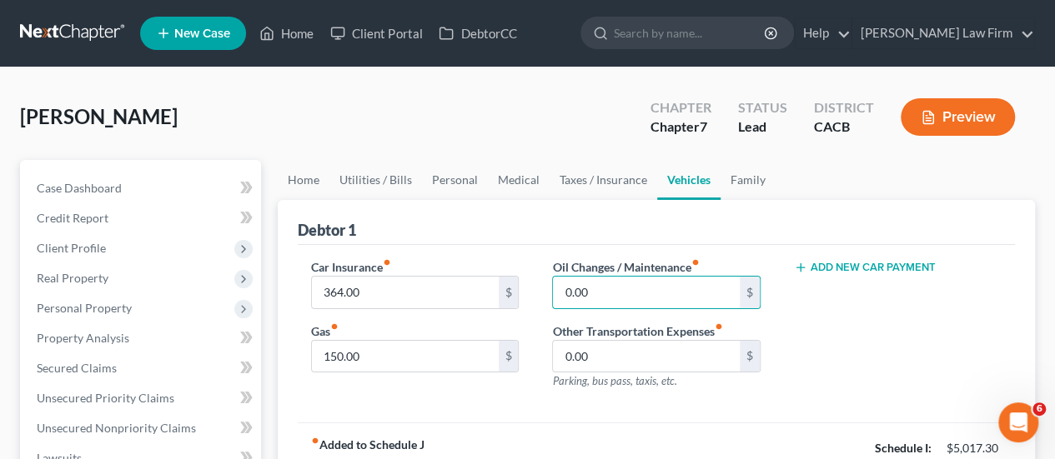
type input "0.00"
click at [967, 341] on div "Add New Car Payment" at bounding box center [897, 330] width 241 height 145
click at [602, 179] on link "Taxes / Insurance" at bounding box center [604, 180] width 108 height 40
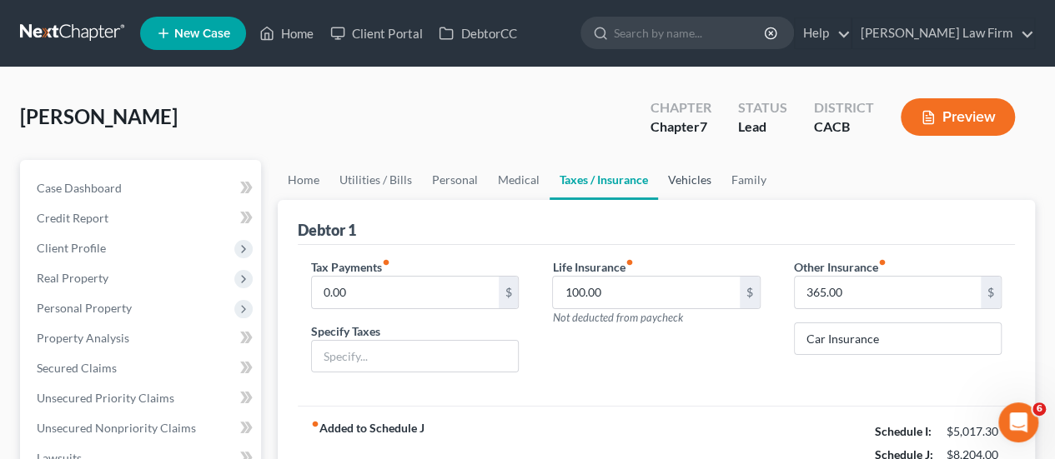
click at [683, 176] on link "Vehicles" at bounding box center [689, 180] width 63 height 40
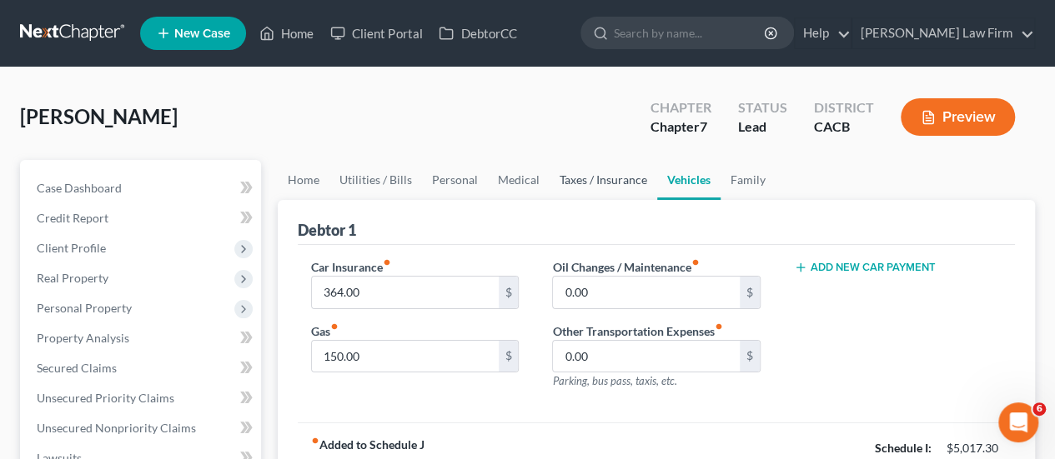
click at [610, 176] on link "Taxes / Insurance" at bounding box center [604, 180] width 108 height 40
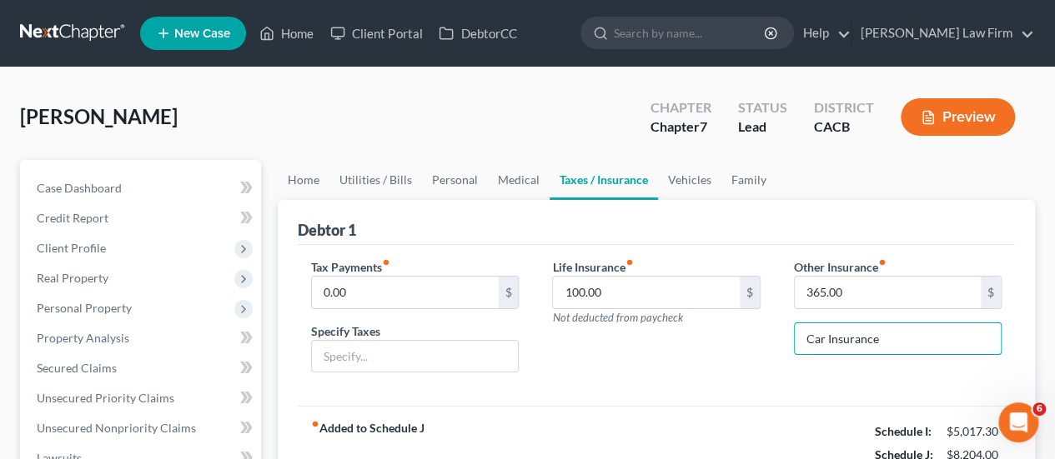
drag, startPoint x: 901, startPoint y: 336, endPoint x: 739, endPoint y: 338, distance: 162.6
click at [739, 338] on div "Tax Payments fiber_manual_record 0.00 $ Specify Taxes Life Insurance fiber_manu…" at bounding box center [656, 322] width 724 height 128
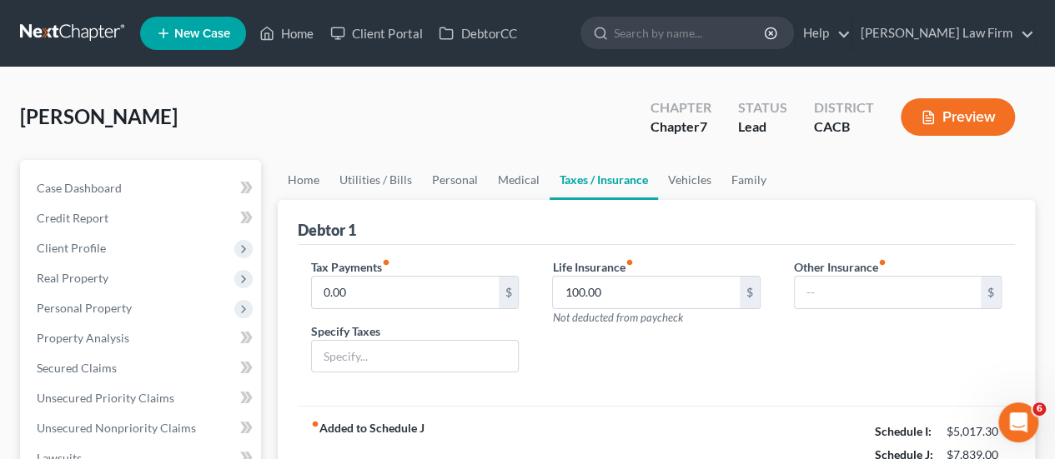
click at [849, 223] on div "Debtor 1" at bounding box center [656, 222] width 717 height 45
click at [837, 310] on div "Other Insurance fiber_manual_record $" at bounding box center [897, 322] width 241 height 128
click at [848, 293] on input "text" at bounding box center [888, 293] width 186 height 32
type input "0.00"
click at [519, 172] on link "Medical" at bounding box center [519, 180] width 62 height 40
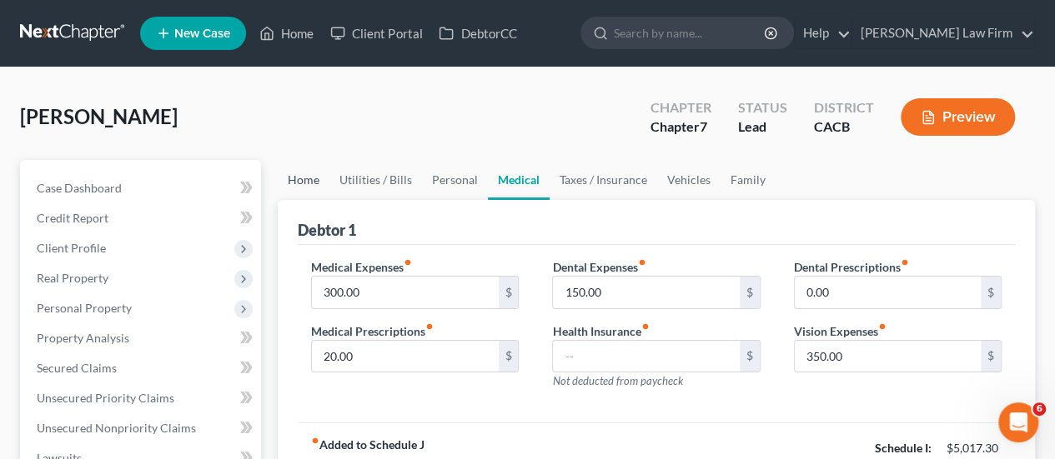
click at [309, 173] on link "Home" at bounding box center [304, 180] width 52 height 40
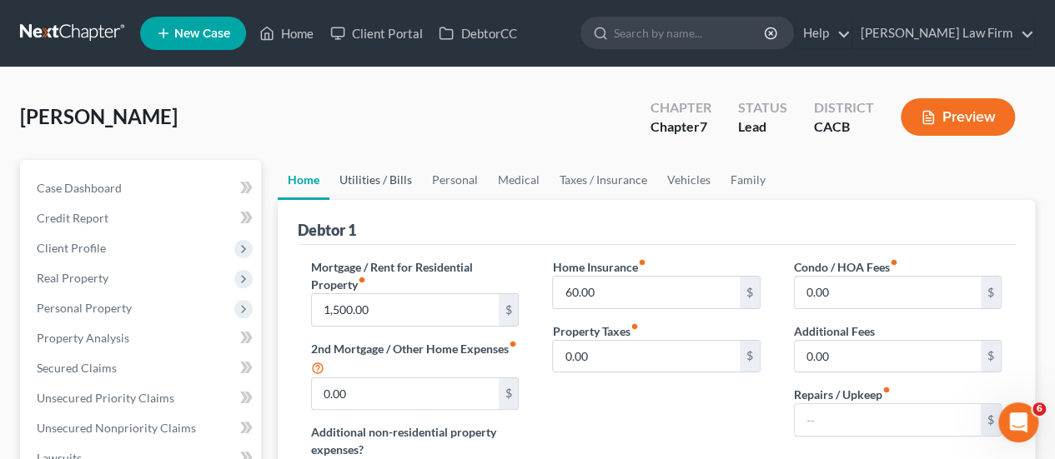
click at [371, 178] on link "Utilities / Bills" at bounding box center [375, 180] width 93 height 40
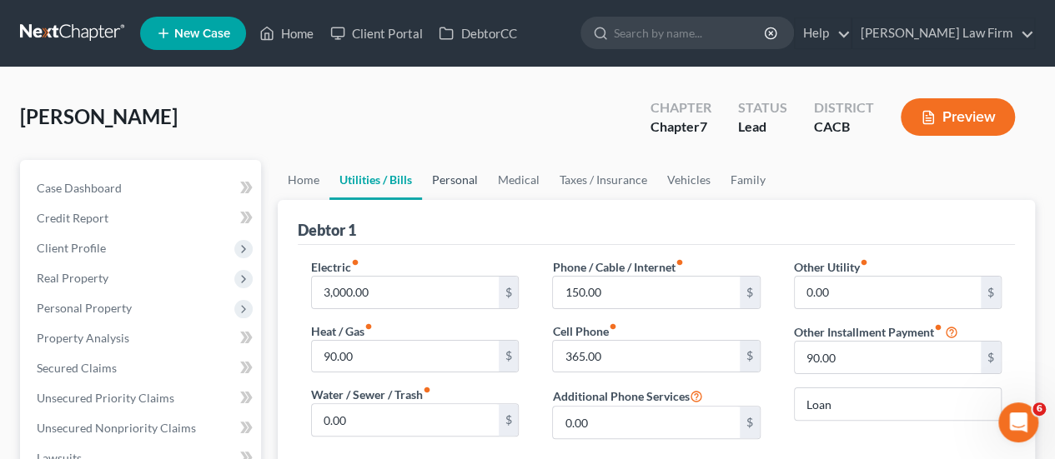
click at [455, 180] on link "Personal" at bounding box center [455, 180] width 66 height 40
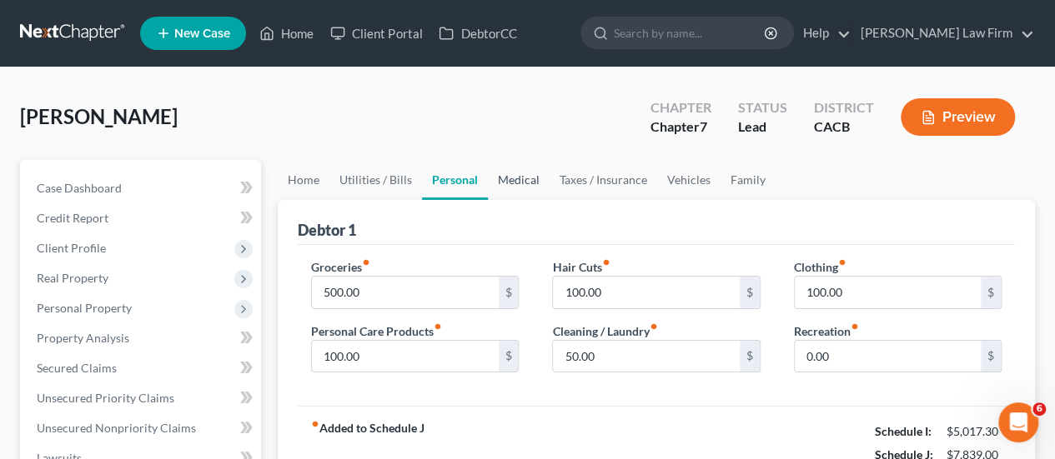
click at [522, 188] on link "Medical" at bounding box center [519, 180] width 62 height 40
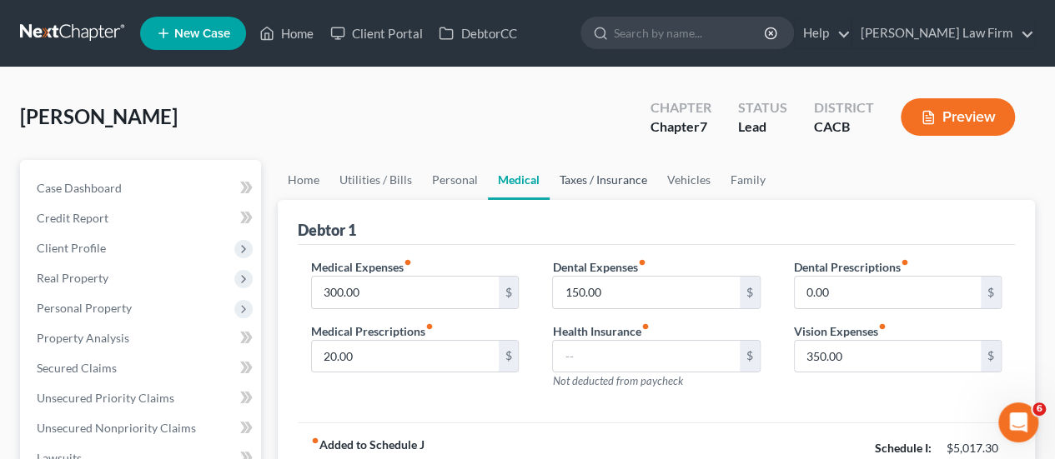
click at [596, 171] on link "Taxes / Insurance" at bounding box center [604, 180] width 108 height 40
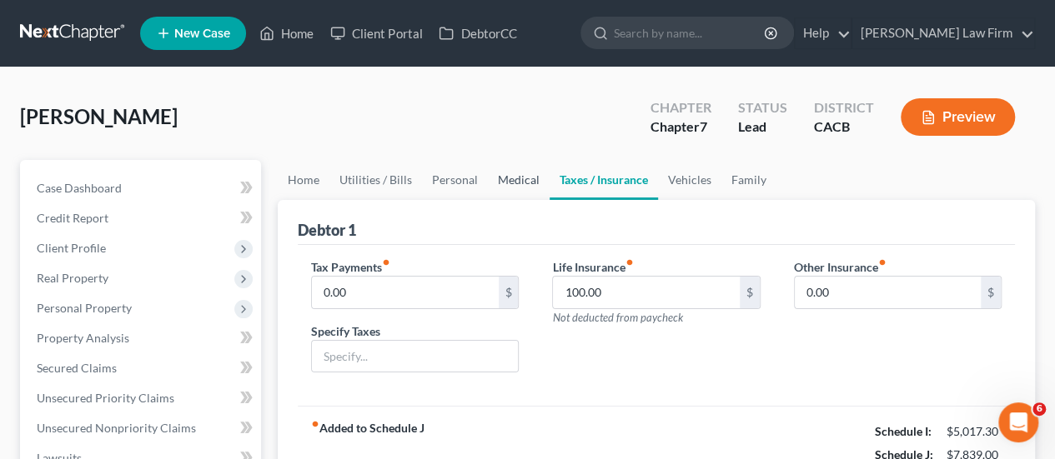
click at [513, 178] on link "Medical" at bounding box center [519, 180] width 62 height 40
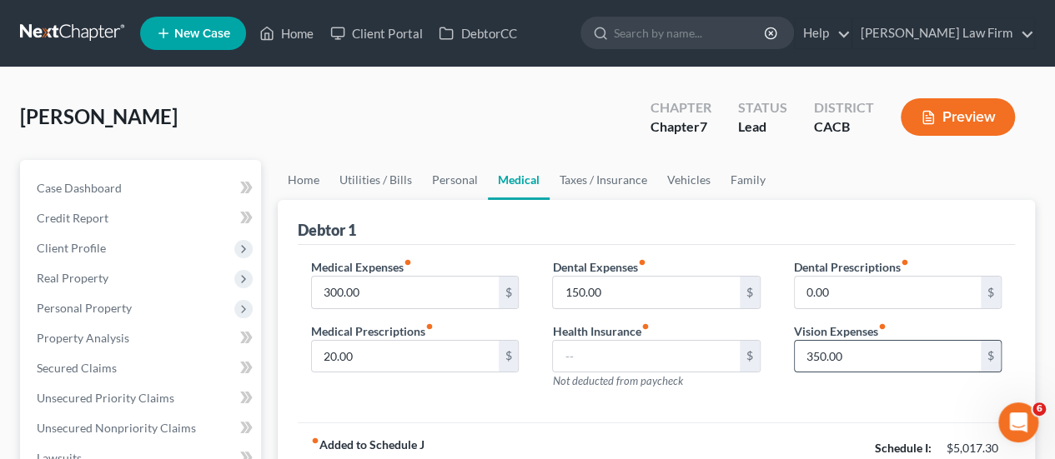
click at [865, 349] on input "350.00" at bounding box center [888, 357] width 186 height 32
type input "0.00"
click at [643, 286] on input "150.00" at bounding box center [646, 293] width 186 height 32
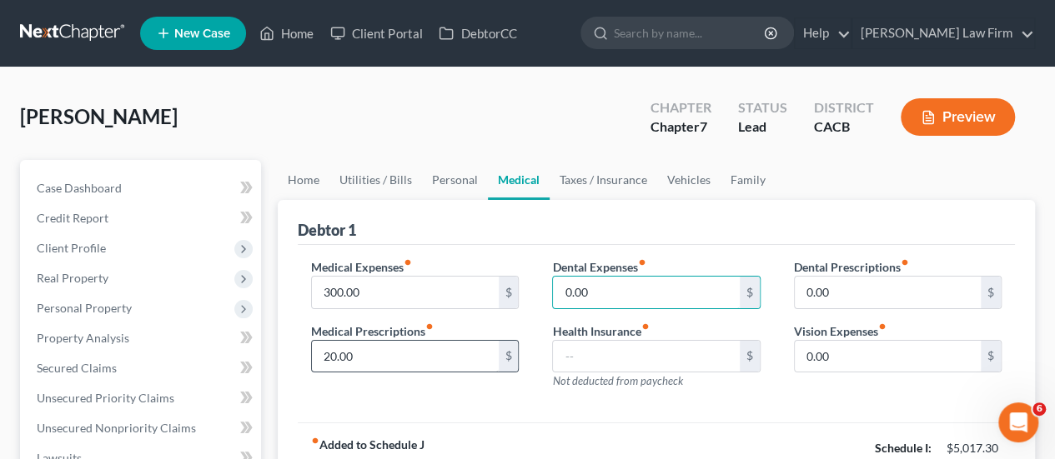
type input "0.00"
click at [377, 358] on input "20.00" at bounding box center [405, 357] width 186 height 32
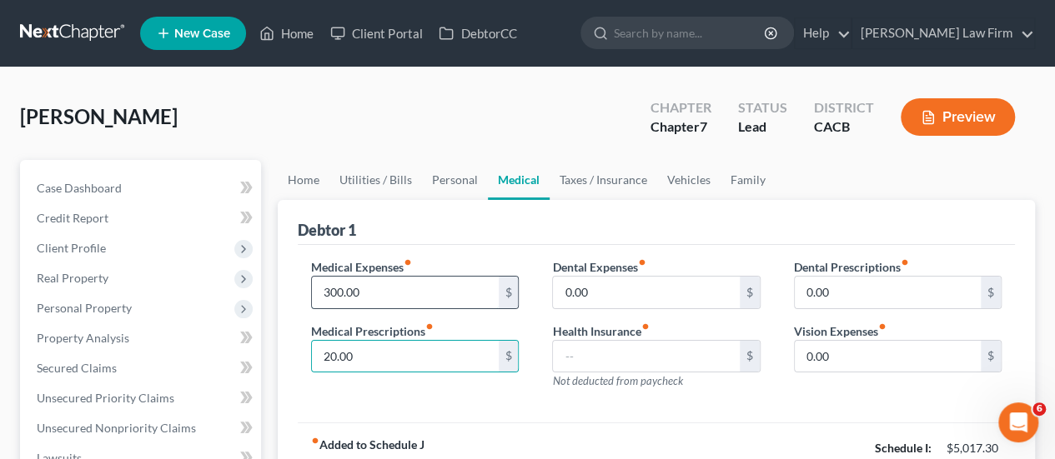
click at [374, 291] on input "300.00" at bounding box center [405, 293] width 186 height 32
type input "65.00"
click at [484, 209] on div "Debtor 1" at bounding box center [656, 222] width 717 height 45
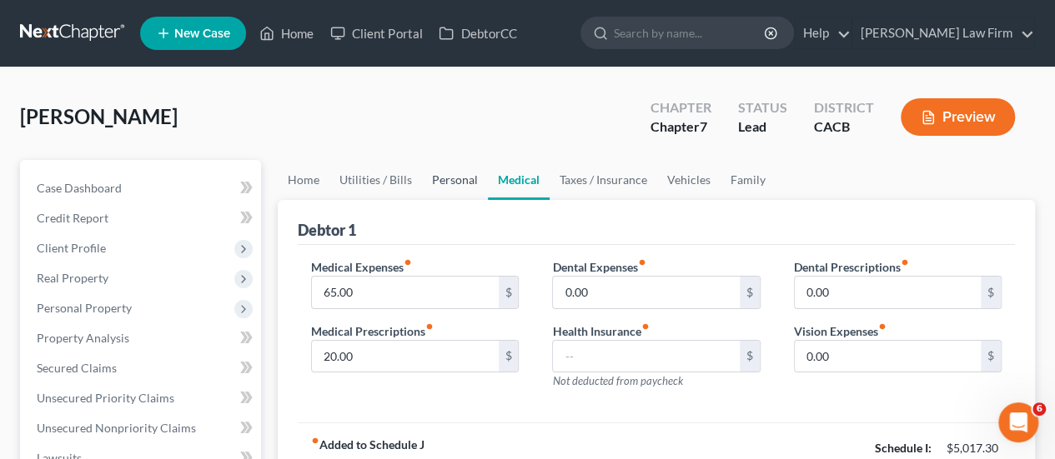
click at [464, 177] on link "Personal" at bounding box center [455, 180] width 66 height 40
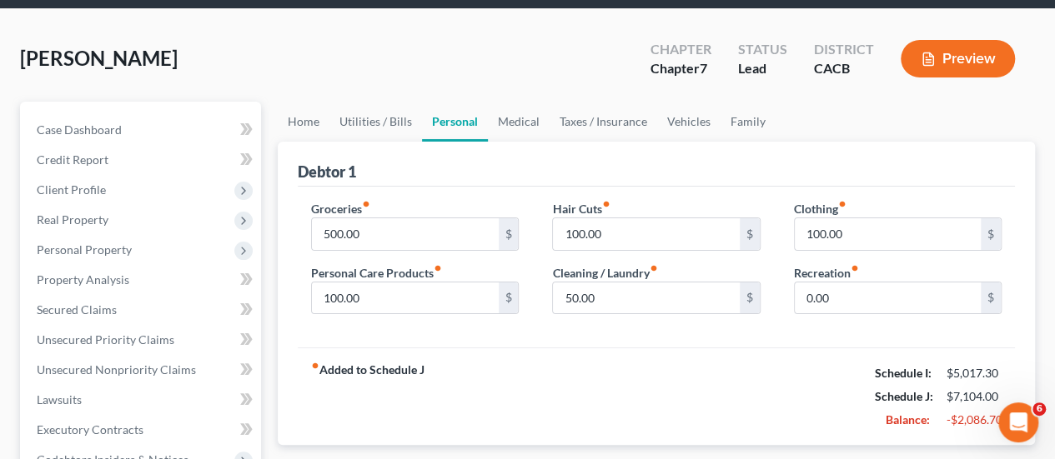
scroll to position [83, 0]
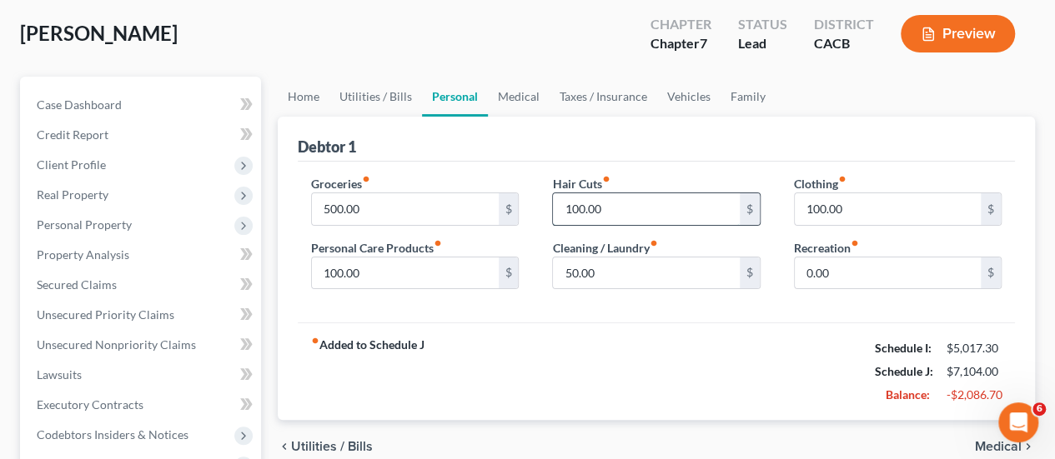
click at [637, 208] on input "100.00" at bounding box center [646, 209] width 186 height 32
click at [307, 93] on link "Home" at bounding box center [304, 97] width 52 height 40
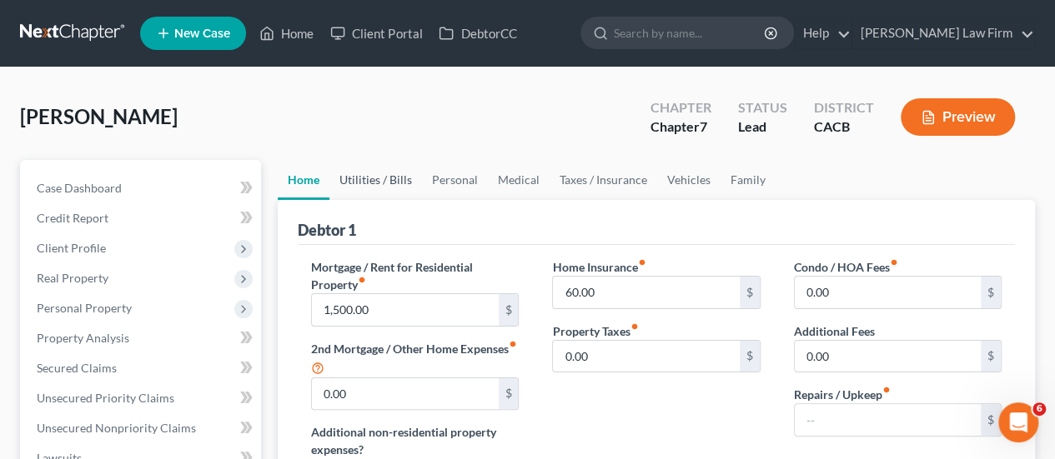
scroll to position [83, 0]
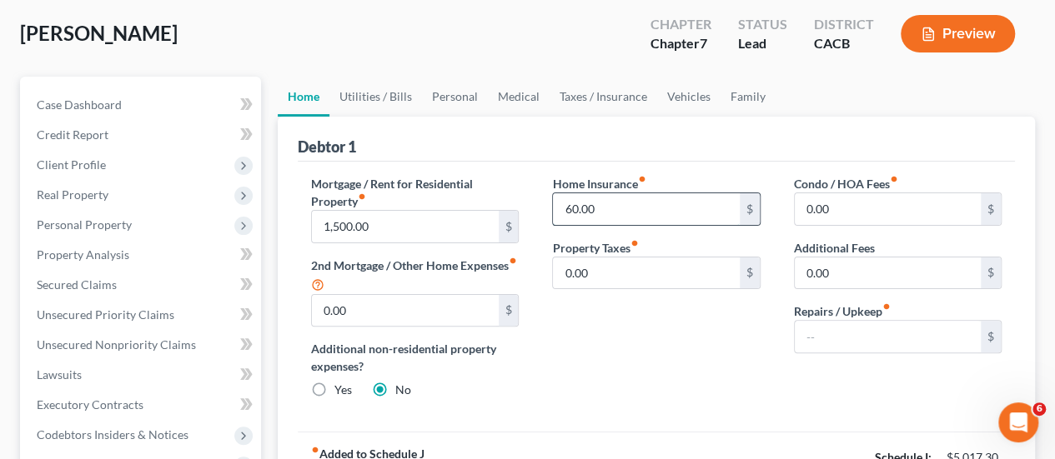
click at [659, 210] on input "60.00" at bounding box center [646, 209] width 186 height 32
type input "0.00"
click at [722, 151] on div "Debtor 1" at bounding box center [656, 139] width 717 height 45
click at [377, 91] on link "Utilities / Bills" at bounding box center [375, 97] width 93 height 40
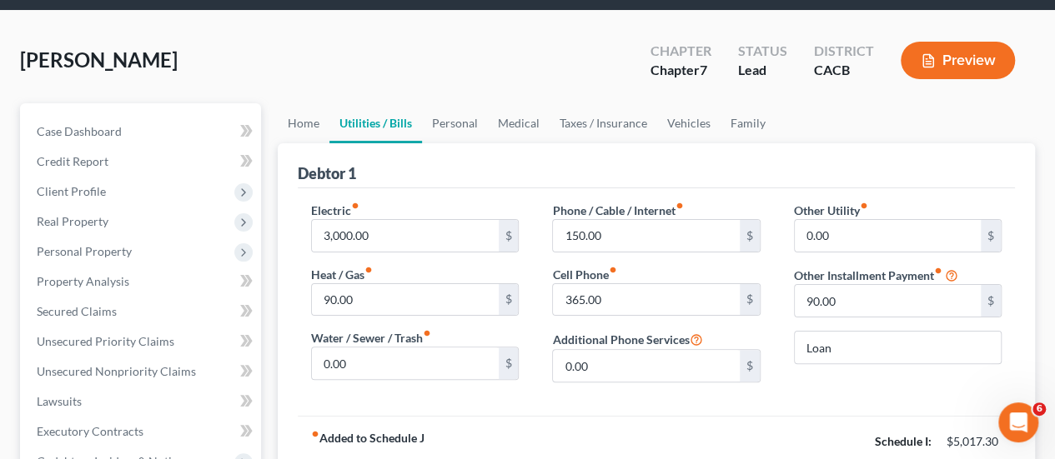
scroll to position [83, 0]
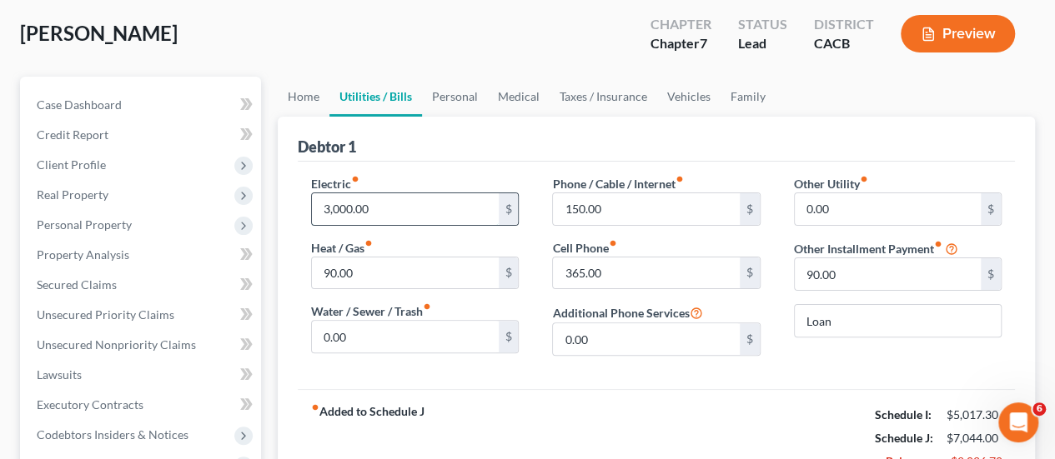
click at [405, 205] on input "3,000.00" at bounding box center [405, 209] width 186 height 32
type input "300.00"
click at [549, 133] on div "Debtor 1" at bounding box center [656, 139] width 717 height 45
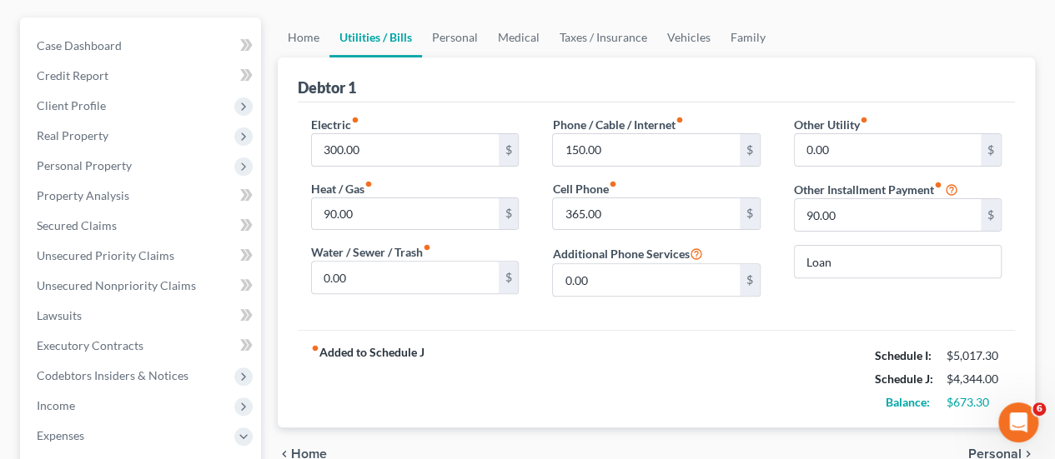
scroll to position [167, 0]
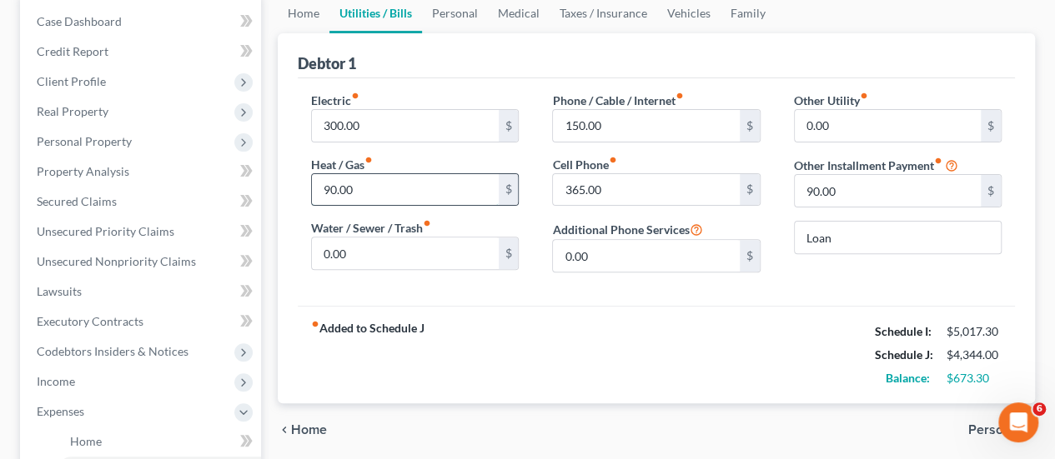
click at [389, 188] on input "90.00" at bounding box center [405, 190] width 186 height 32
click at [911, 193] on input "90.00" at bounding box center [888, 191] width 186 height 32
click at [874, 250] on div "Other Utility fiber_manual_record 0.00 $ Other Installment Payment fiber_manual…" at bounding box center [897, 189] width 241 height 194
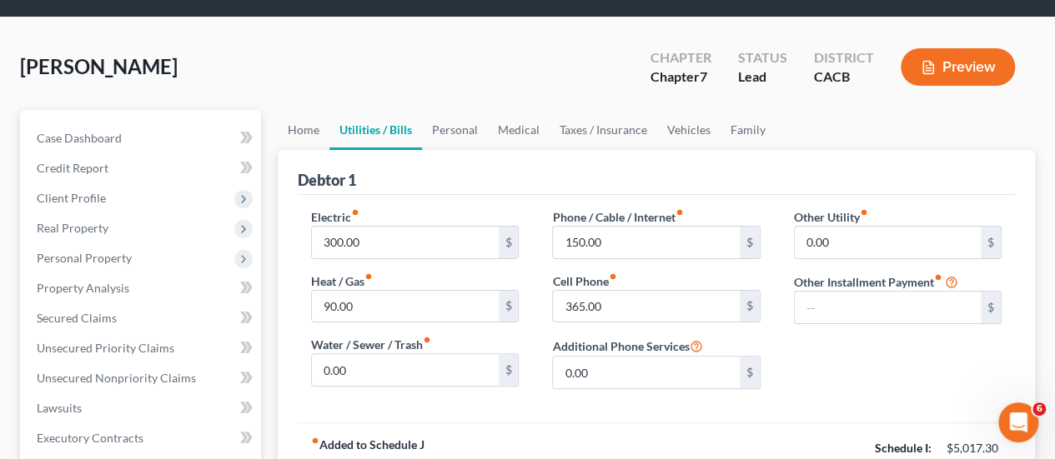
scroll to position [0, 0]
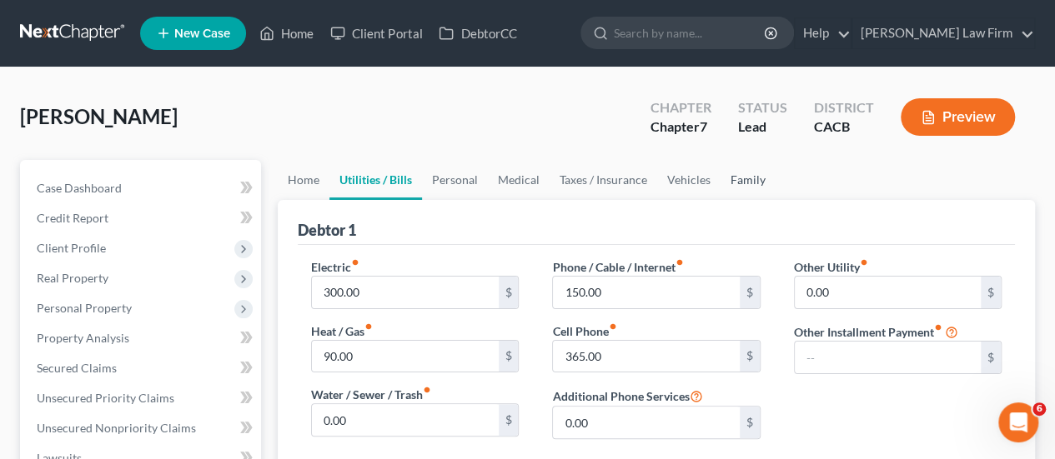
click at [739, 179] on link "Family" at bounding box center [747, 180] width 55 height 40
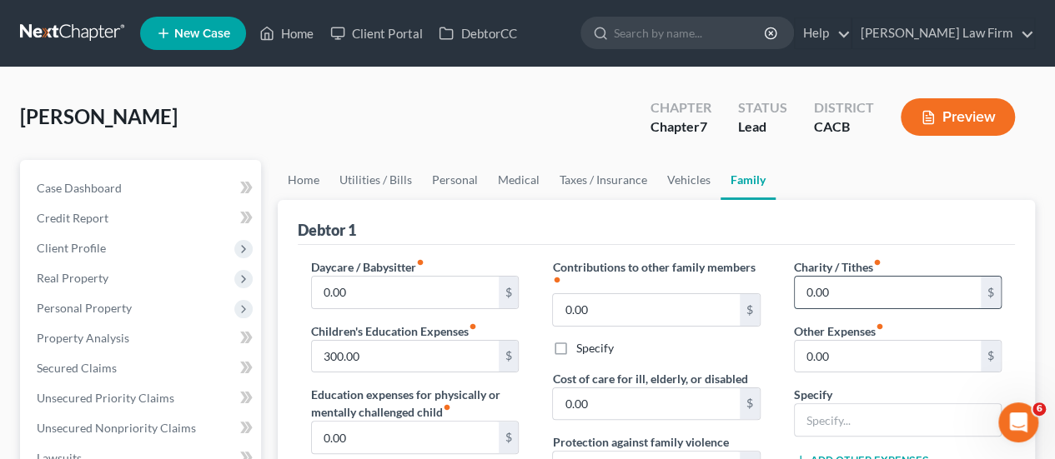
click at [854, 300] on input "0.00" at bounding box center [888, 293] width 186 height 32
type input "25.00"
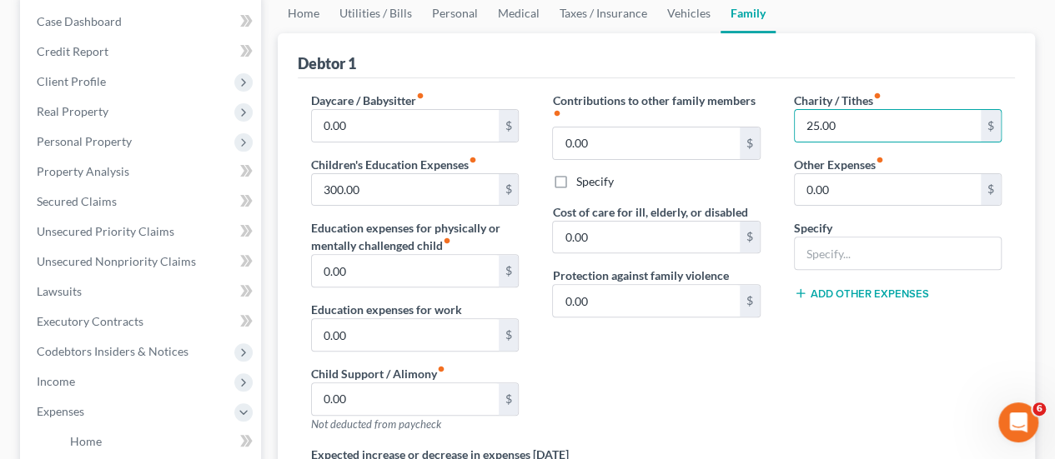
click at [989, 324] on div "Charity / Tithes fiber_manual_record 25.00 $ Other Expenses fiber_manual_record…" at bounding box center [897, 269] width 241 height 354
click at [859, 186] on input "0.00" at bounding box center [888, 190] width 186 height 32
type input "200.00"
click at [856, 251] on input "text" at bounding box center [898, 254] width 206 height 32
type input "Prudent Reserve"
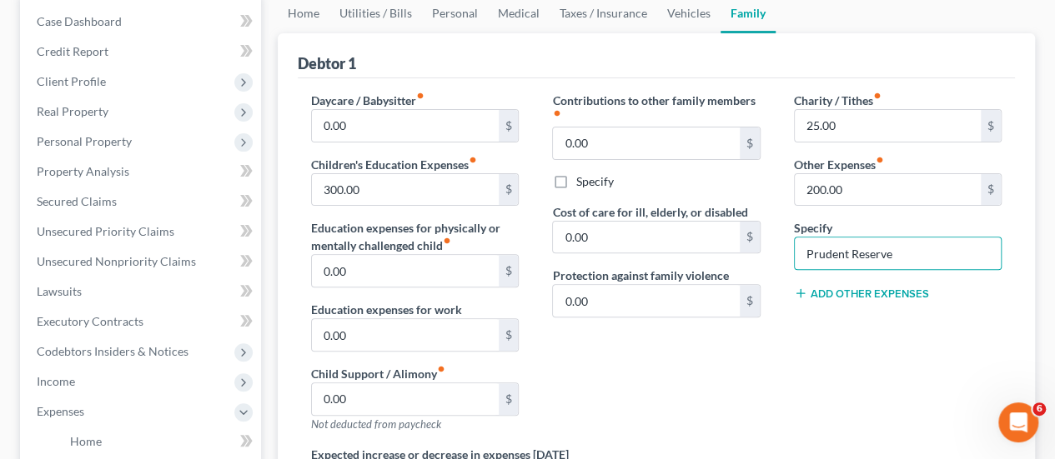
click at [1016, 317] on div "Charity / Tithes fiber_manual_record 25.00 $ Other Expenses fiber_manual_record…" at bounding box center [897, 269] width 241 height 354
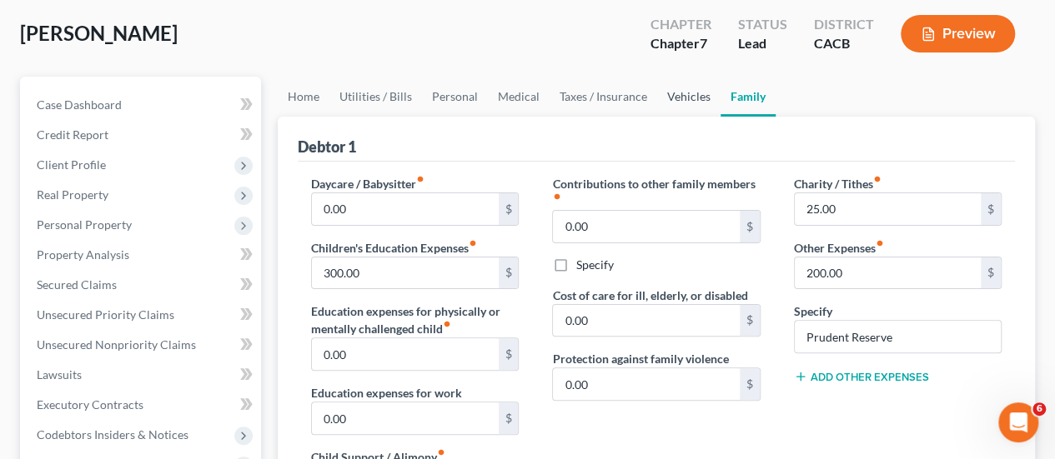
click at [685, 91] on link "Vehicles" at bounding box center [688, 97] width 63 height 40
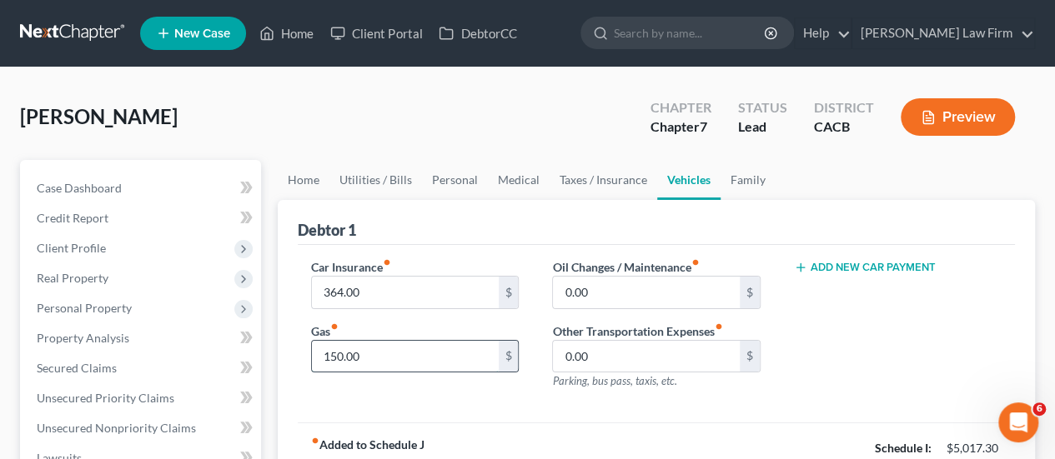
click at [398, 353] on input "150.00" at bounding box center [405, 357] width 186 height 32
type input "300.00"
click at [635, 285] on input "0.00" at bounding box center [646, 293] width 186 height 32
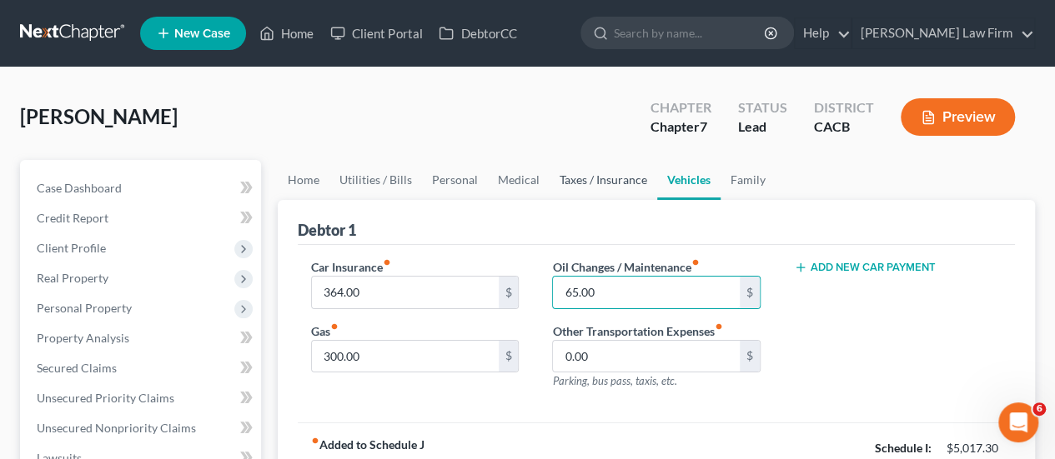
type input "65.00"
click at [589, 178] on link "Taxes / Insurance" at bounding box center [604, 180] width 108 height 40
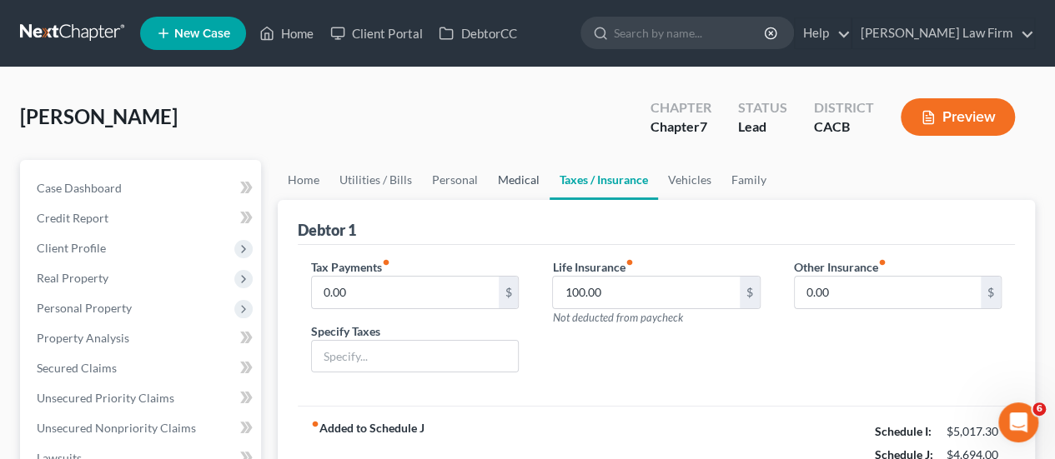
click at [517, 182] on link "Medical" at bounding box center [519, 180] width 62 height 40
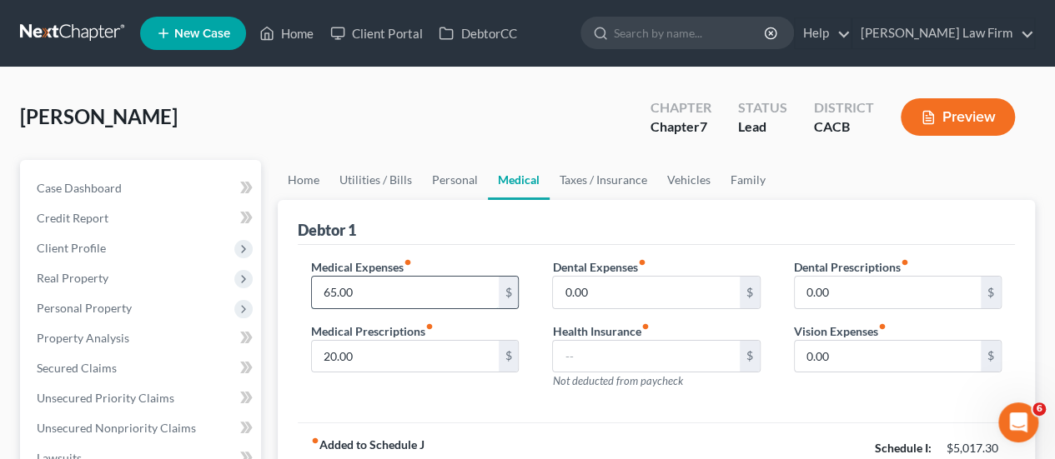
click at [389, 289] on input "65.00" at bounding box center [405, 293] width 186 height 32
type input "100.00"
click at [382, 353] on input "20.00" at bounding box center [405, 357] width 186 height 32
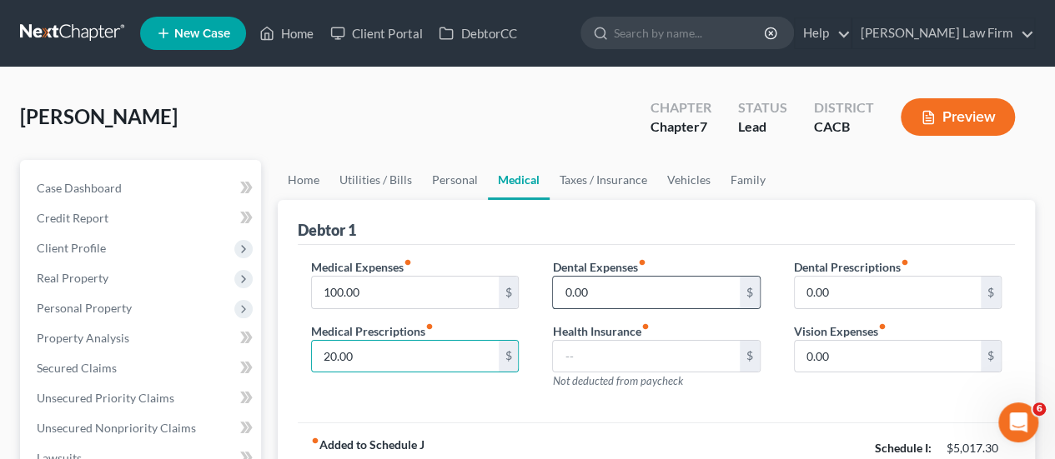
click at [687, 277] on input "0.00" at bounding box center [646, 293] width 186 height 32
click at [453, 170] on link "Personal" at bounding box center [455, 180] width 66 height 40
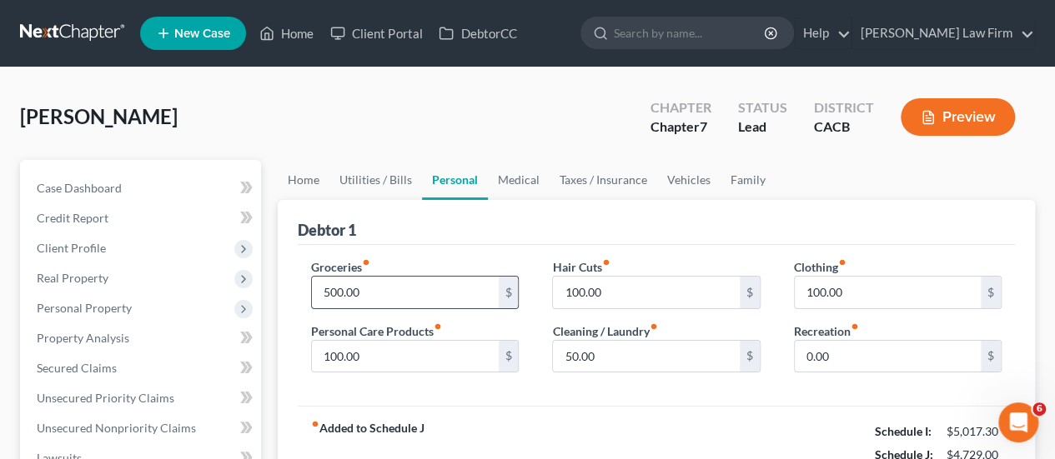
click at [404, 284] on input "500.00" at bounding box center [405, 293] width 186 height 32
type input "800.00"
click at [389, 343] on input "100.00" at bounding box center [405, 357] width 186 height 32
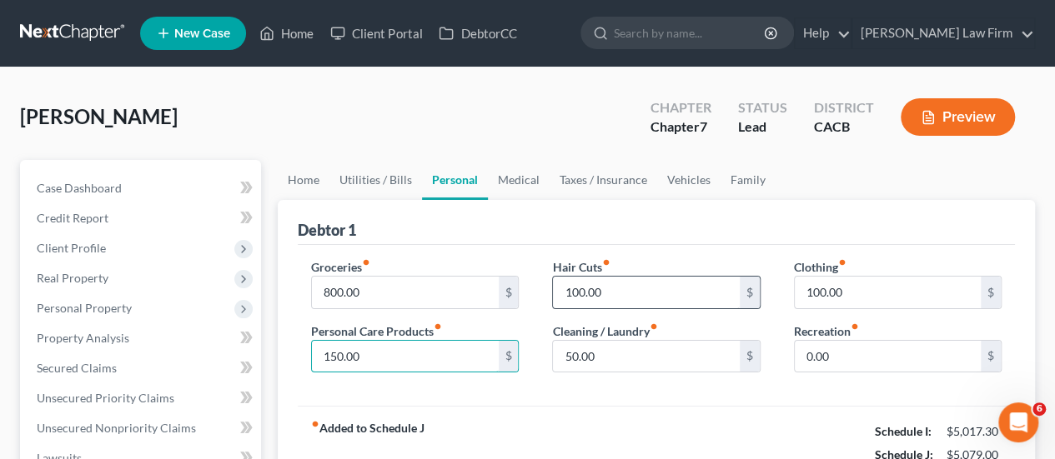
type input "150.00"
click at [625, 288] on input "100.00" at bounding box center [646, 293] width 186 height 32
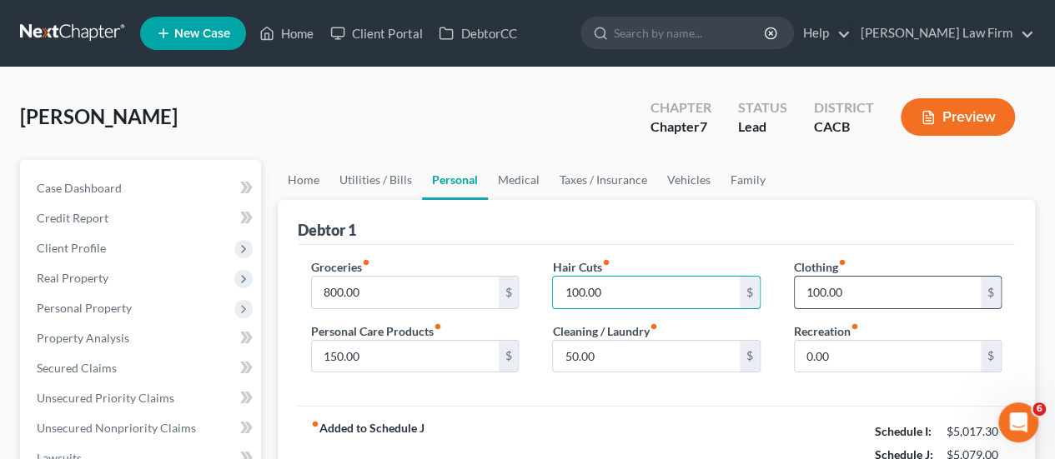
click at [894, 279] on input "100.00" at bounding box center [888, 293] width 186 height 32
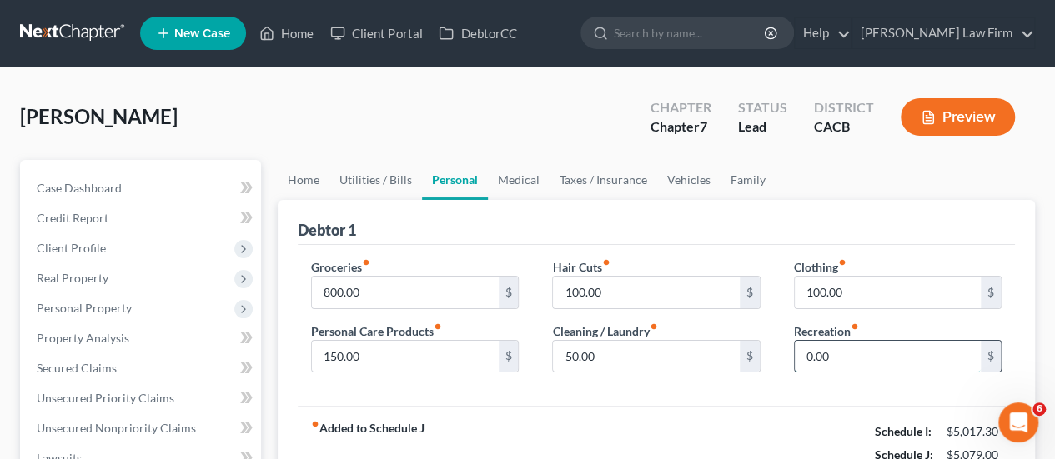
click at [872, 350] on input "0.00" at bounding box center [888, 357] width 186 height 32
type input "100.00"
click at [920, 206] on div "Debtor 1" at bounding box center [656, 222] width 717 height 45
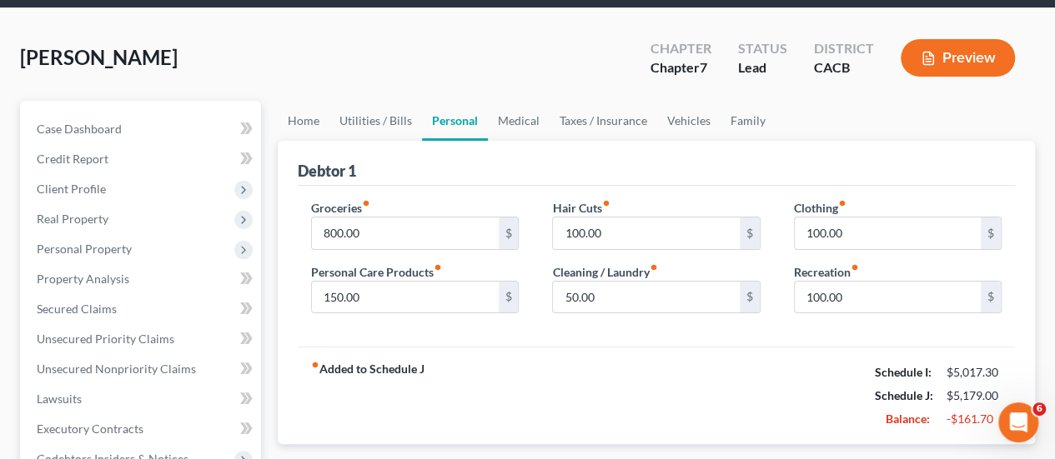
scroll to position [83, 0]
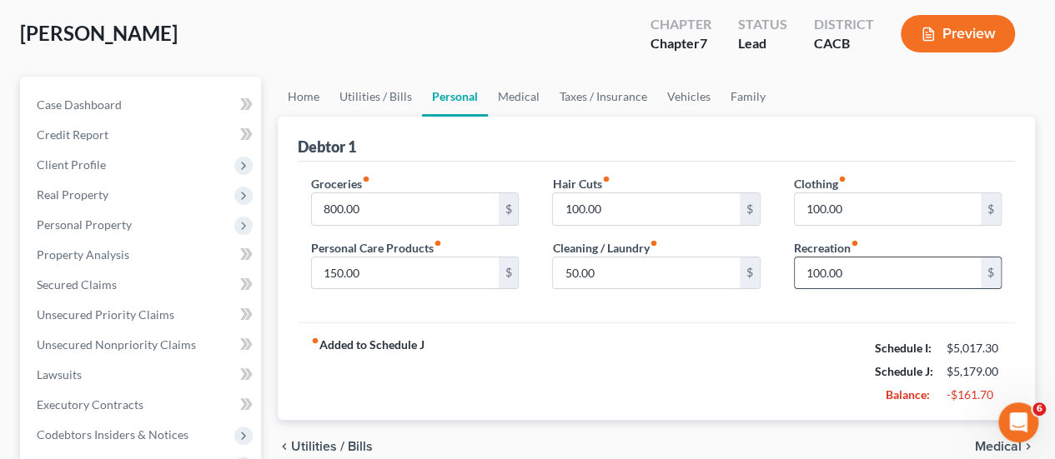
click at [849, 273] on input "100.00" at bounding box center [888, 274] width 186 height 32
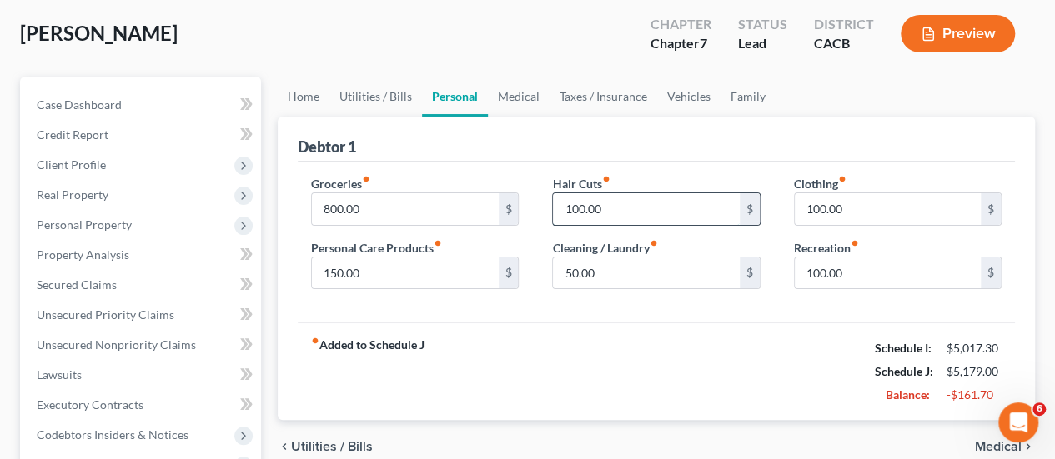
click at [680, 208] on input "100.00" at bounding box center [646, 209] width 186 height 32
type input "50.00"
click at [623, 268] on input "50.00" at bounding box center [646, 274] width 186 height 32
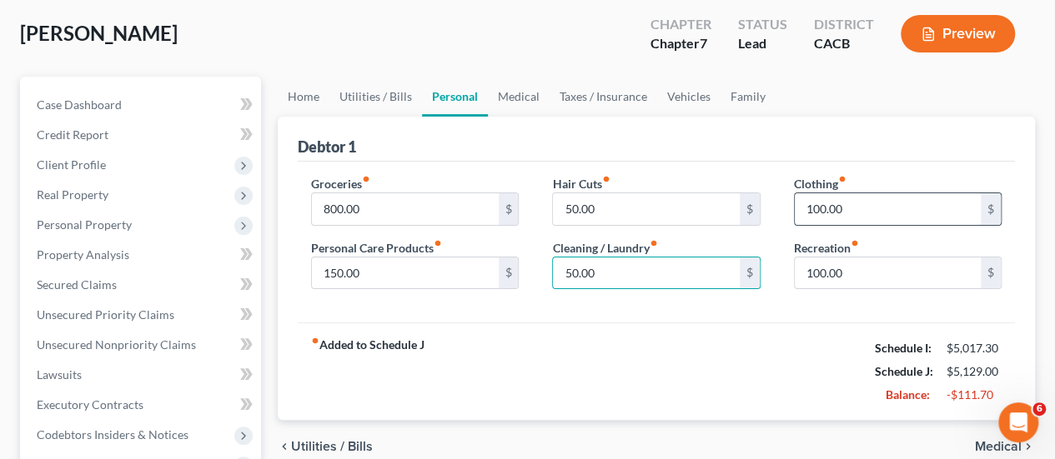
click at [863, 199] on input "100.00" at bounding box center [888, 209] width 186 height 32
click at [365, 95] on link "Utilities / Bills" at bounding box center [375, 97] width 93 height 40
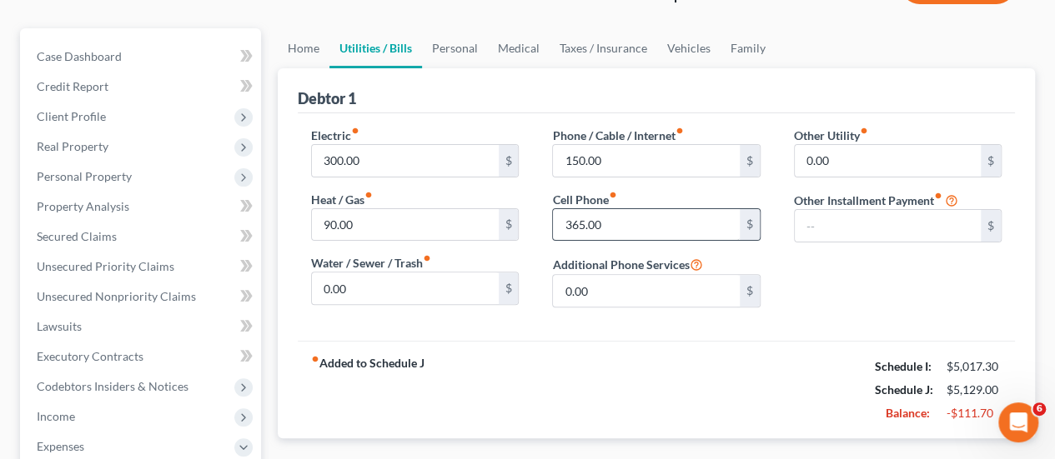
scroll to position [167, 0]
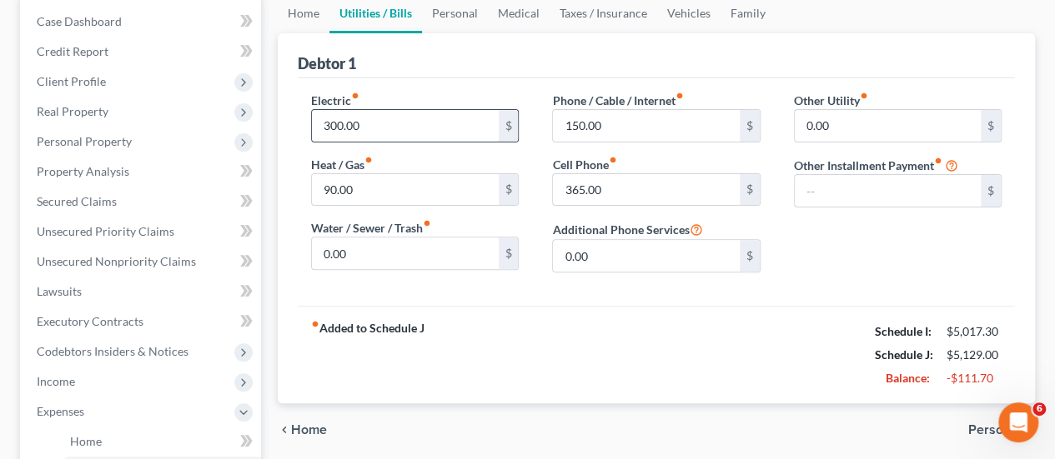
click at [399, 124] on input "300.00" at bounding box center [405, 126] width 186 height 32
click at [624, 186] on input "365.00" at bounding box center [646, 190] width 186 height 32
type input "250.00"
click at [747, 347] on div "fiber_manual_record Added to Schedule J Schedule I: $5,017.30 Schedule J: $5,01…" at bounding box center [656, 355] width 717 height 98
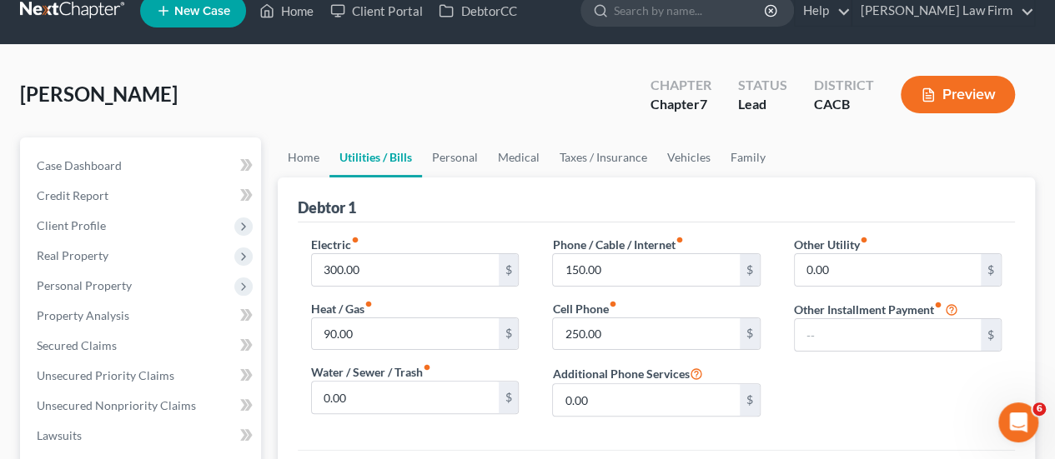
scroll to position [0, 0]
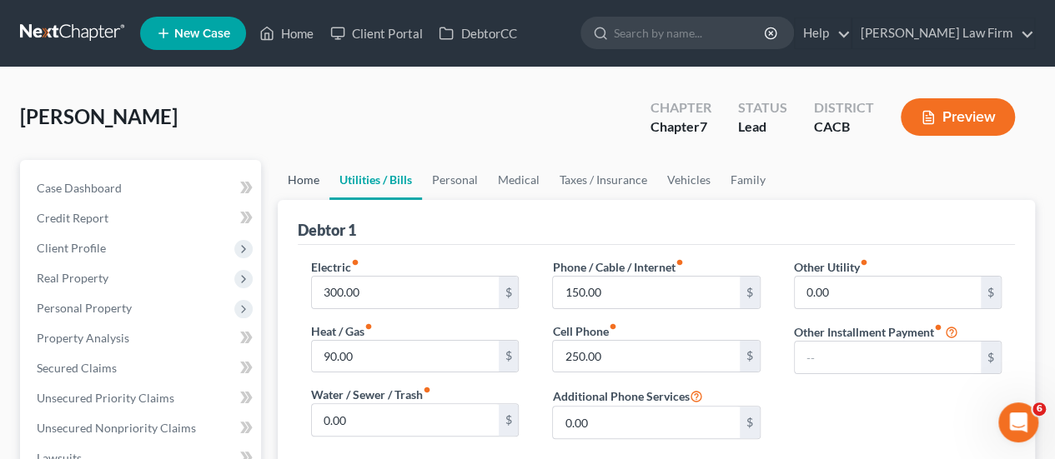
click at [310, 176] on link "Home" at bounding box center [304, 180] width 52 height 40
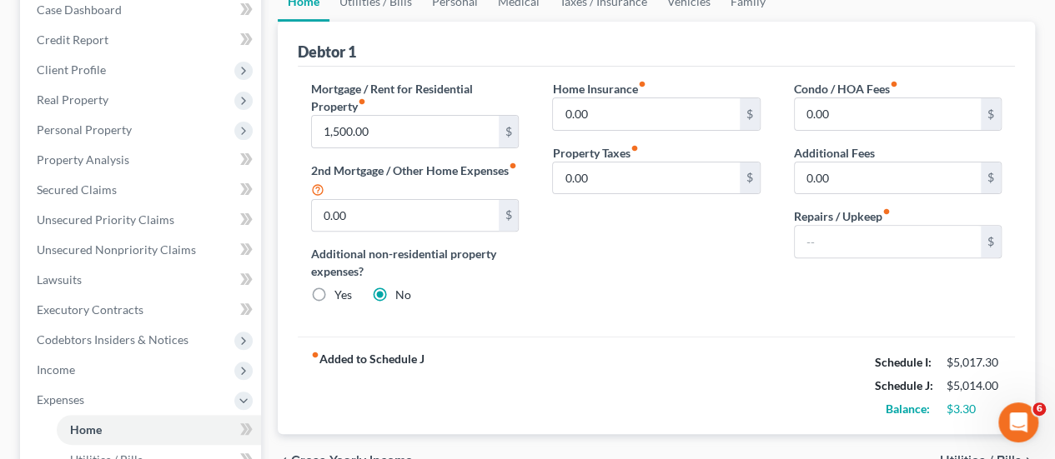
scroll to position [250, 0]
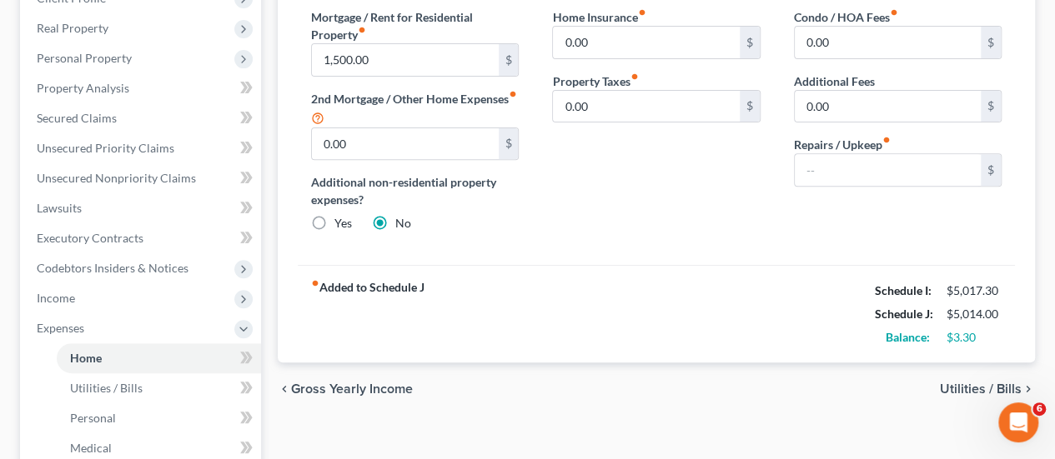
click at [962, 390] on span "Utilities / Bills" at bounding box center [981, 389] width 82 height 13
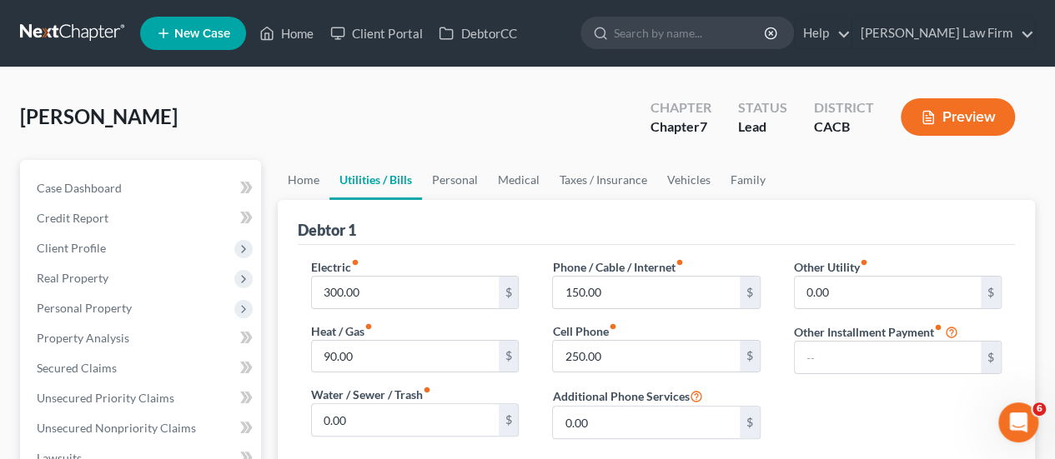
scroll to position [417, 0]
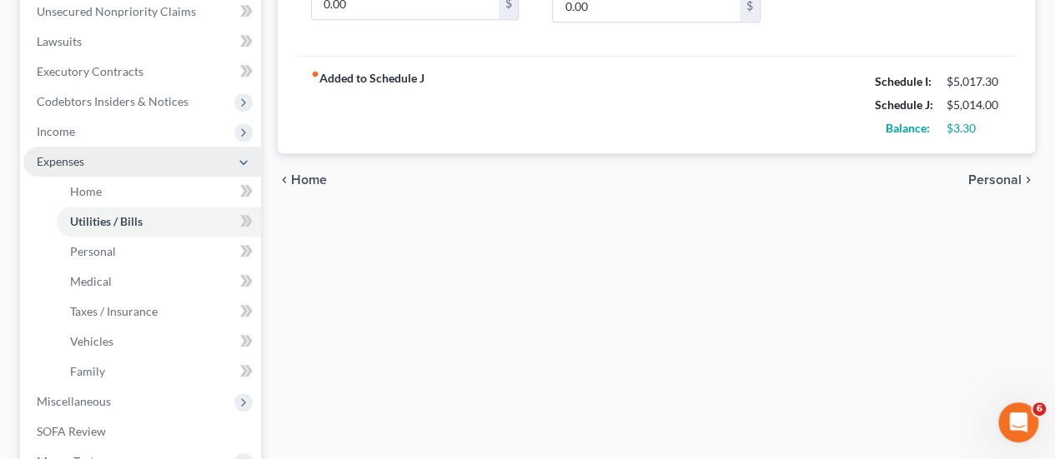
click at [159, 163] on span "Expenses" at bounding box center [142, 162] width 238 height 30
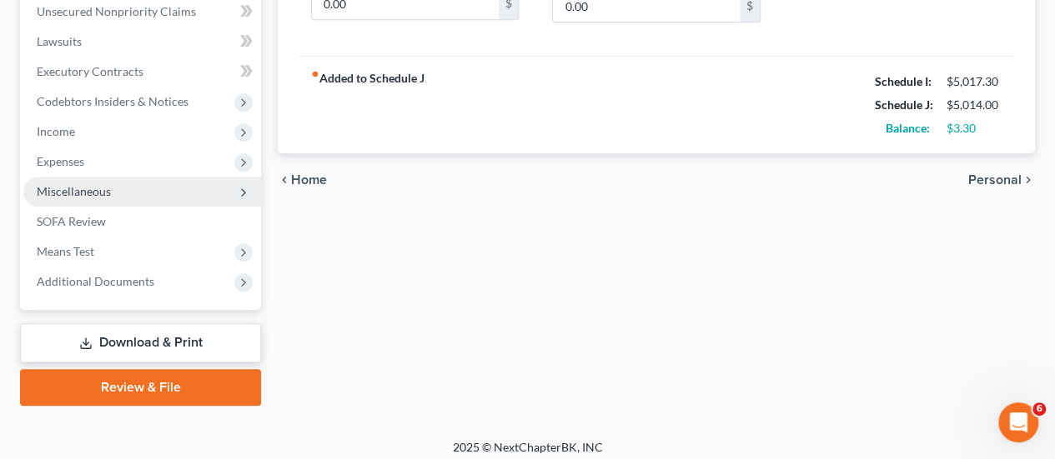
click at [127, 188] on span "Miscellaneous" at bounding box center [142, 192] width 238 height 30
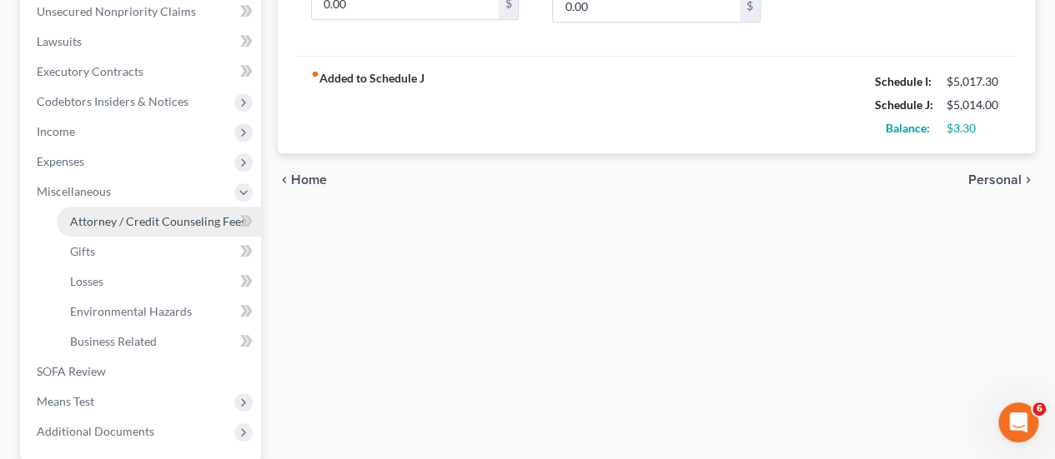
click at [177, 215] on span "Attorney / Credit Counseling Fees" at bounding box center [158, 221] width 176 height 14
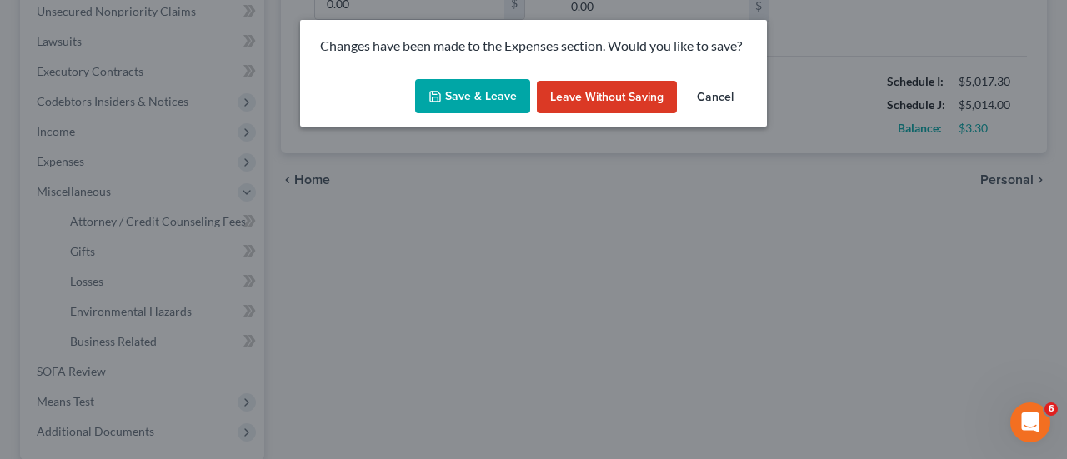
click at [465, 108] on button "Save & Leave" at bounding box center [472, 96] width 115 height 35
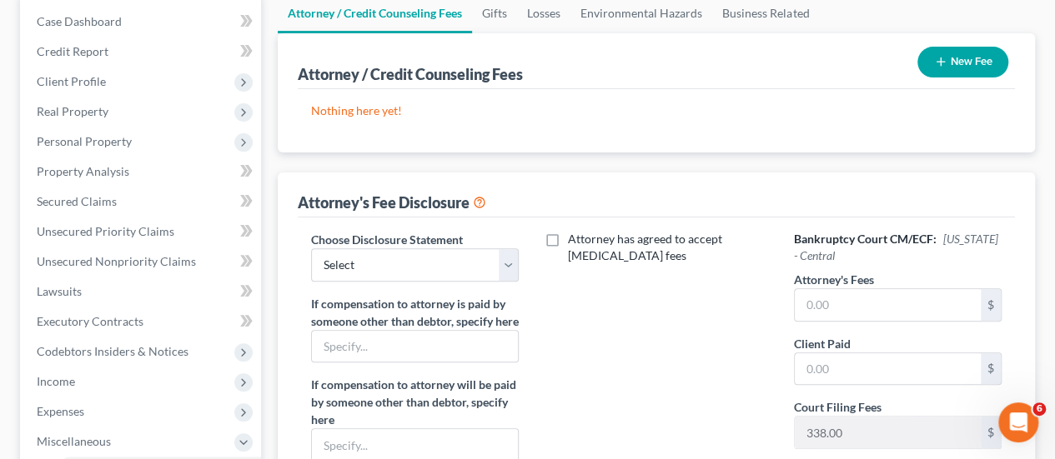
scroll to position [334, 0]
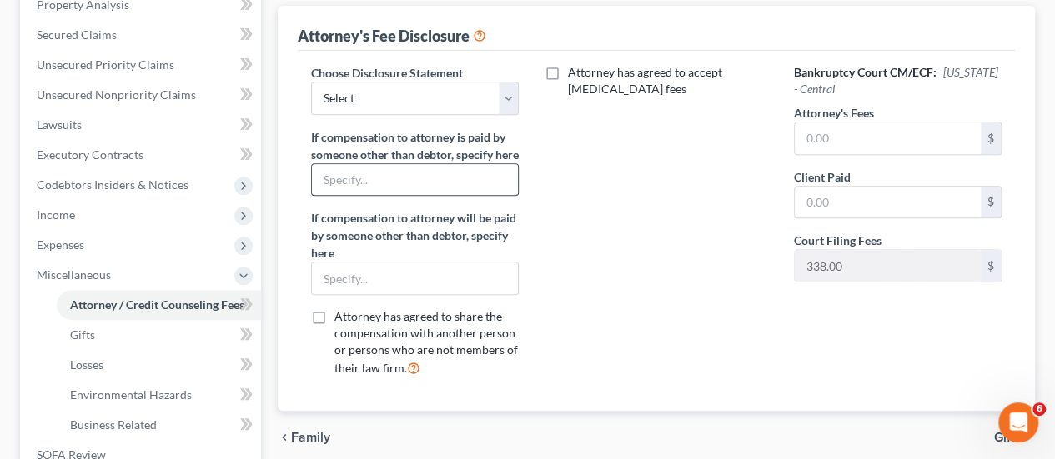
drag, startPoint x: 355, startPoint y: 176, endPoint x: 370, endPoint y: 189, distance: 20.1
click at [357, 163] on label "If compensation to attorney is paid by someone other than debtor, specify here" at bounding box center [415, 145] width 208 height 35
click at [370, 189] on input "text" at bounding box center [415, 180] width 206 height 32
type input "ARAG legal insurance ($1050.00)"
click at [384, 294] on input "text" at bounding box center [415, 279] width 206 height 32
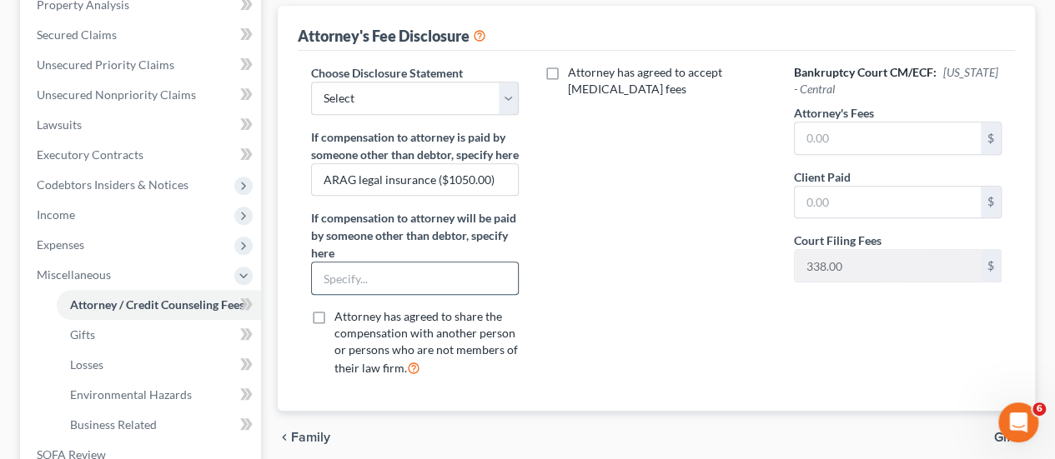
type input "ARAG legal insurance ($1050.00)"
click at [600, 316] on div "Attorney has agreed to accept retainer fees" at bounding box center [655, 227] width 241 height 327
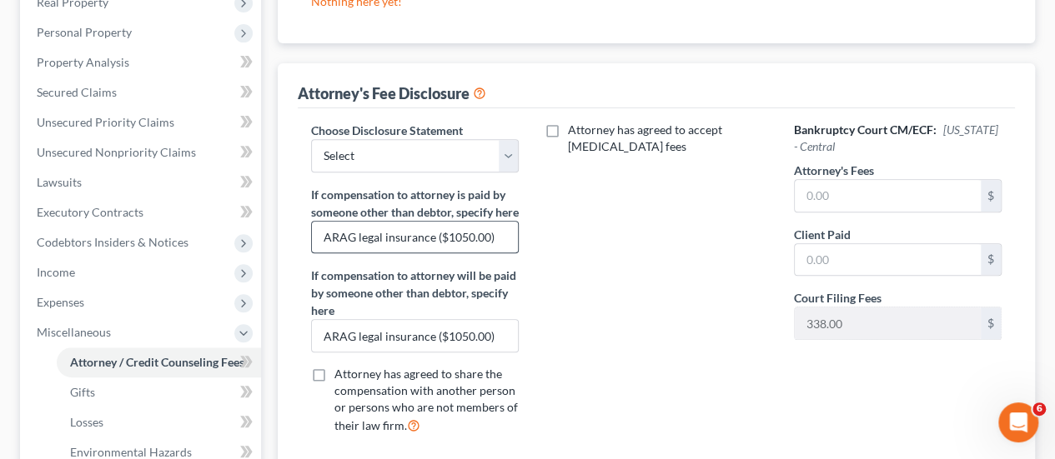
scroll to position [250, 0]
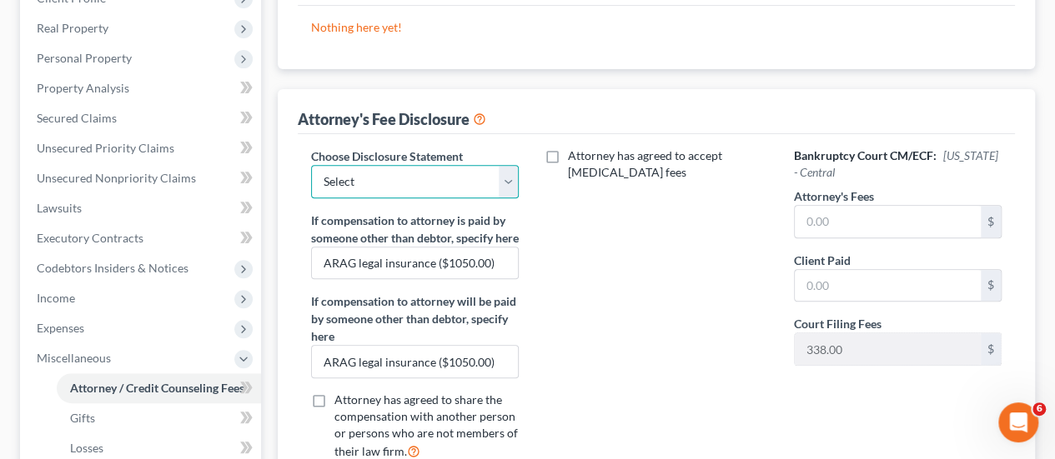
drag, startPoint x: 406, startPoint y: 183, endPoint x: 406, endPoint y: 194, distance: 10.8
click at [406, 183] on select "Select Disclosure" at bounding box center [415, 181] width 208 height 33
select select "0"
click at [311, 165] on select "Select Disclosure" at bounding box center [415, 181] width 208 height 33
click at [614, 235] on div "Attorney has agreed to accept retainer fees" at bounding box center [655, 311] width 241 height 327
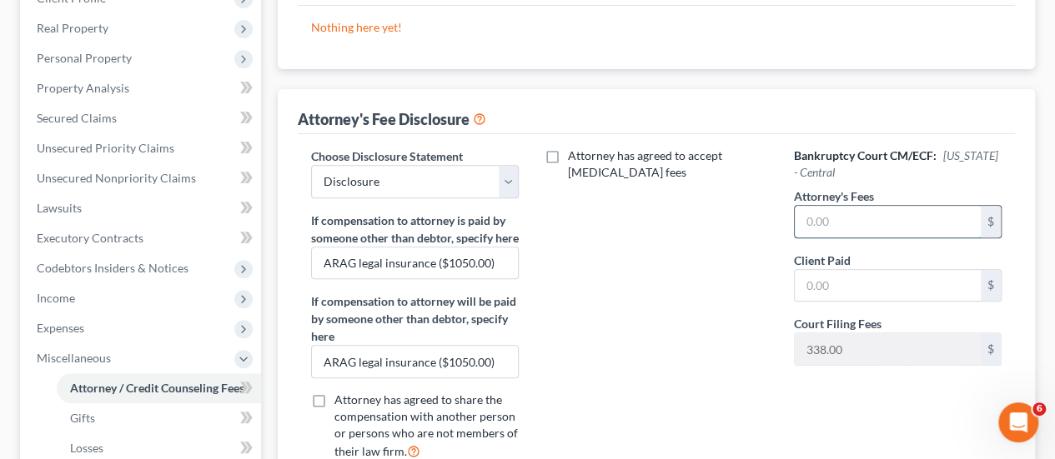
click at [837, 230] on input "text" at bounding box center [888, 222] width 186 height 32
click at [687, 287] on div "Attorney has agreed to accept retainer fees" at bounding box center [655, 311] width 241 height 327
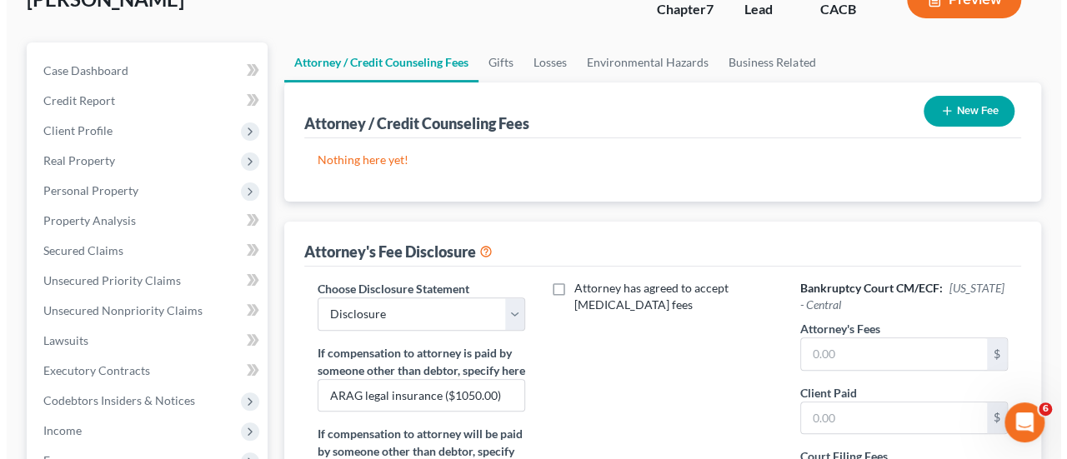
scroll to position [0, 0]
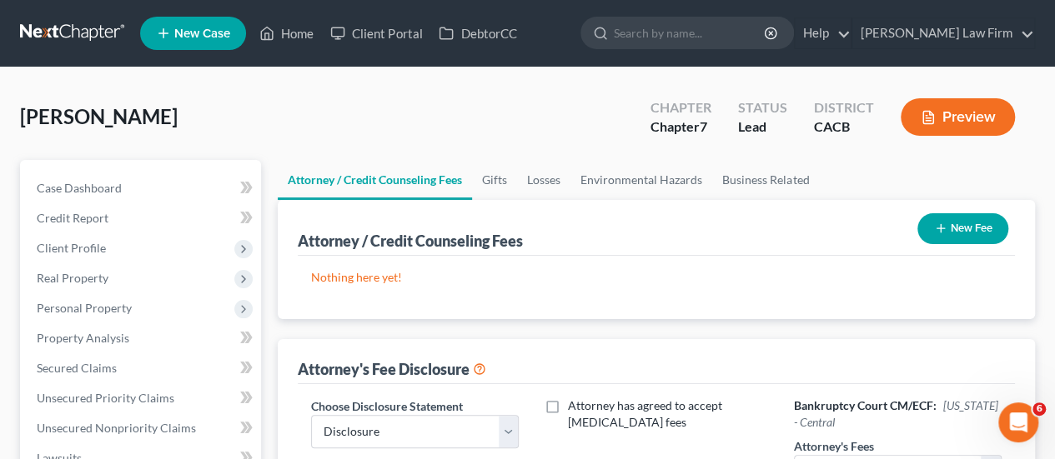
click at [941, 229] on icon "button" at bounding box center [940, 228] width 13 height 13
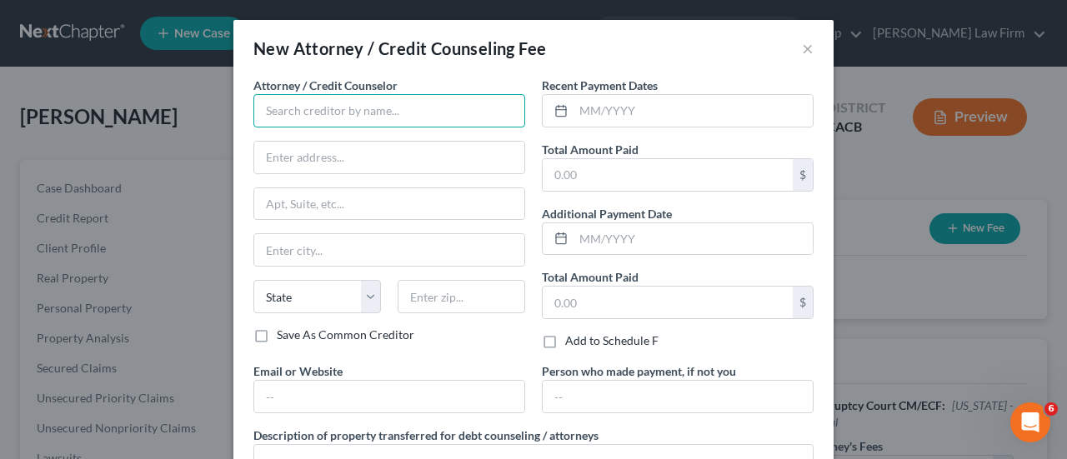
click at [335, 108] on input "text" at bounding box center [389, 110] width 272 height 33
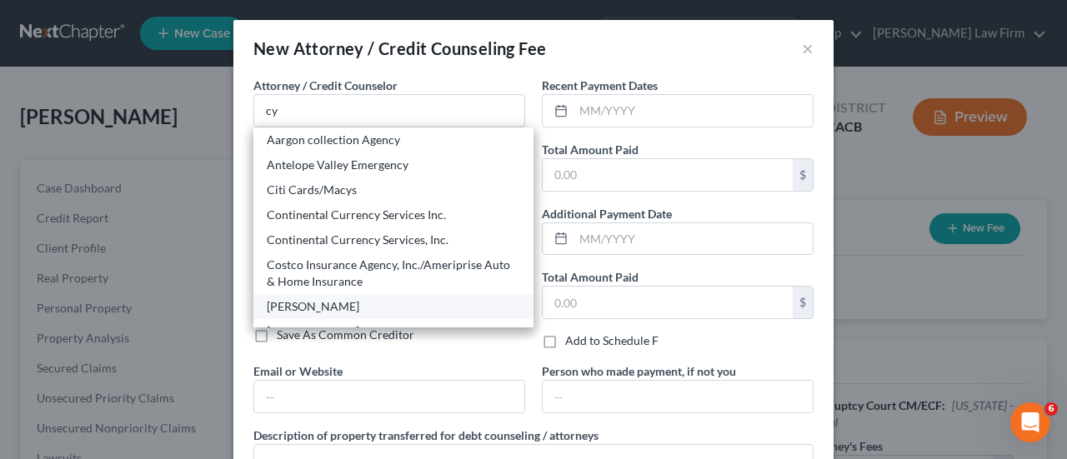
click at [332, 311] on div "[PERSON_NAME]" at bounding box center [393, 307] width 253 height 17
type input "[PERSON_NAME]"
type input "3812 Sepulveda Blvd., Suite #220"
type input "Torrance"
select select "4"
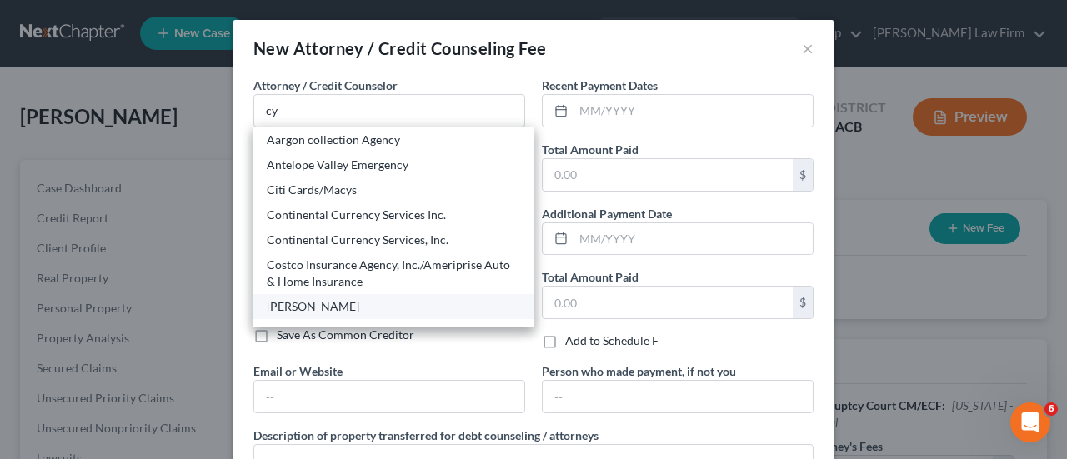
type input "90505"
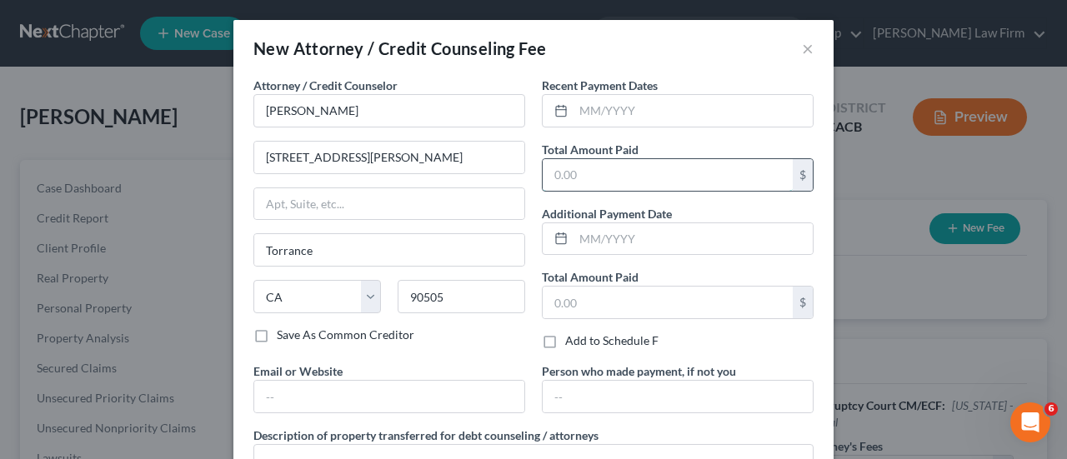
click at [590, 178] on input "text" at bounding box center [668, 175] width 250 height 32
click at [677, 51] on div "New Attorney / Credit Counseling Fee ×" at bounding box center [533, 48] width 600 height 57
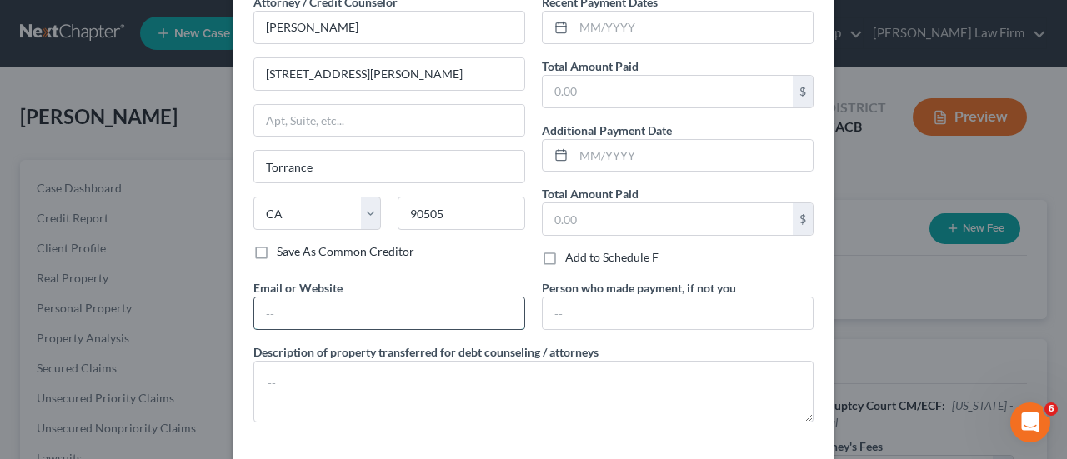
click at [421, 305] on input "text" at bounding box center [389, 314] width 270 height 32
type input "ecf@thegrandelawfirm.com"
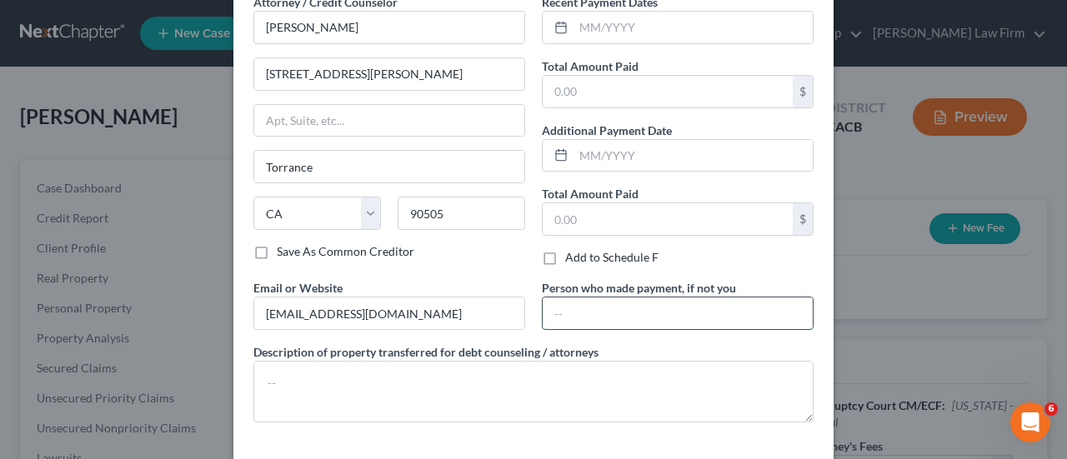
click at [623, 314] on input "text" at bounding box center [678, 314] width 270 height 32
type input "ARAG legal insurance ($1050.00)"
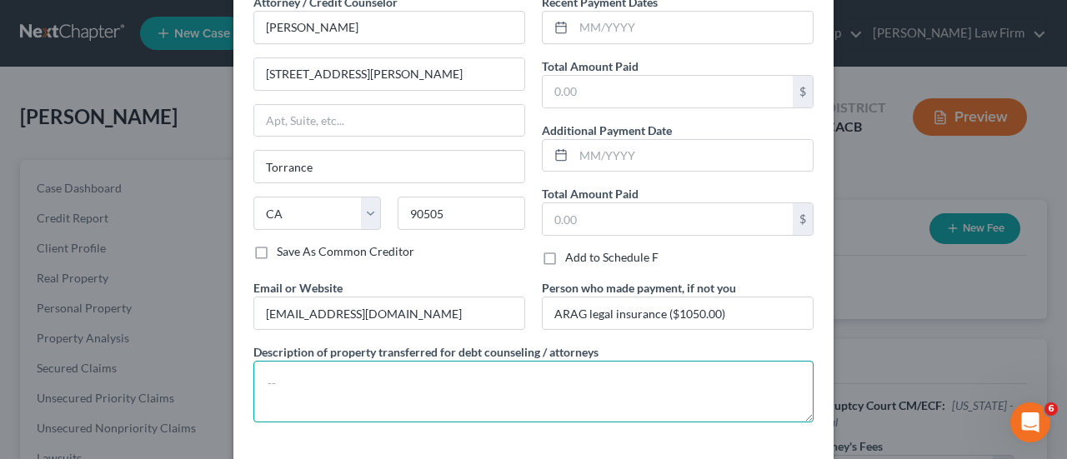
click at [488, 379] on textarea at bounding box center [533, 392] width 560 height 62
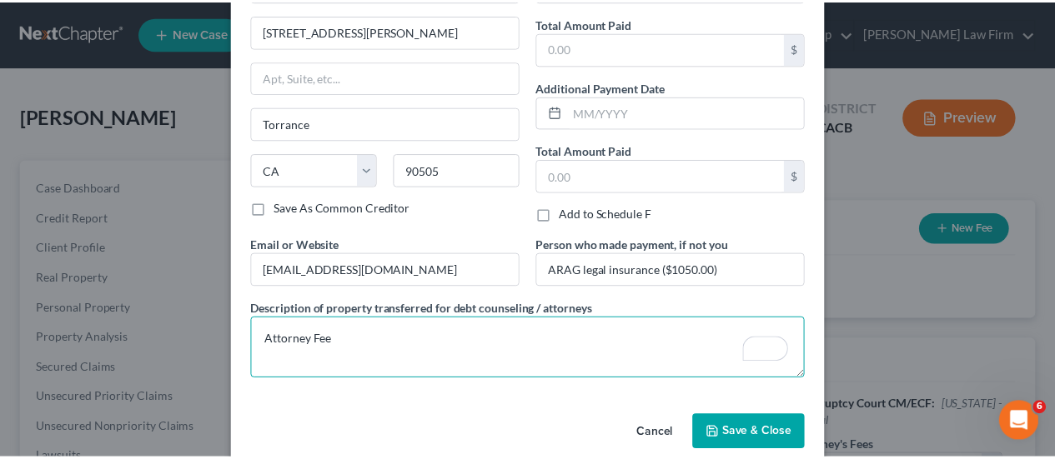
scroll to position [148, 0]
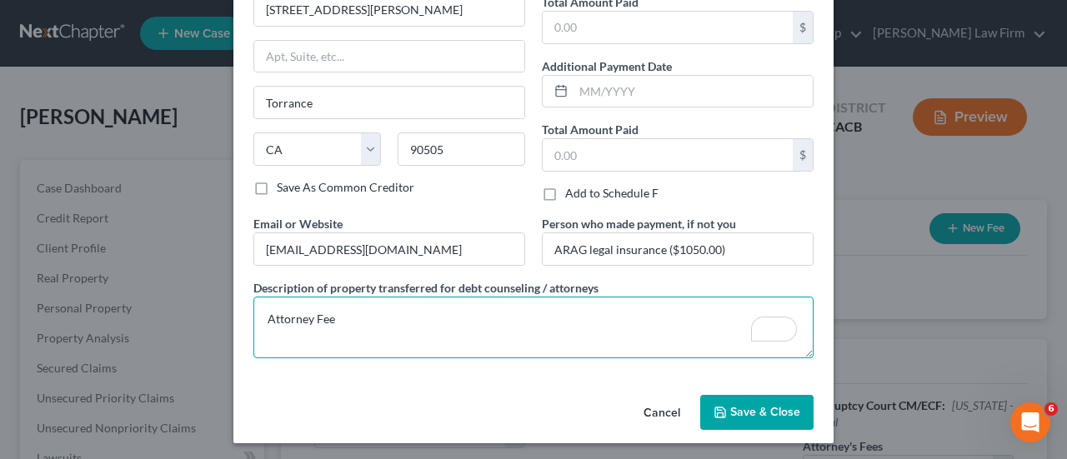
type textarea "Attorney Fee"
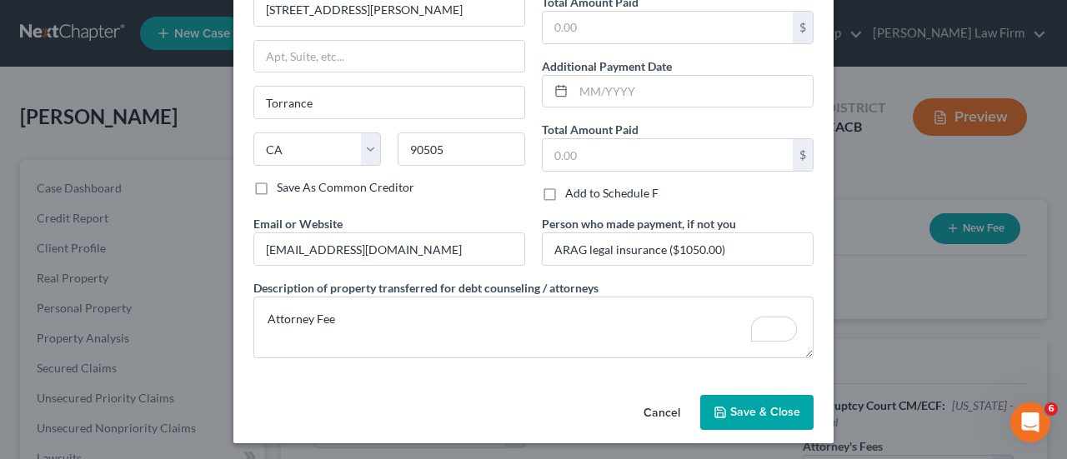
click at [748, 401] on button "Save & Close" at bounding box center [756, 412] width 113 height 35
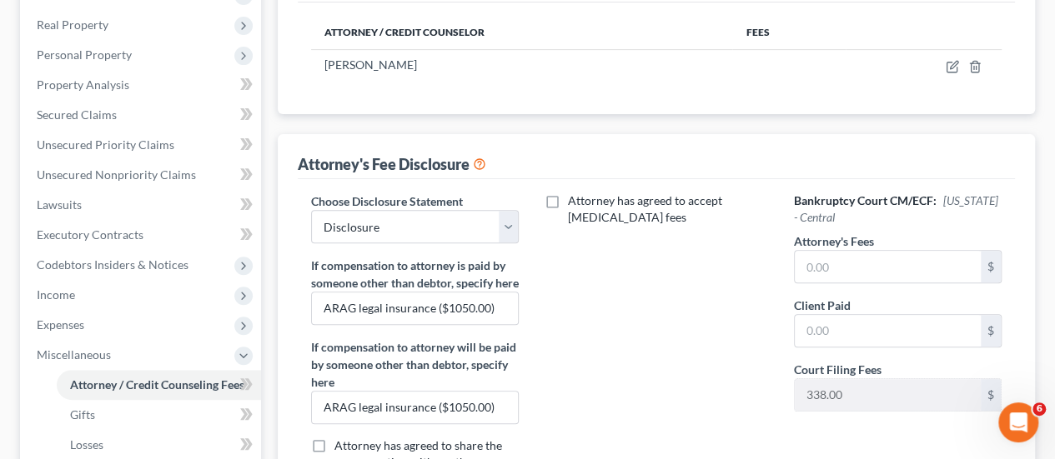
scroll to position [324, 0]
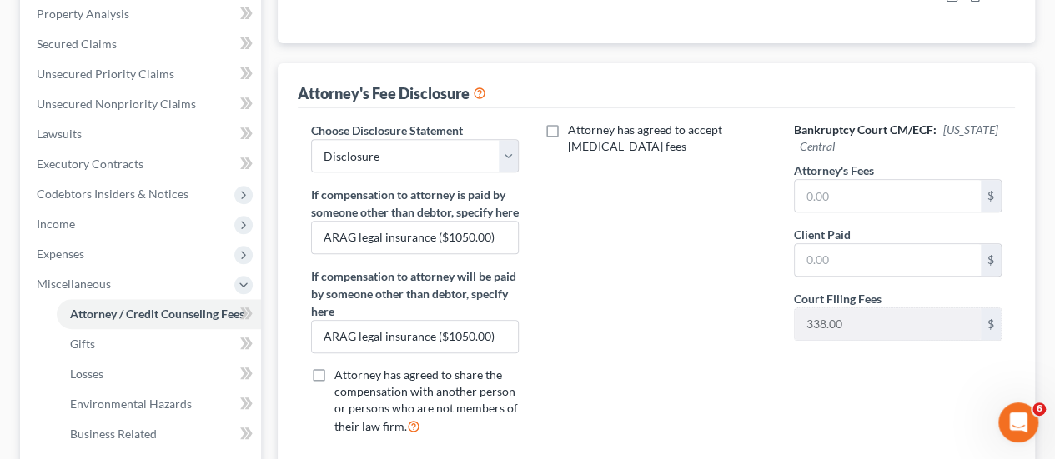
drag, startPoint x: 110, startPoint y: 286, endPoint x: 305, endPoint y: 1, distance: 345.5
click at [110, 286] on span "Miscellaneous" at bounding box center [142, 284] width 238 height 30
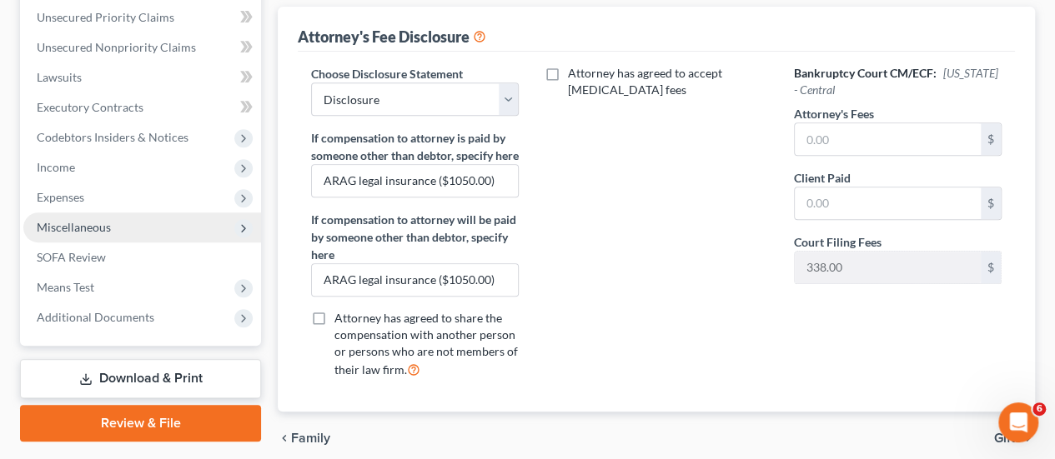
scroll to position [334, 0]
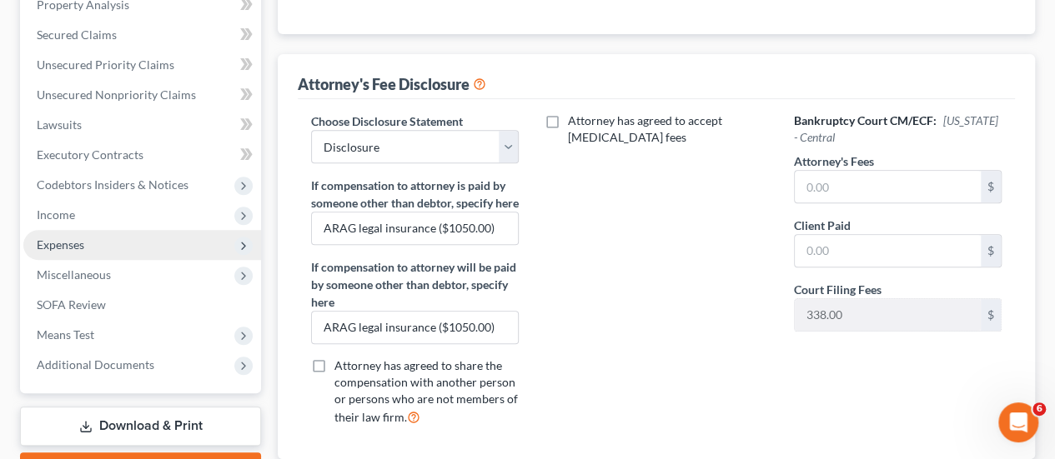
drag, startPoint x: 79, startPoint y: 213, endPoint x: 117, endPoint y: 238, distance: 45.6
click at [79, 213] on span "Income" at bounding box center [142, 215] width 238 height 30
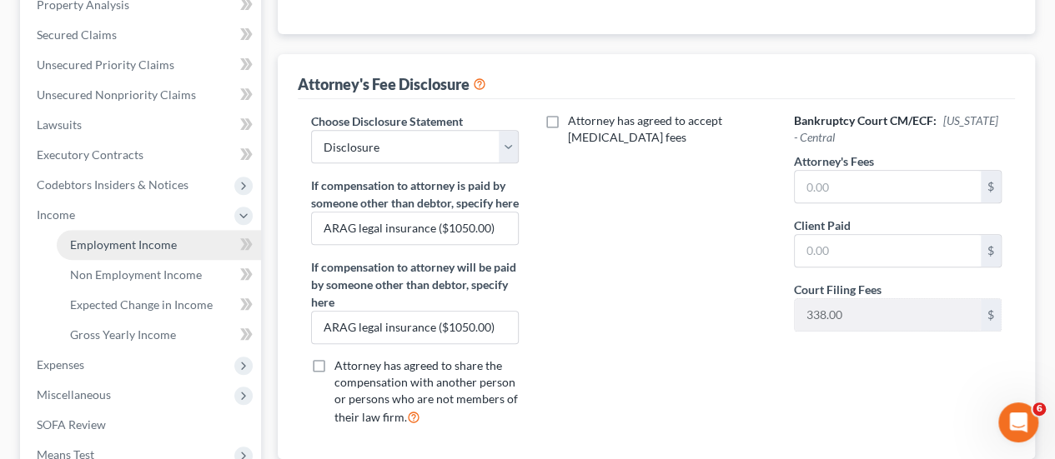
click at [160, 239] on span "Employment Income" at bounding box center [123, 245] width 107 height 14
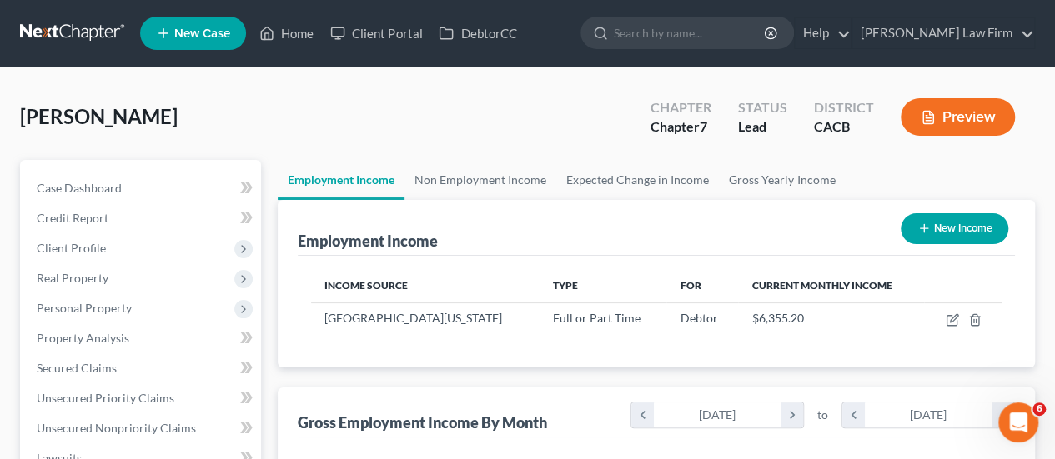
scroll to position [297, 422]
click at [779, 178] on link "Gross Yearly Income" at bounding box center [782, 180] width 126 height 40
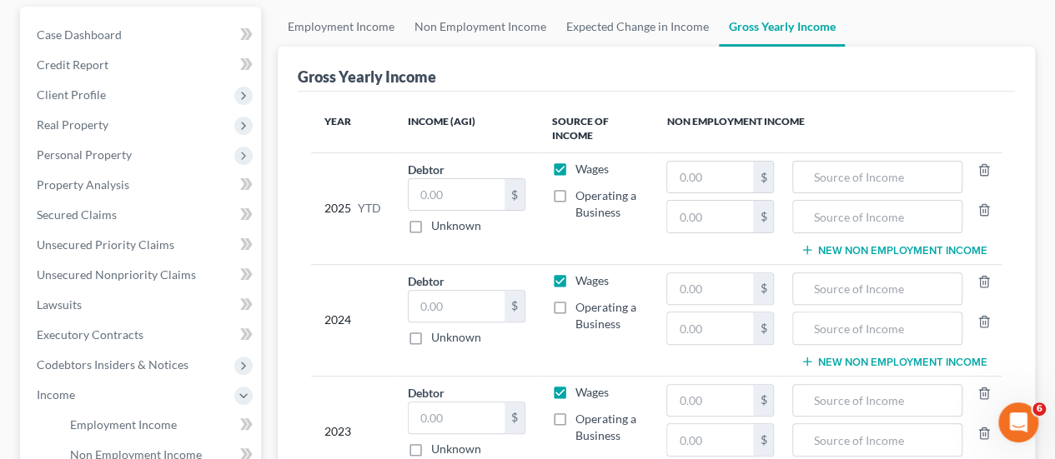
scroll to position [250, 0]
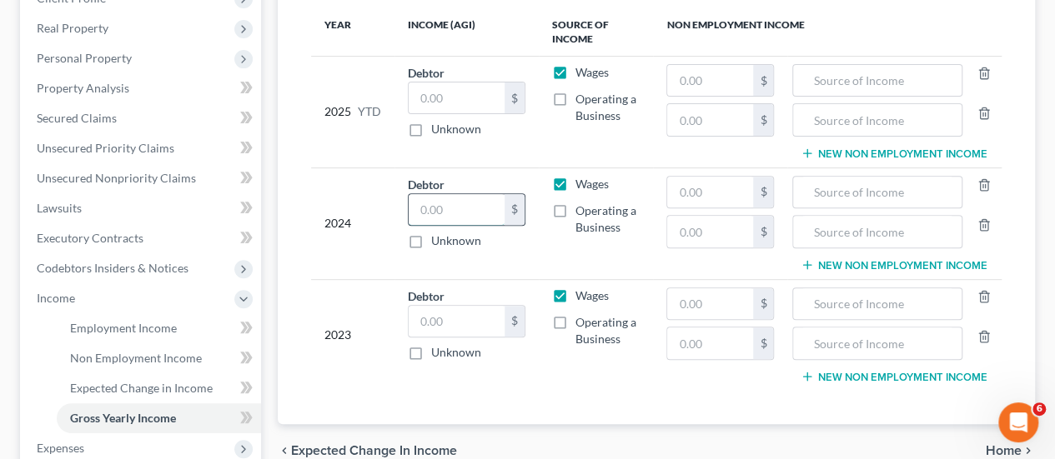
click at [442, 211] on input "text" at bounding box center [456, 210] width 95 height 32
type input "66,666.00"
click at [1023, 207] on div "Gross Yearly Income Year Income (AGI) Source of Income Non Employment Income 20…" at bounding box center [656, 187] width 757 height 474
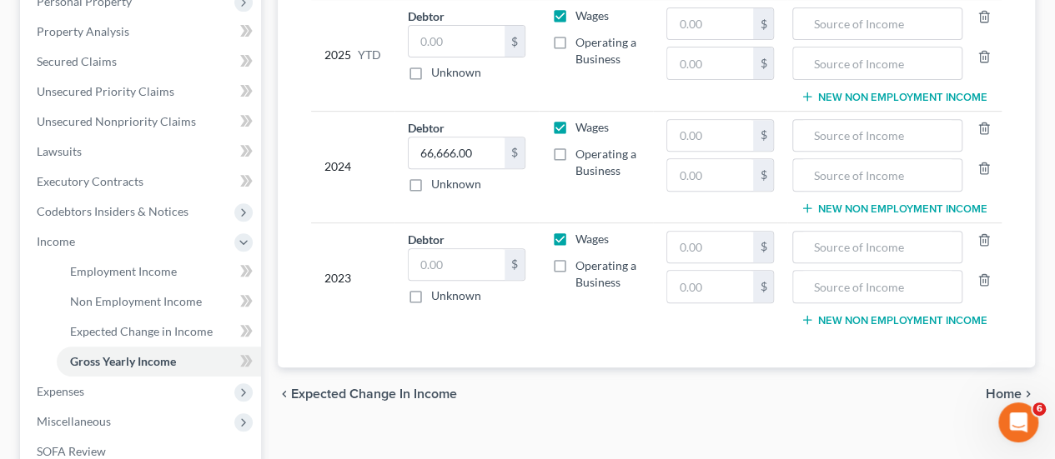
scroll to position [334, 0]
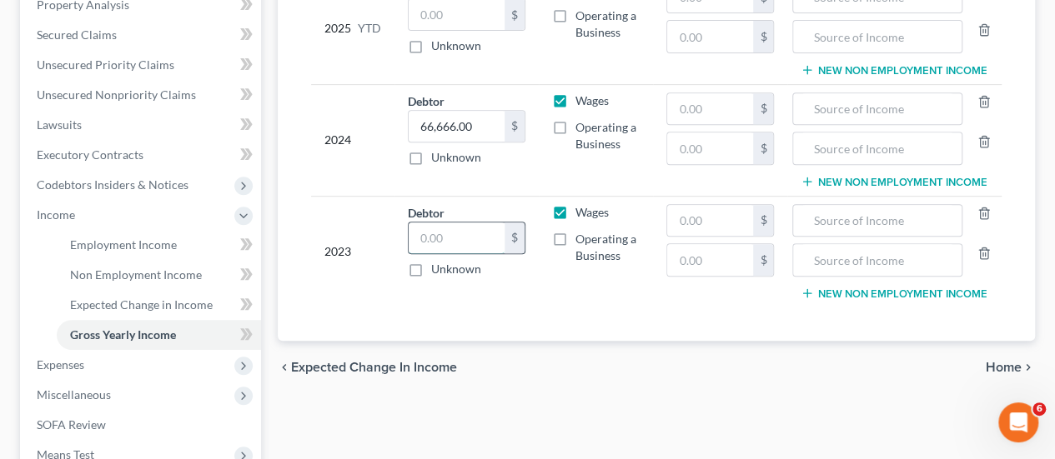
click at [460, 223] on input "text" at bounding box center [456, 239] width 95 height 32
type input "64,072.00"
click at [653, 364] on div "chevron_left Expected Change in Income Home chevron_right" at bounding box center [656, 367] width 757 height 53
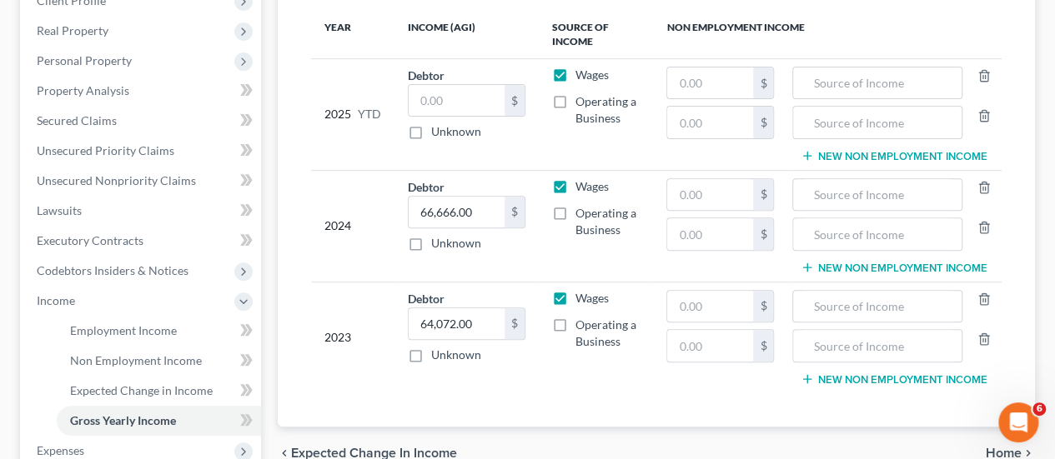
scroll to position [167, 0]
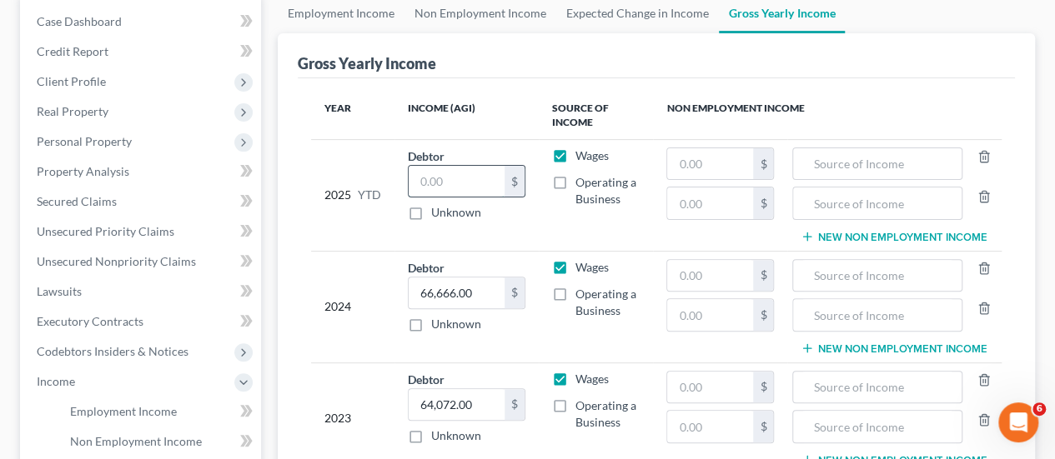
click at [456, 177] on input "text" at bounding box center [456, 182] width 95 height 32
click at [474, 182] on input "66,849." at bounding box center [456, 182] width 95 height 32
type input "0"
click at [839, 74] on div "Gross Yearly Income" at bounding box center [656, 55] width 717 height 45
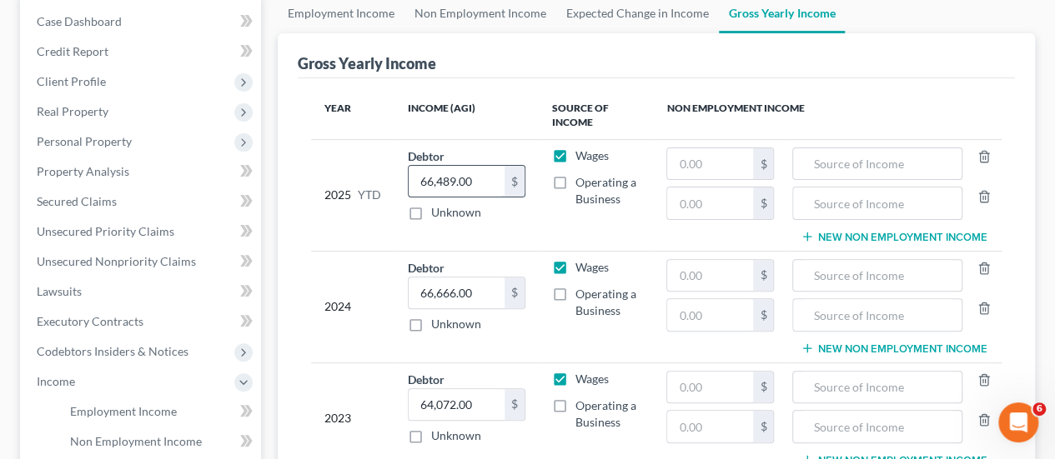
click at [492, 175] on input "66,489.00" at bounding box center [456, 182] width 95 height 32
click at [491, 173] on input "66,489.00" at bounding box center [456, 182] width 95 height 32
type input "66,489.48"
click at [932, 62] on div "Gross Yearly Income" at bounding box center [656, 55] width 717 height 45
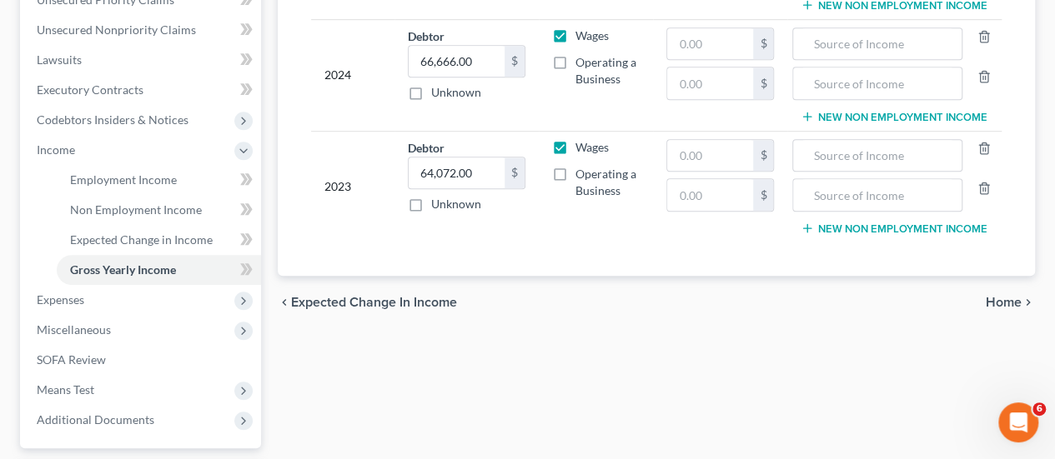
scroll to position [500, 0]
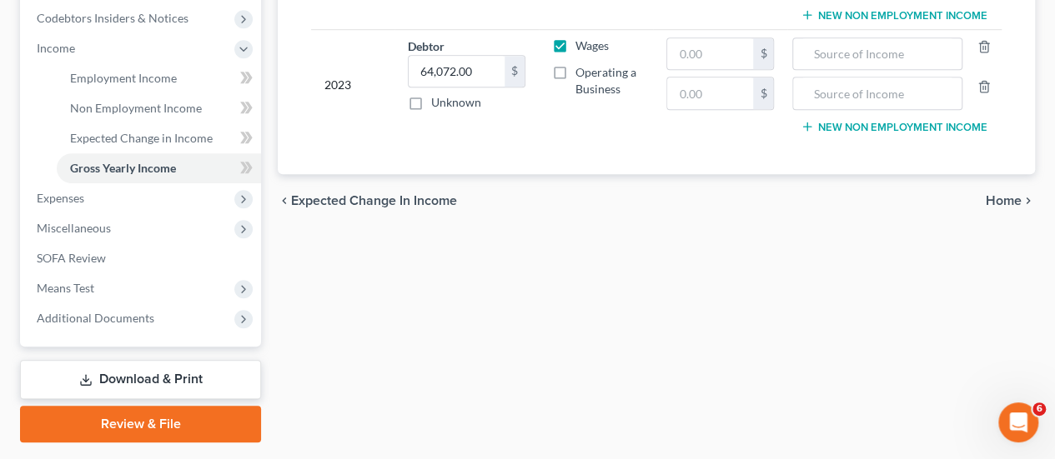
click at [1003, 198] on span "Home" at bounding box center [1004, 200] width 36 height 13
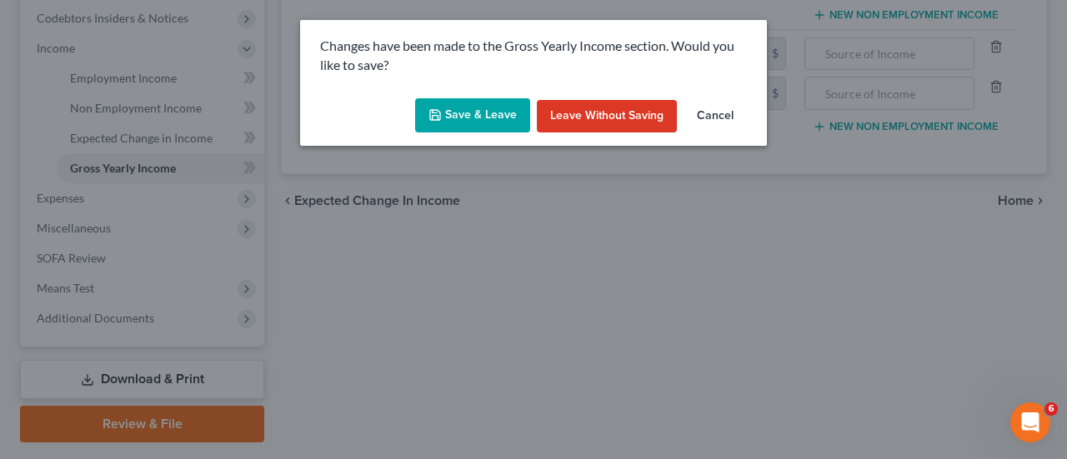
click at [486, 112] on button "Save & Leave" at bounding box center [472, 115] width 115 height 35
